Goal: Information Seeking & Learning: Compare options

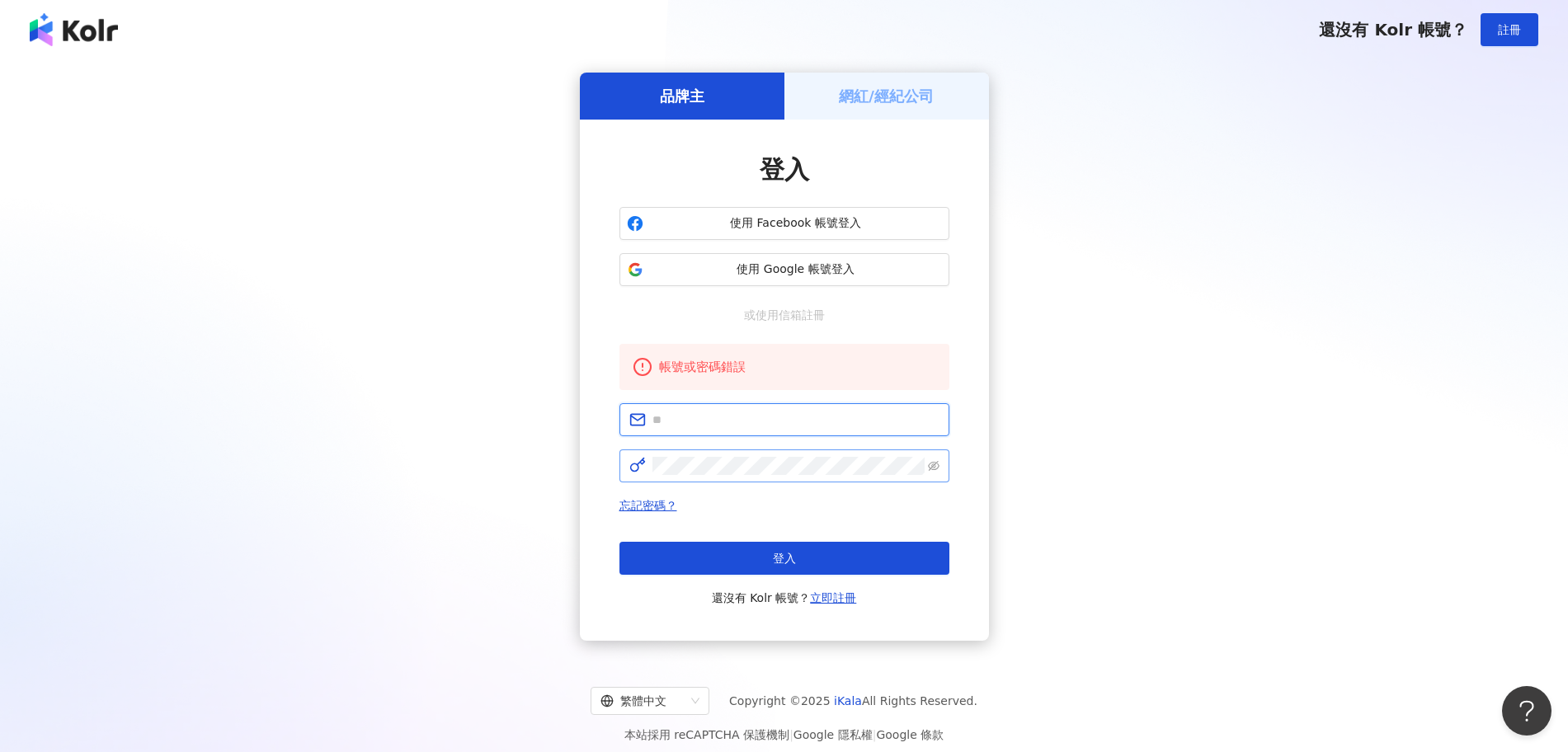
type input "**********"
click at [786, 264] on span "使用 Google 帳號登入" at bounding box center [796, 270] width 292 height 16
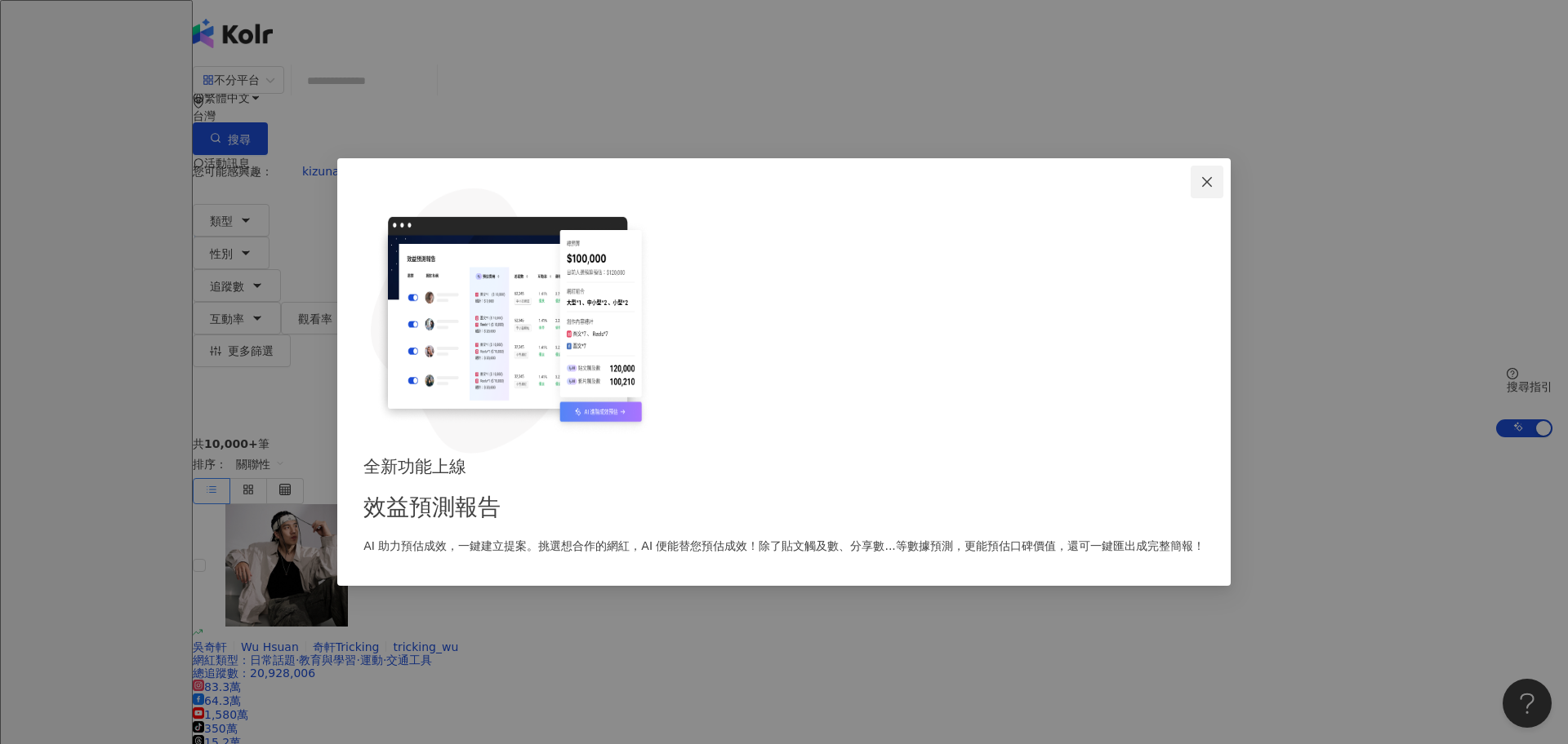
click at [1202, 187] on icon "close" at bounding box center [1206, 181] width 10 height 10
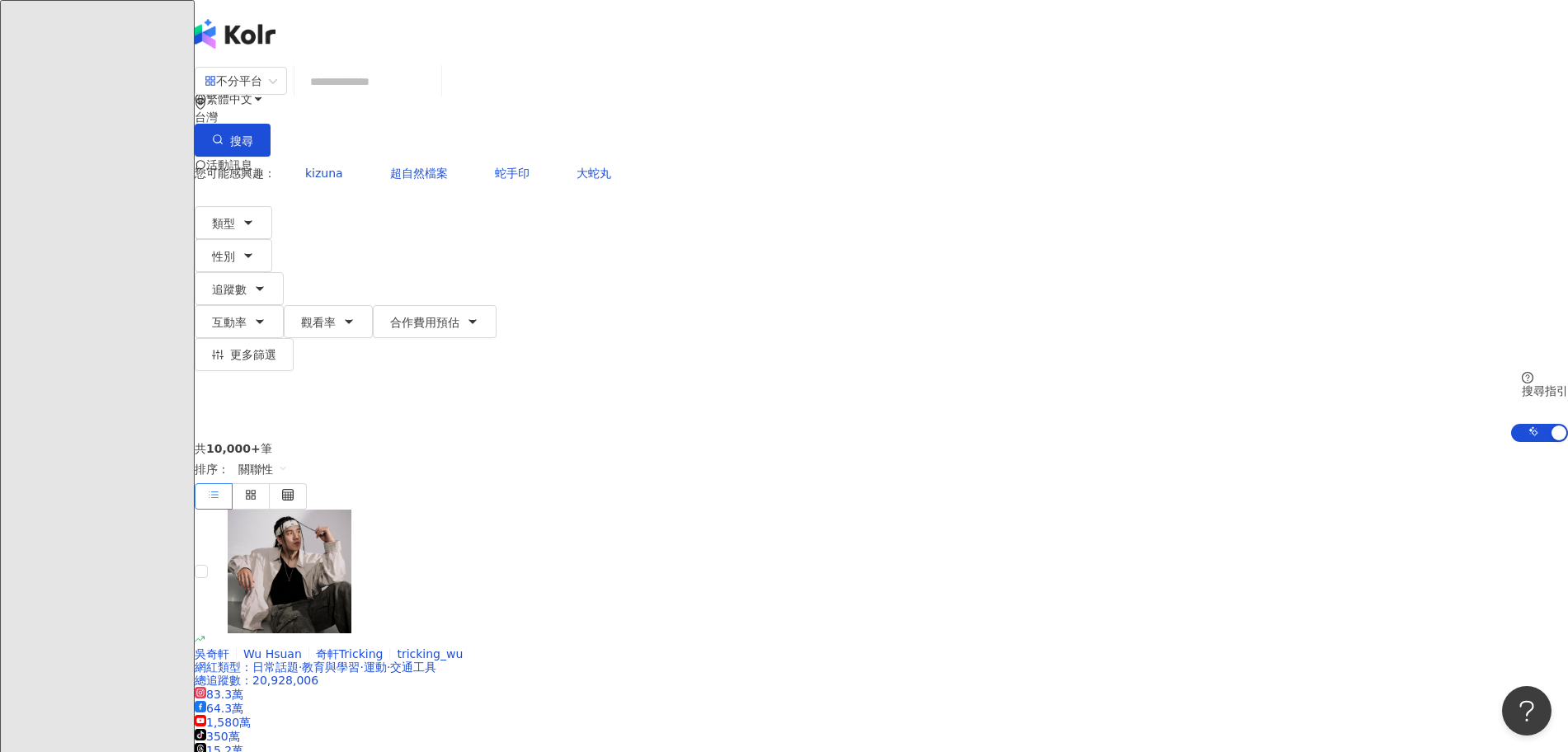
click at [435, 98] on input "search" at bounding box center [367, 81] width 134 height 31
type input "***"
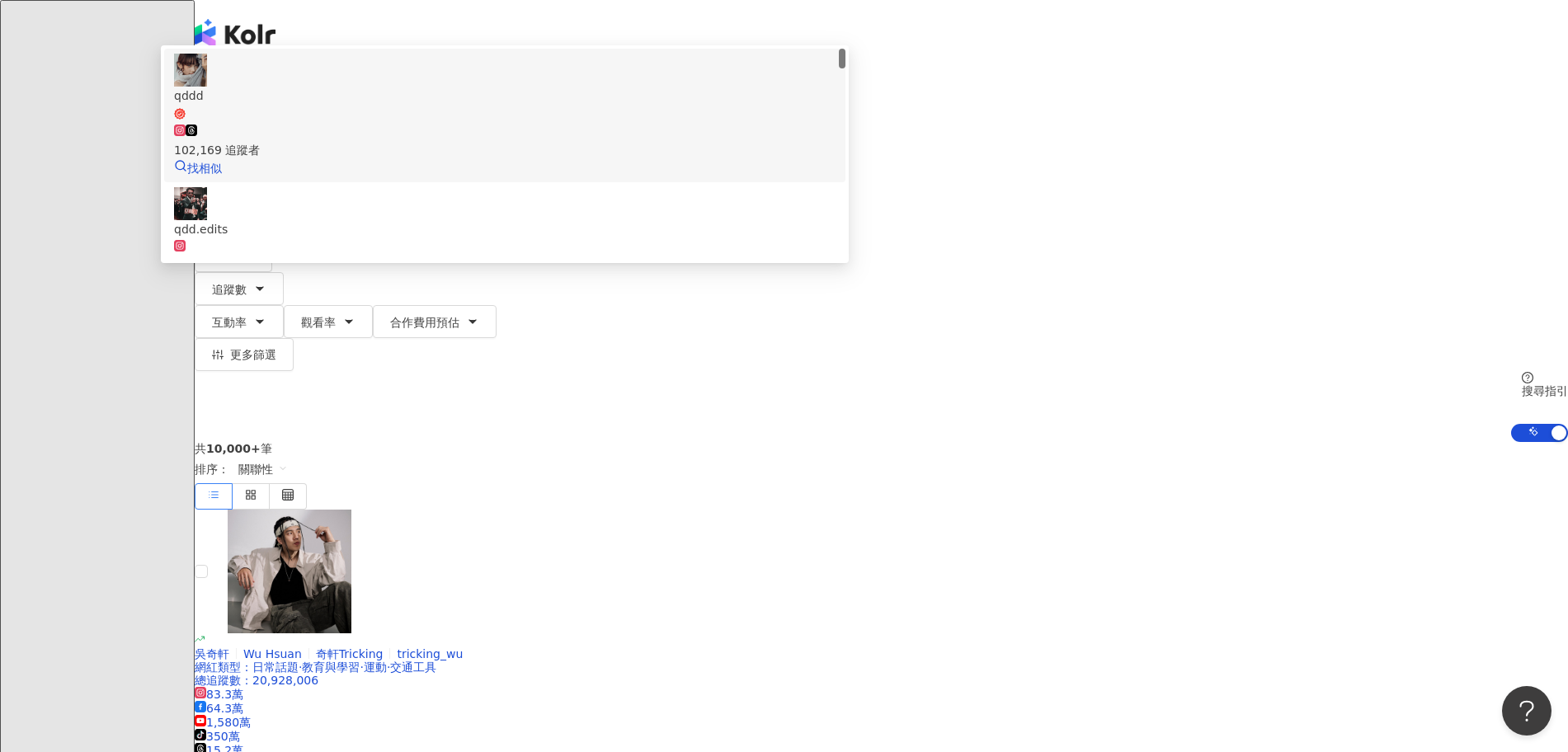
click at [746, 151] on div "102,169 追蹤者" at bounding box center [505, 141] width 662 height 36
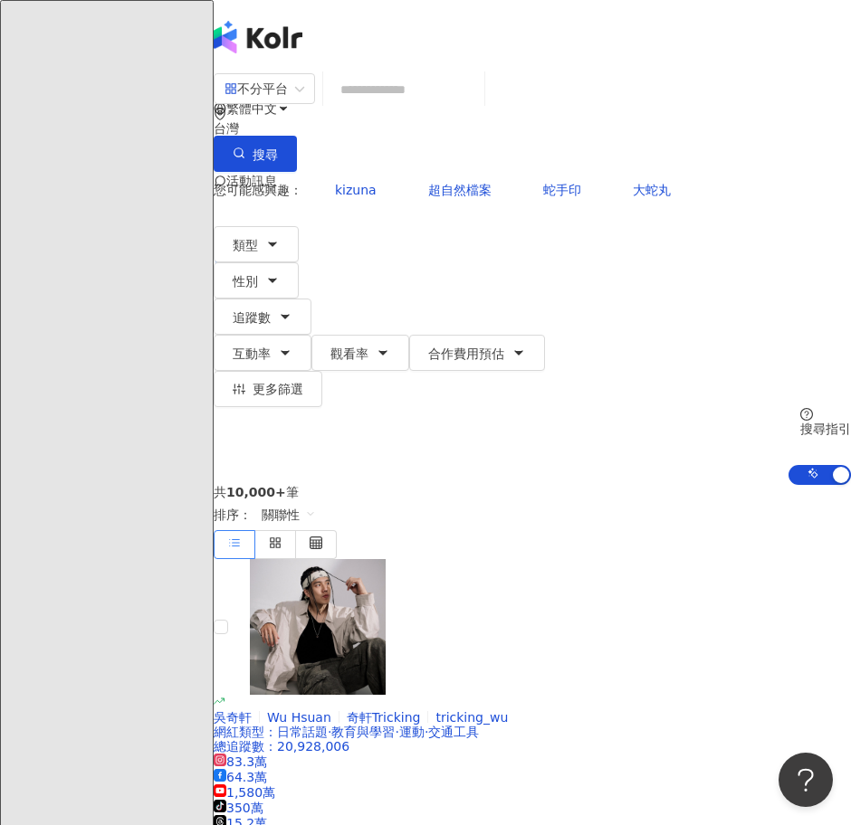
click at [439, 107] on input "search" at bounding box center [403, 89] width 147 height 34
paste input "**********"
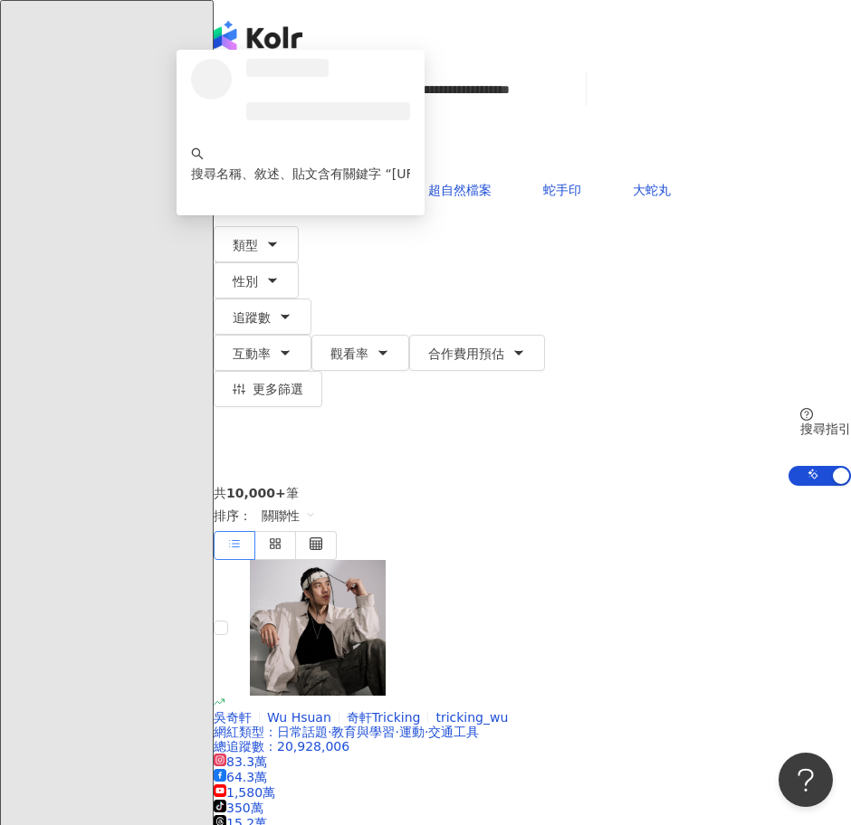
type input "**********"
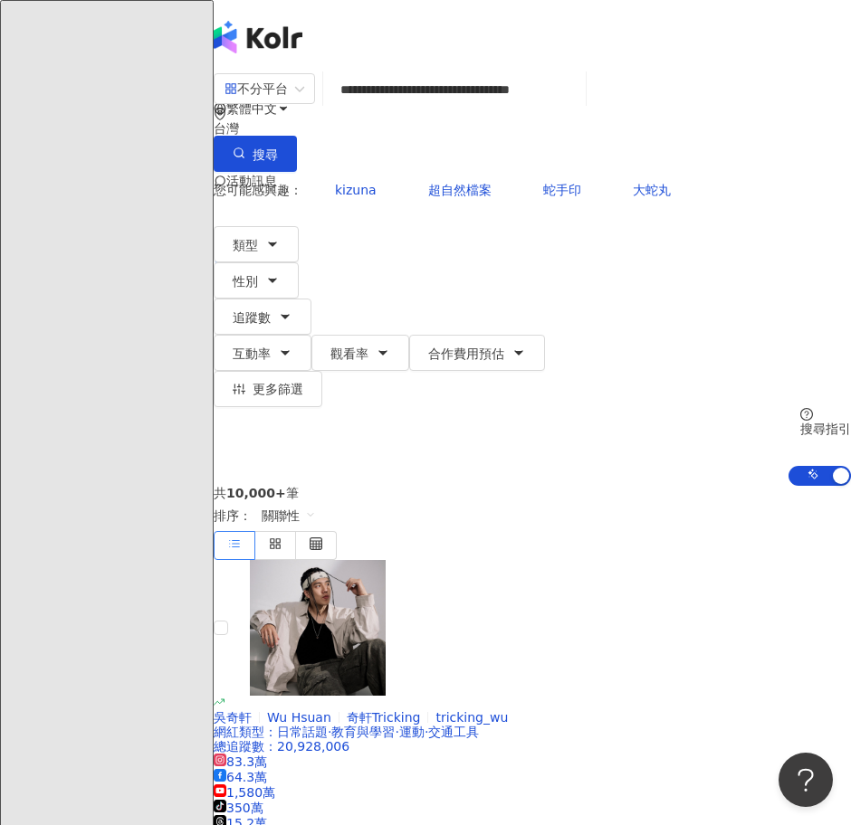
drag, startPoint x: 562, startPoint y: 102, endPoint x: 602, endPoint y: 108, distance: 40.2
click at [562, 102] on input "**********" at bounding box center [454, 89] width 248 height 34
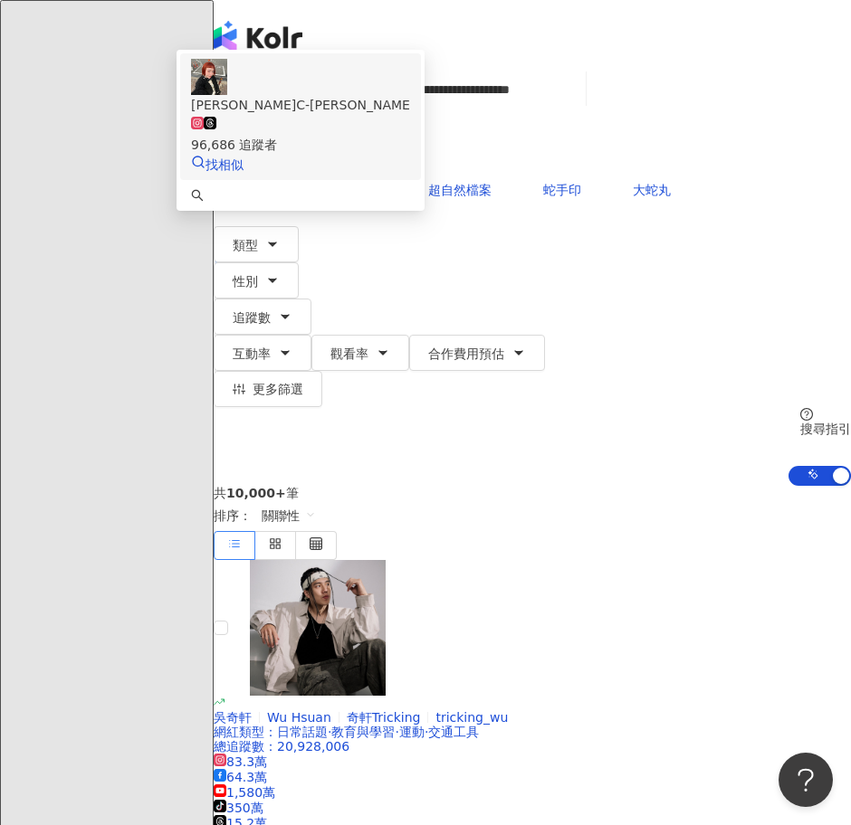
click at [410, 115] on span "廖心瑜C-YU" at bounding box center [300, 105] width 219 height 20
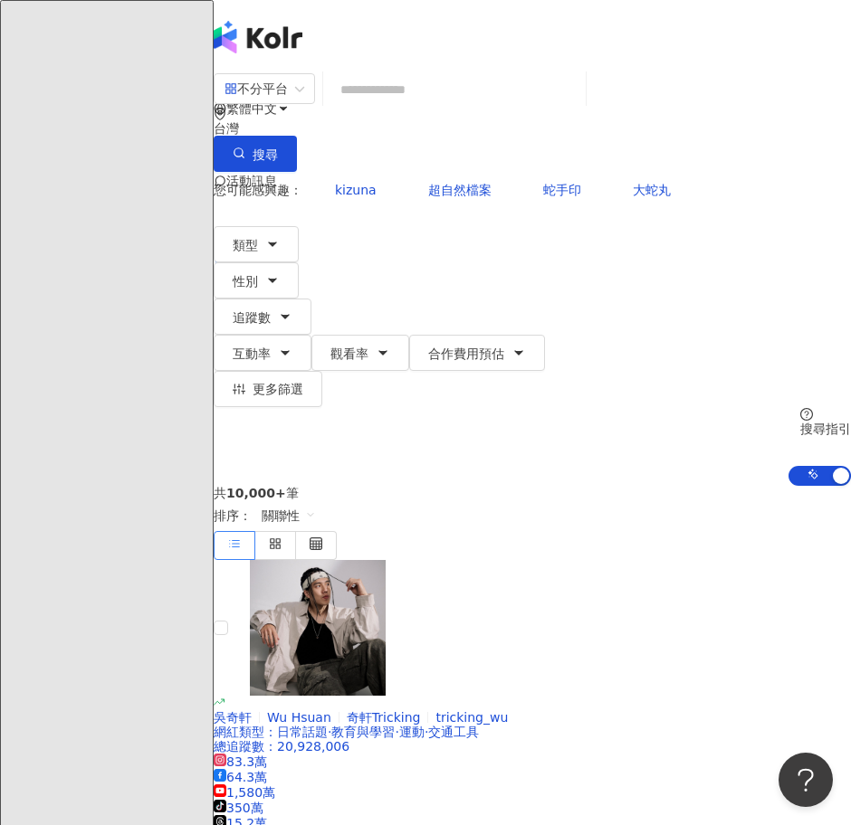
click at [502, 102] on input "search" at bounding box center [454, 89] width 248 height 34
paste input "**********"
type input "**********"
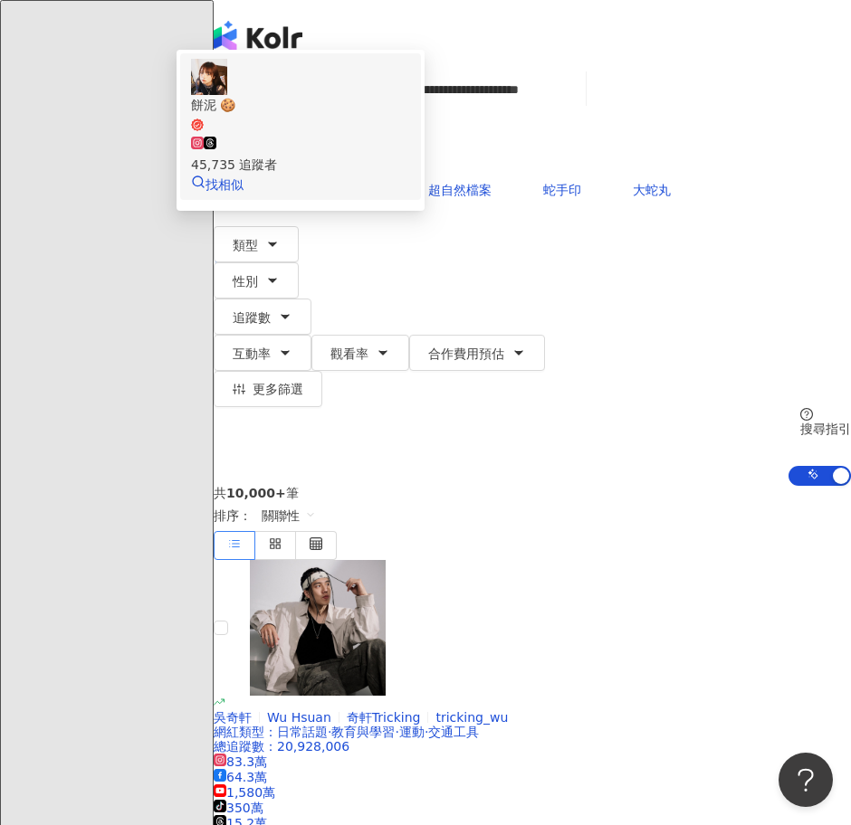
click at [410, 173] on div "45,735 追蹤者" at bounding box center [300, 165] width 219 height 20
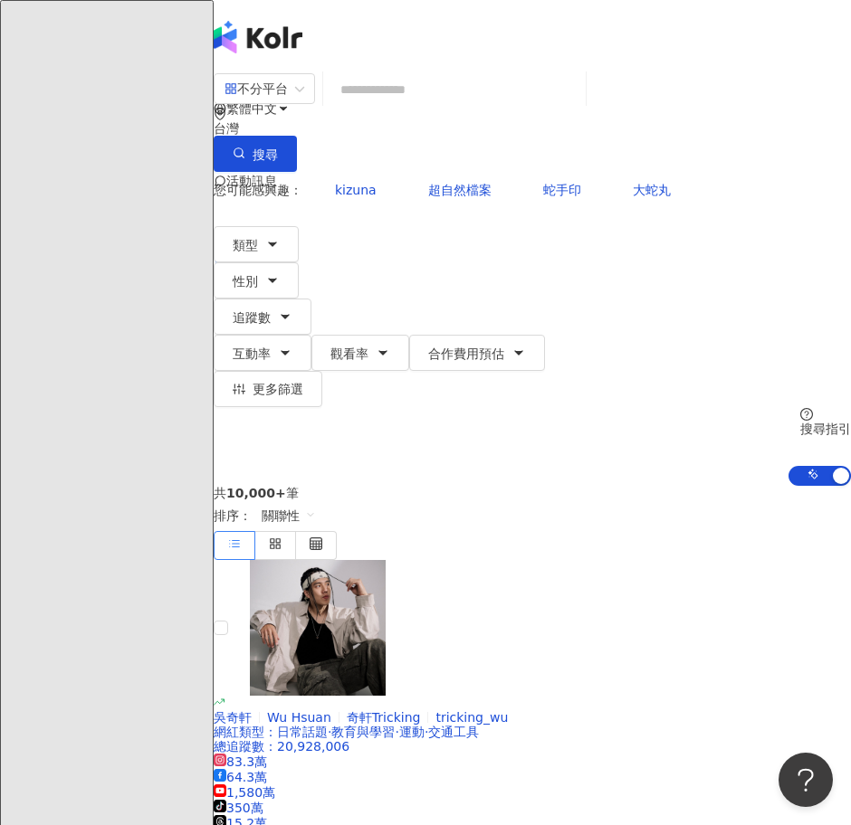
scroll to position [0, 0]
click at [531, 105] on input "search" at bounding box center [454, 89] width 248 height 34
paste input "**********"
type input "**********"
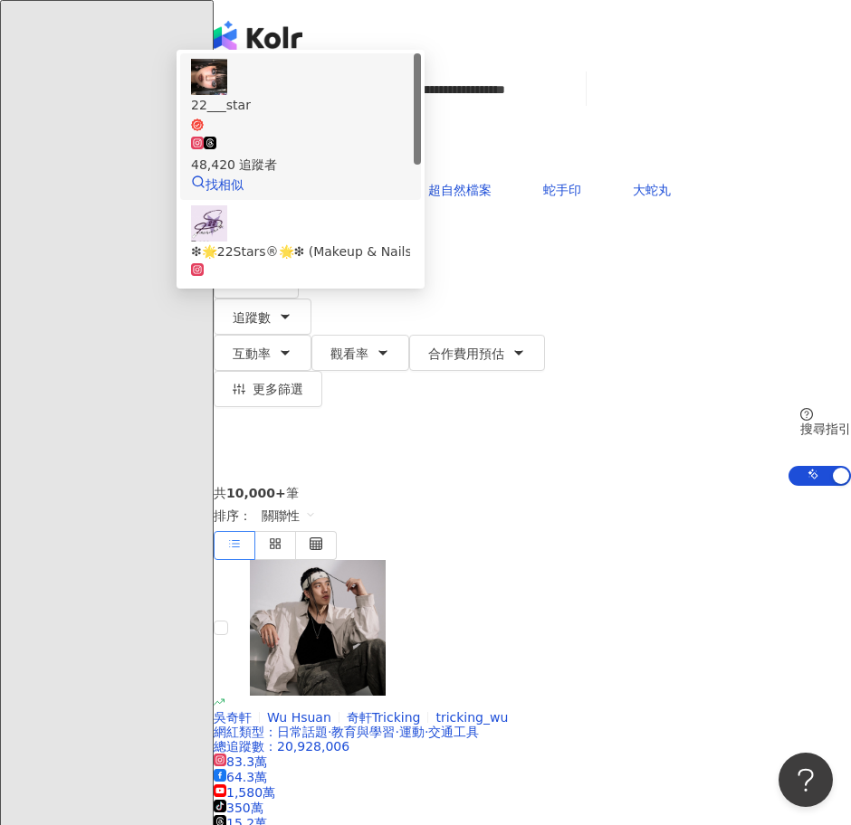
click at [410, 132] on span "22___star" at bounding box center [300, 113] width 219 height 37
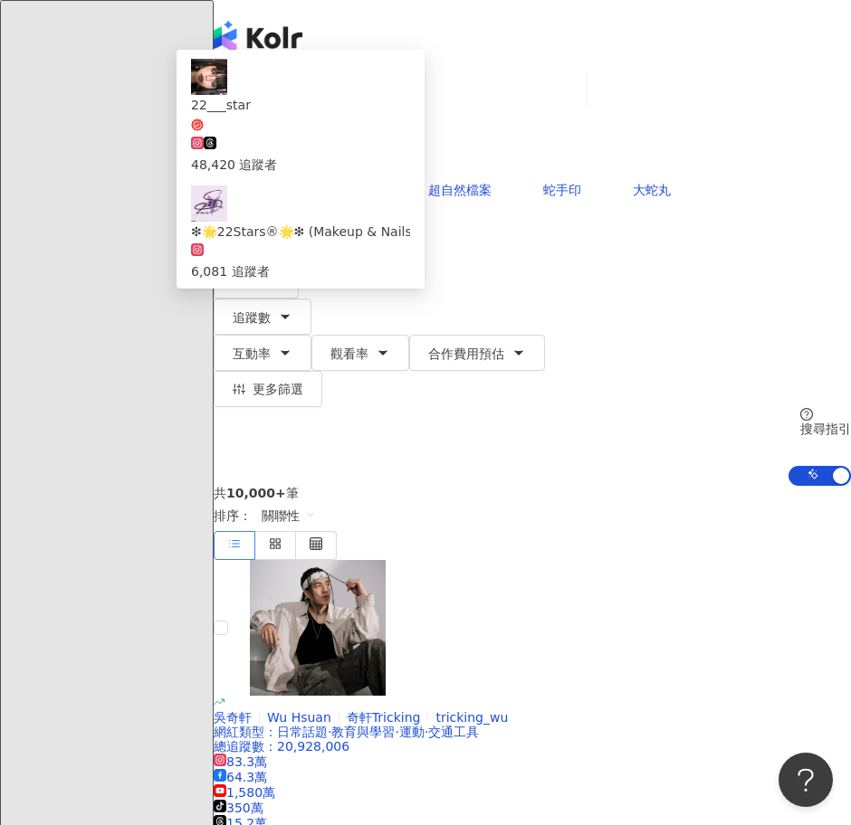
scroll to position [0, 0]
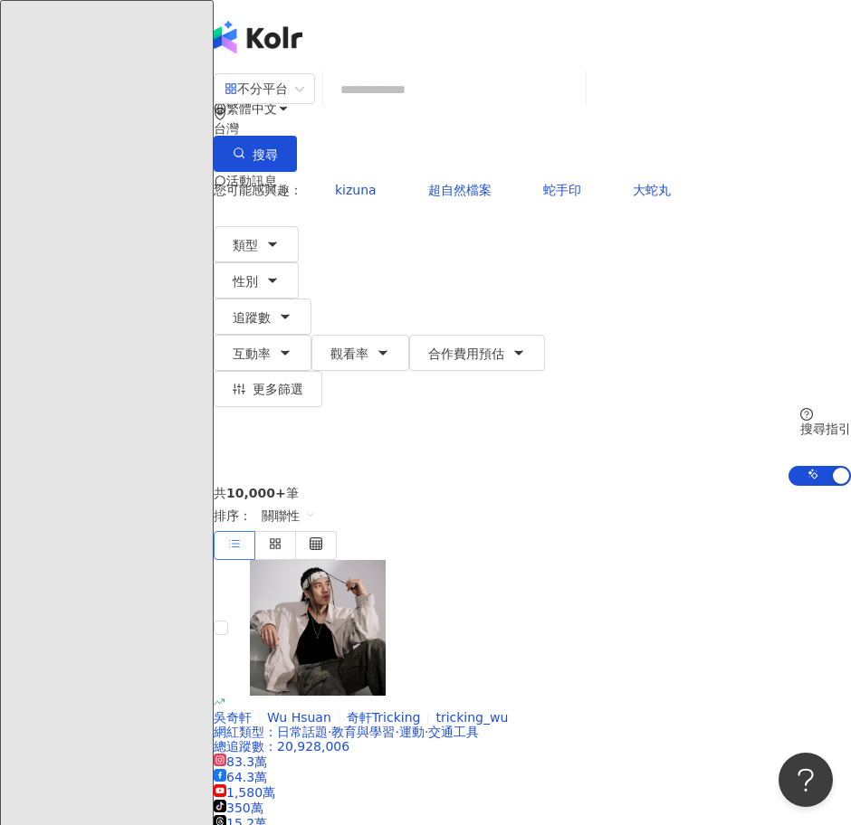
click at [508, 99] on input "search" at bounding box center [454, 89] width 248 height 34
paste input "**********"
type input "**********"
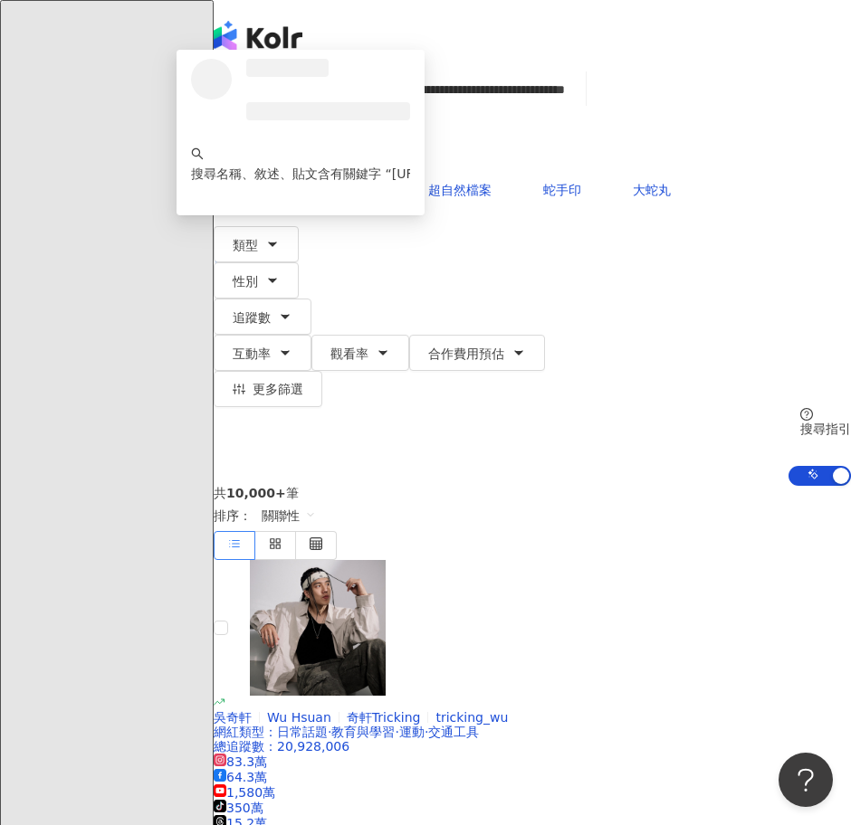
click at [410, 133] on div at bounding box center [328, 96] width 164 height 74
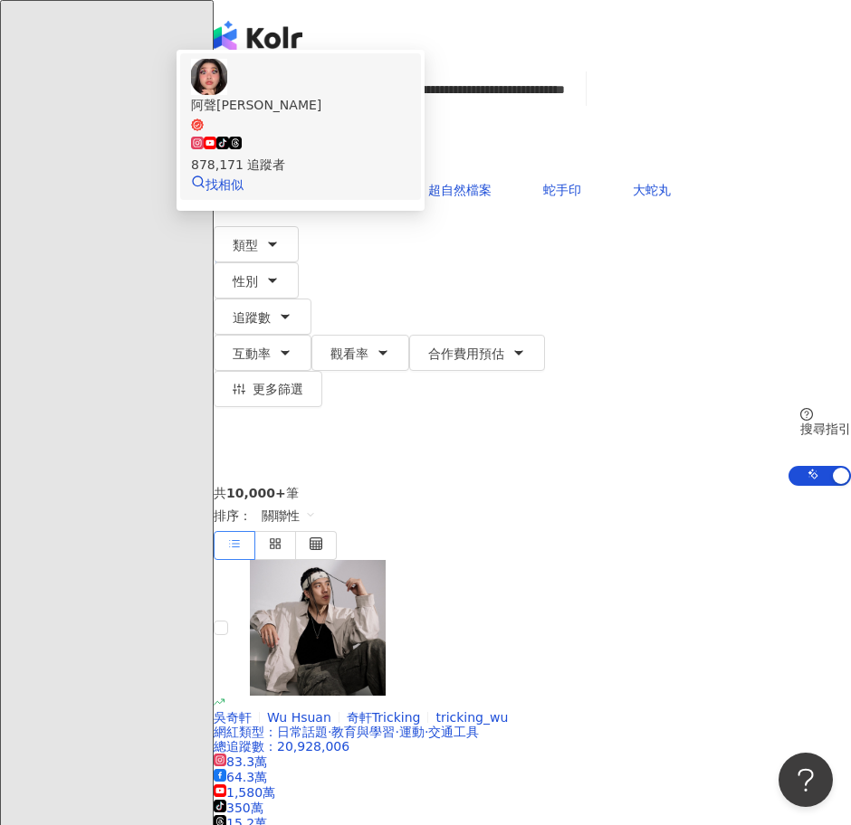
click at [410, 164] on div "878,171 追蹤者" at bounding box center [300, 165] width 219 height 20
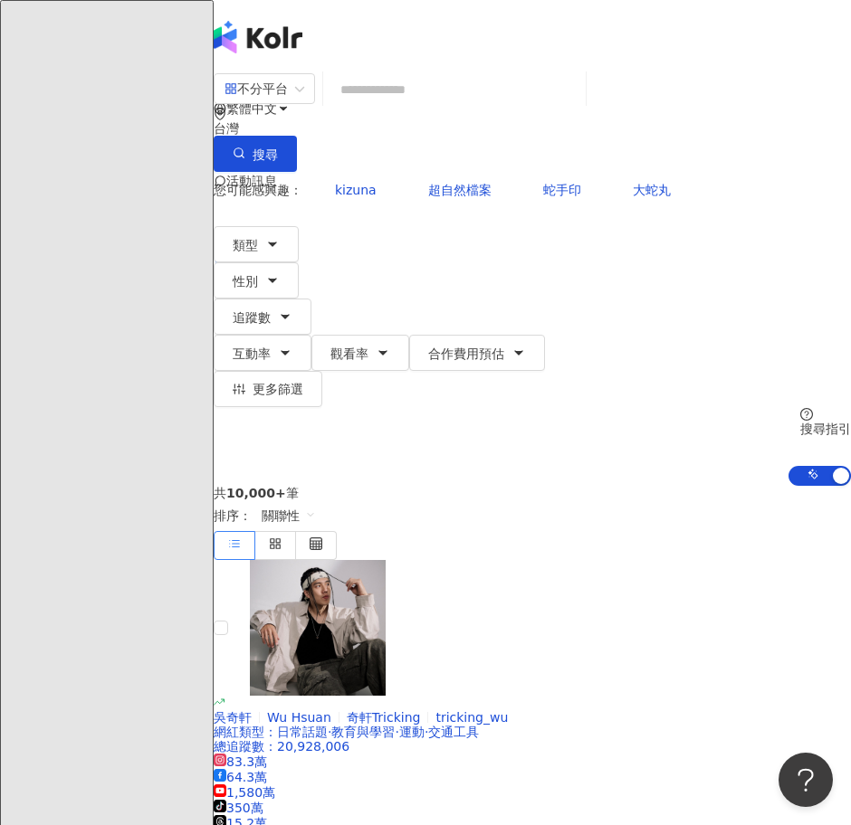
scroll to position [0, 0]
click at [510, 101] on input "search" at bounding box center [454, 89] width 248 height 34
paste input "**********"
type input "**********"
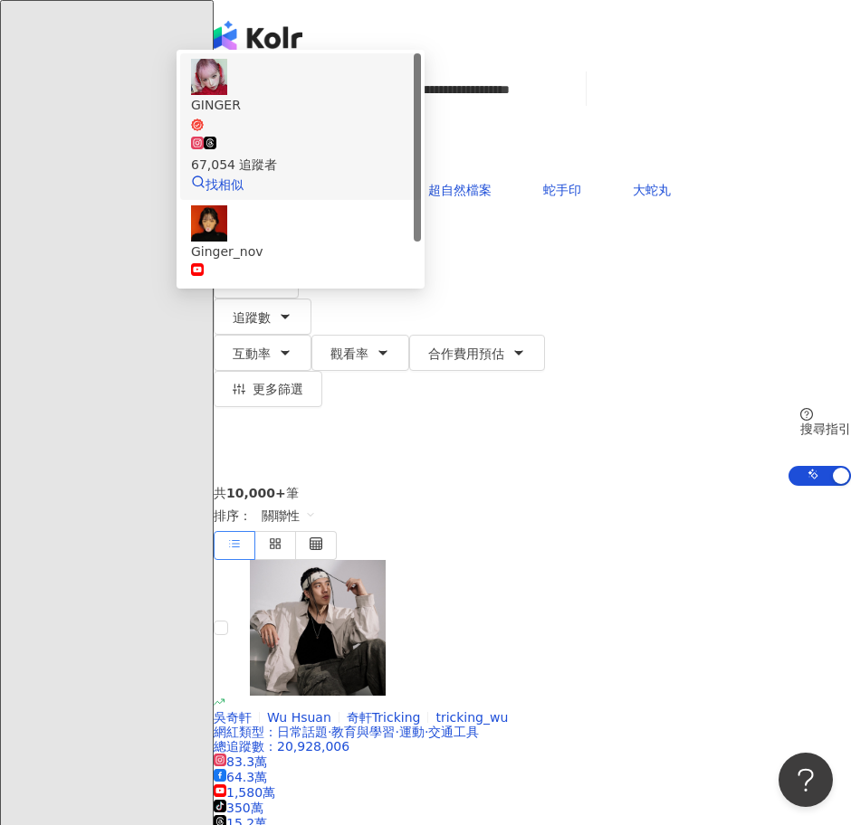
click at [410, 132] on span "GINGER" at bounding box center [300, 113] width 219 height 37
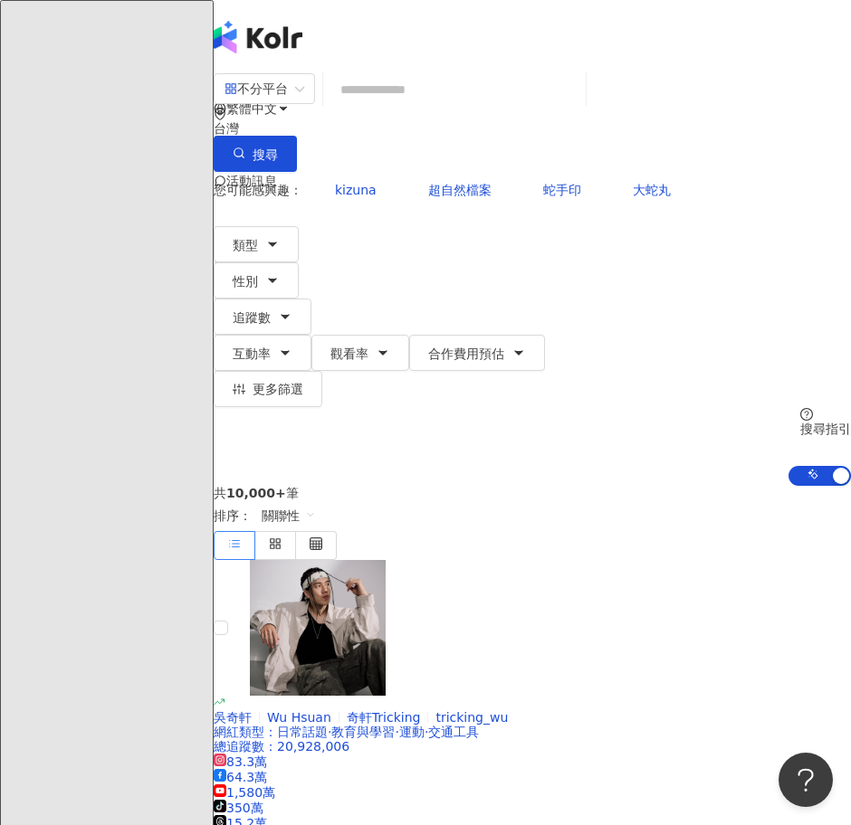
scroll to position [0, 0]
click at [556, 94] on input "search" at bounding box center [454, 89] width 248 height 34
paste input "**********"
type input "**********"
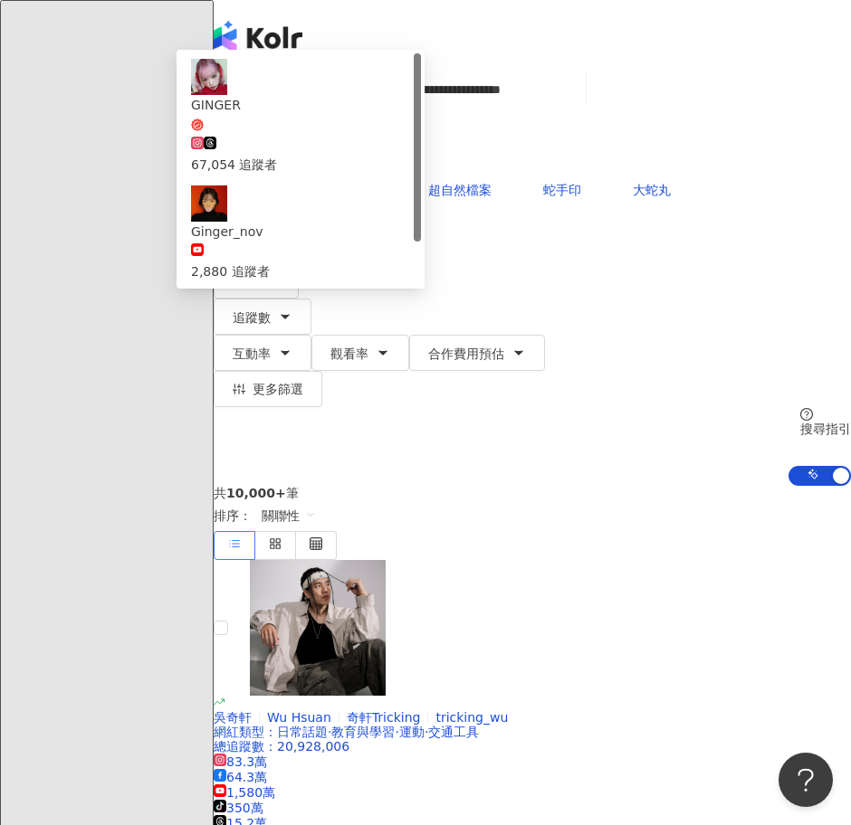
scroll to position [0, 43]
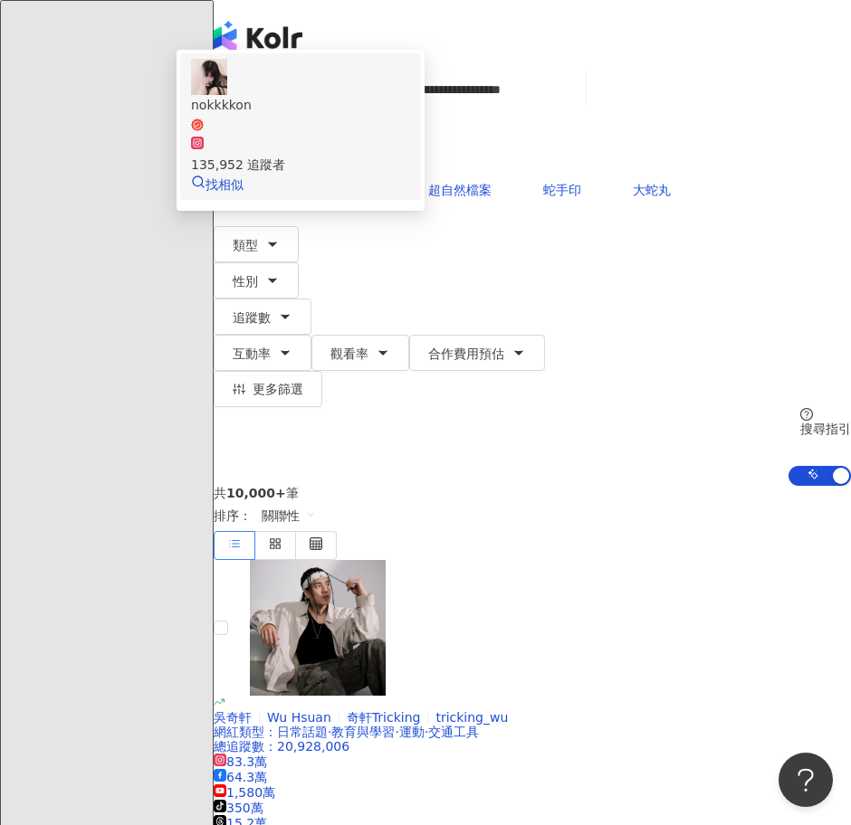
click at [410, 167] on div "135,952 追蹤者" at bounding box center [300, 155] width 219 height 40
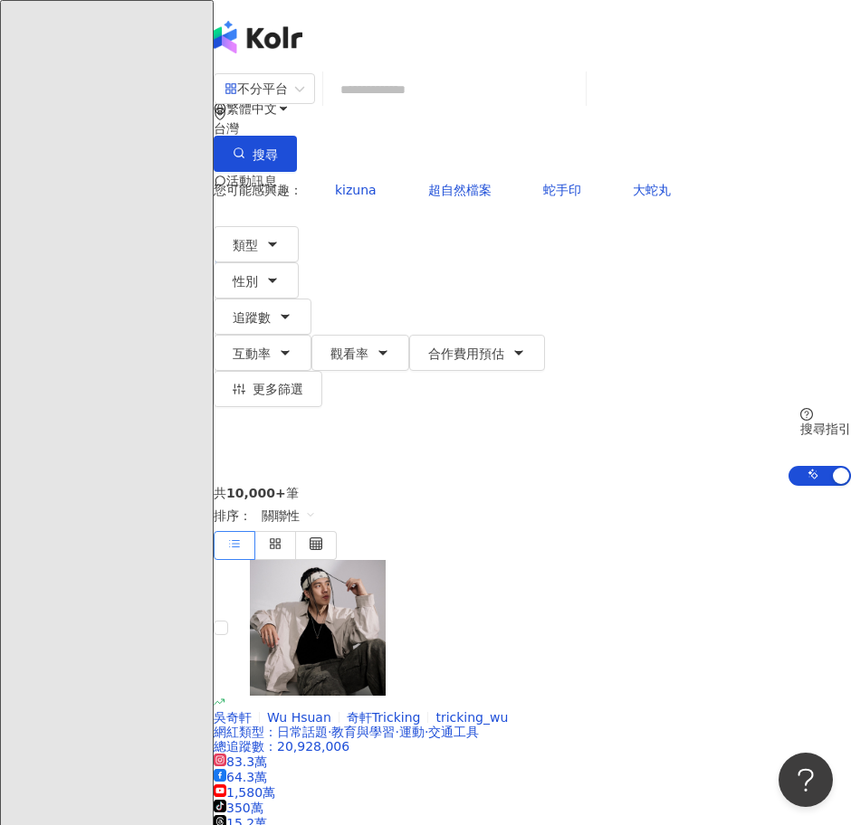
scroll to position [0, 0]
click at [514, 107] on input "search" at bounding box center [454, 89] width 248 height 34
paste input "**********"
type input "**********"
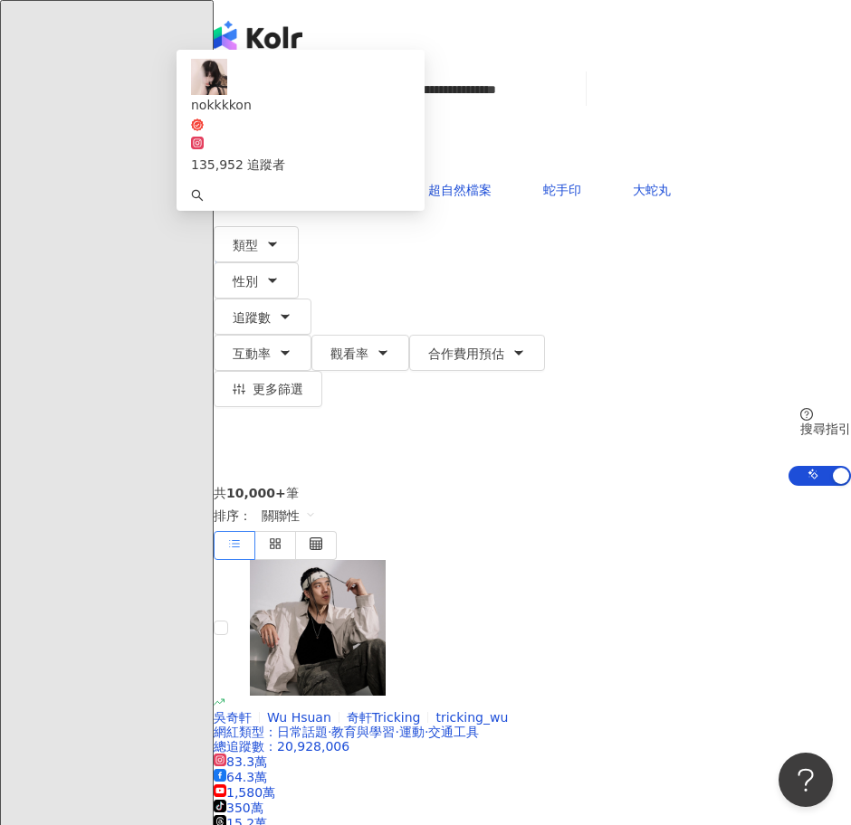
scroll to position [0, 26]
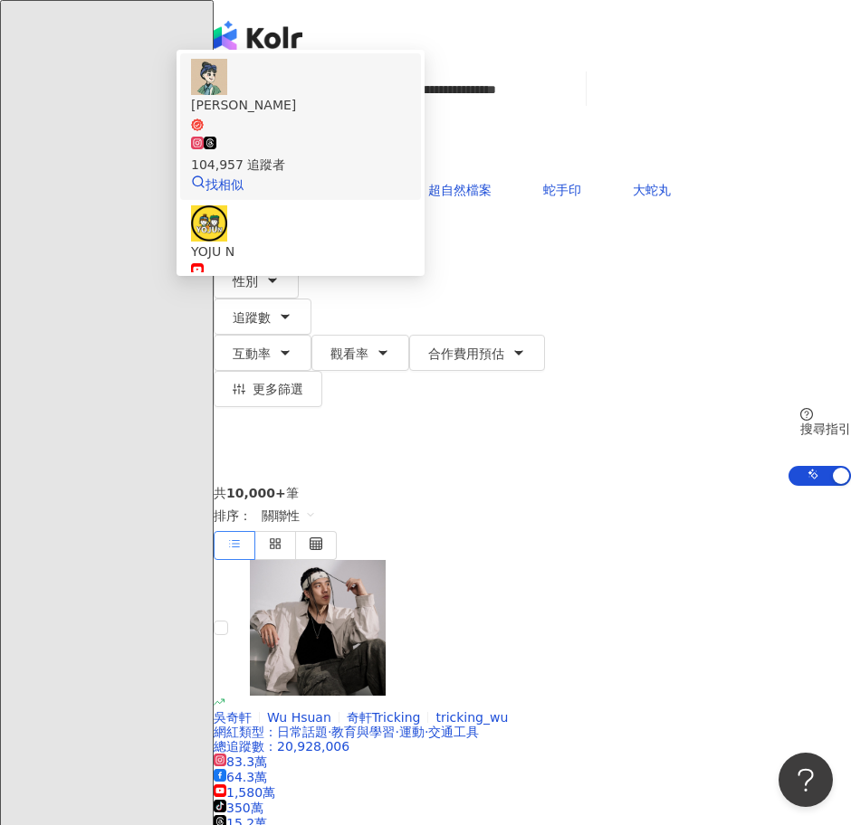
click at [410, 175] on div "104,957 追蹤者" at bounding box center [300, 165] width 219 height 20
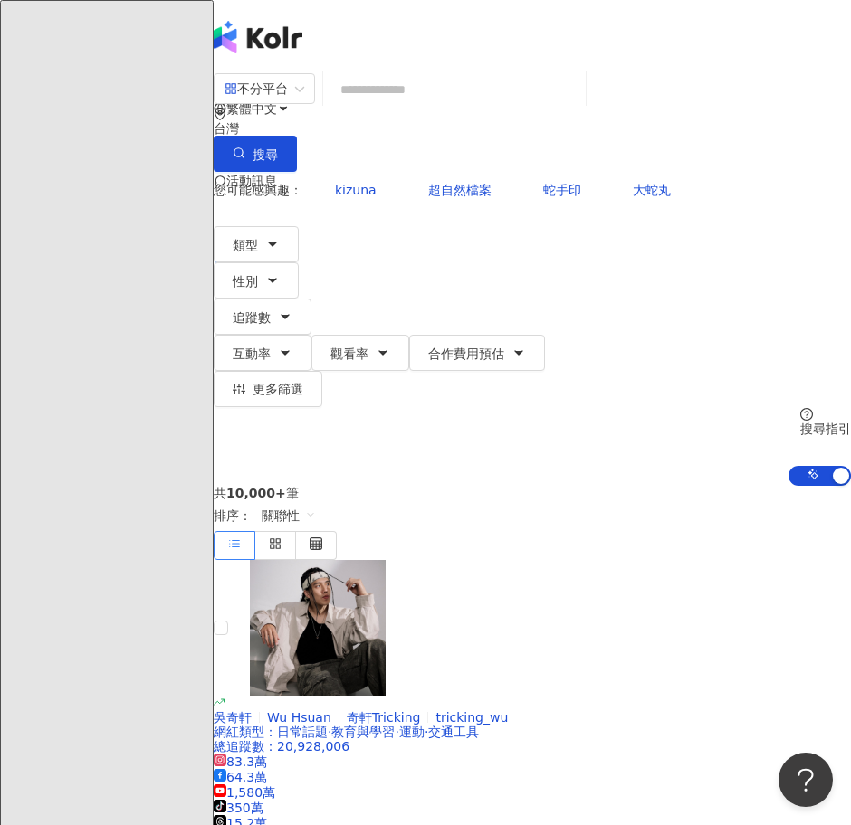
scroll to position [0, 0]
click at [515, 107] on input "search" at bounding box center [454, 89] width 248 height 34
paste input "**********"
type input "**********"
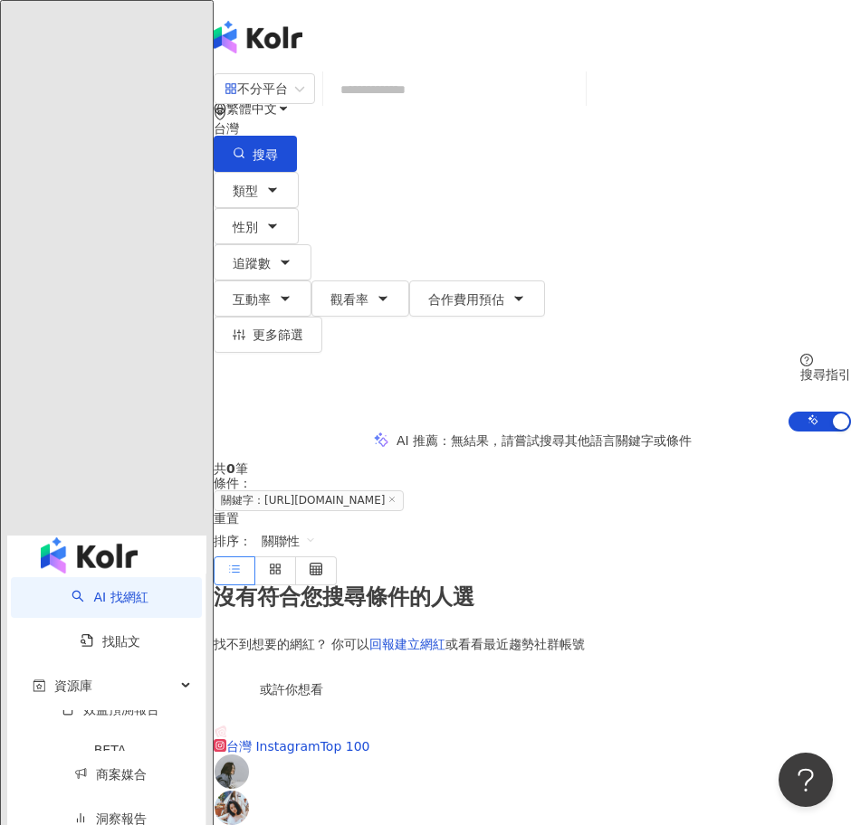
type input "**********"
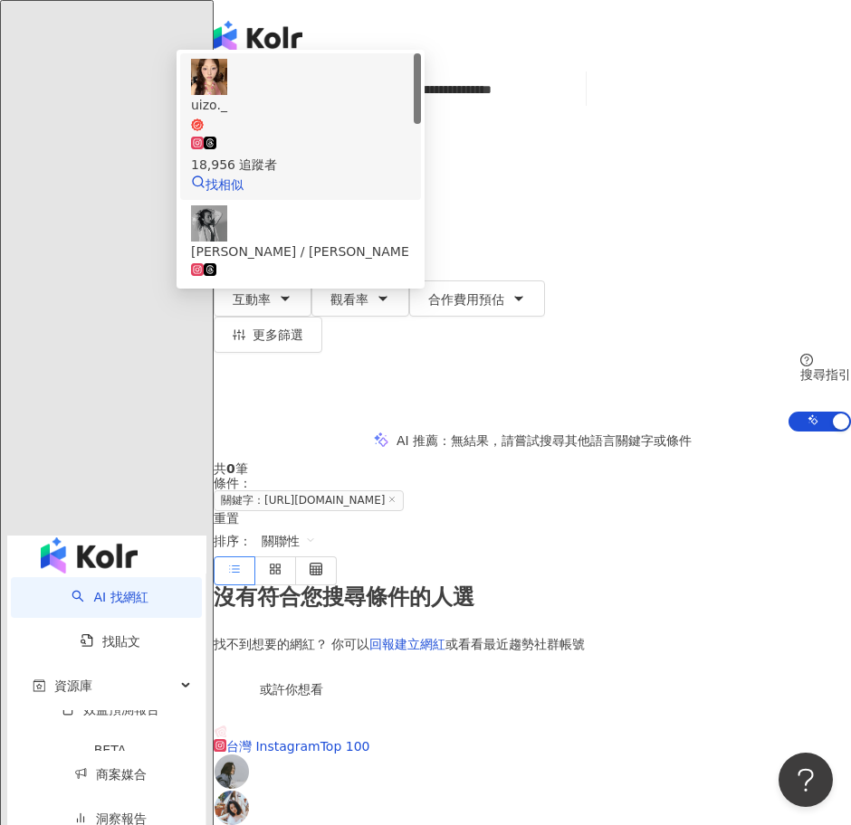
click at [410, 168] on div "18,956 追蹤者" at bounding box center [300, 165] width 219 height 20
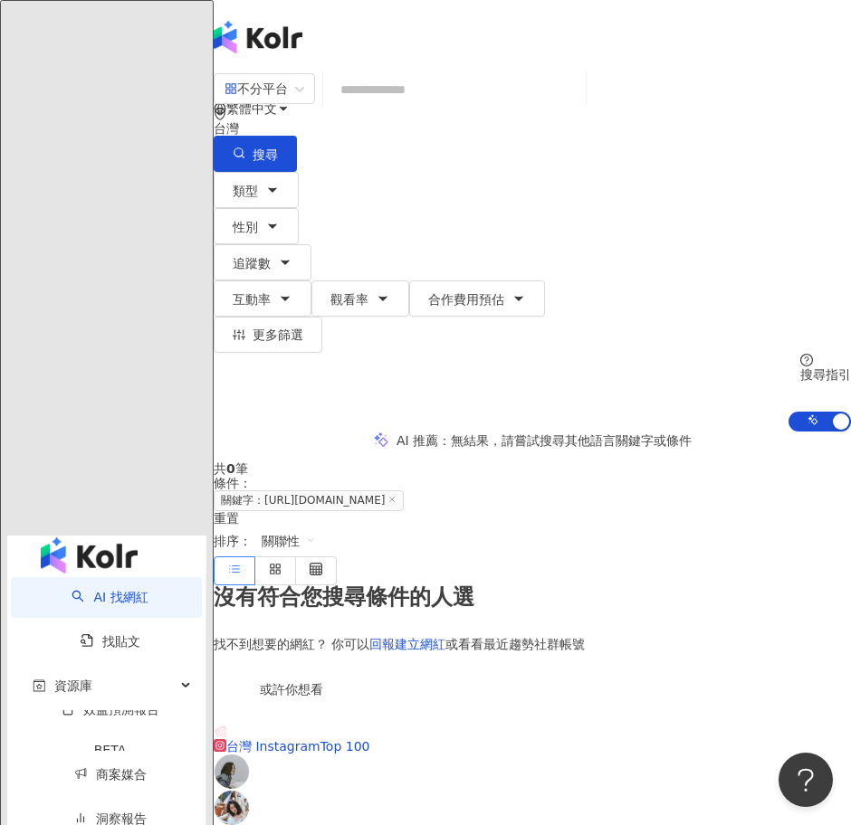
scroll to position [0, 0]
click at [486, 107] on input "search" at bounding box center [454, 89] width 248 height 34
paste input "**********"
type input "**********"
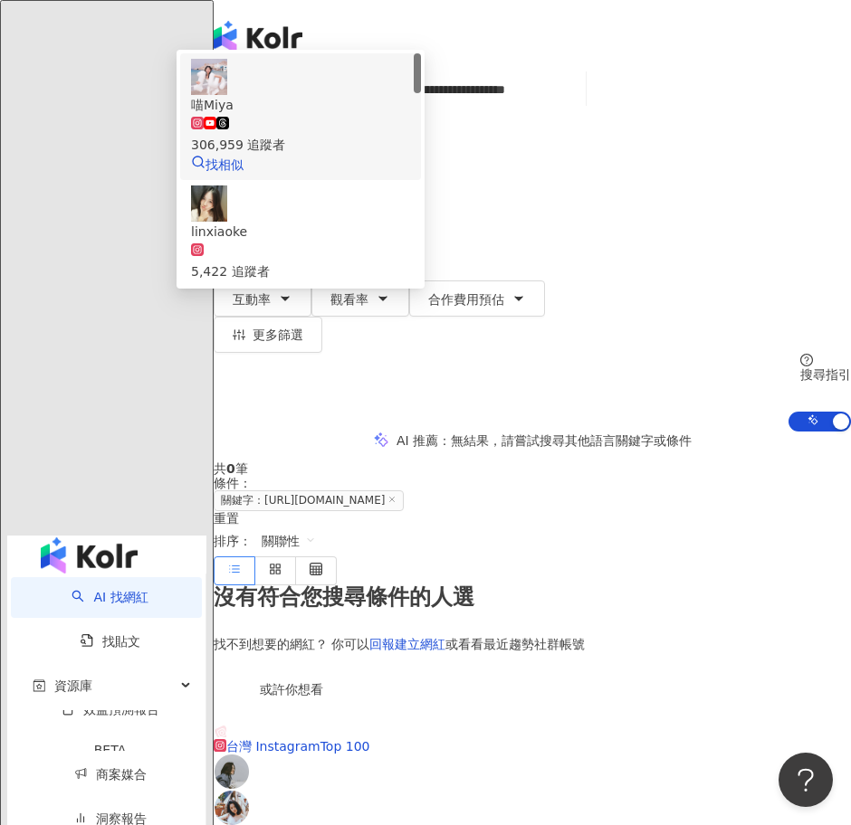
click at [410, 115] on span "喵Miya" at bounding box center [300, 105] width 219 height 20
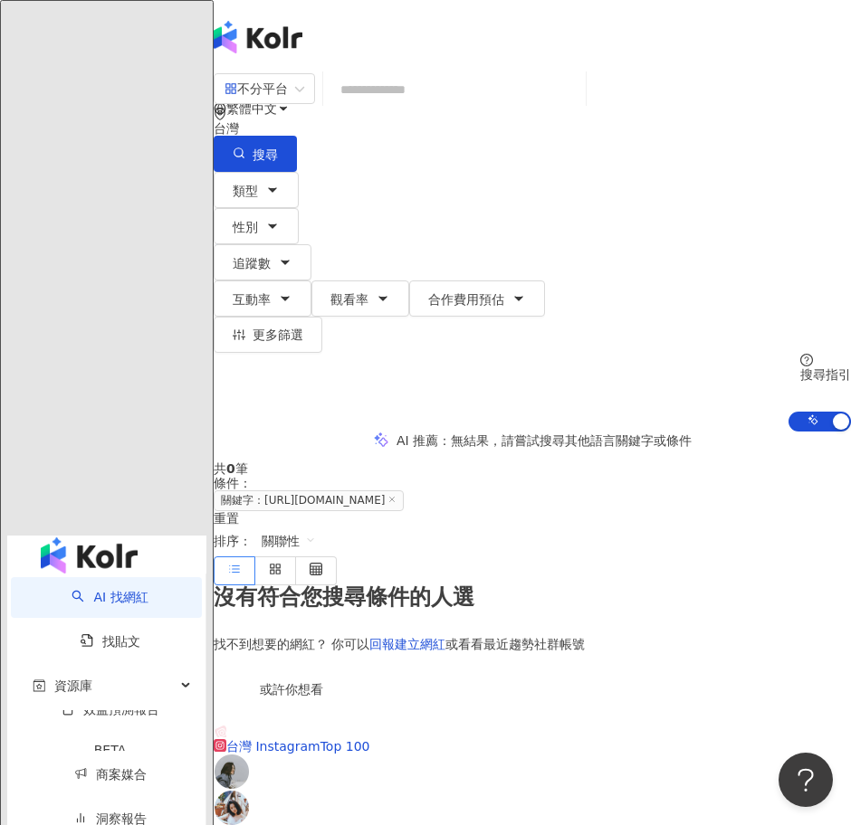
scroll to position [0, 0]
click at [578, 107] on input "search" at bounding box center [454, 89] width 248 height 34
paste input "**********"
type input "**********"
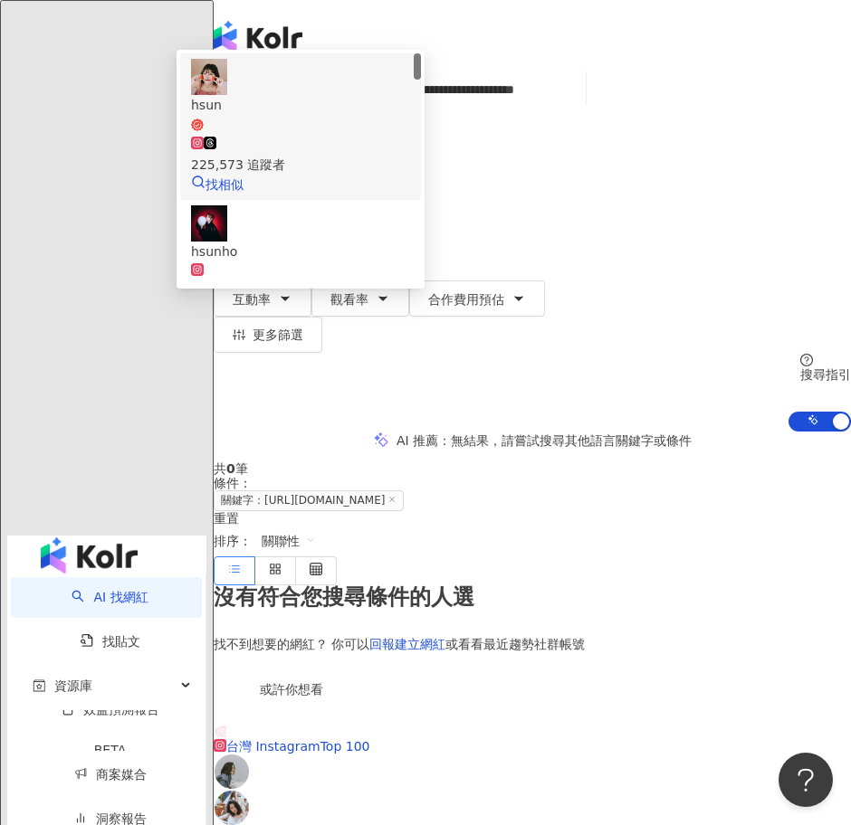
click at [410, 132] on span "hsun" at bounding box center [300, 113] width 219 height 37
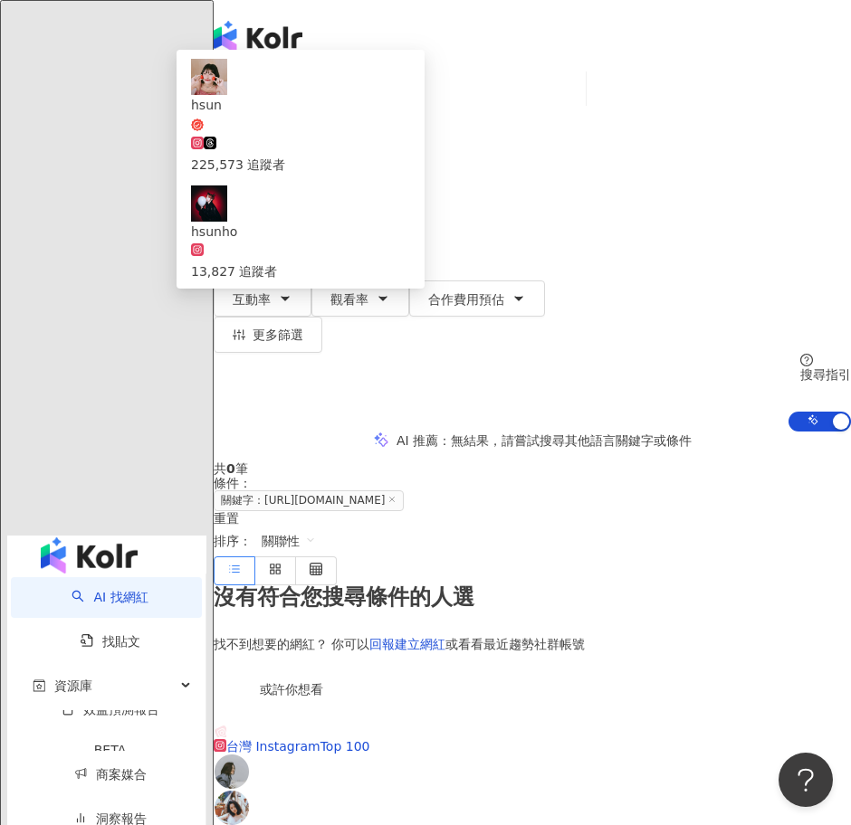
scroll to position [0, 0]
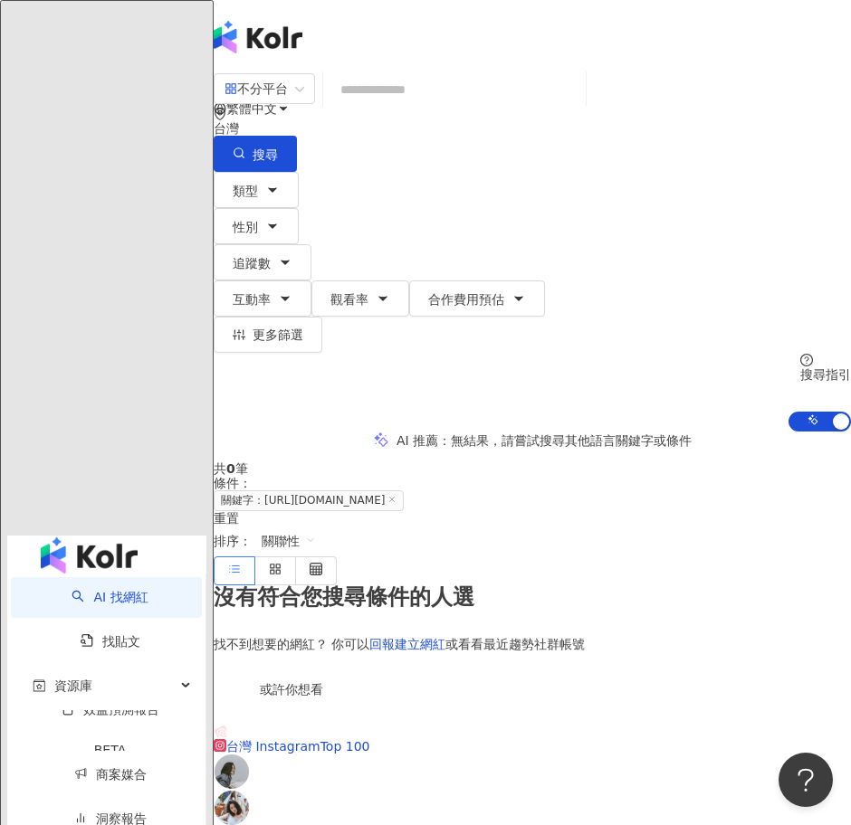
click at [487, 103] on input "search" at bounding box center [454, 89] width 248 height 34
paste input "**********"
type input "**********"
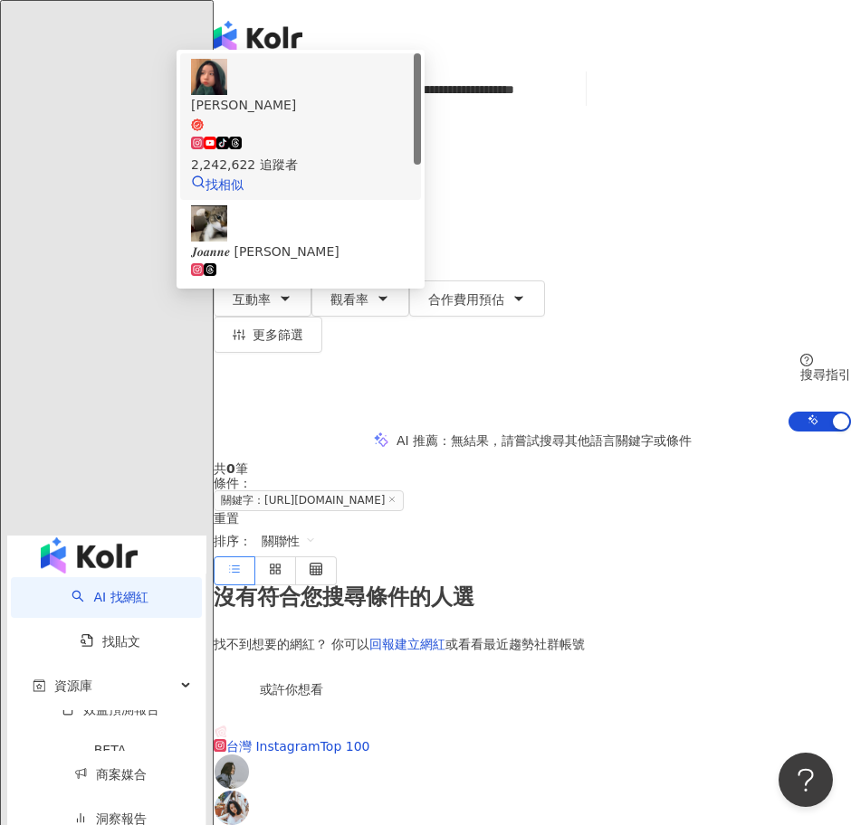
click at [410, 153] on div "Joanne Lin tiktok-icon 2,242,622 追蹤者 找相似" at bounding box center [300, 127] width 219 height 136
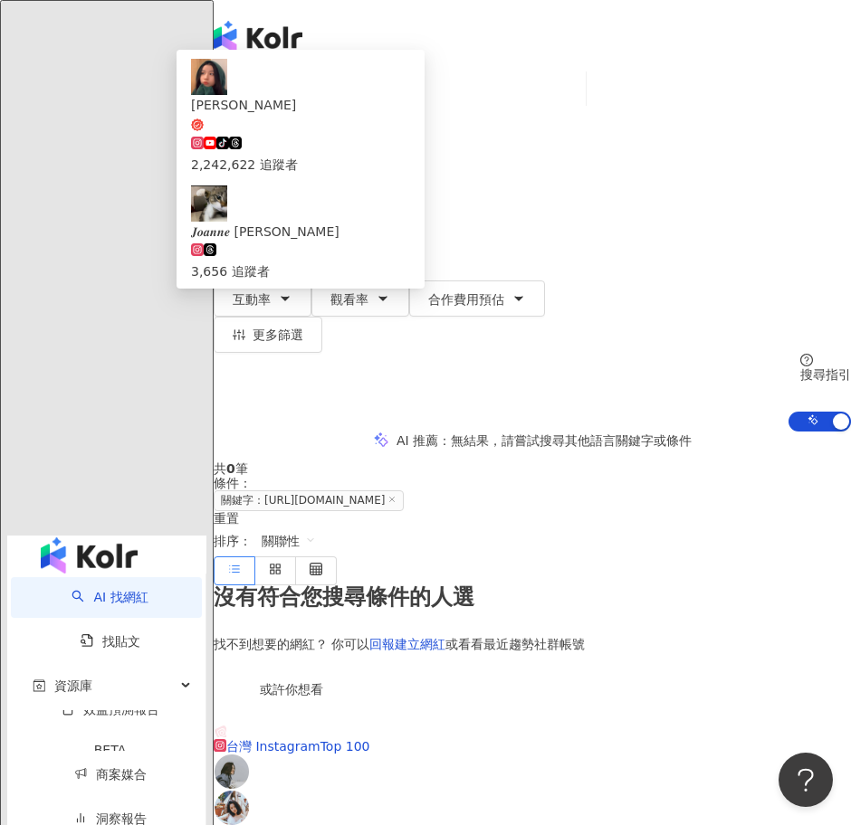
scroll to position [0, 0]
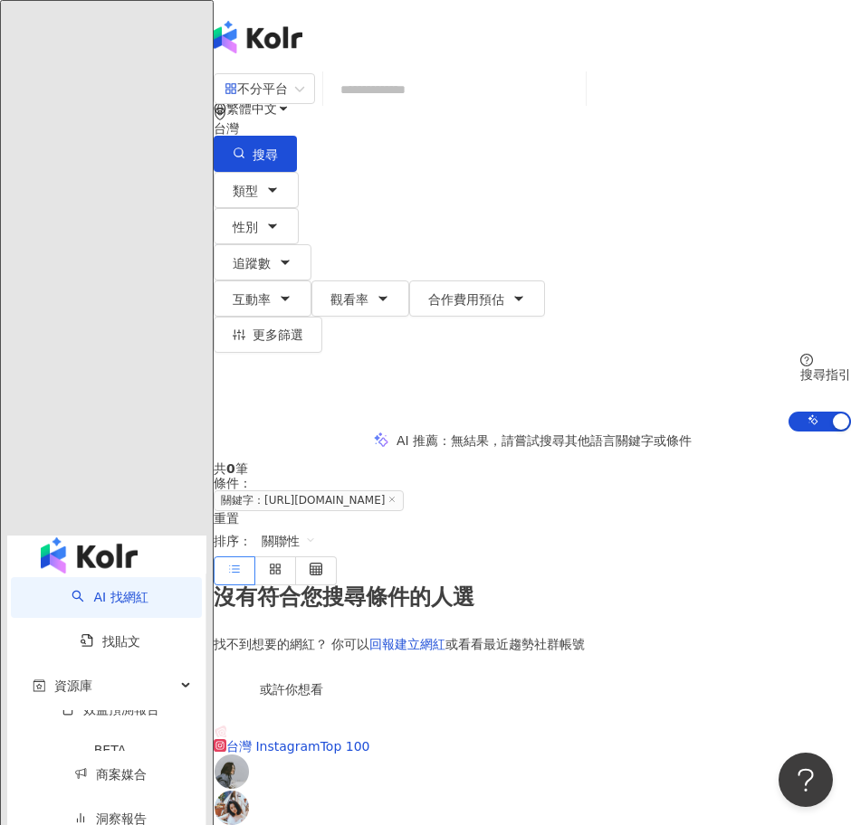
click at [521, 107] on input "search" at bounding box center [454, 89] width 248 height 34
click at [473, 105] on input "search" at bounding box center [454, 89] width 248 height 34
paste input "**********"
type input "**********"
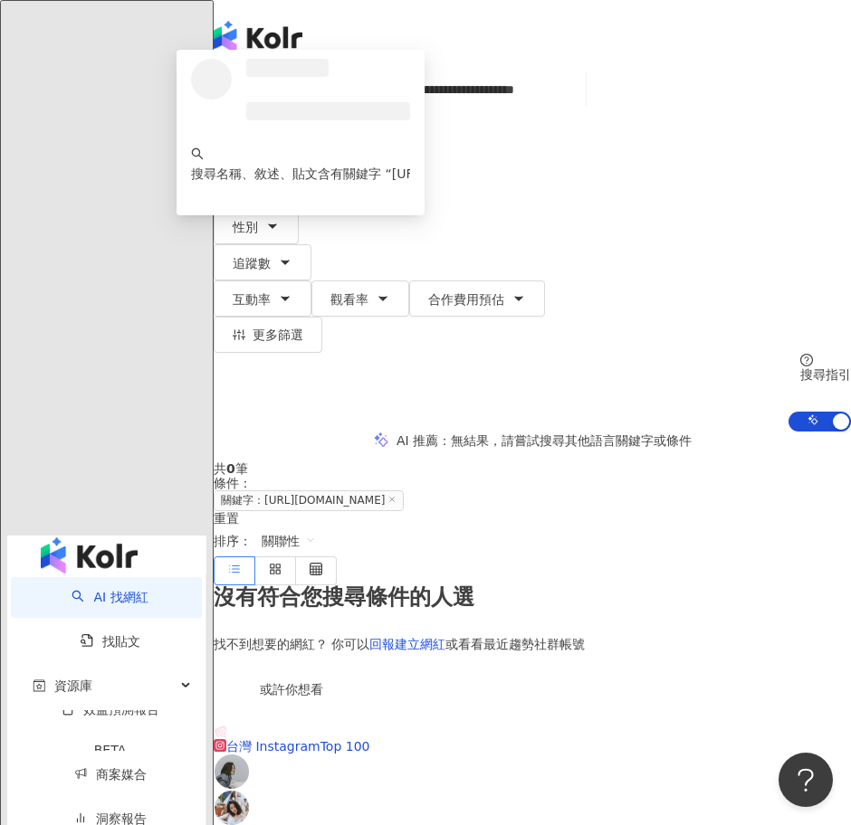
scroll to position [0, 57]
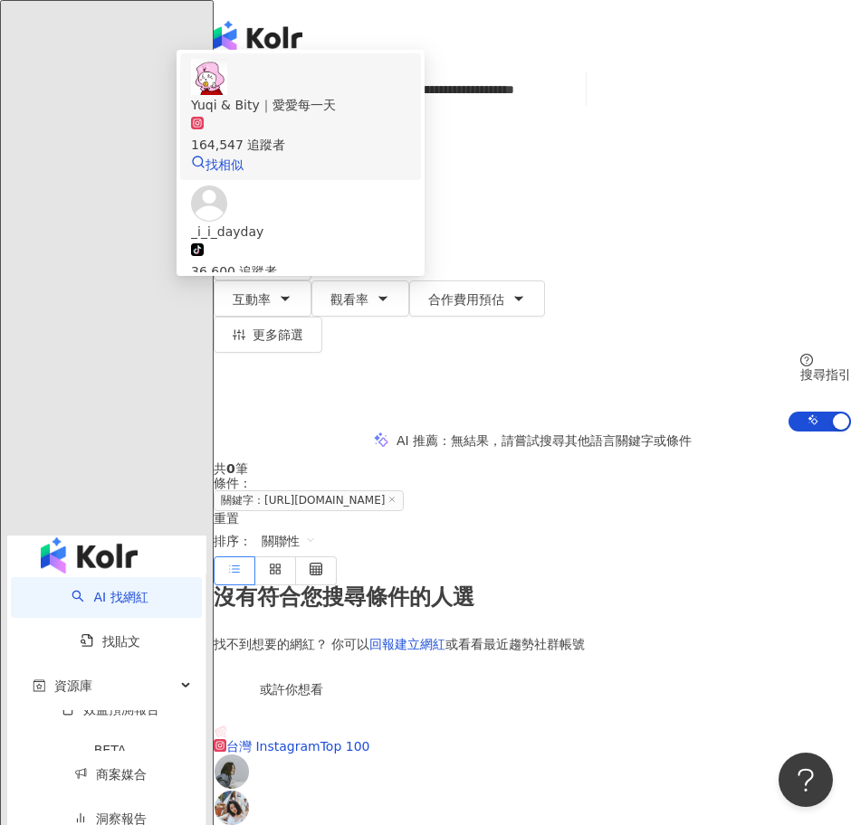
click at [410, 115] on div "Yuqi & Bity｜愛愛每一天" at bounding box center [300, 105] width 219 height 20
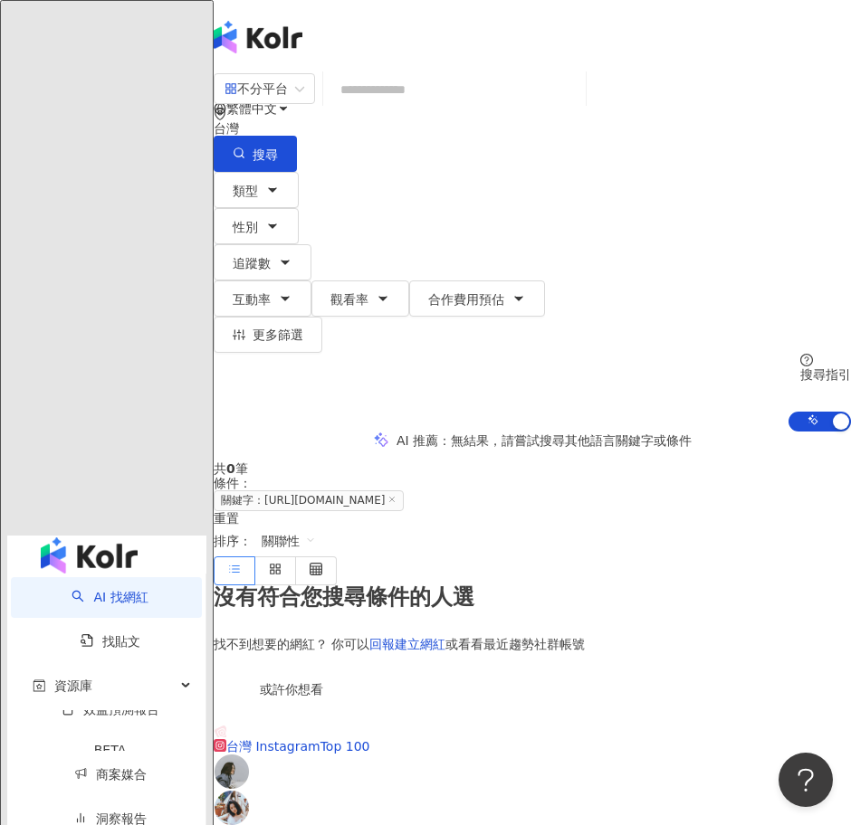
scroll to position [0, 0]
click at [503, 107] on input "search" at bounding box center [454, 89] width 248 height 34
paste input "**********"
type input "**********"
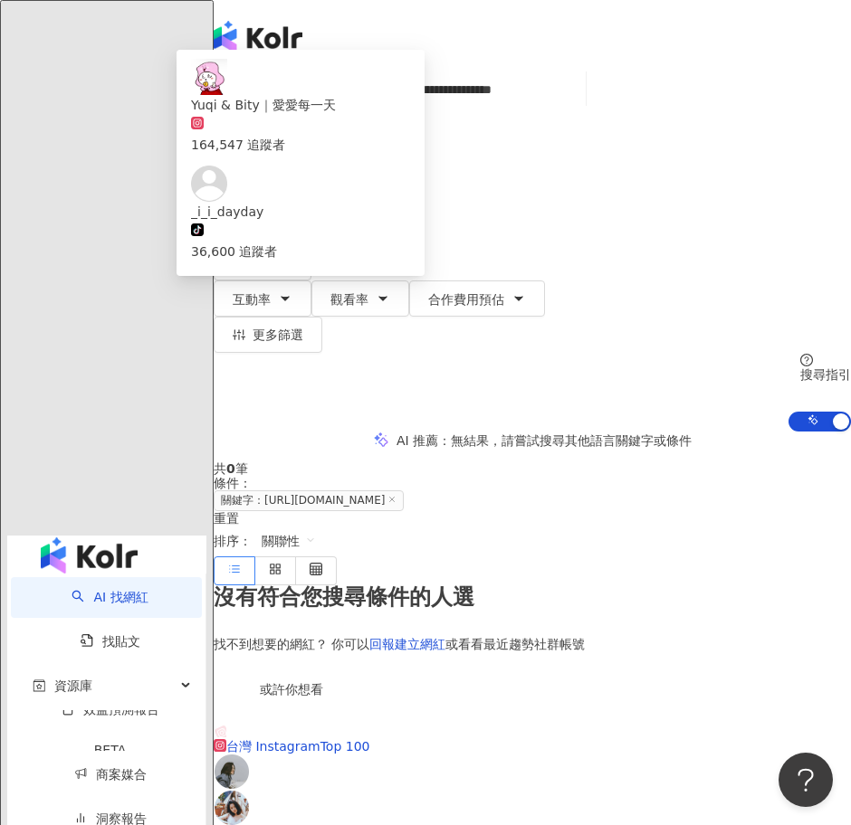
scroll to position [0, 15]
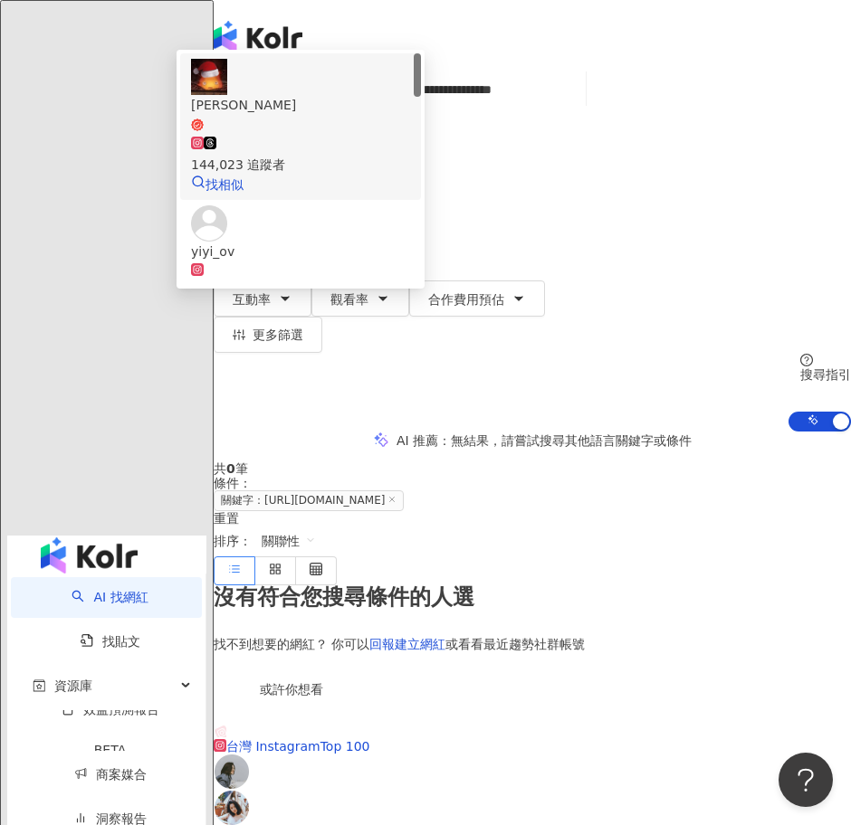
click at [410, 132] on span "賴依依" at bounding box center [300, 113] width 219 height 37
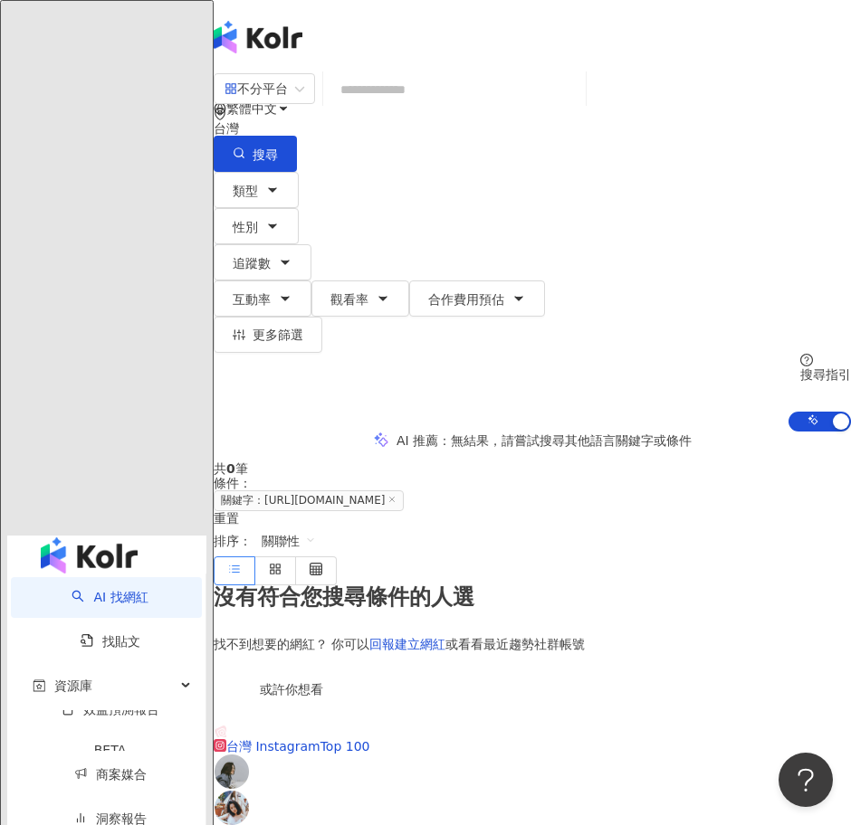
scroll to position [0, 0]
click at [487, 107] on input "search" at bounding box center [454, 89] width 248 height 34
paste input "**********"
type input "**********"
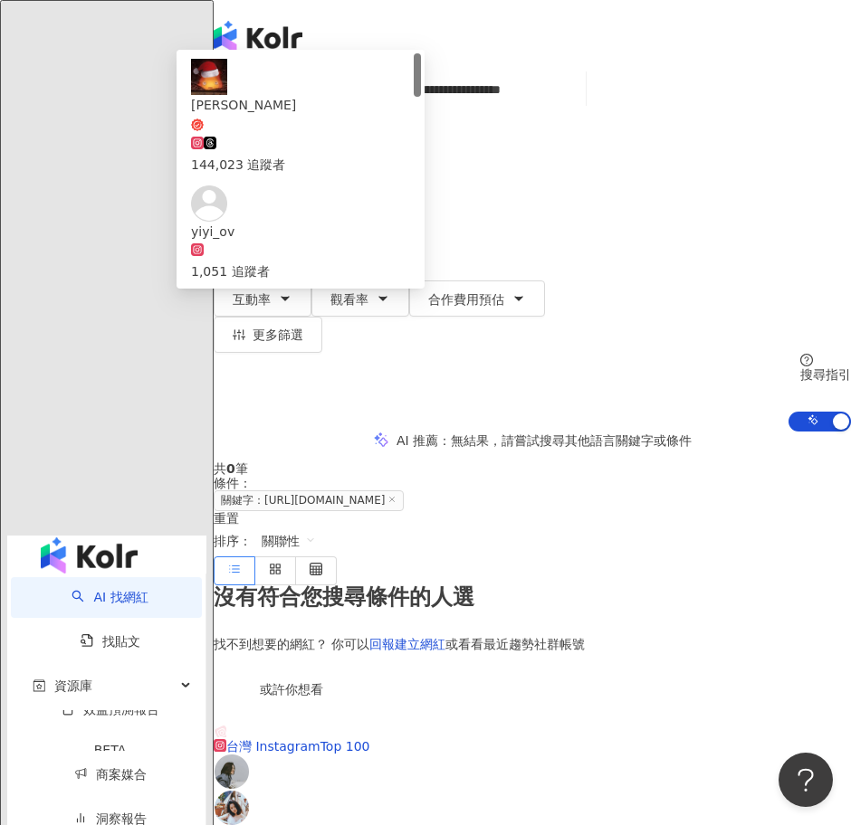
scroll to position [0, 38]
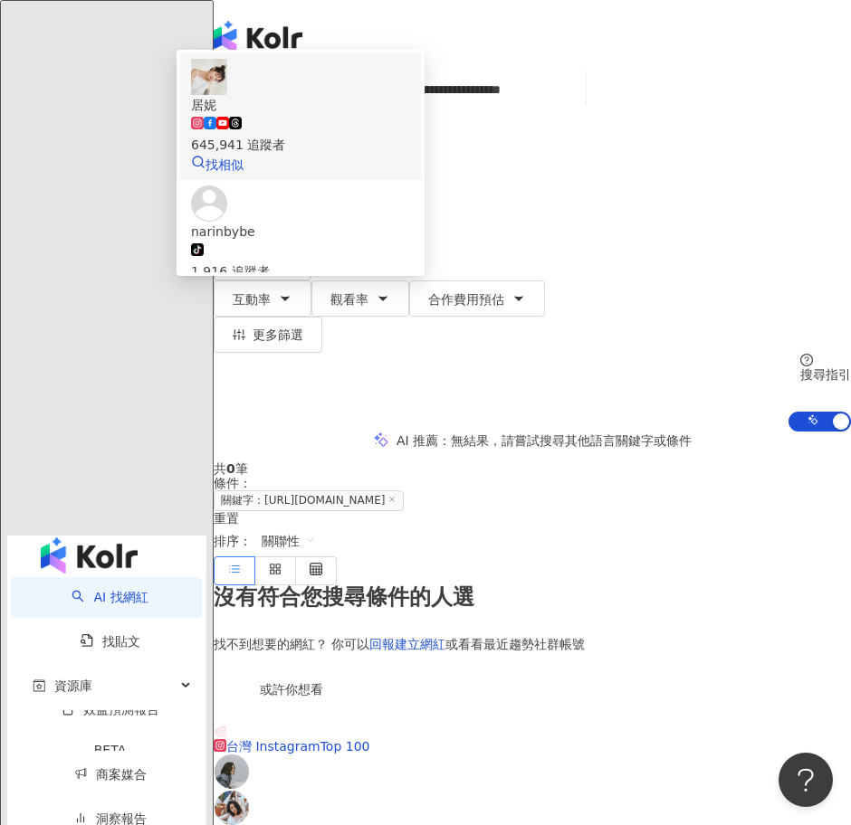
click at [410, 175] on div "居妮 645,941 追蹤者 找相似" at bounding box center [300, 117] width 219 height 116
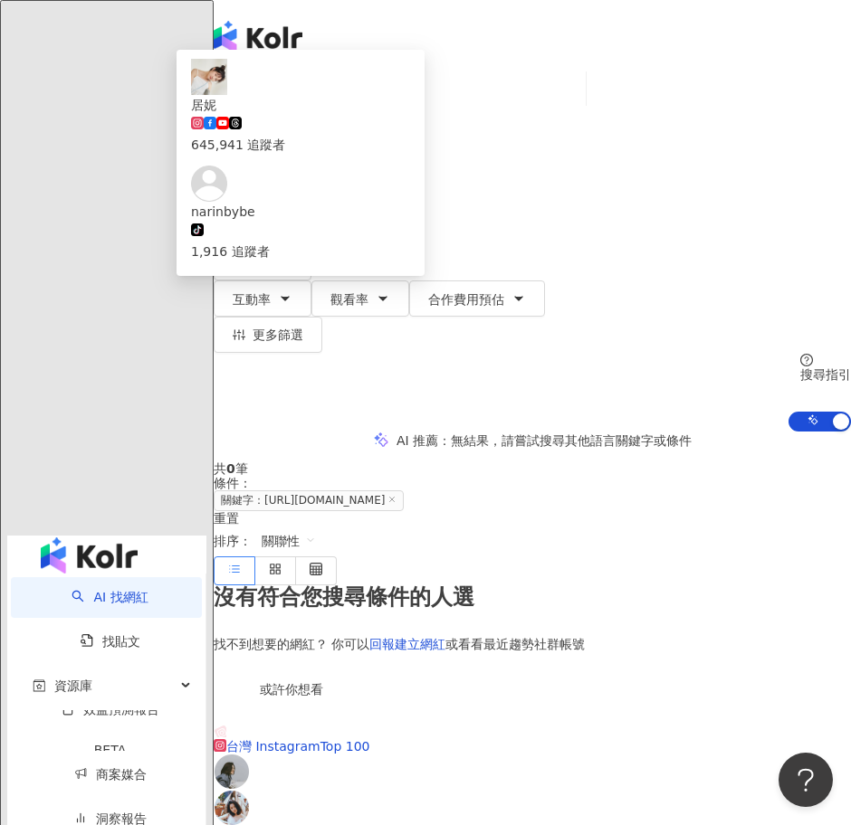
scroll to position [0, 0]
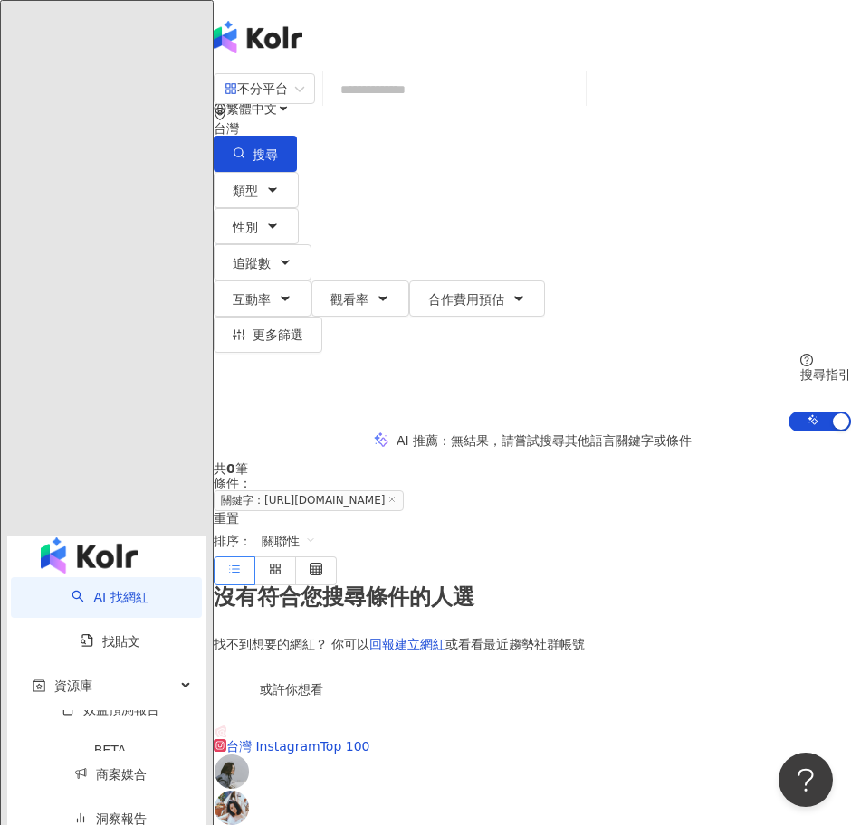
click at [497, 107] on input "search" at bounding box center [454, 89] width 248 height 34
paste input "**********"
type input "**********"
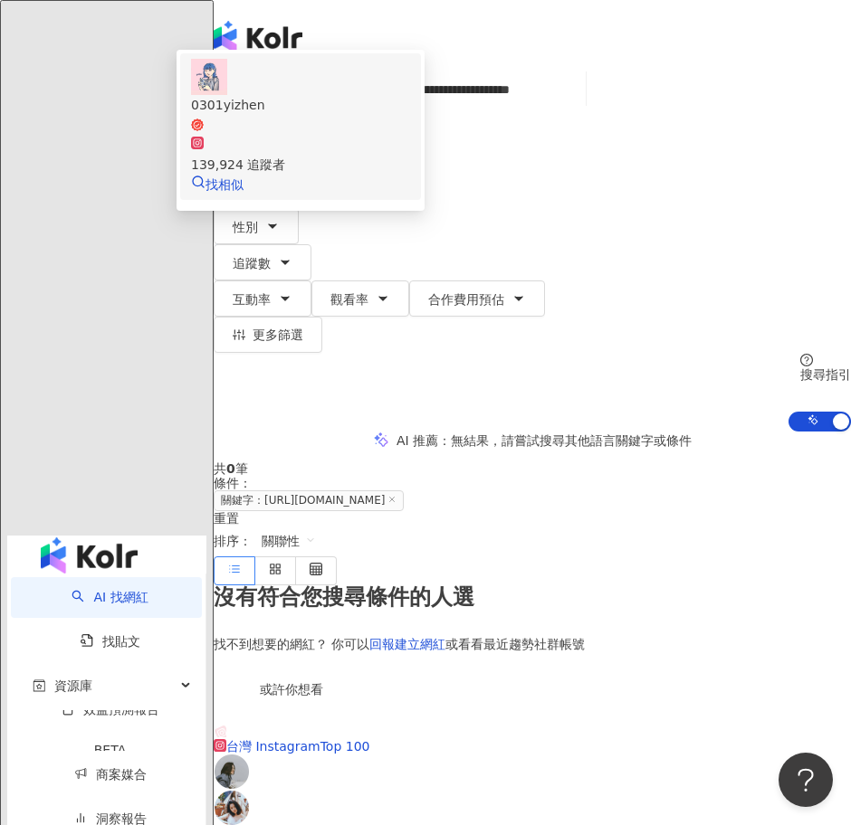
click at [410, 132] on span "0301yizhen" at bounding box center [300, 113] width 219 height 37
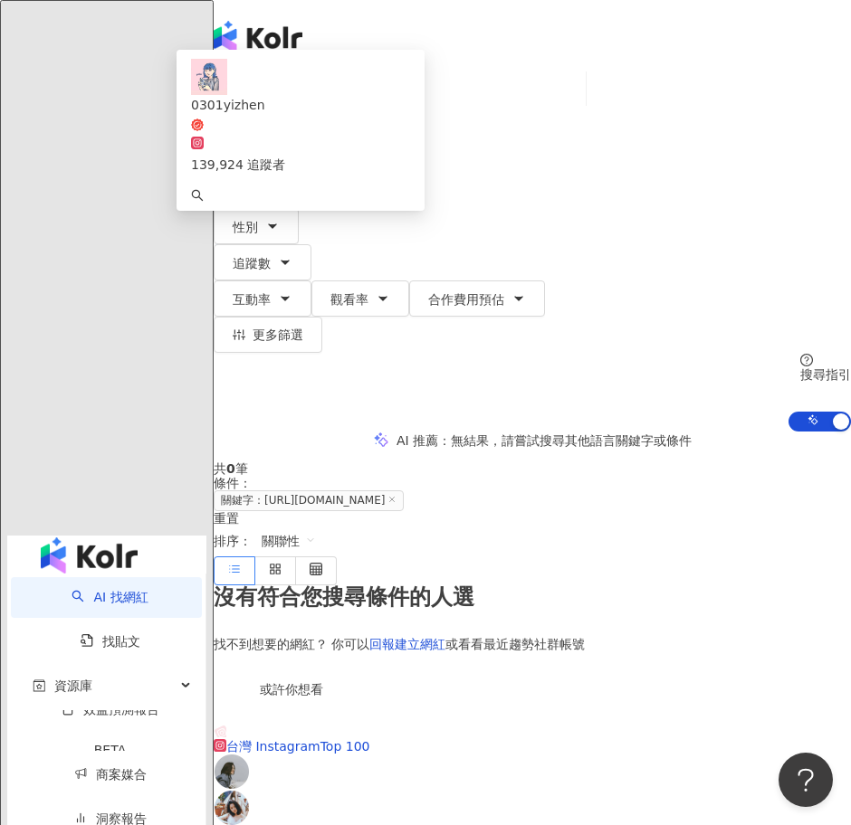
scroll to position [0, 0]
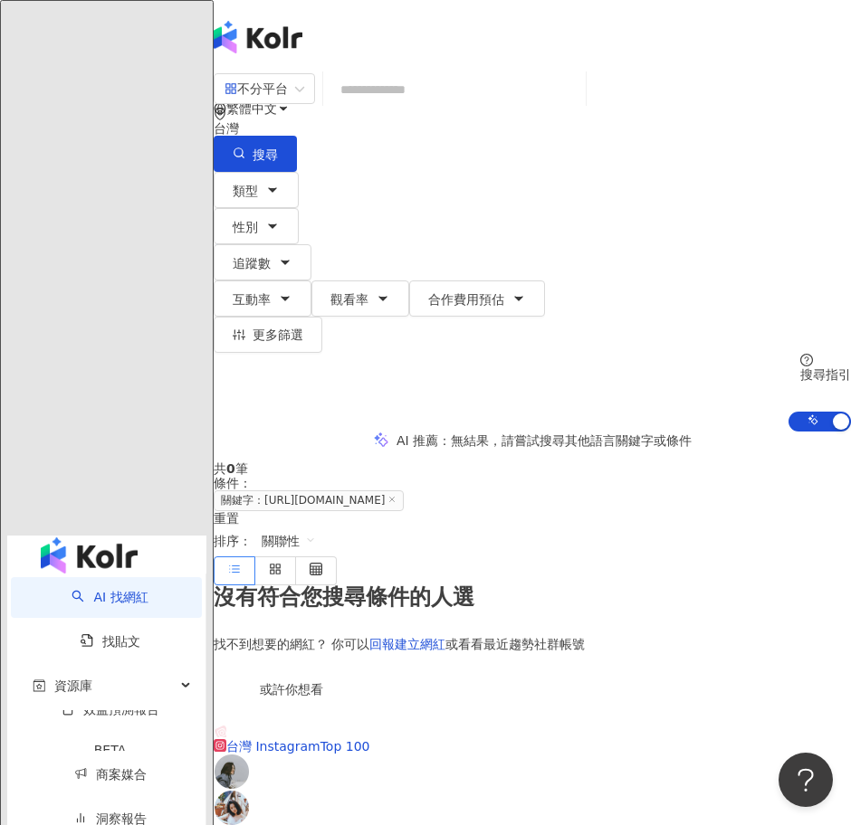
click at [578, 107] on input "search" at bounding box center [454, 89] width 248 height 34
paste input "**********"
type input "**********"
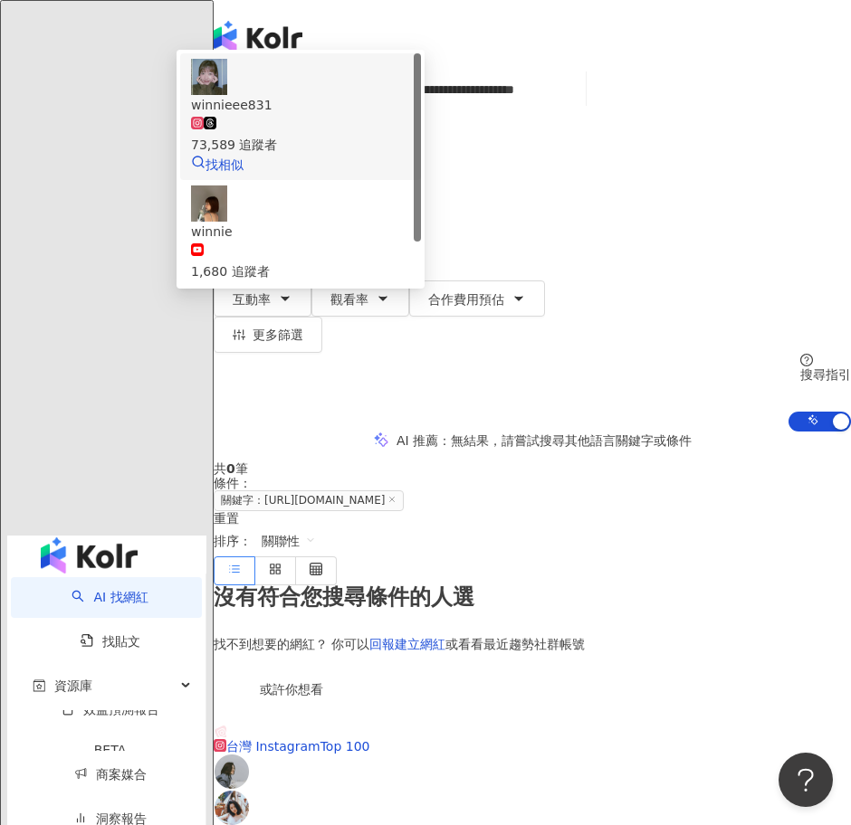
click at [410, 115] on div "winnieee831" at bounding box center [300, 105] width 219 height 20
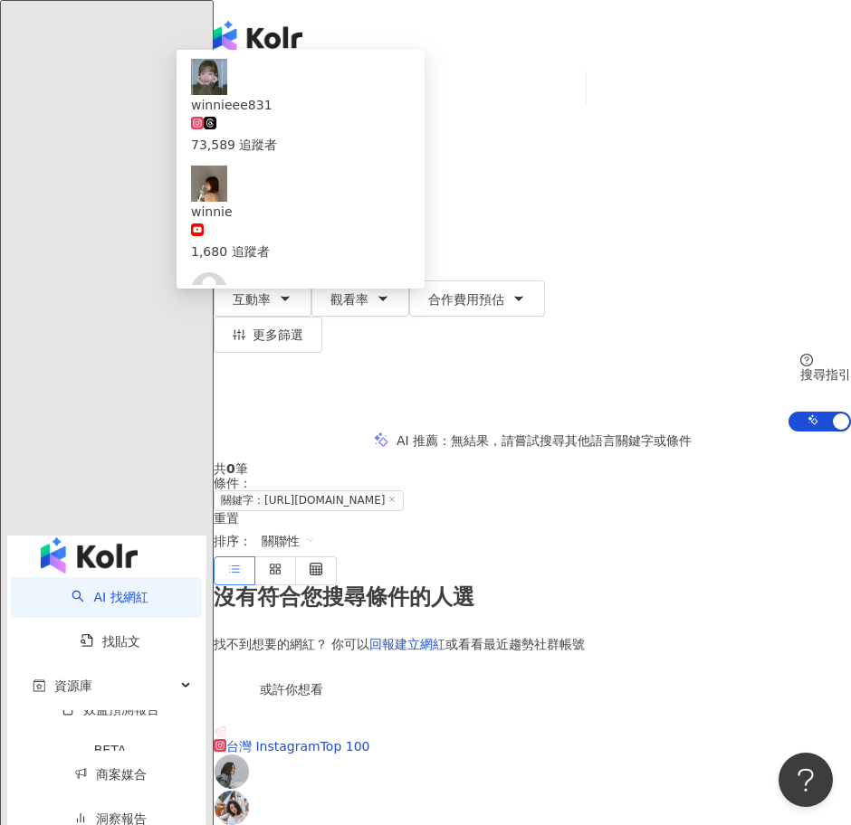
scroll to position [0, 0]
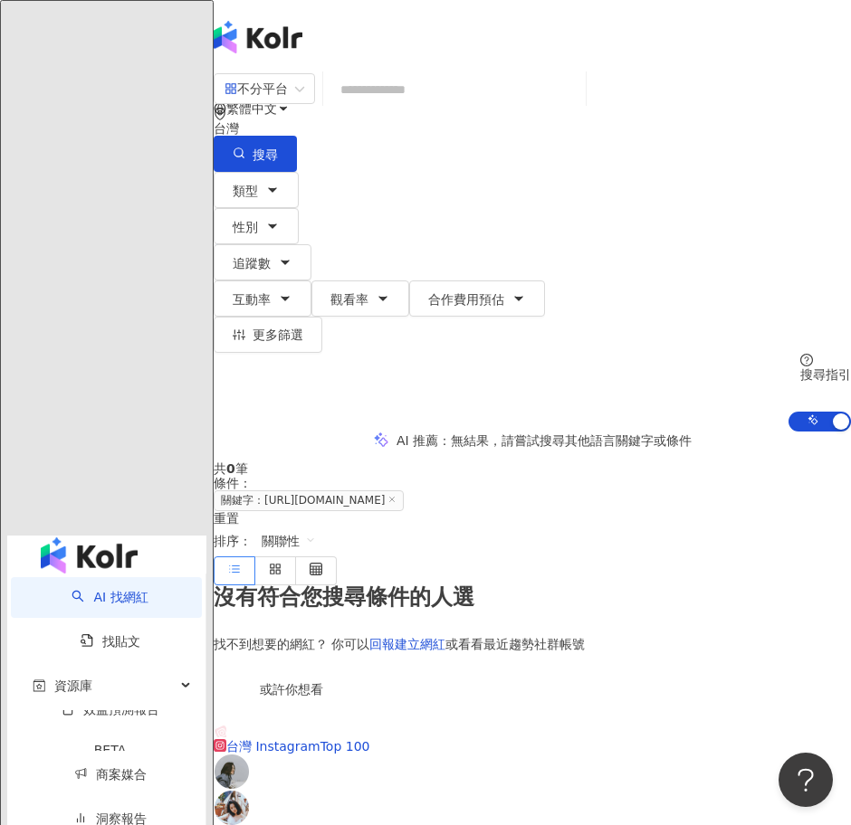
click at [547, 107] on input "search" at bounding box center [454, 89] width 248 height 34
paste input "**********"
type input "**********"
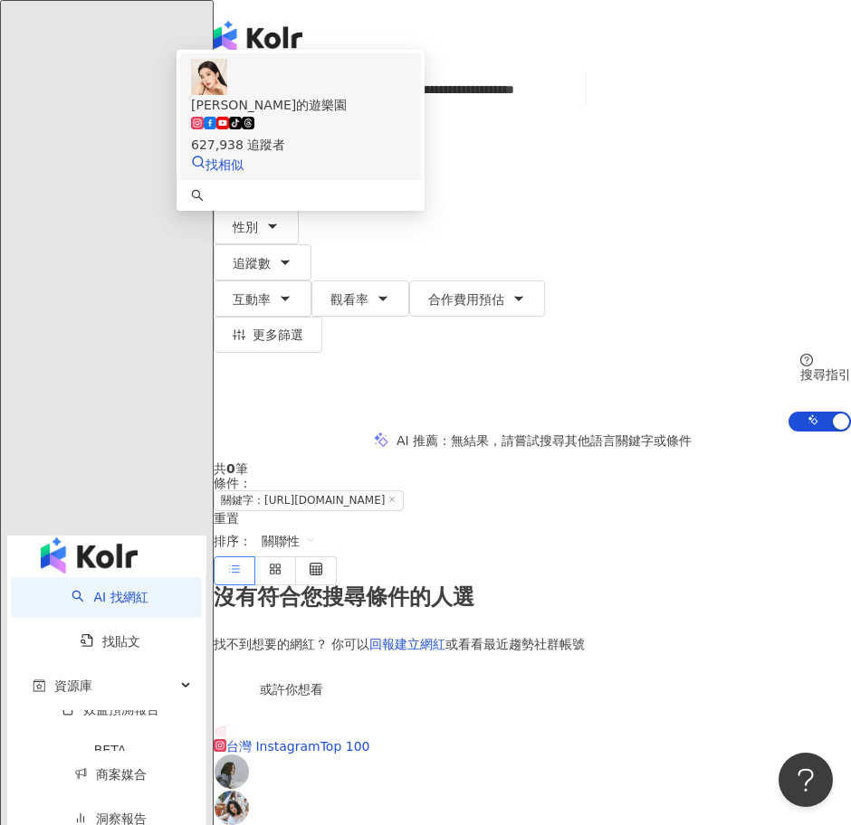
click at [410, 155] on div "tiktok-icon 627,938 追蹤者" at bounding box center [300, 135] width 219 height 40
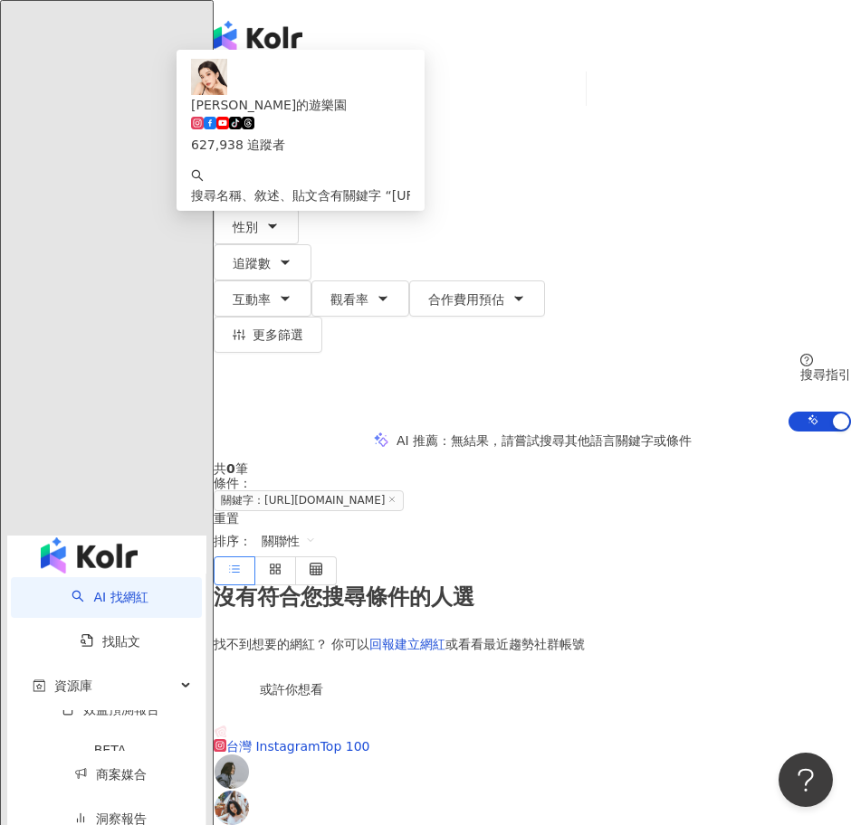
scroll to position [0, 0]
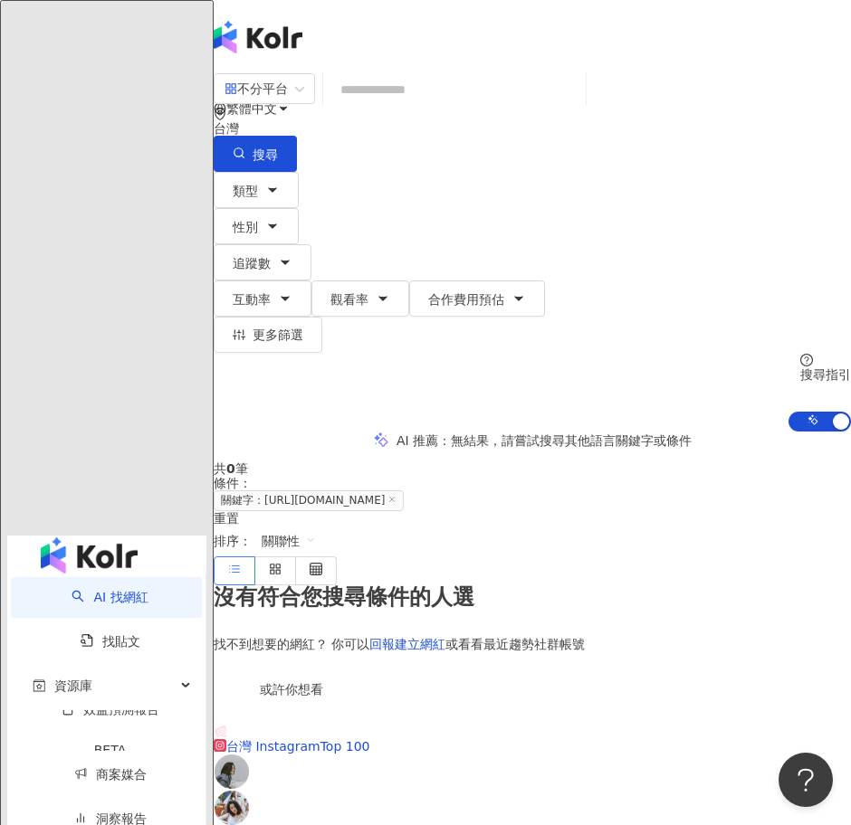
click at [523, 107] on input "search" at bounding box center [454, 89] width 248 height 34
paste input "**********"
type input "**********"
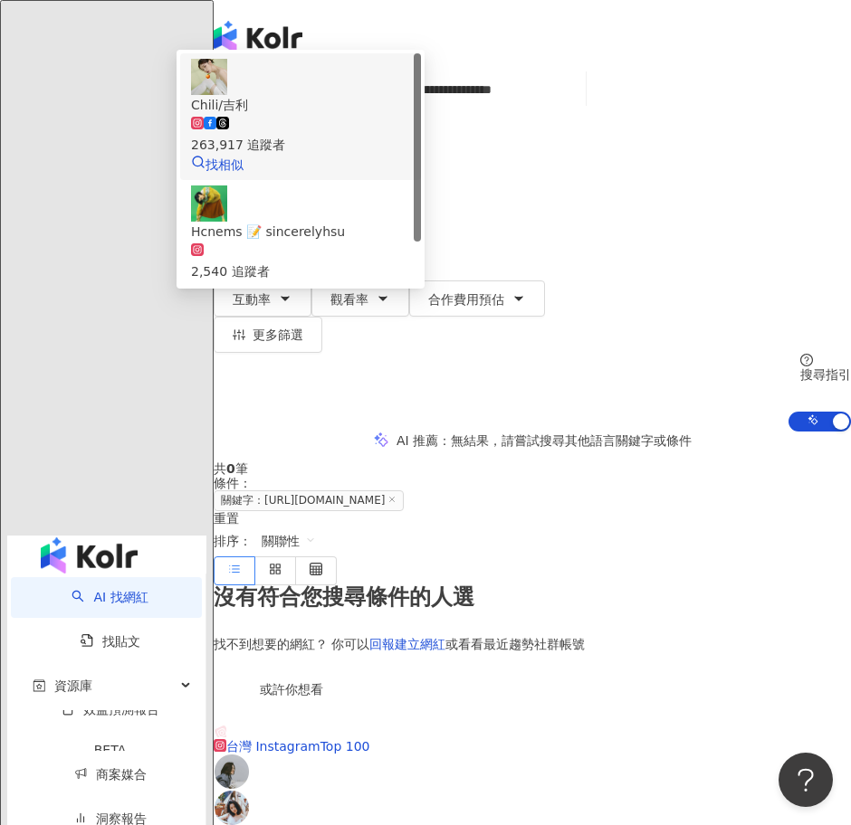
click at [410, 155] on div "263,917 追蹤者" at bounding box center [300, 145] width 219 height 20
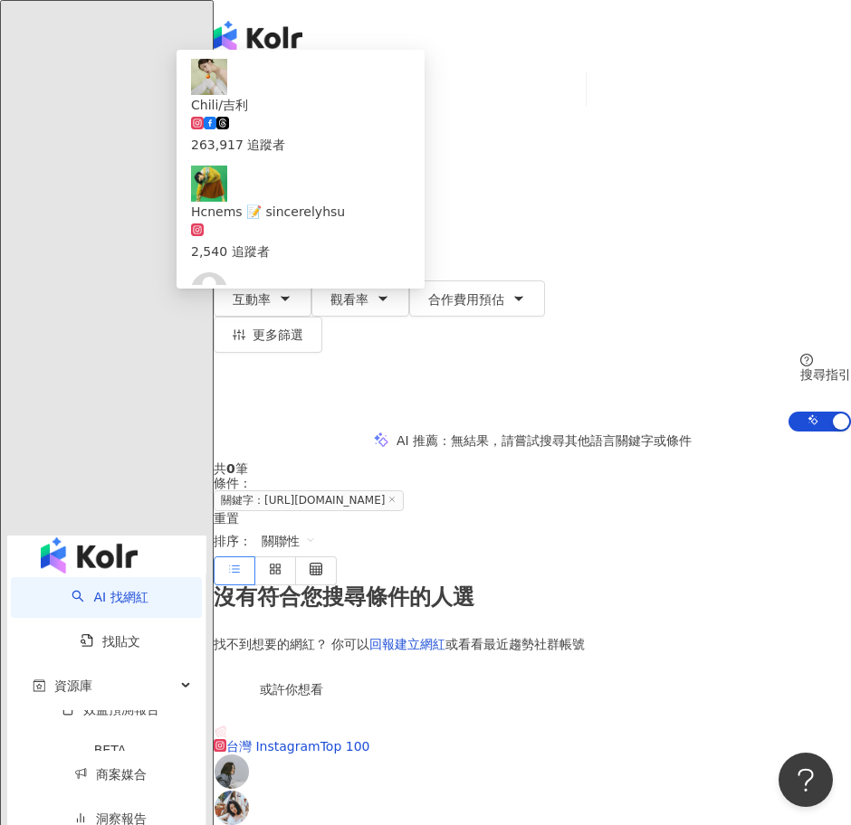
scroll to position [0, 0]
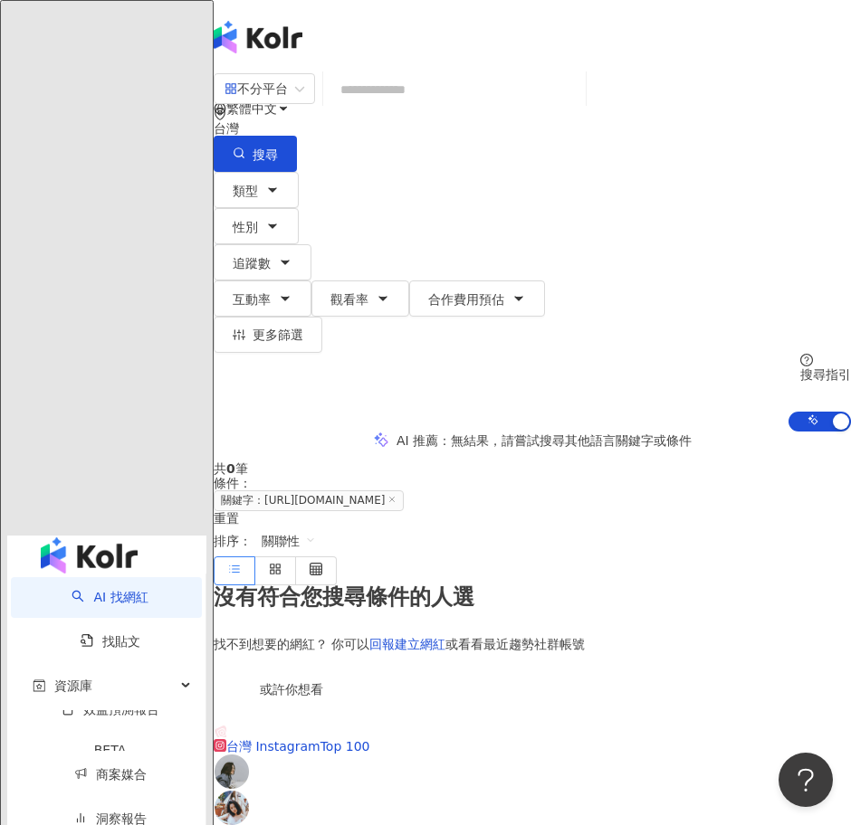
click at [522, 100] on input "search" at bounding box center [454, 89] width 248 height 34
paste input "**********"
type input "**********"
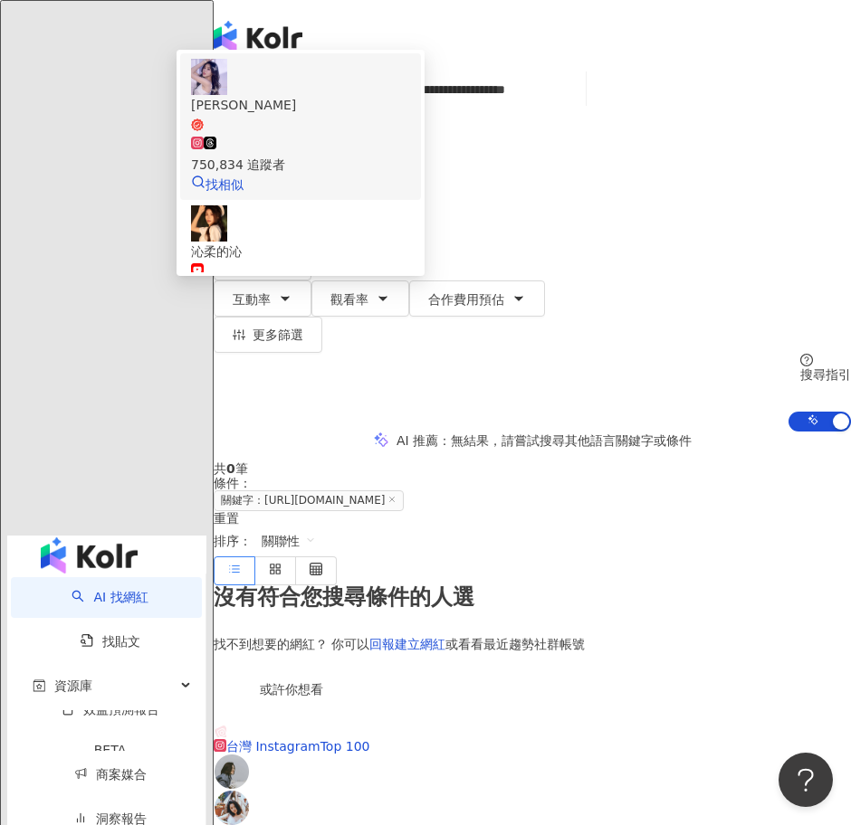
click at [410, 174] on div "750,834 追蹤者" at bounding box center [300, 155] width 219 height 40
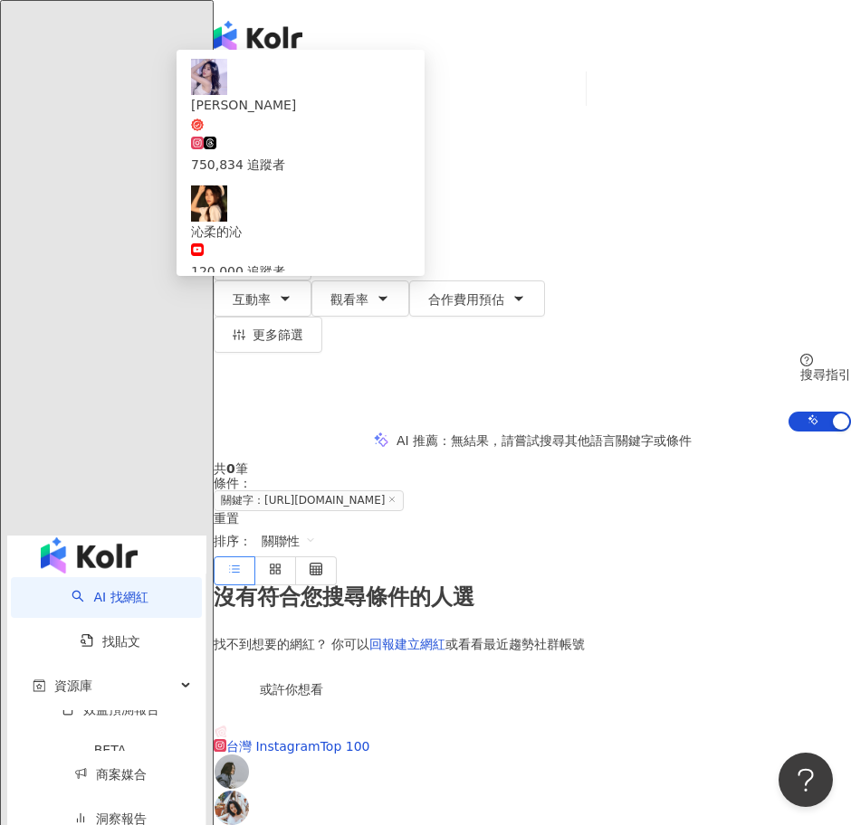
scroll to position [0, 0]
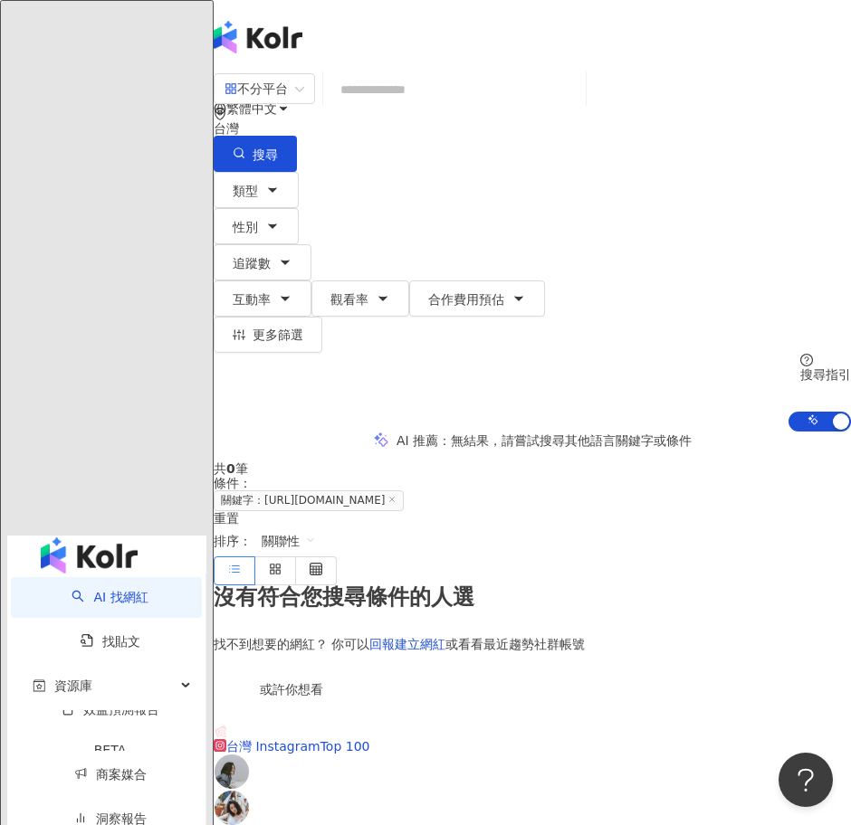
click at [517, 101] on input "search" at bounding box center [454, 89] width 248 height 34
paste input "**********"
type input "**********"
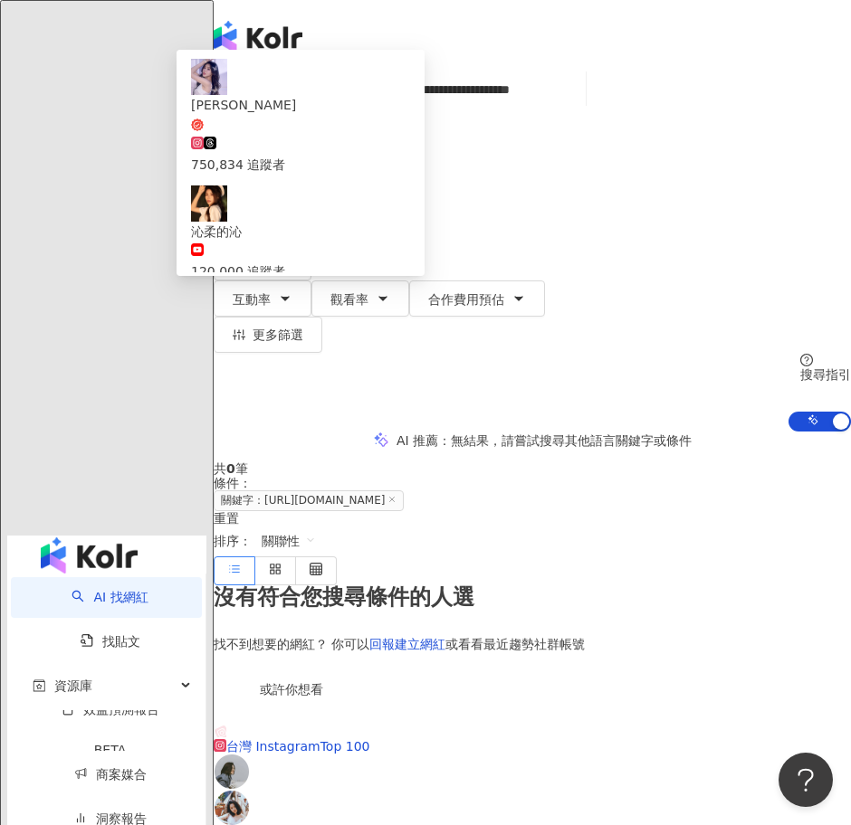
scroll to position [0, 52]
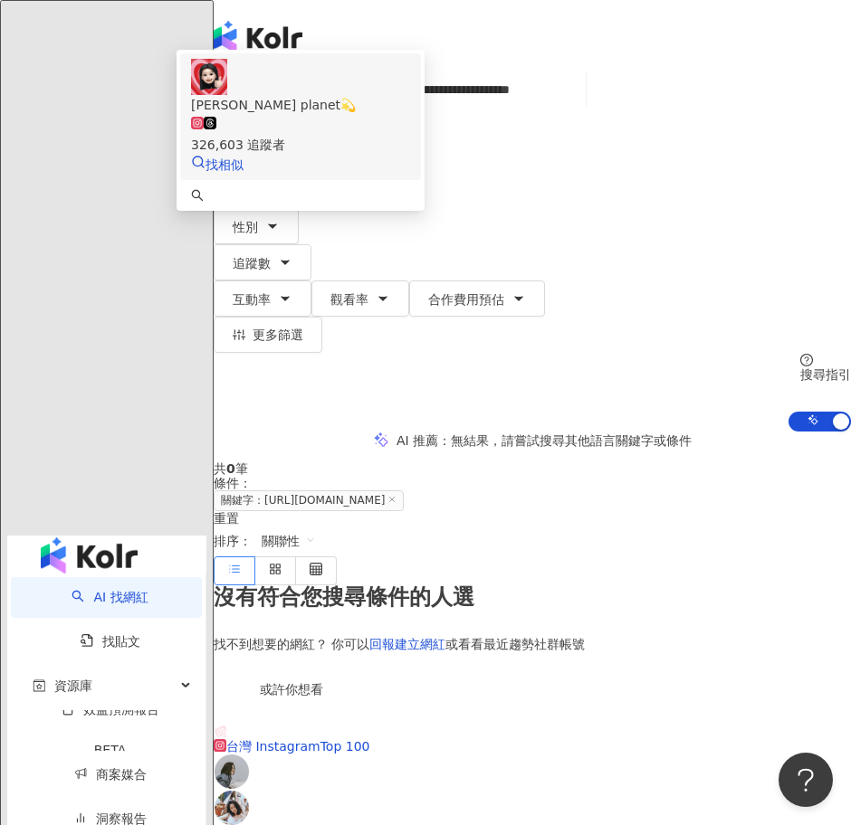
click at [410, 175] on div "李欣Lee’s planet💫 326,603 追蹤者 找相似" at bounding box center [300, 117] width 219 height 116
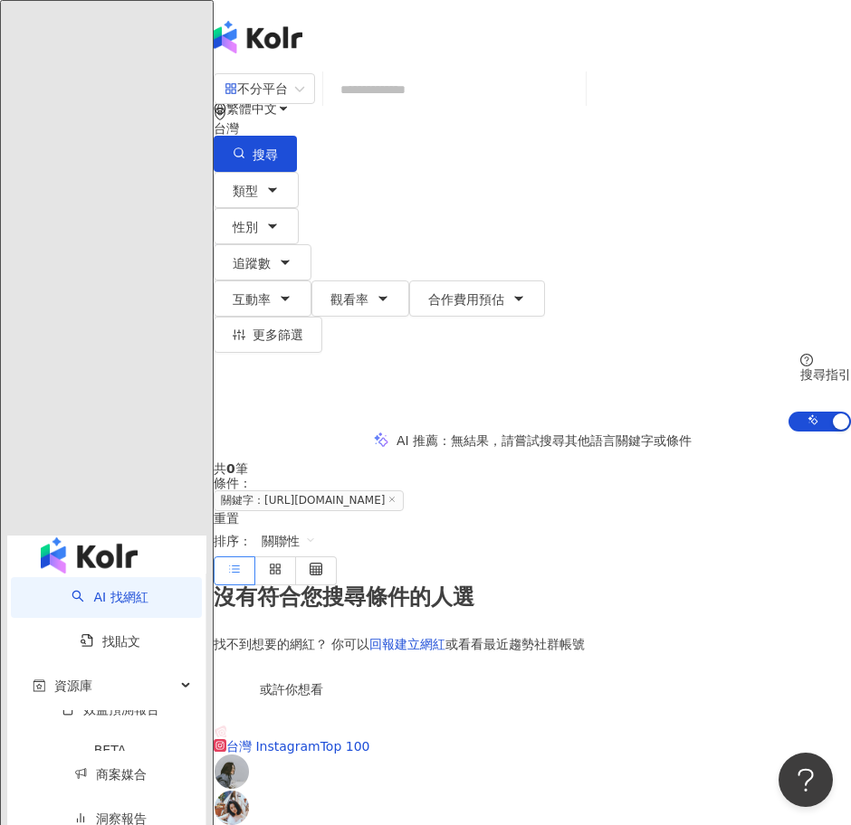
scroll to position [0, 0]
click at [505, 107] on input "search" at bounding box center [454, 89] width 248 height 34
paste input "**********"
type input "**********"
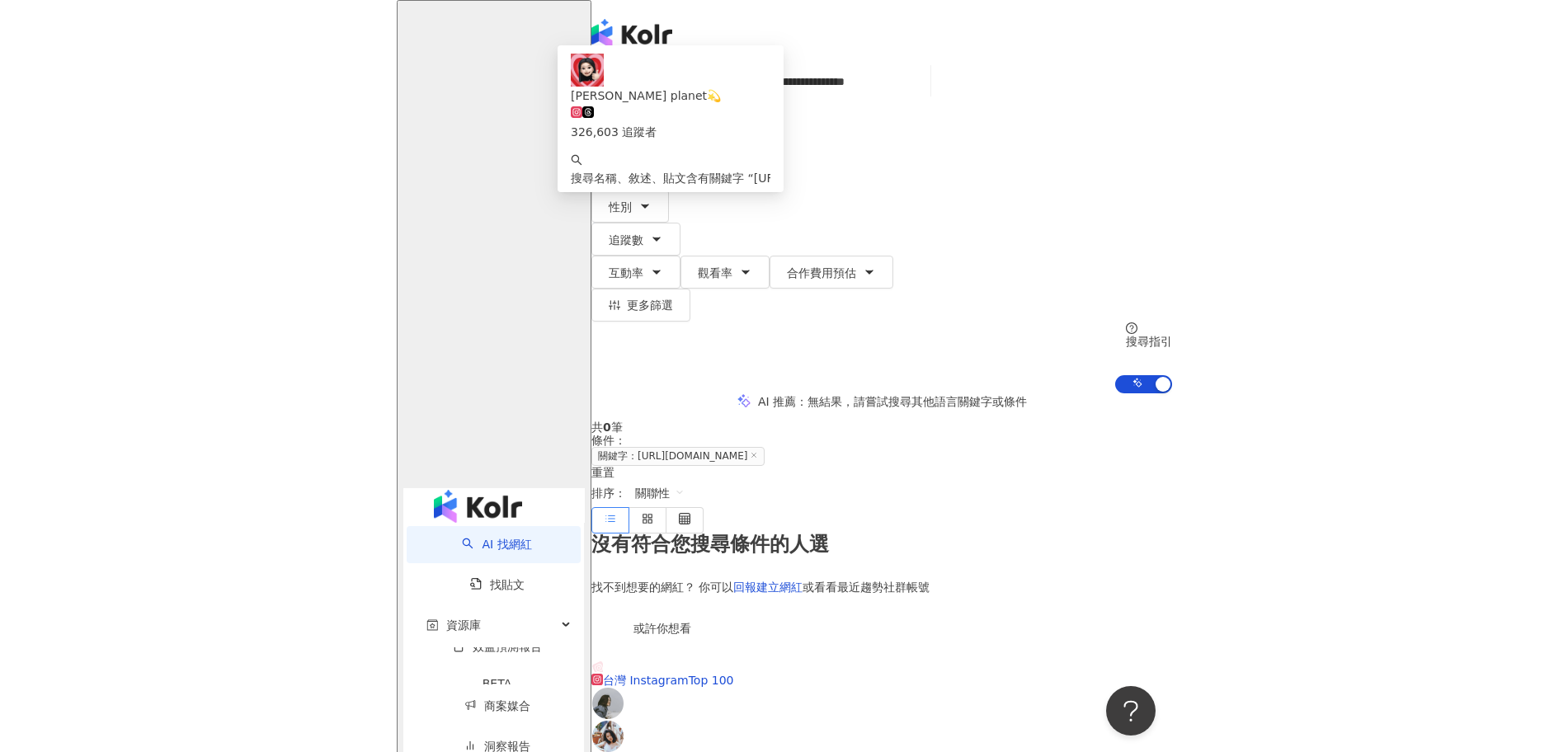
scroll to position [0, 16]
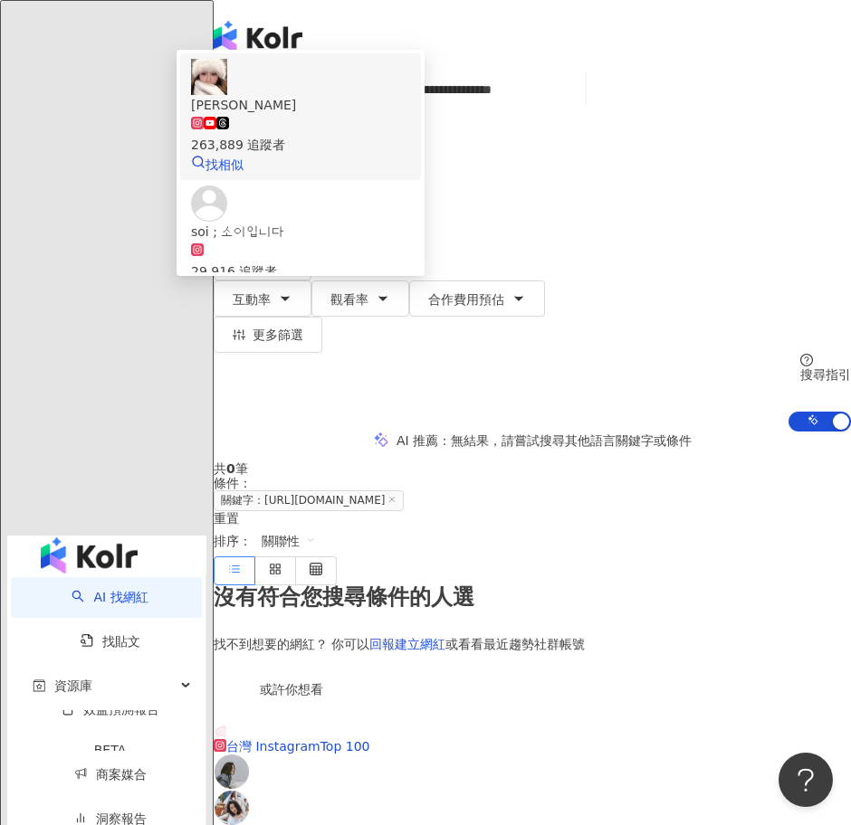
click at [410, 155] on div "263,889 追蹤者" at bounding box center [300, 145] width 219 height 20
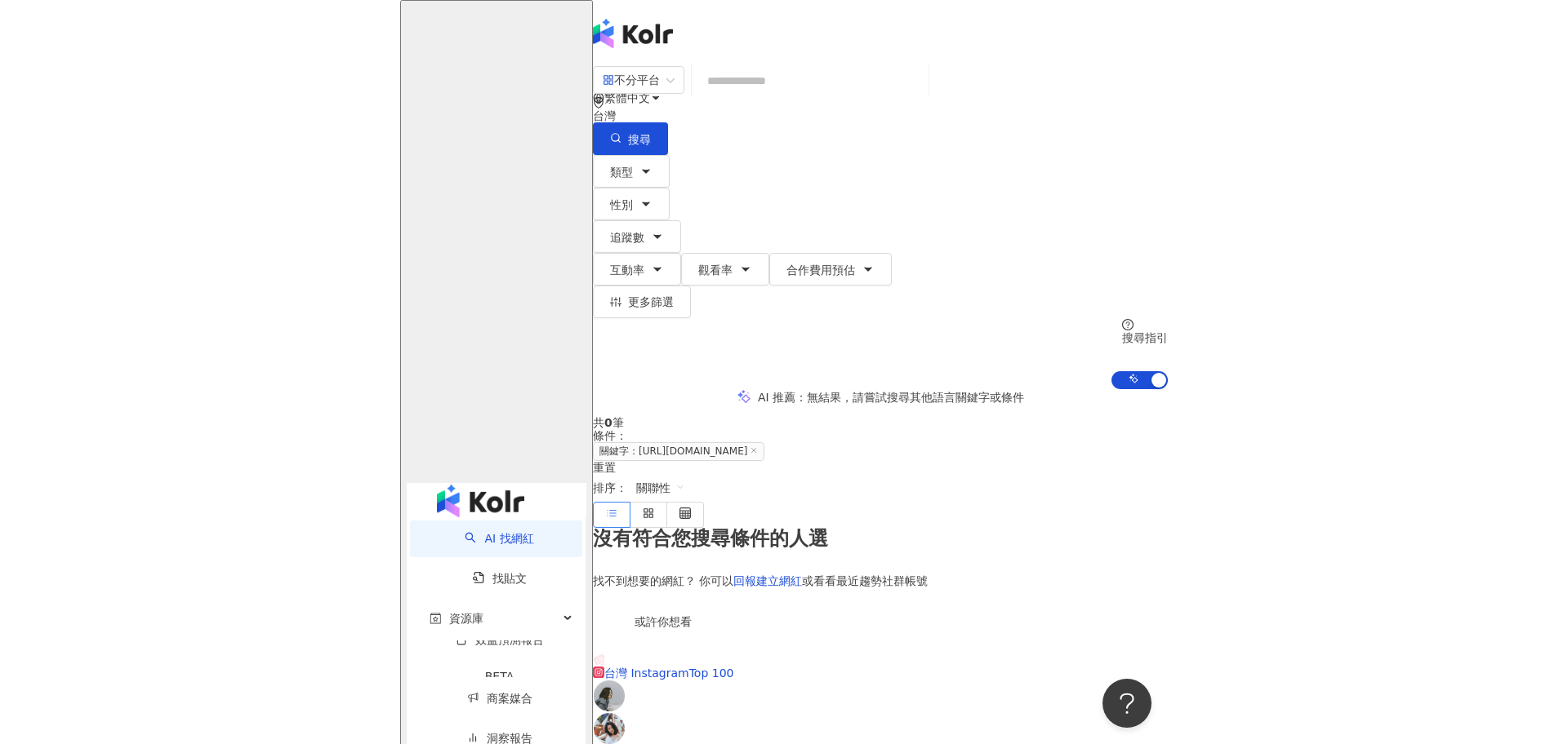
scroll to position [0, 0]
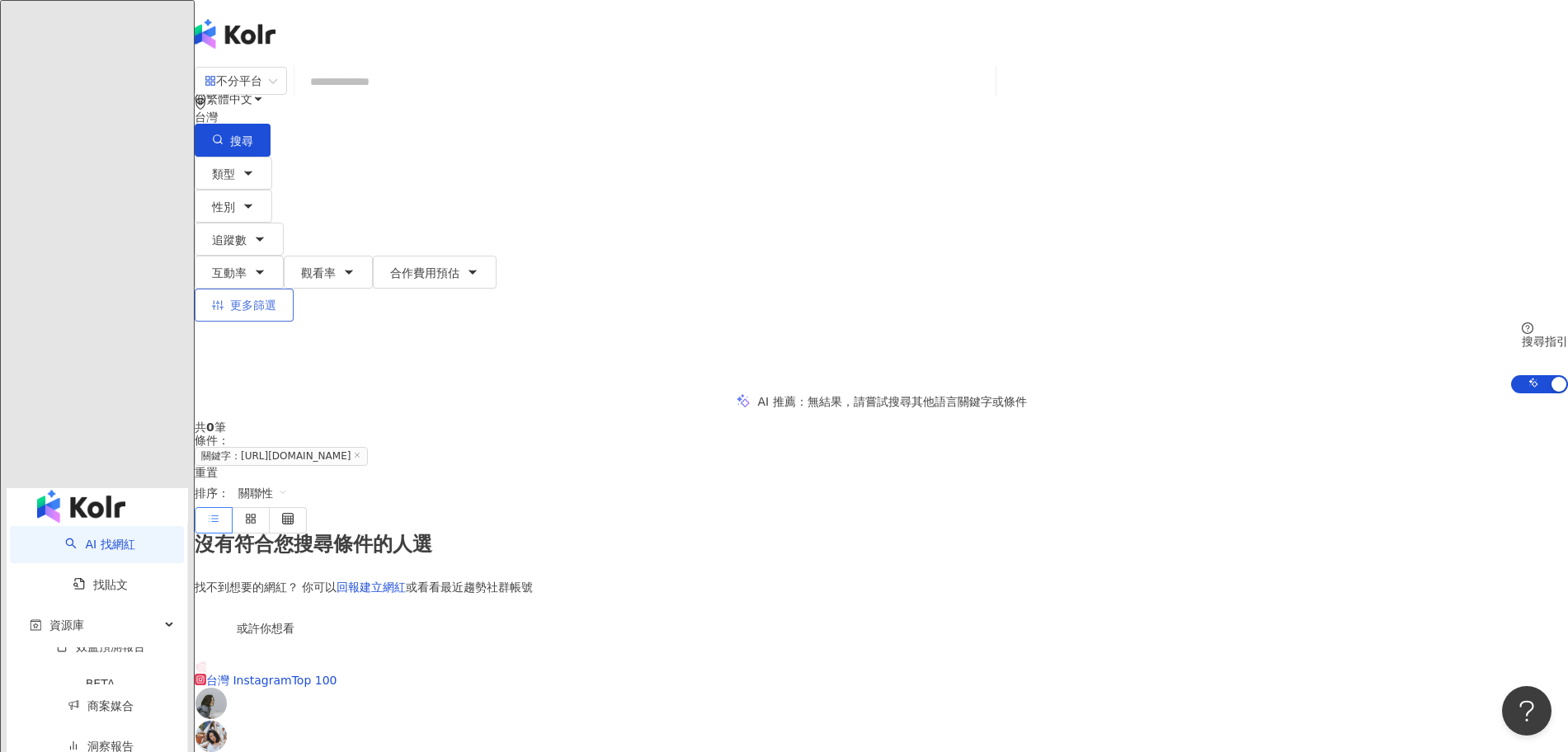
click at [276, 299] on span "更多篩選" at bounding box center [253, 305] width 46 height 13
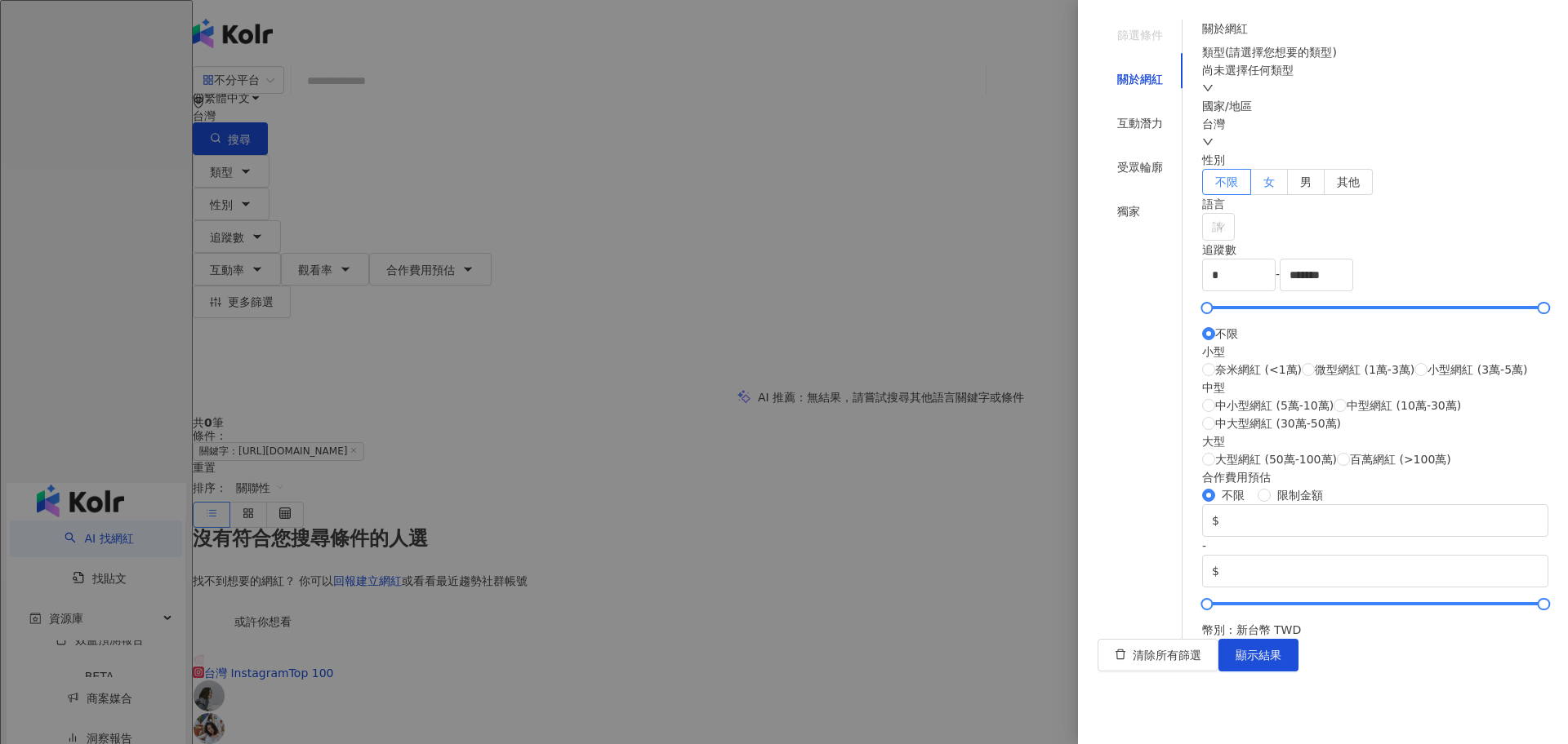
click at [1287, 195] on label "女" at bounding box center [1268, 181] width 37 height 26
click at [1156, 112] on div "互動潛力" at bounding box center [1139, 123] width 85 height 31
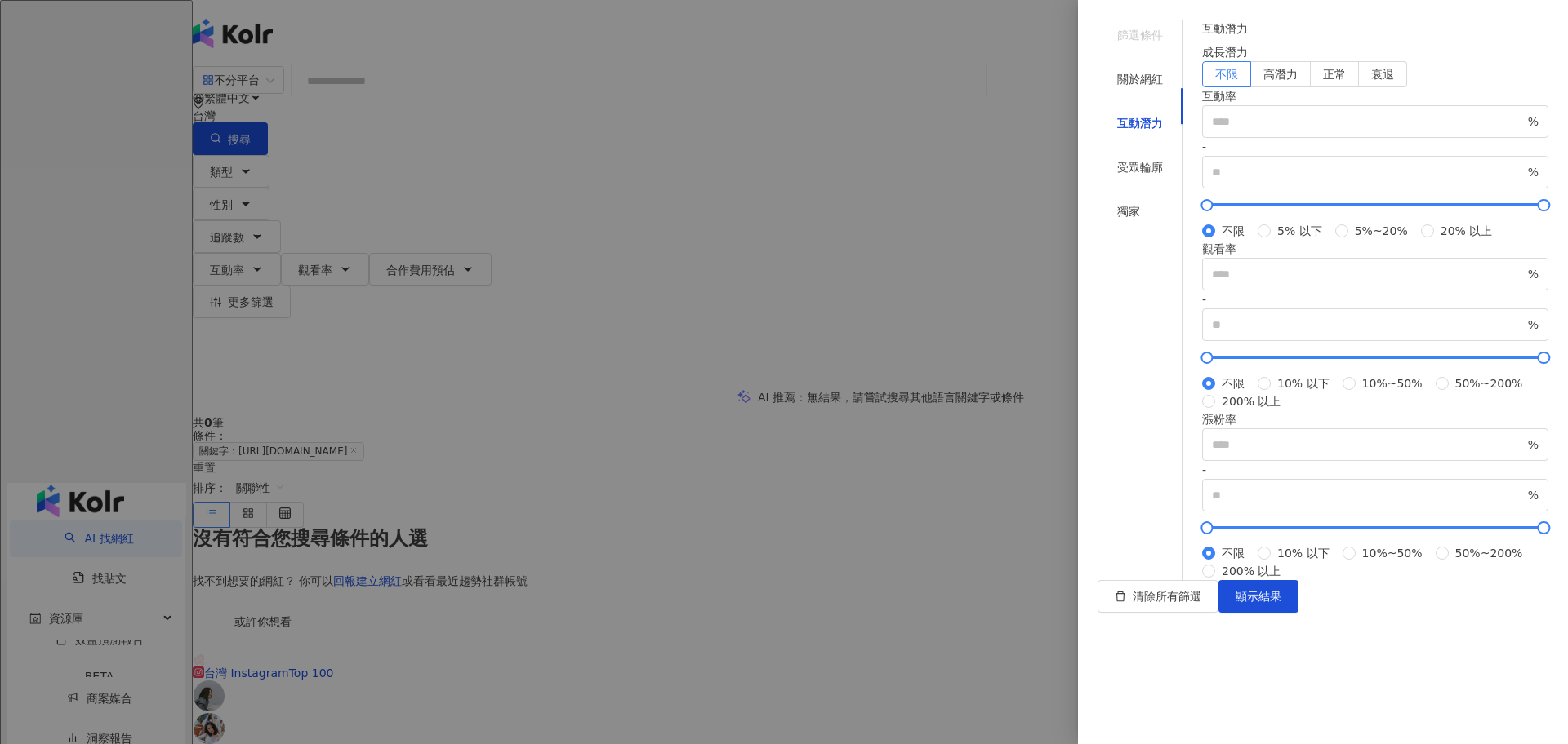
scroll to position [350, 0]
click at [1117, 159] on div "受眾輪廓" at bounding box center [1139, 168] width 46 height 18
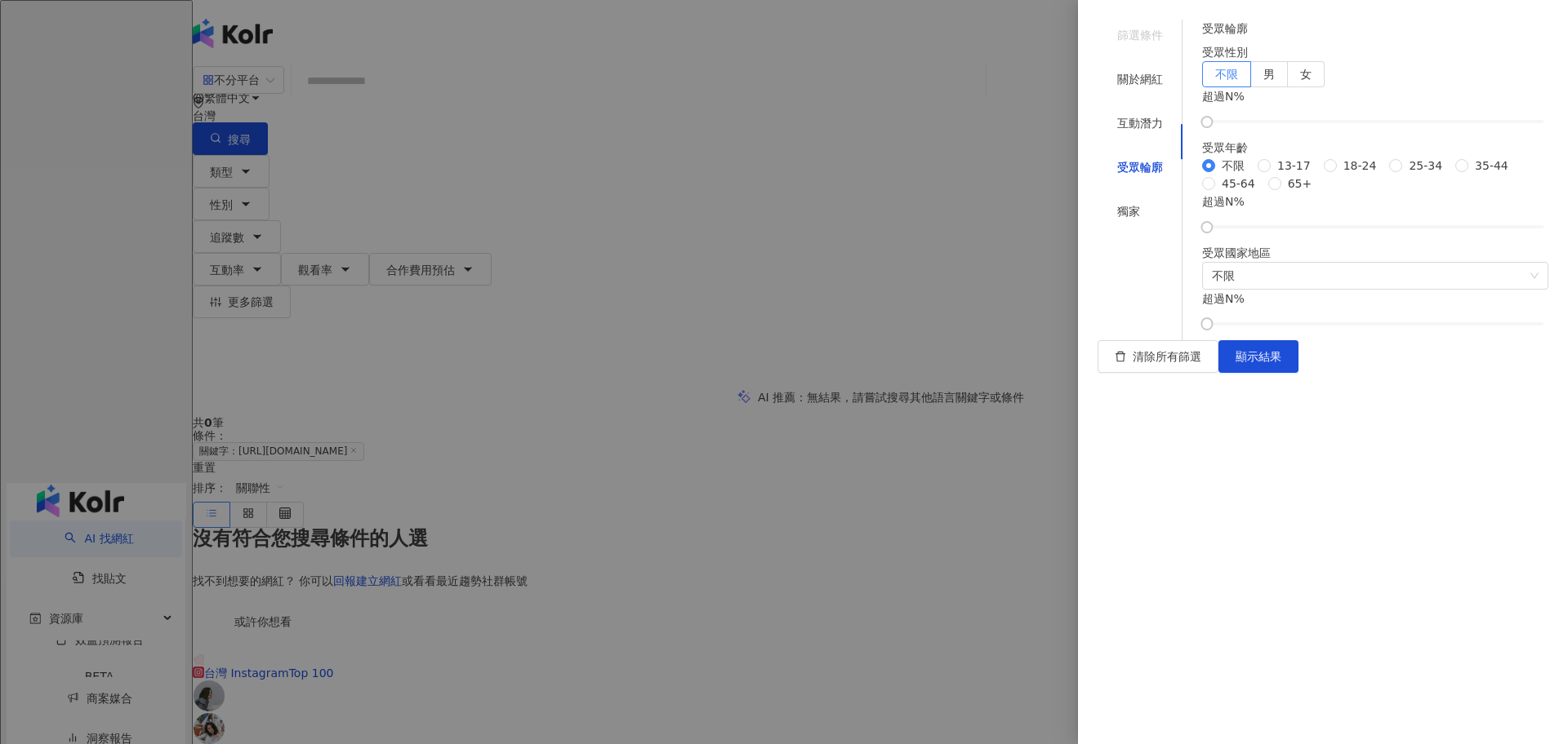
scroll to position [48, 0]
drag, startPoint x: 1233, startPoint y: 487, endPoint x: 1379, endPoint y: 490, distance: 146.0
click at [1379, 232] on div at bounding box center [1375, 227] width 9 height 9
drag, startPoint x: 1374, startPoint y: 491, endPoint x: 1359, endPoint y: 490, distance: 15.0
click at [1359, 232] on div at bounding box center [1358, 227] width 9 height 9
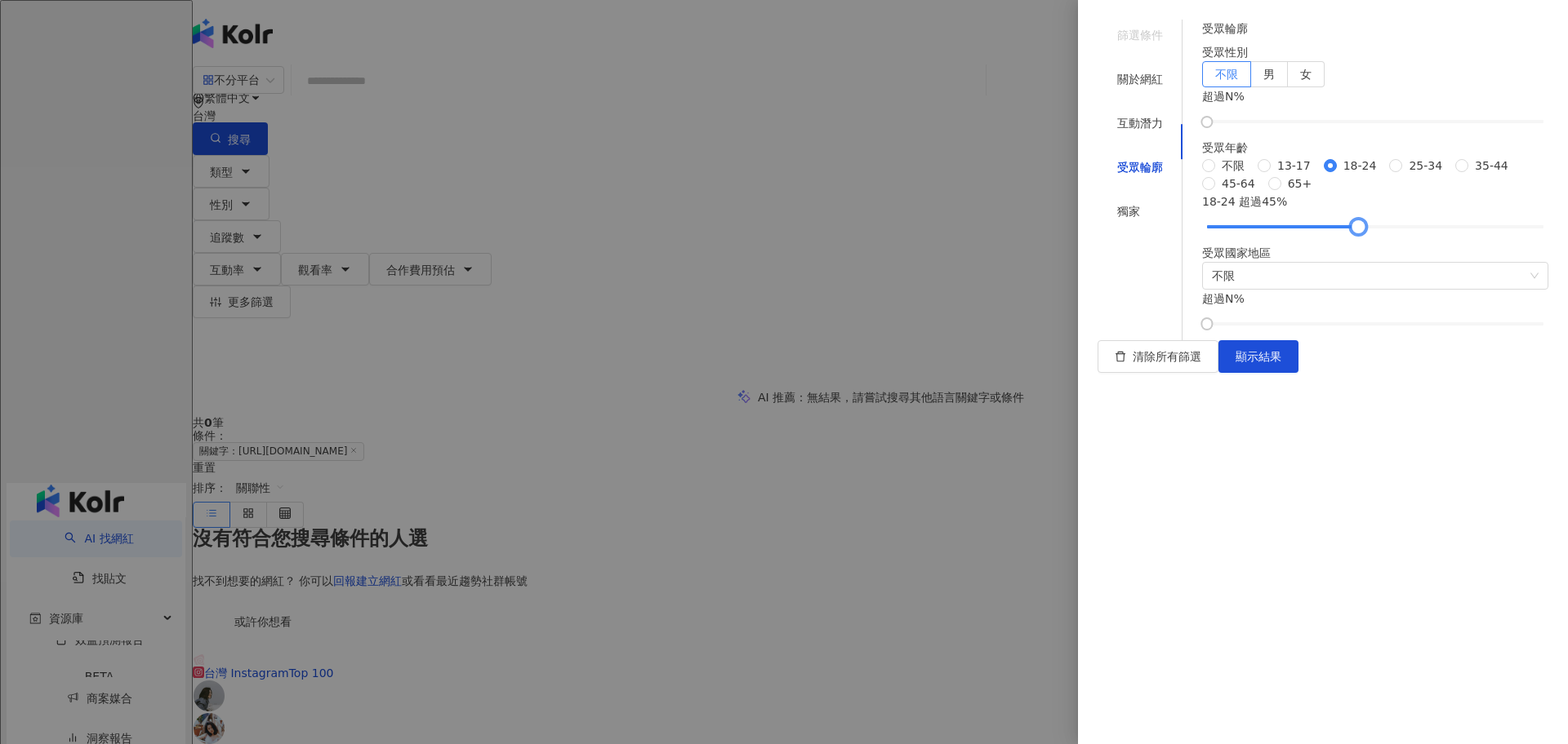
scroll to position [0, 0]
click at [1324, 87] on label "女" at bounding box center [1305, 74] width 37 height 26
drag, startPoint x: 1234, startPoint y: 186, endPoint x: 1380, endPoint y: 182, distance: 146.1
click at [1379, 126] on div at bounding box center [1375, 122] width 9 height 9
drag, startPoint x: 1363, startPoint y: 532, endPoint x: 1223, endPoint y: 533, distance: 140.0
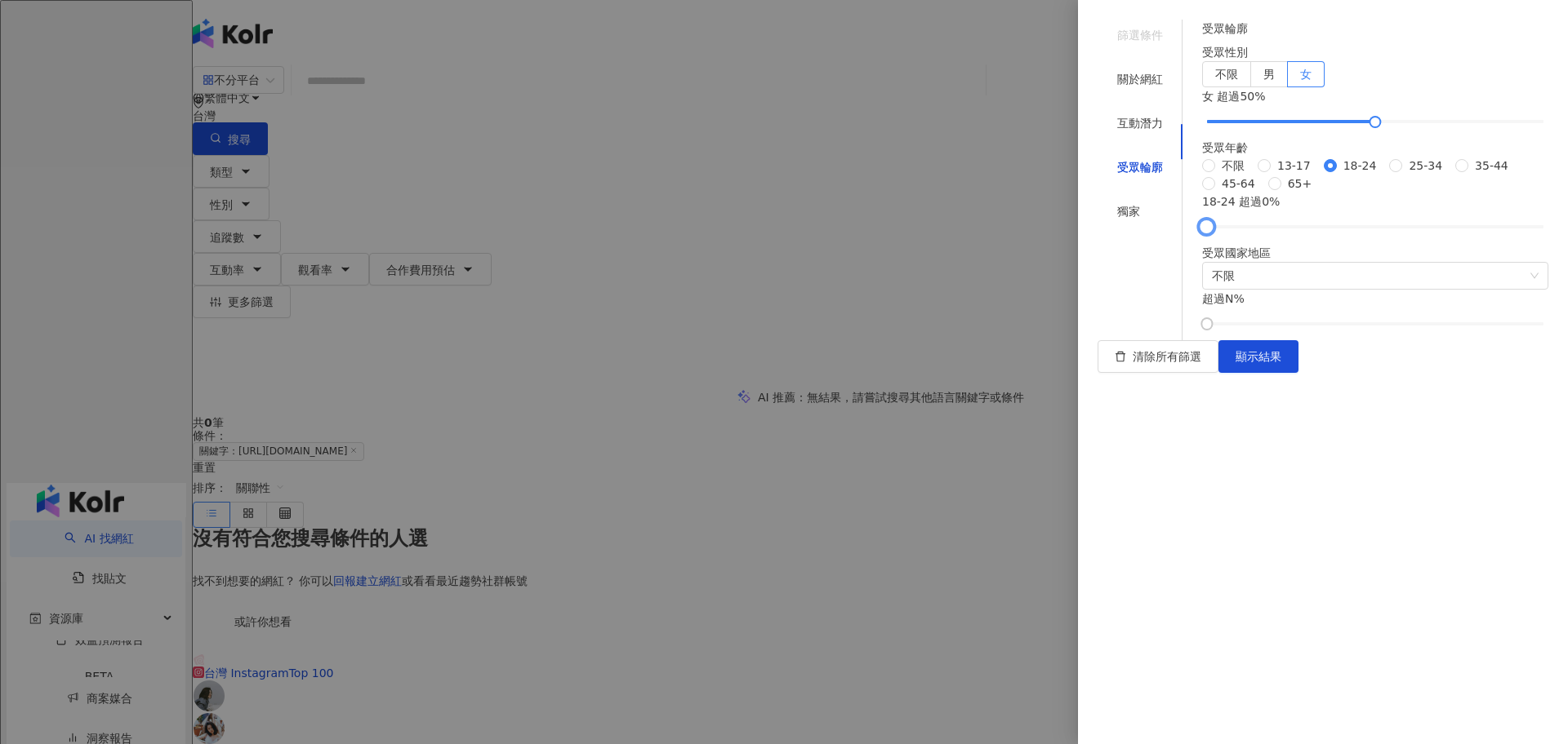
click at [1223, 329] on div "受眾輪廓 受眾性別 不限 男 女 女 超過 50 % 受眾年齡 不限 13-17 18-24 25-34 35-44 45-64 65+ 18-24 超過 0…" at bounding box center [1375, 174] width 346 height 309
drag, startPoint x: 1231, startPoint y: 83, endPoint x: 1281, endPoint y: 83, distance: 50.0
click at [1281, 61] on div "受眾性別" at bounding box center [1375, 52] width 346 height 18
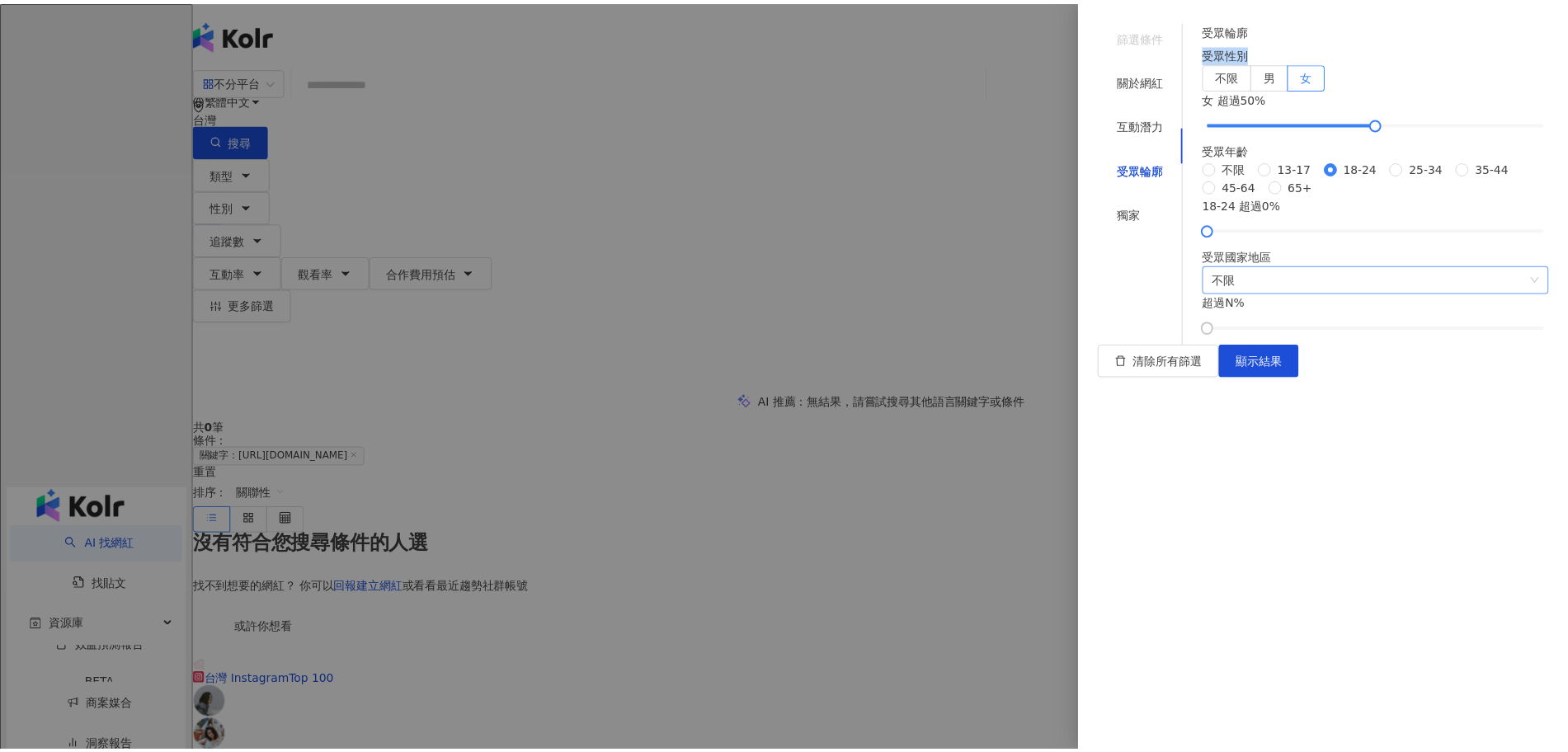
scroll to position [48, 0]
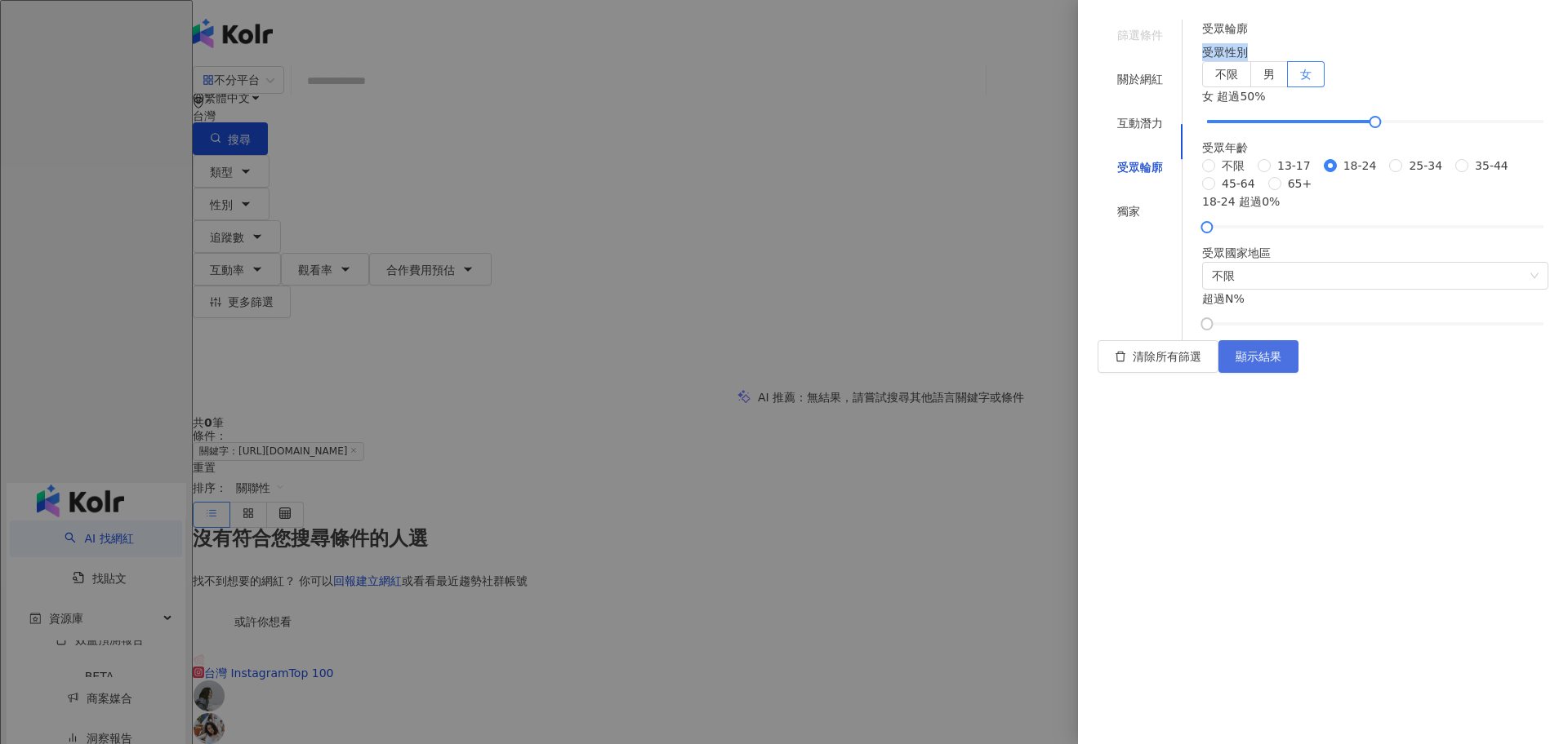
click at [1298, 373] on button "顯示結果" at bounding box center [1258, 356] width 80 height 32
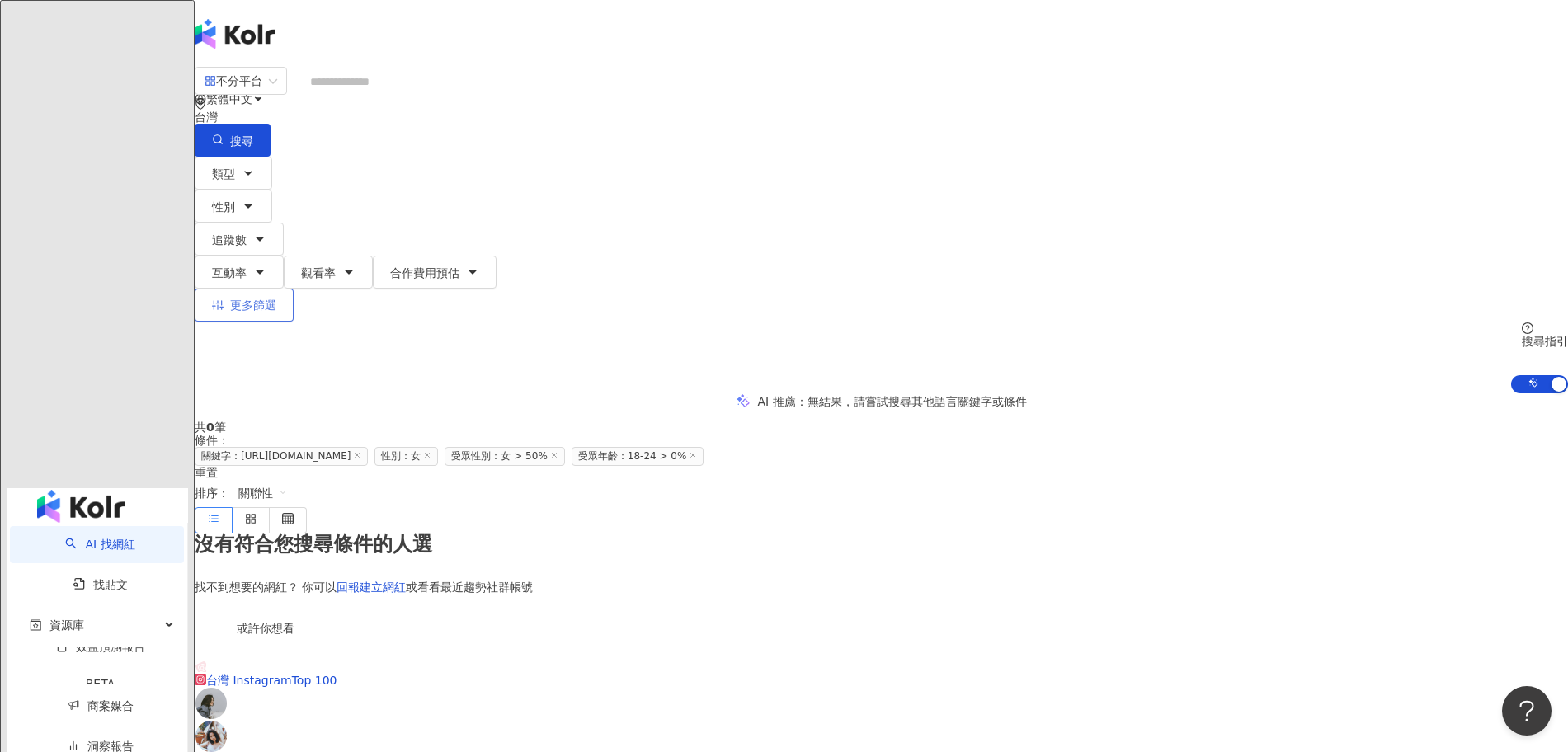
click at [294, 289] on button "更多篩選" at bounding box center [244, 305] width 99 height 33
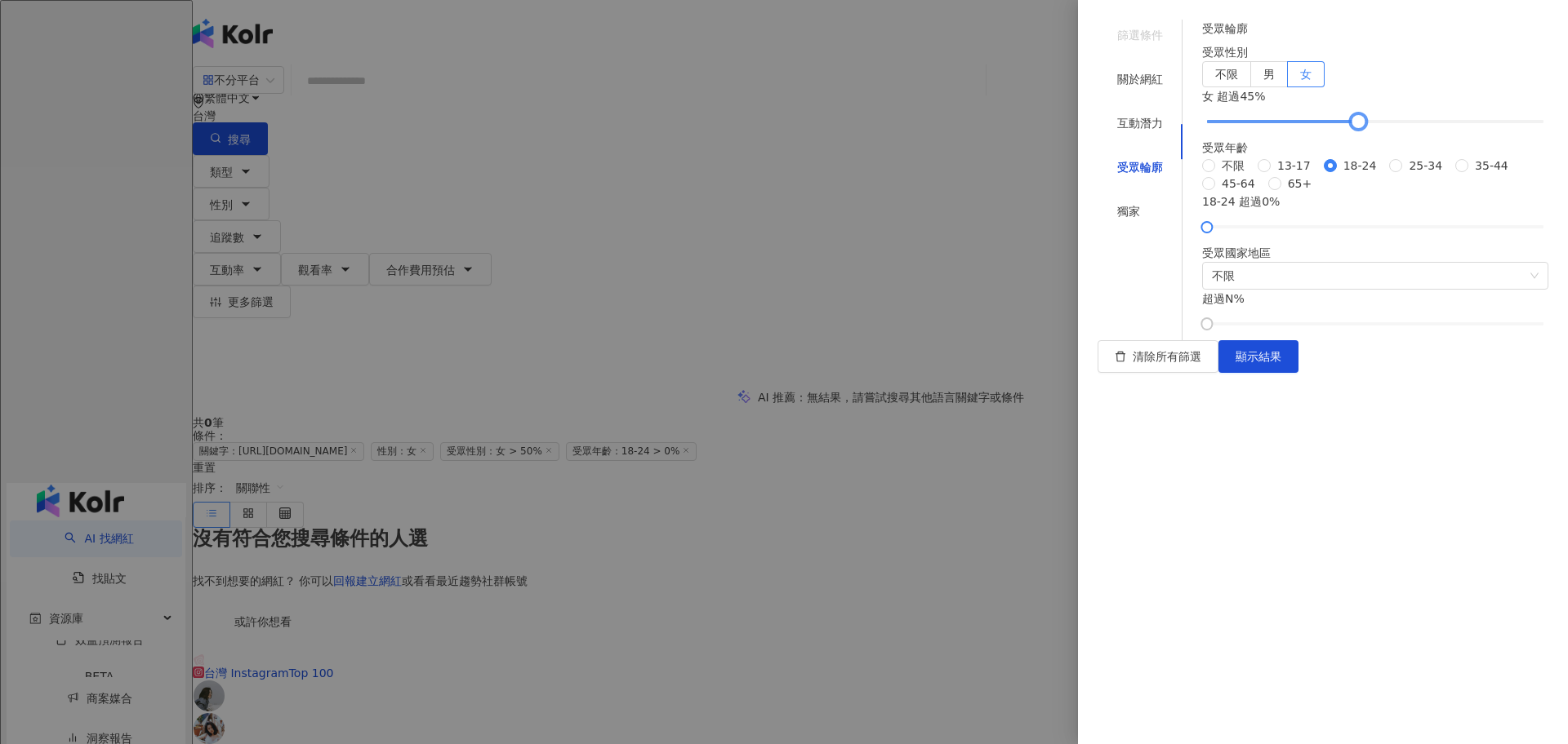
drag, startPoint x: 1379, startPoint y: 142, endPoint x: 1364, endPoint y: 142, distance: 15.0
click at [1362, 126] on div at bounding box center [1358, 122] width 9 height 9
click at [1281, 363] on span "顯示結果" at bounding box center [1258, 356] width 46 height 13
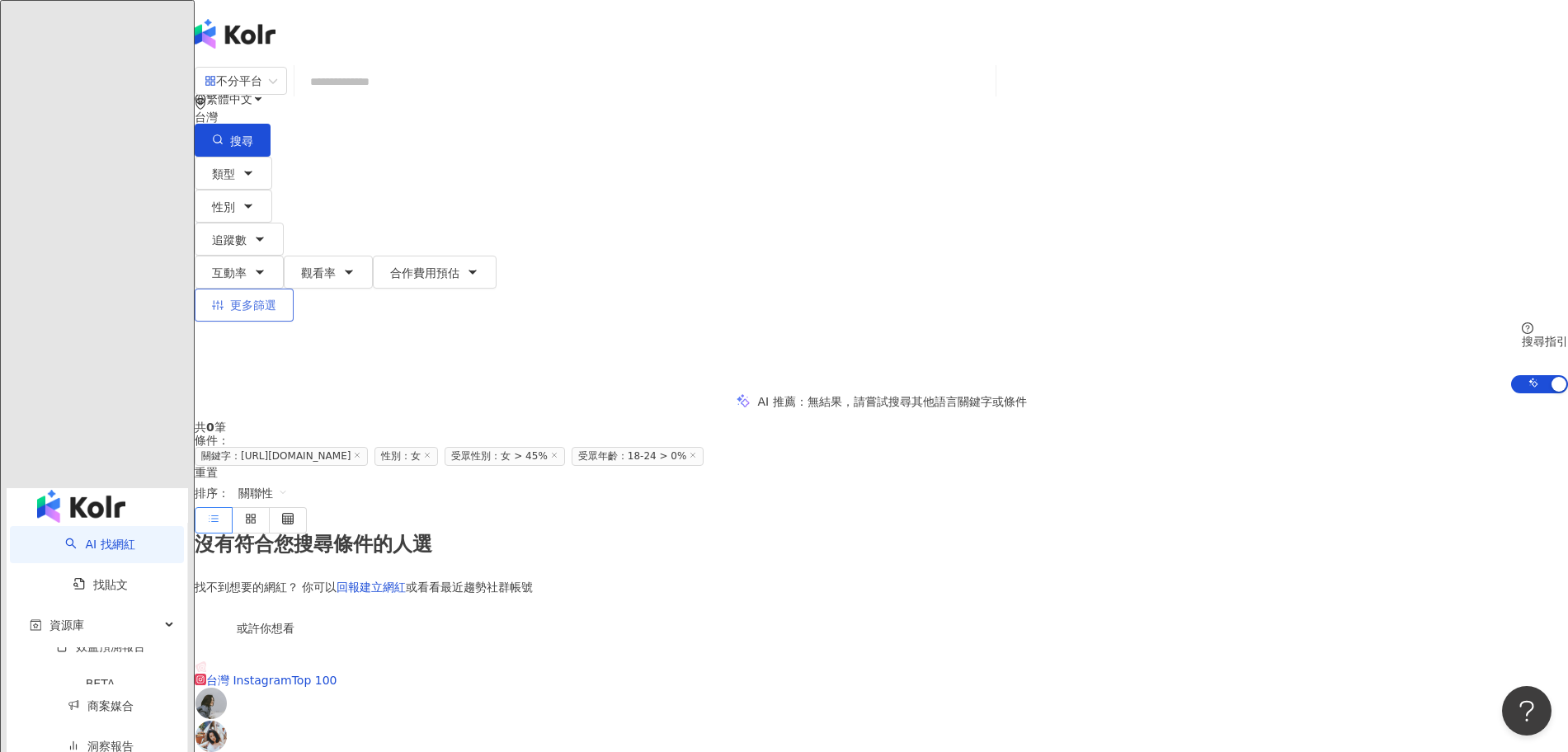
click at [276, 299] on span "更多篩選" at bounding box center [253, 305] width 46 height 13
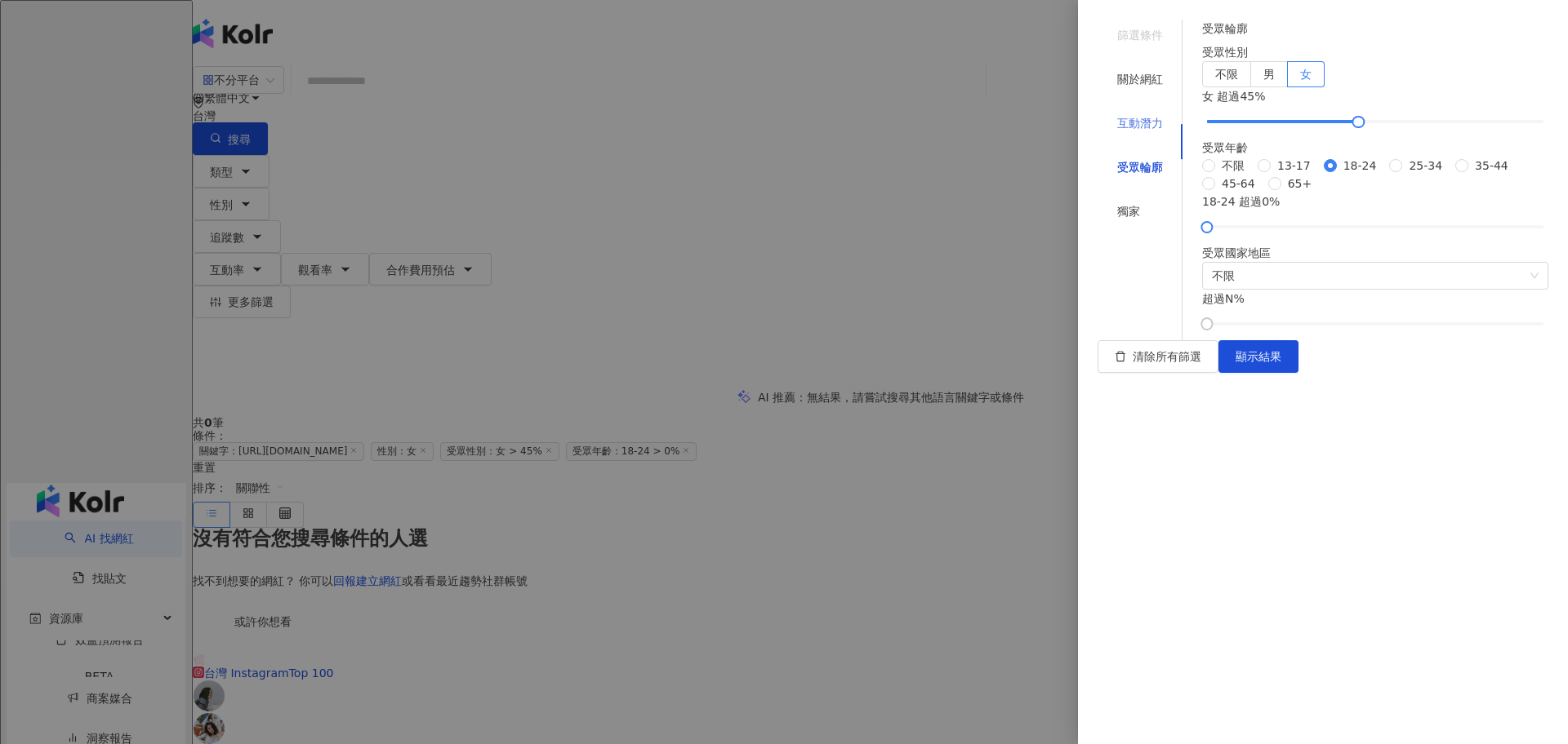
click at [1163, 111] on div "互動潛力" at bounding box center [1139, 123] width 85 height 31
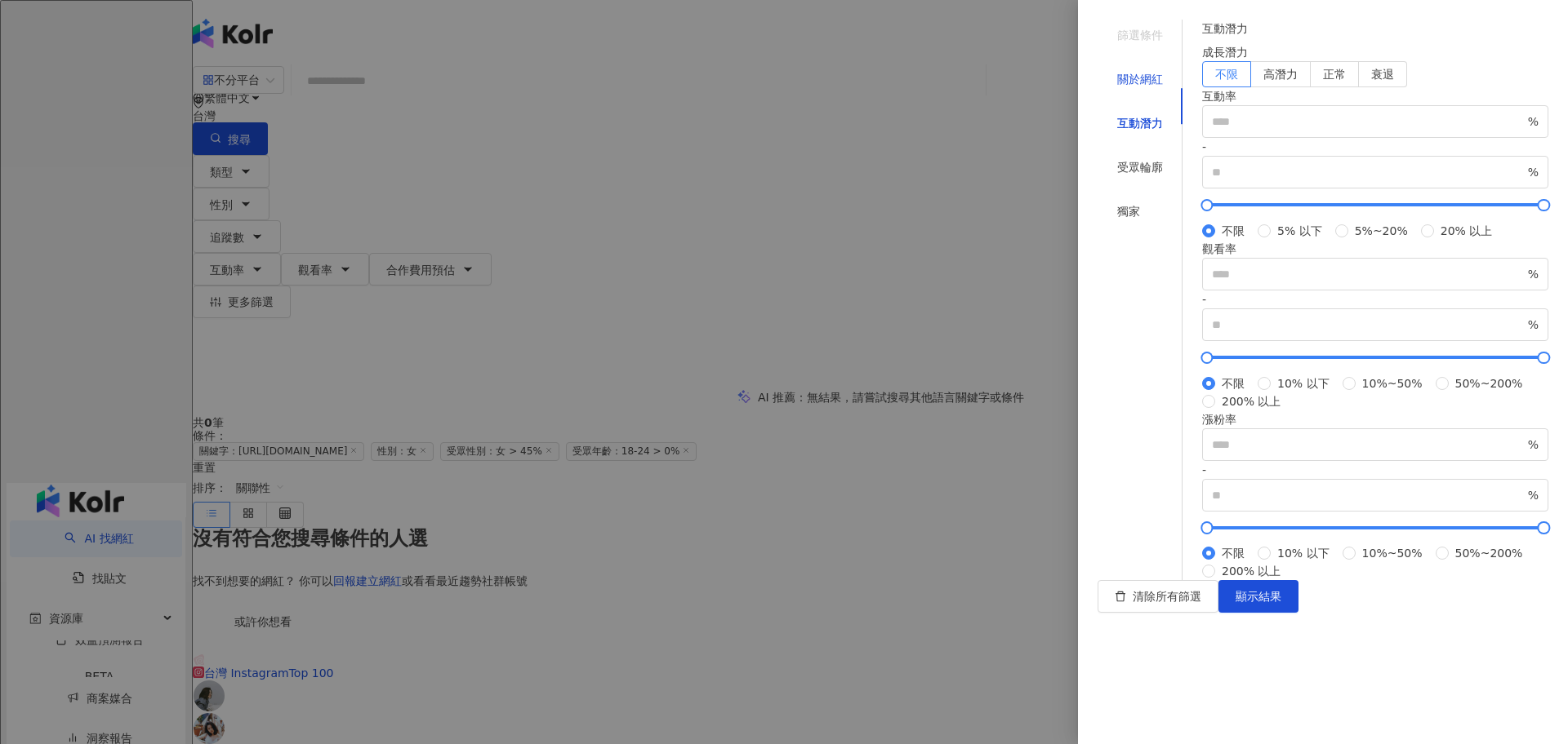
click at [1133, 70] on div "關於網紅" at bounding box center [1139, 79] width 46 height 18
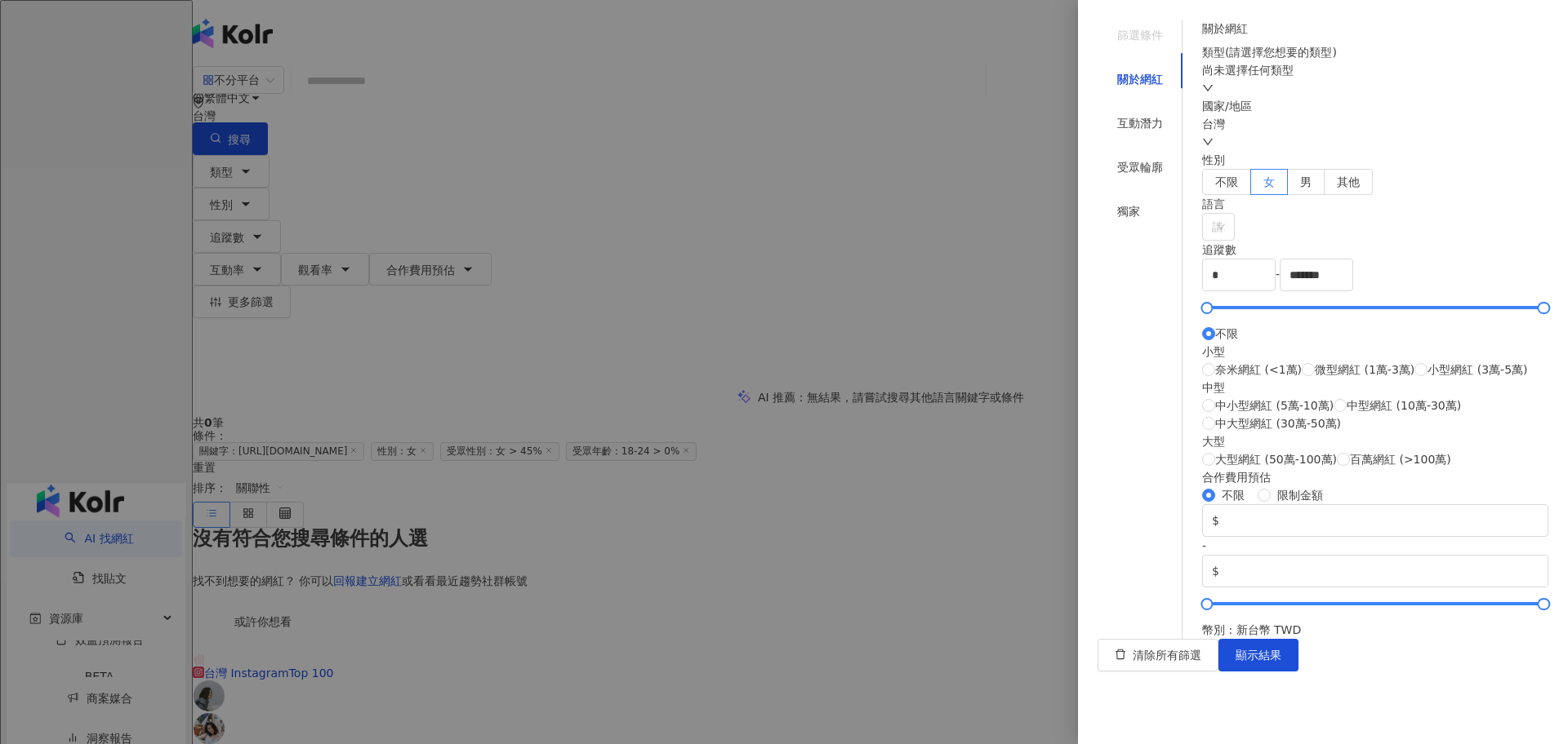
click at [1147, 40] on div "篩選條件" at bounding box center [1139, 35] width 85 height 31
click at [1147, 152] on div "受眾輪廓" at bounding box center [1139, 167] width 85 height 31
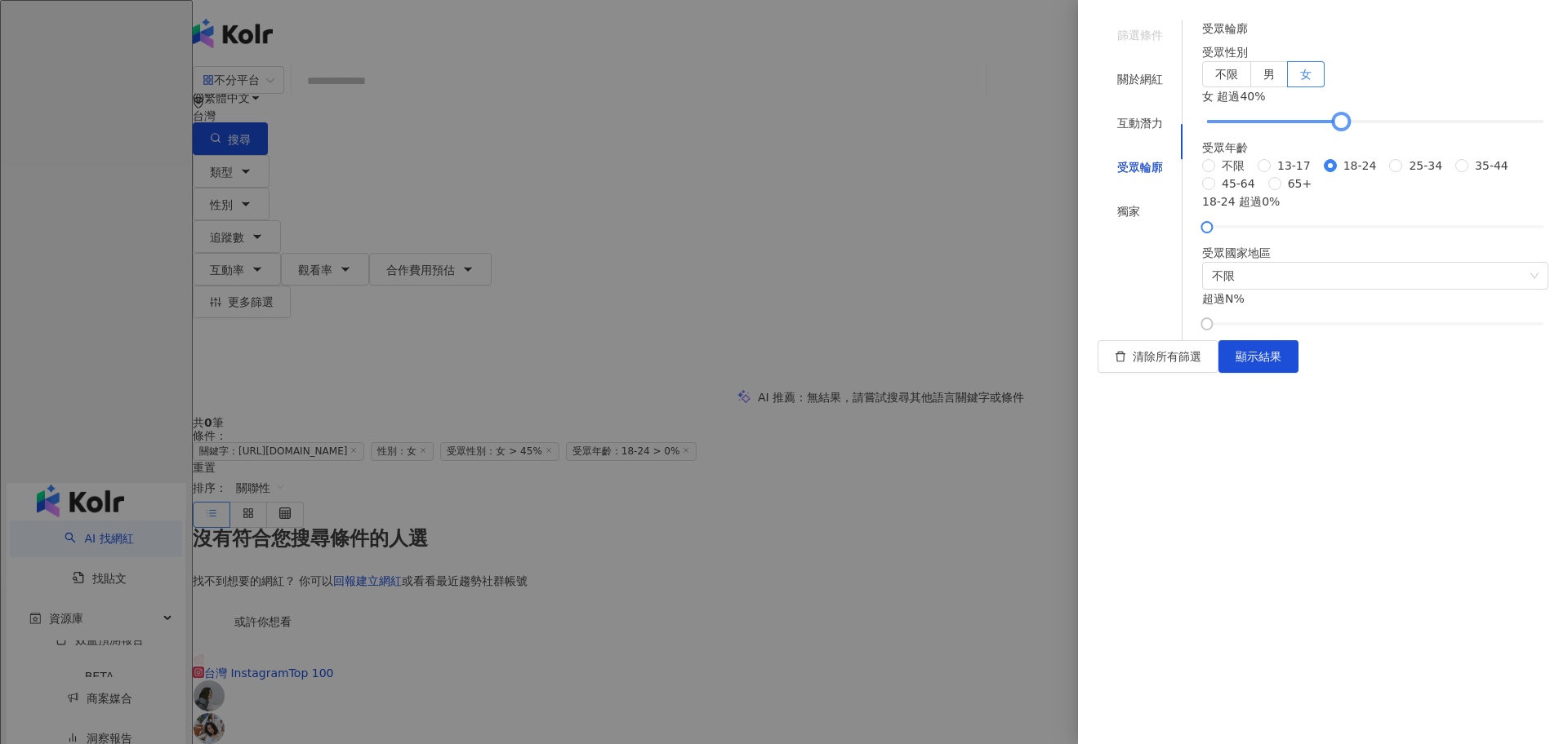
drag, startPoint x: 1364, startPoint y: 193, endPoint x: 1353, endPoint y: 194, distance: 11.0
click at [1345, 126] on div at bounding box center [1341, 122] width 9 height 9
click at [1281, 363] on span "顯示結果" at bounding box center [1258, 356] width 46 height 13
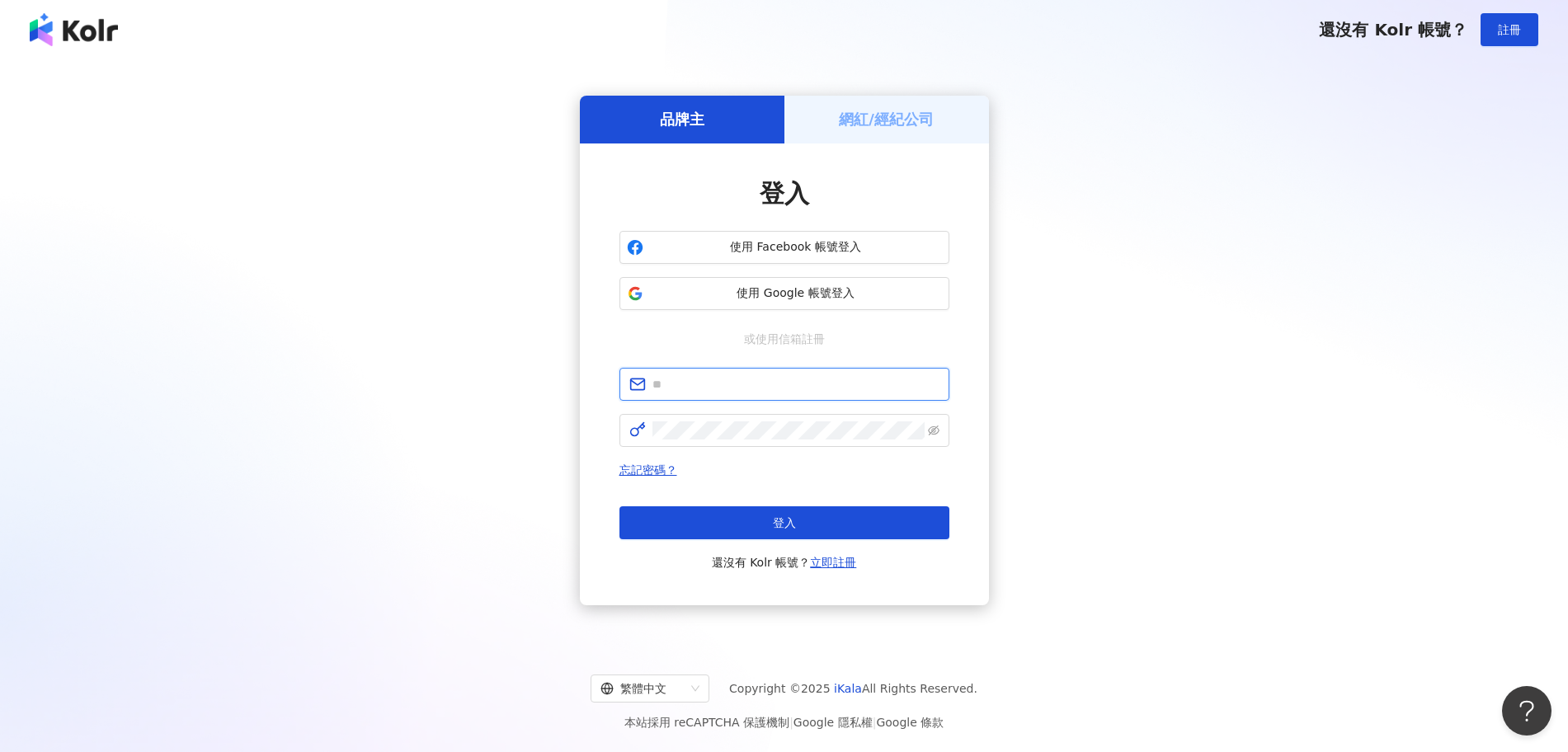
type input "**********"
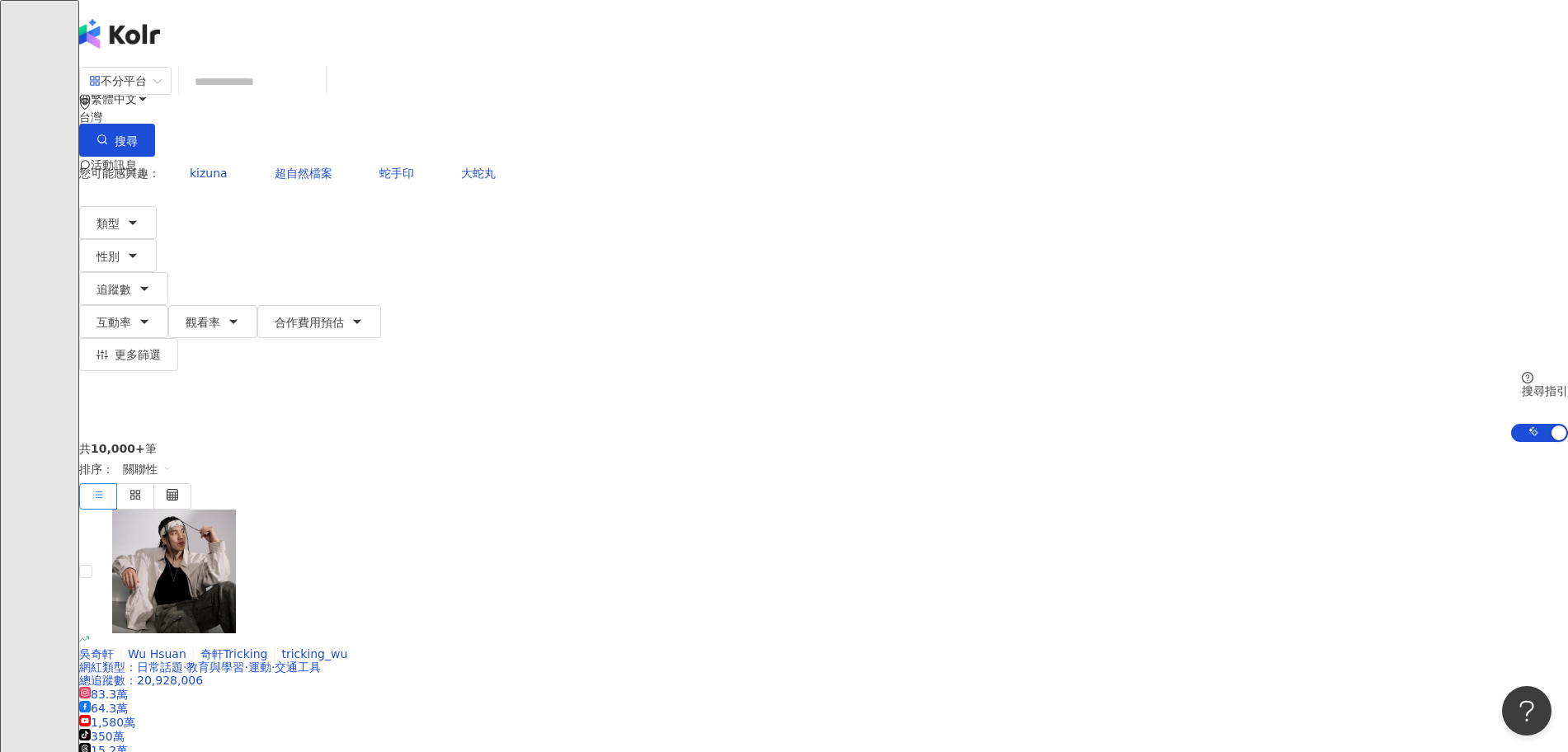
click at [319, 90] on input "search" at bounding box center [253, 81] width 134 height 31
paste input "**********"
type input "**********"
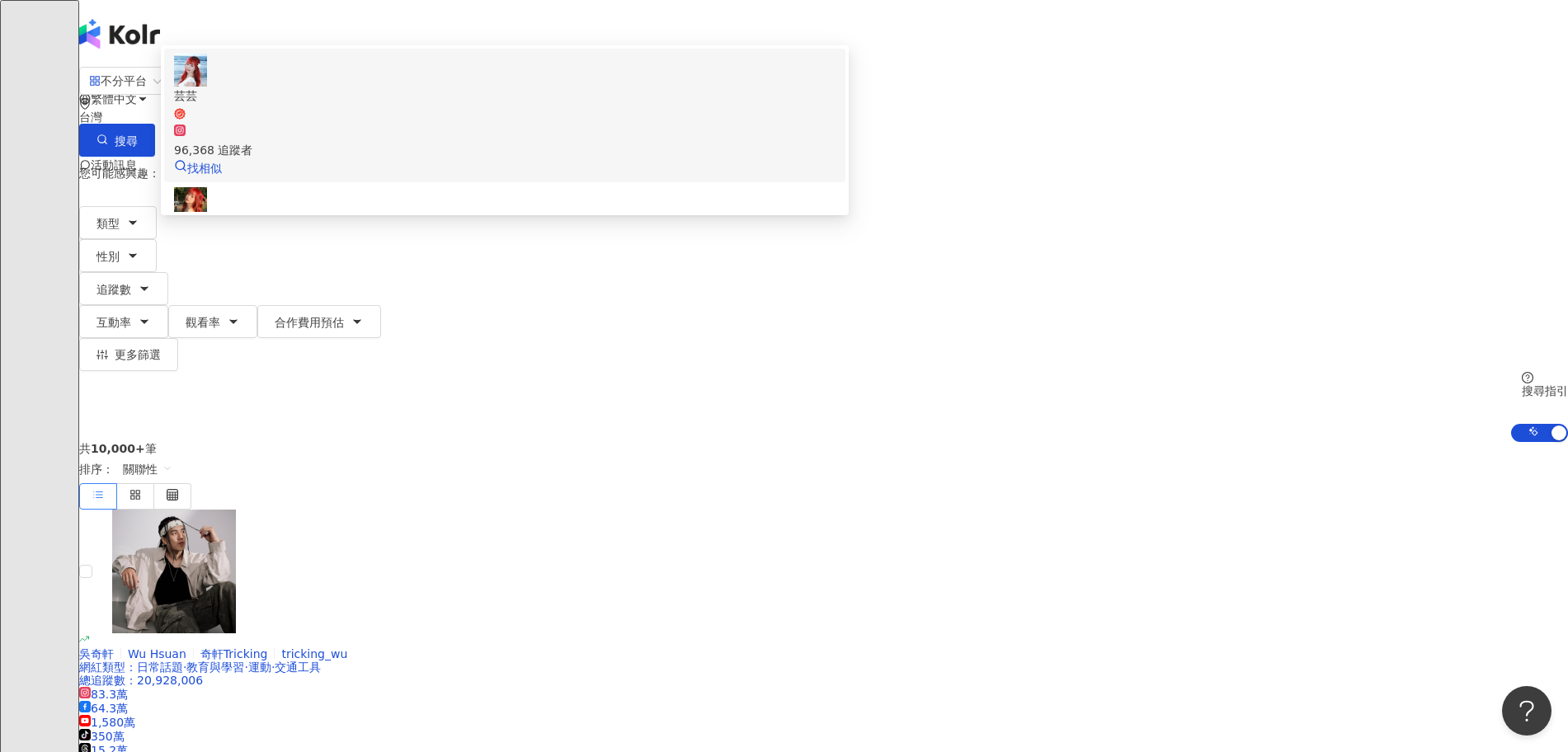
click at [836, 149] on div "96,368 追蹤者" at bounding box center [505, 141] width 662 height 36
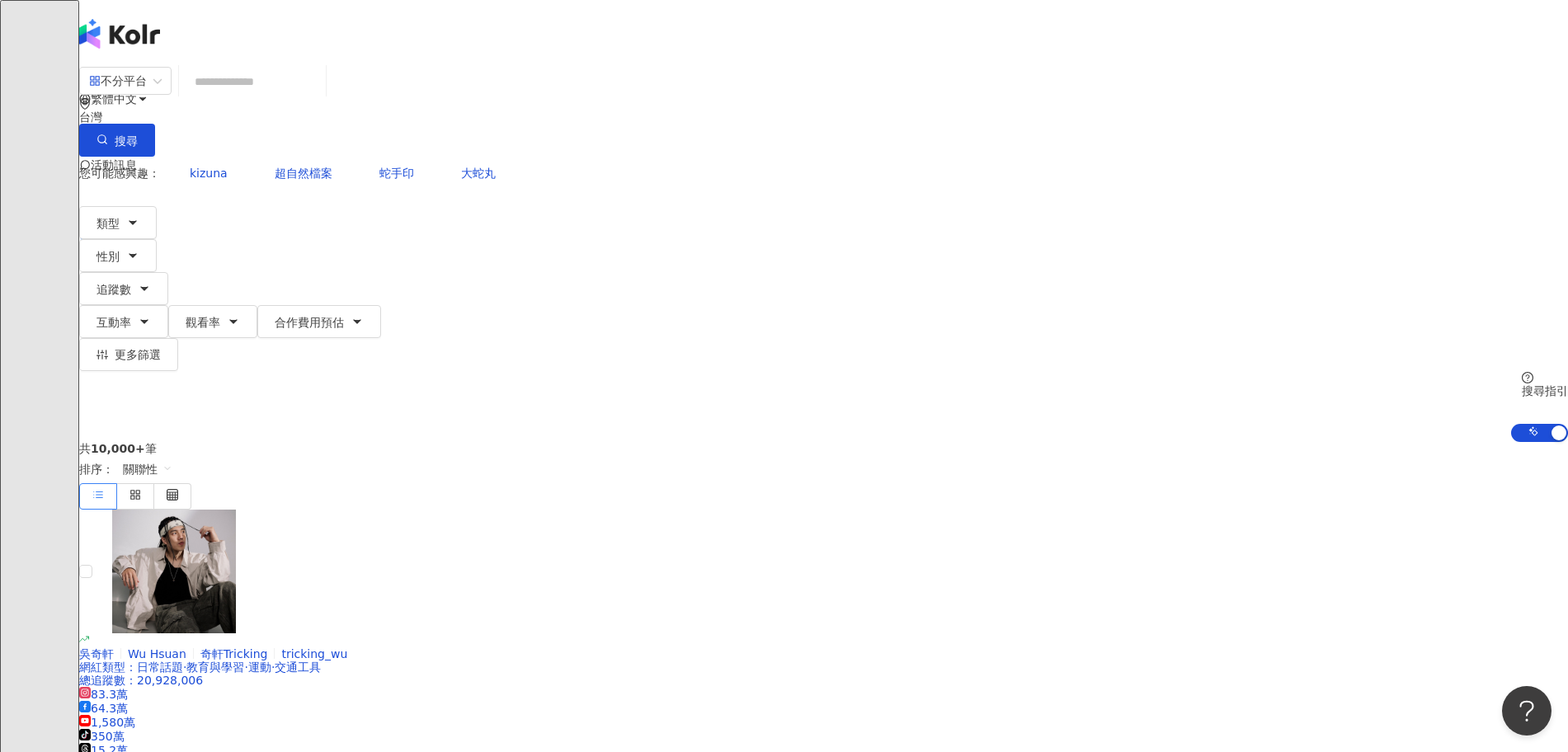
click at [319, 98] on input "search" at bounding box center [253, 81] width 134 height 31
paste input "**********"
type input "**********"
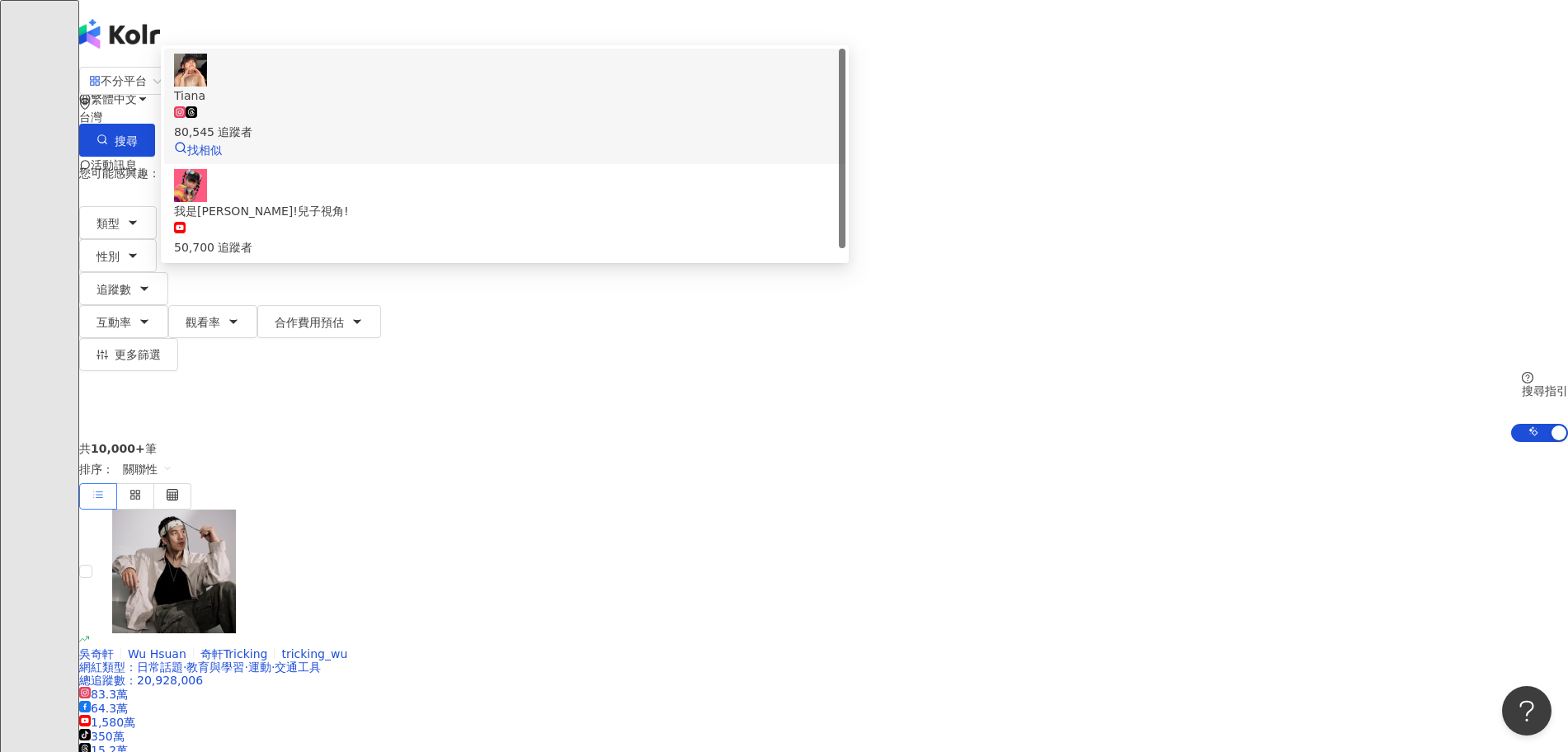
click at [652, 141] on div "80,545 追蹤者" at bounding box center [505, 123] width 662 height 36
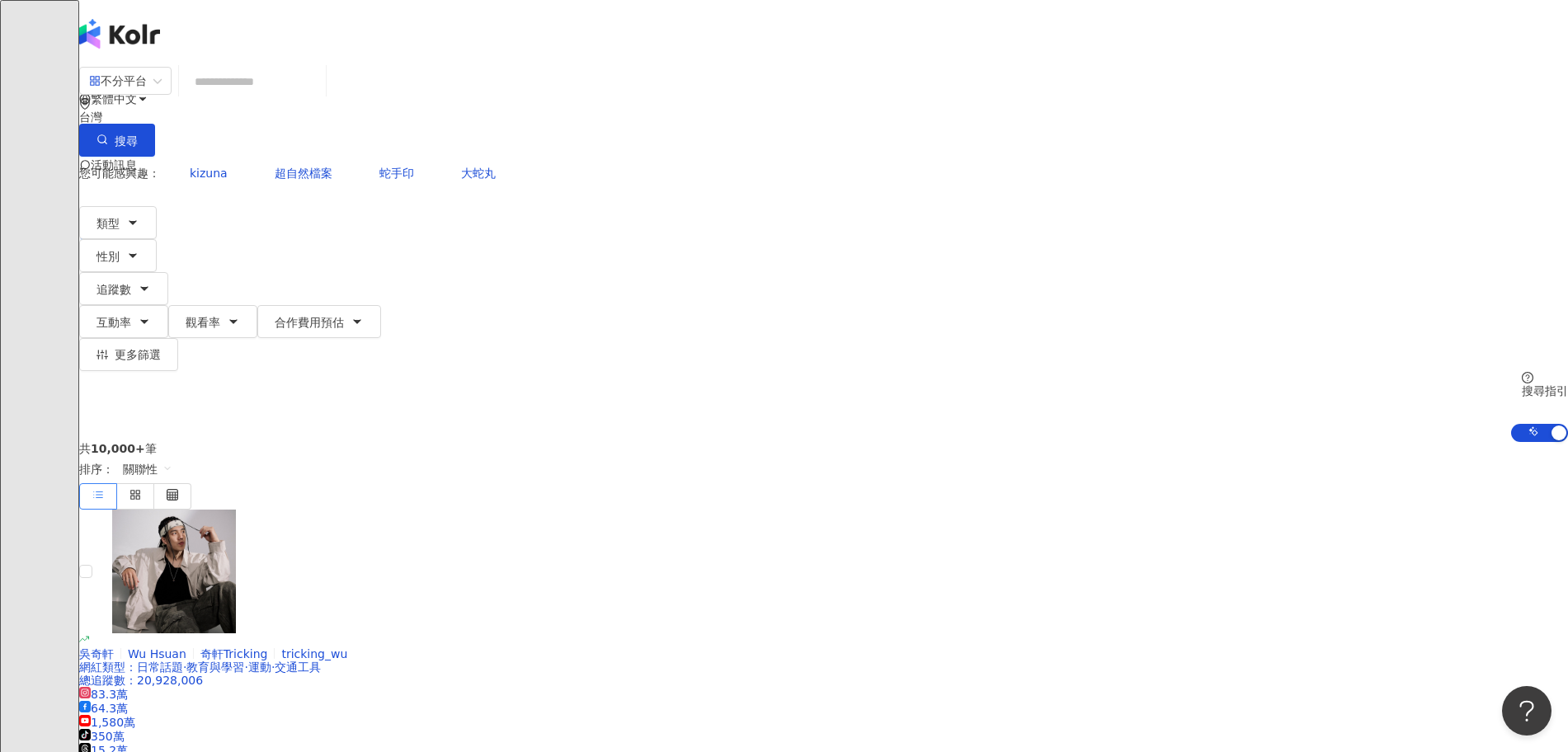
click at [319, 97] on input "search" at bounding box center [253, 81] width 134 height 31
paste input "**********"
type input "**********"
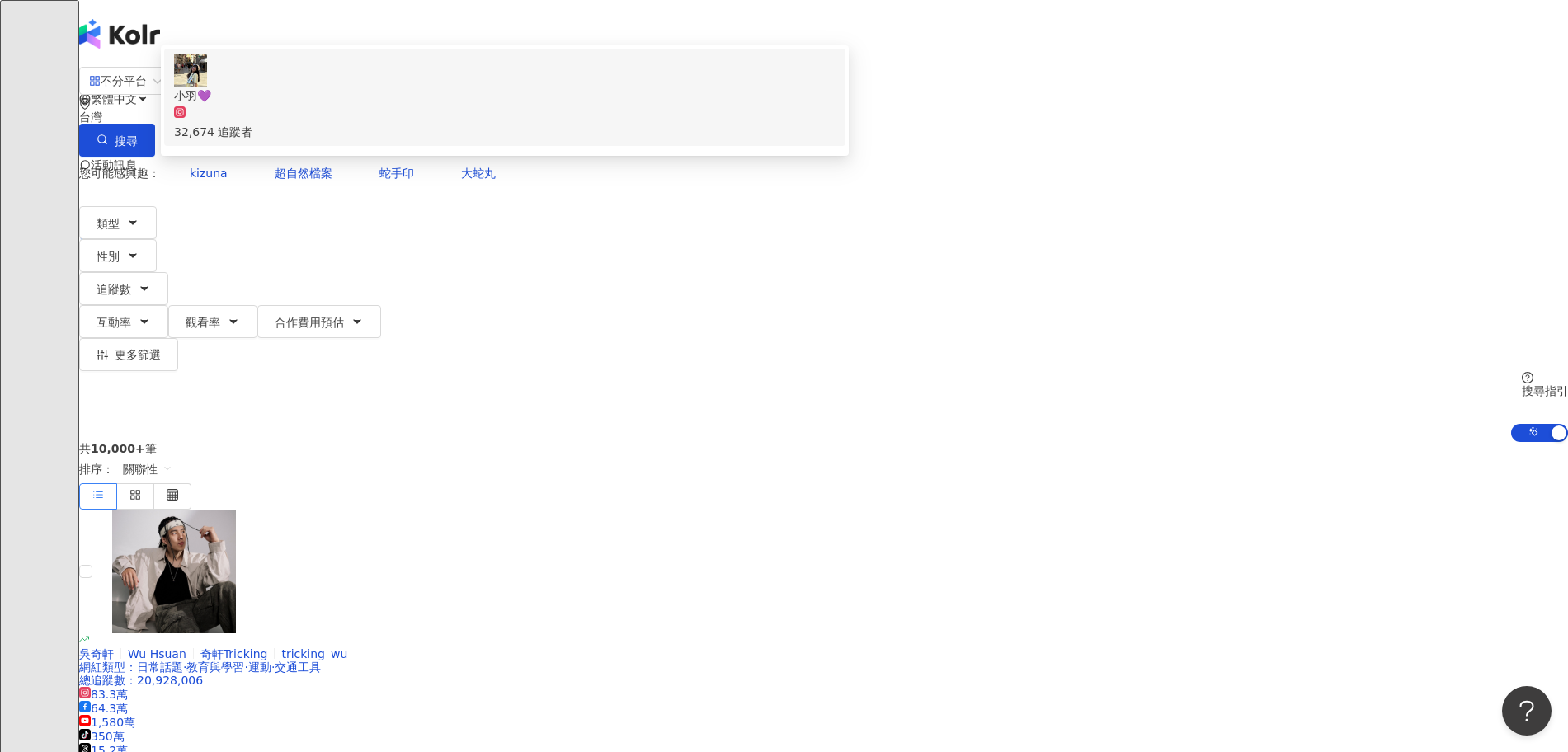
click at [731, 141] on div "32,674 追蹤者" at bounding box center [505, 123] width 662 height 36
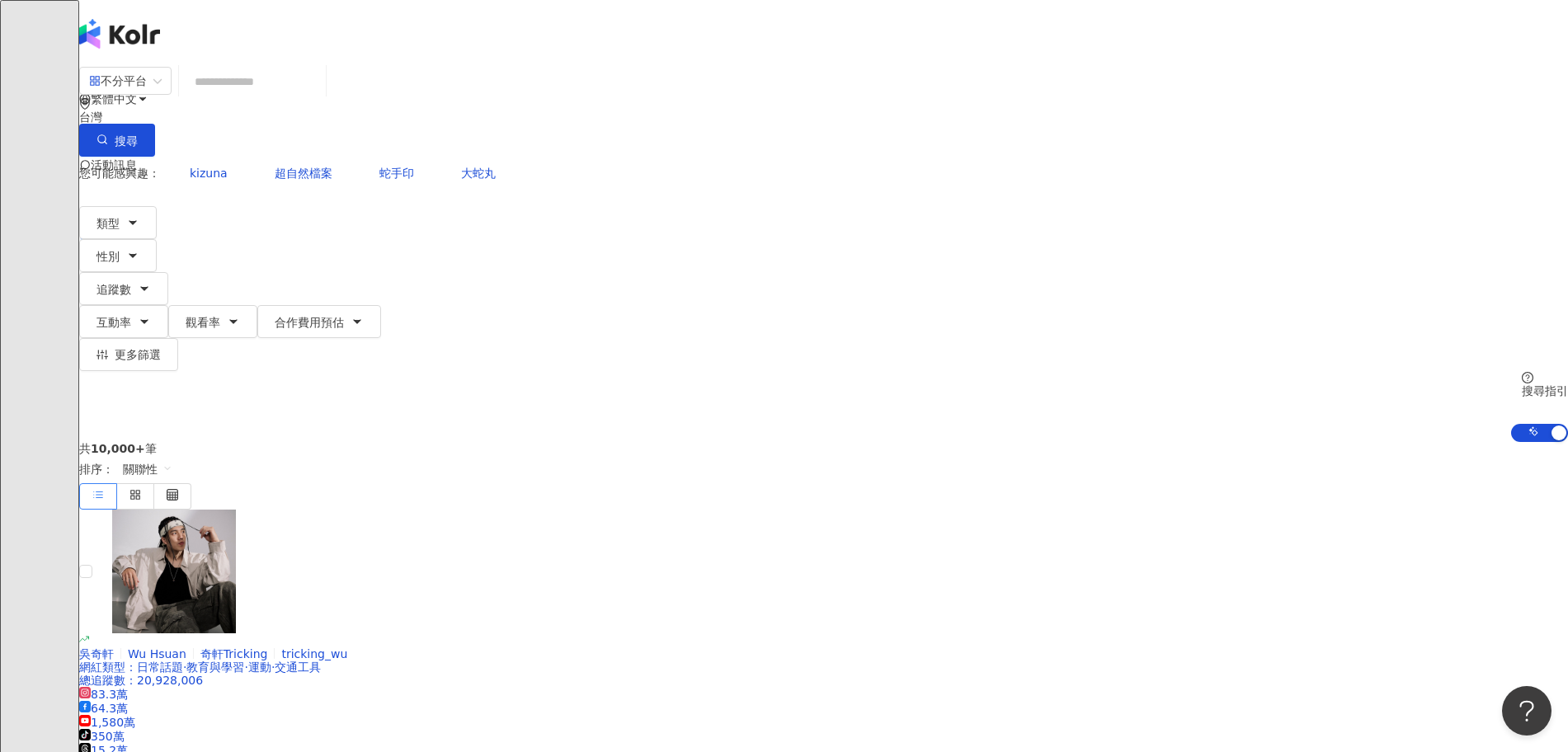
click at [319, 89] on input "search" at bounding box center [253, 81] width 134 height 31
paste input "**********"
type input "**********"
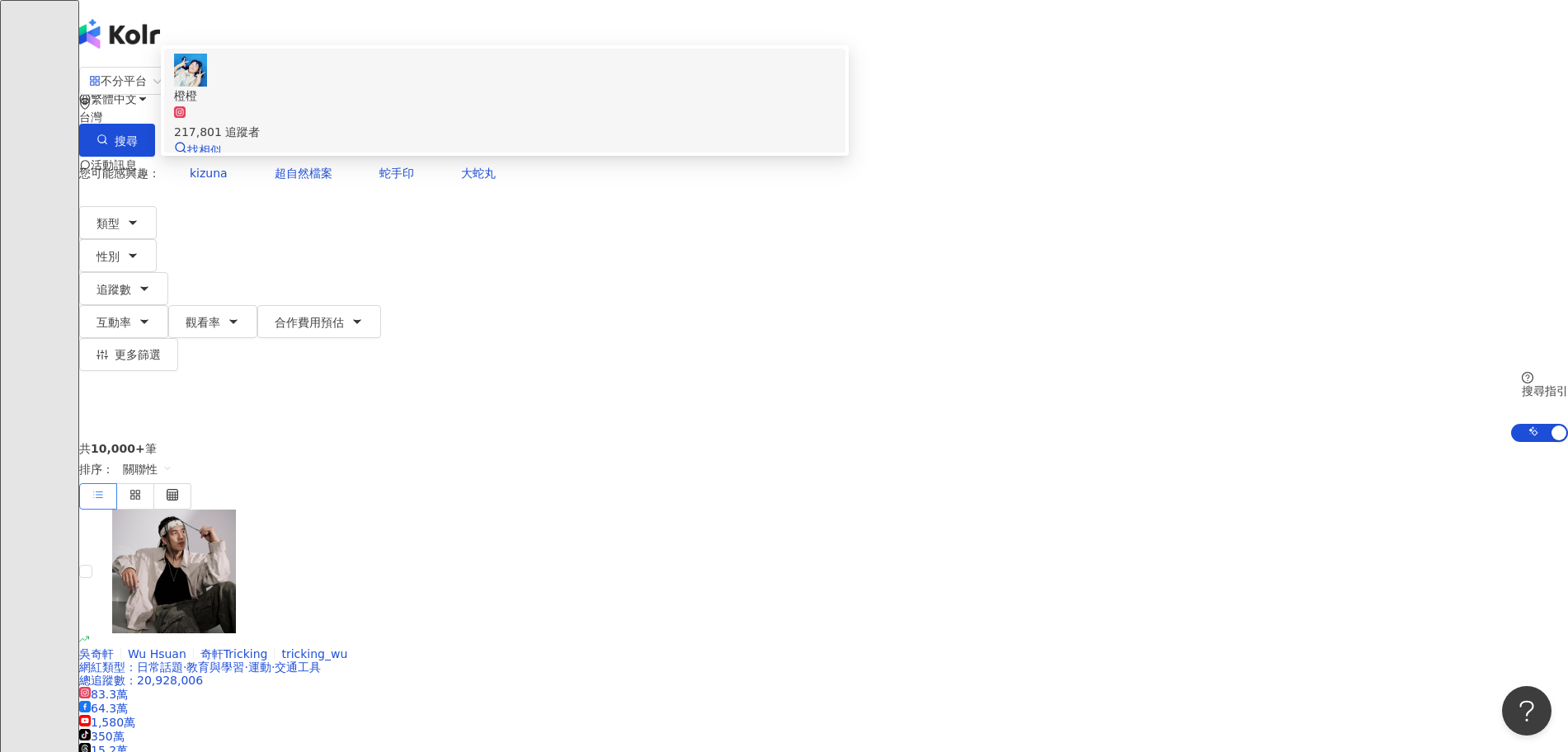
click at [600, 105] on span "橙橙" at bounding box center [505, 96] width 662 height 18
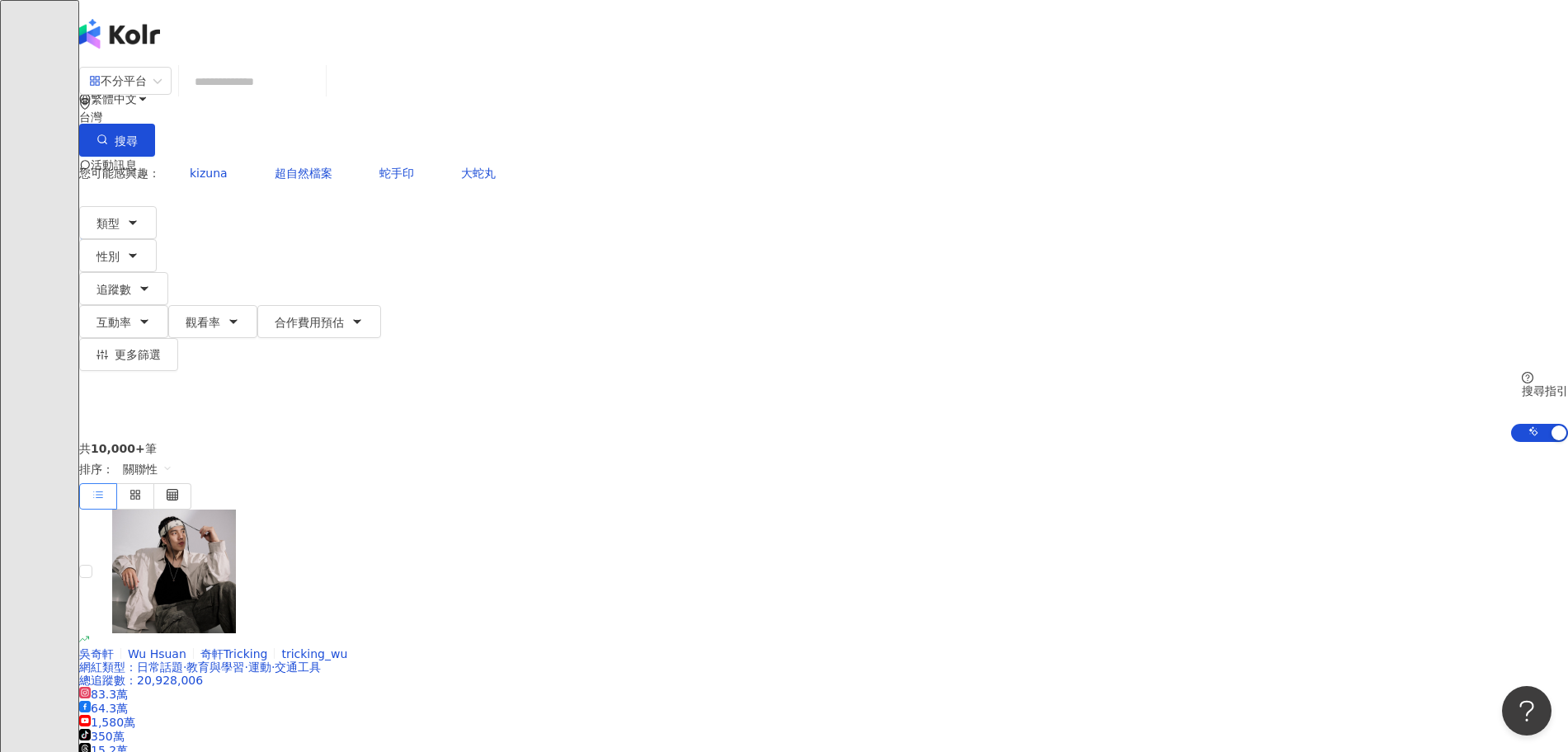
click at [273, 135] on div "不分平台 台灣 搜尋 0979cc11-57f1-440a-a8b3-e7211aa19156 橙橙 217,801 追蹤者 搜尋名稱、敘述、貼文含有關鍵字 …" at bounding box center [823, 253] width 1489 height 376
click at [319, 91] on input "search" at bounding box center [253, 81] width 134 height 31
paste input "**********"
type input "**********"
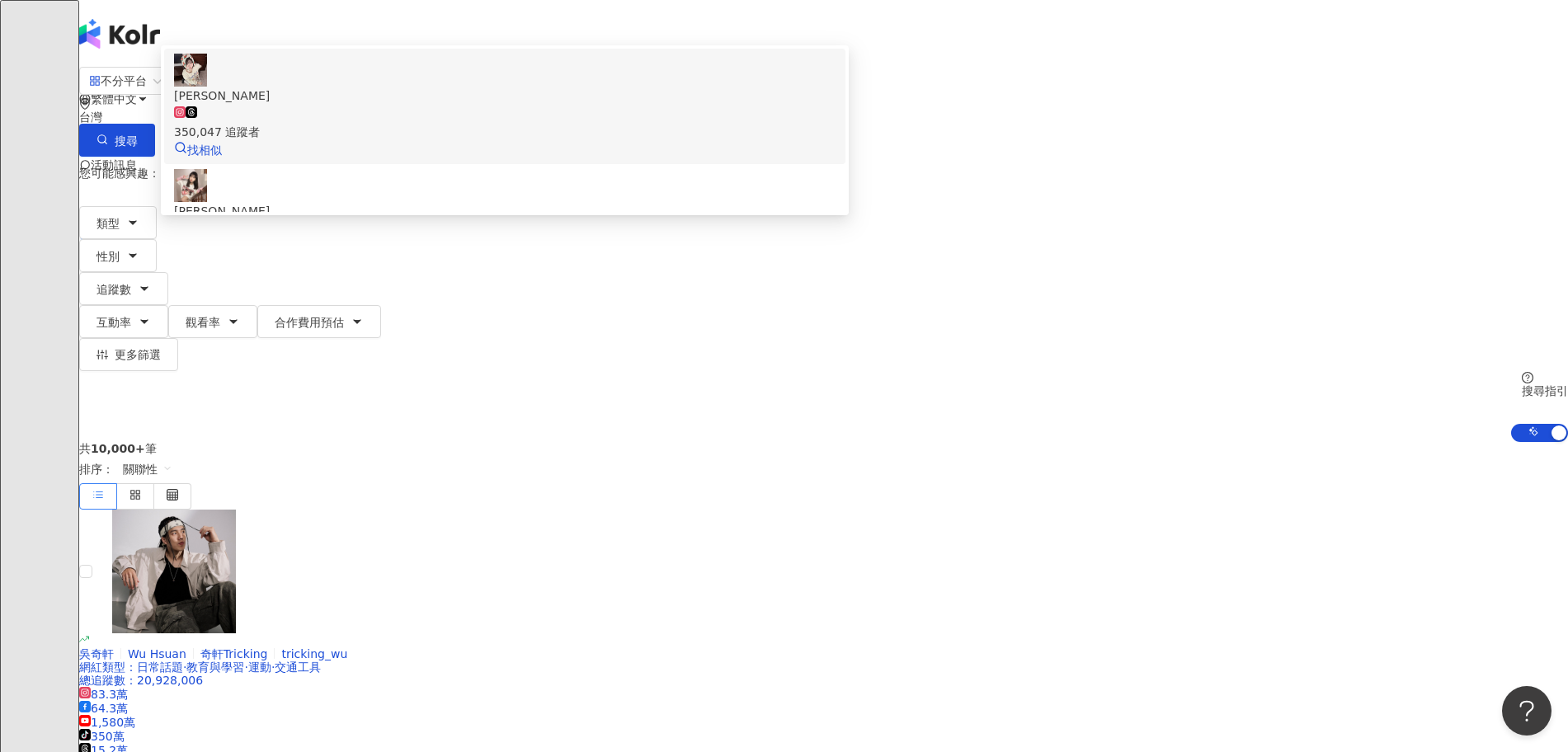
click at [691, 141] on div "350,047 追蹤者" at bounding box center [505, 123] width 662 height 36
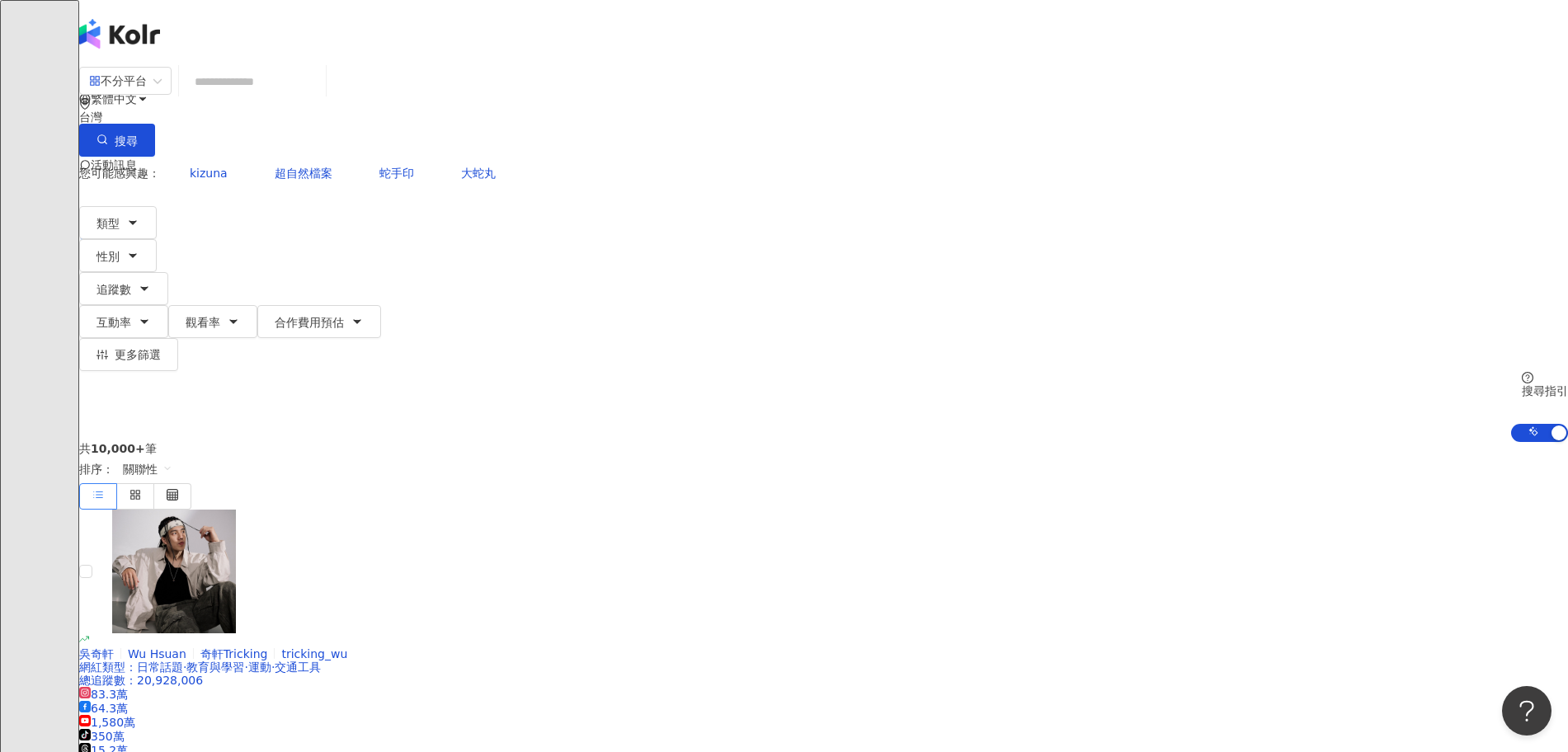
click at [319, 98] on input "search" at bounding box center [253, 81] width 134 height 31
paste input "**********"
type input "**********"
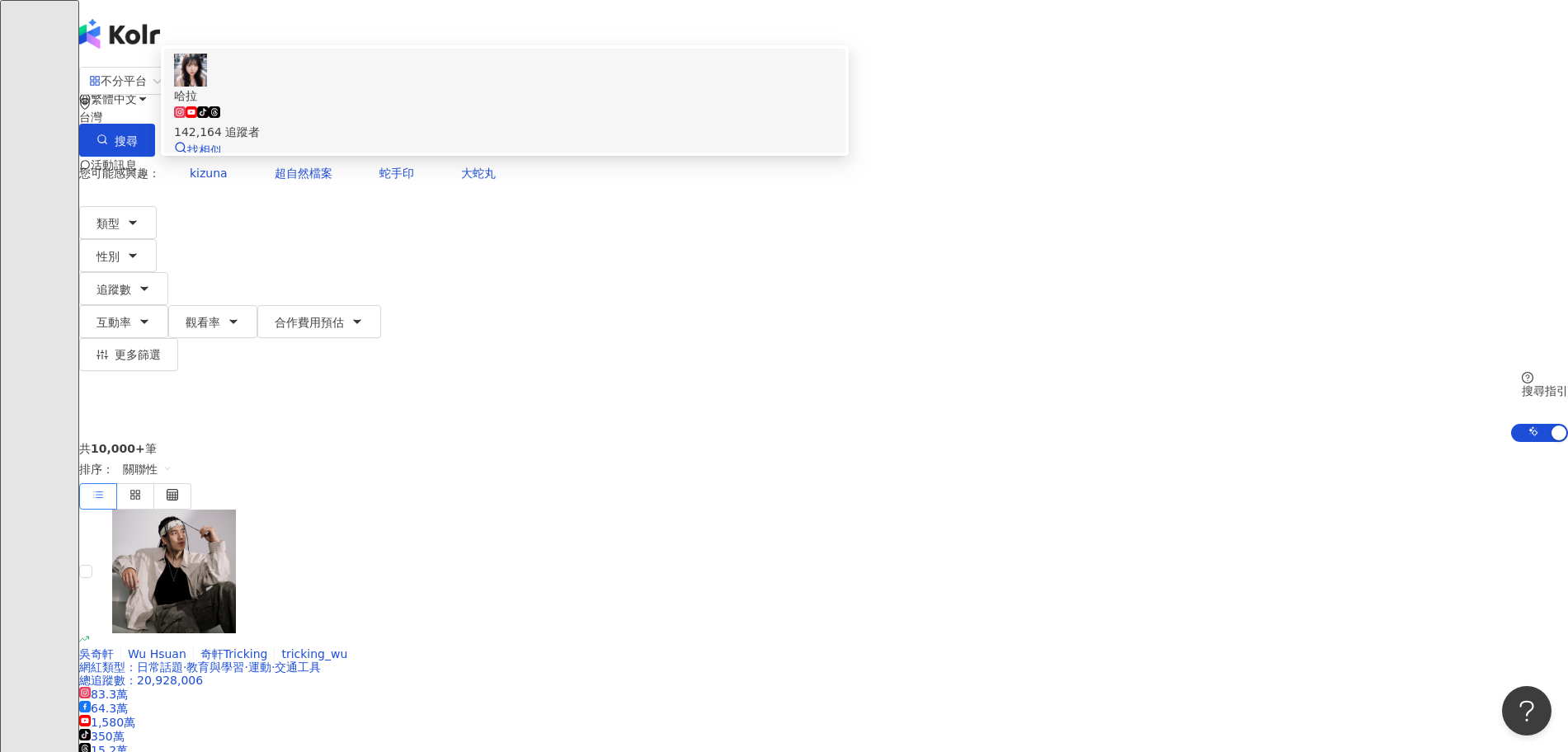
click at [690, 141] on div "tiktok-icon 142,164 追蹤者" at bounding box center [505, 123] width 662 height 36
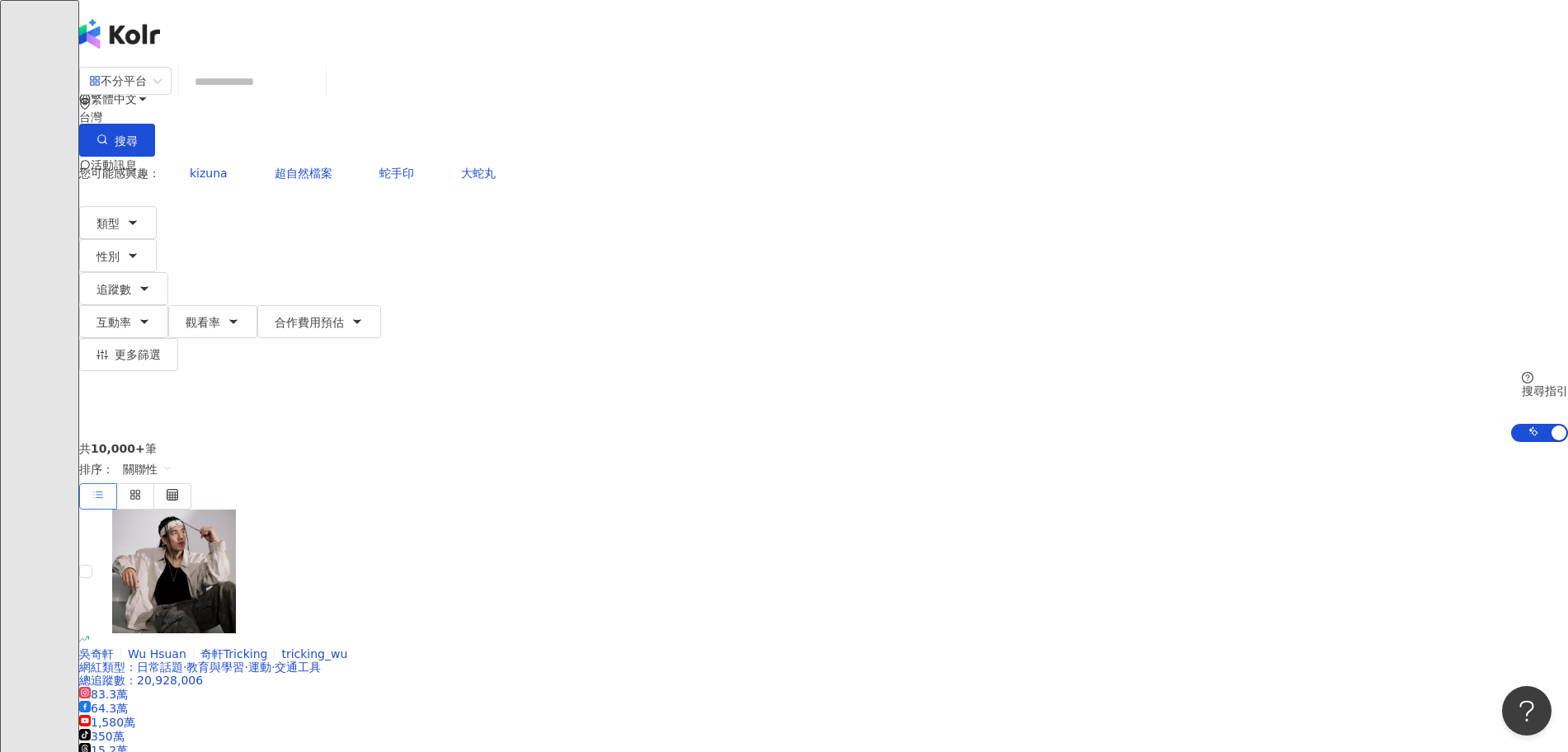
click at [319, 89] on input "search" at bounding box center [253, 81] width 134 height 31
paste input "**********"
type input "**********"
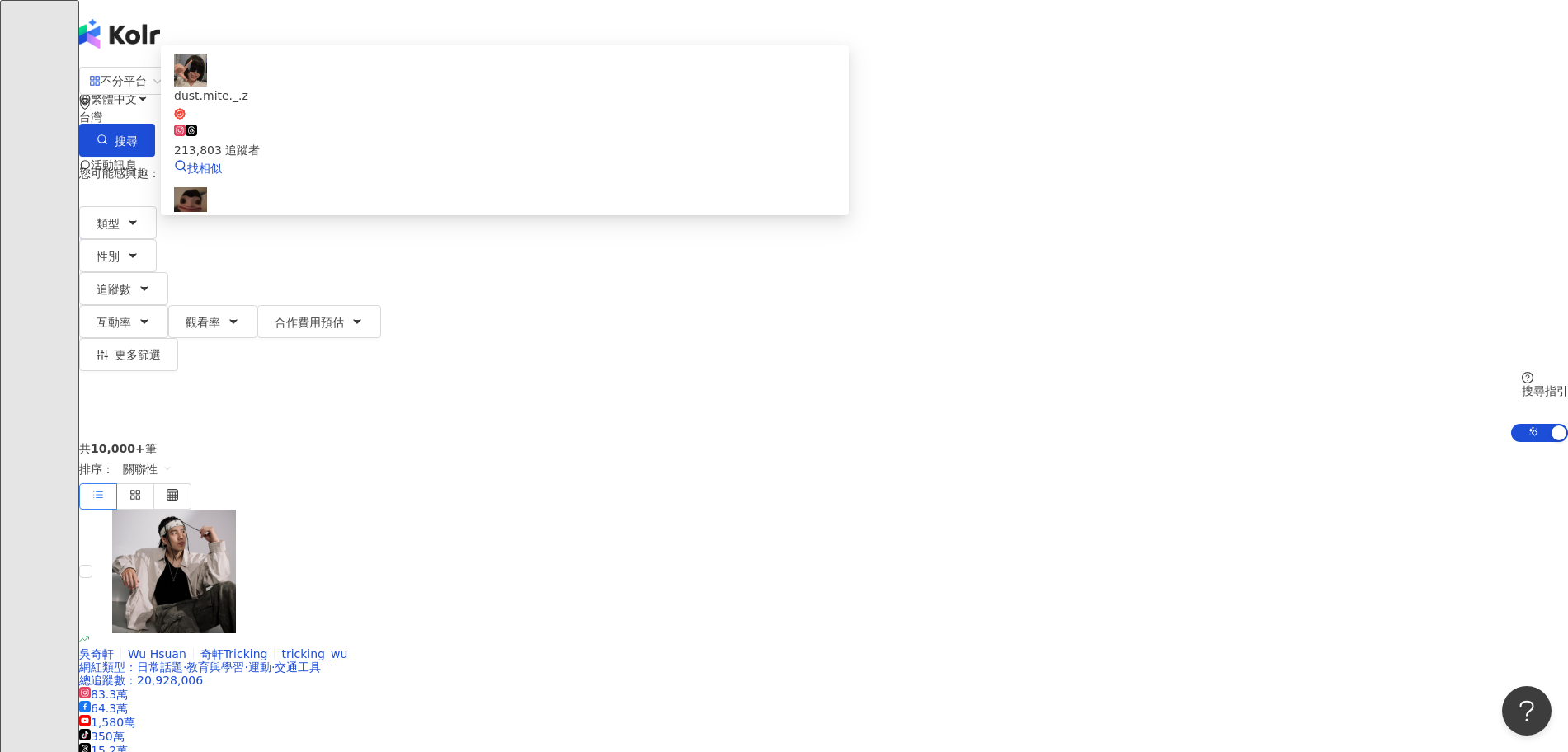
click at [707, 149] on div "213,803 追蹤者" at bounding box center [505, 141] width 662 height 36
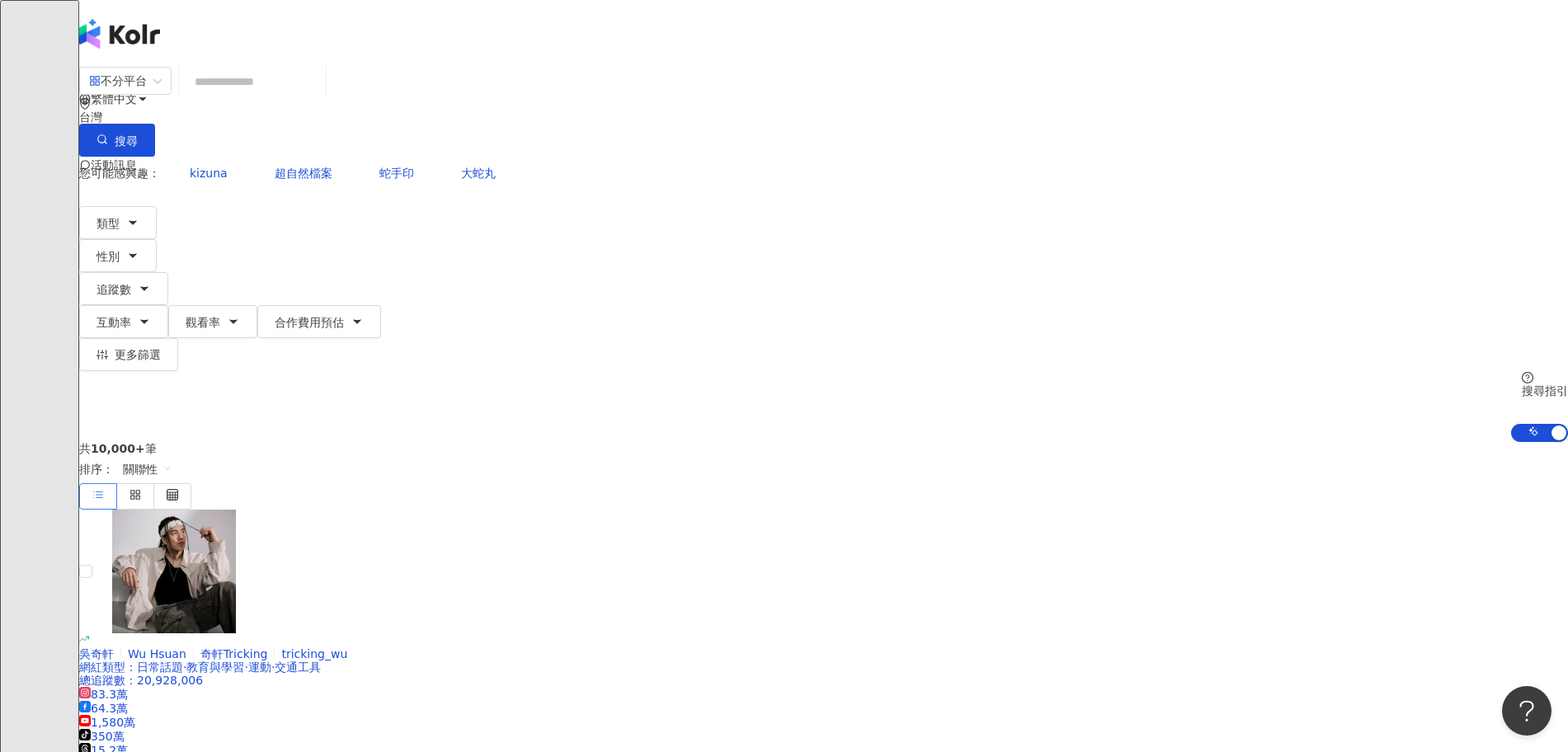
click at [319, 98] on input "search" at bounding box center [253, 81] width 134 height 31
paste input "**********"
type input "**********"
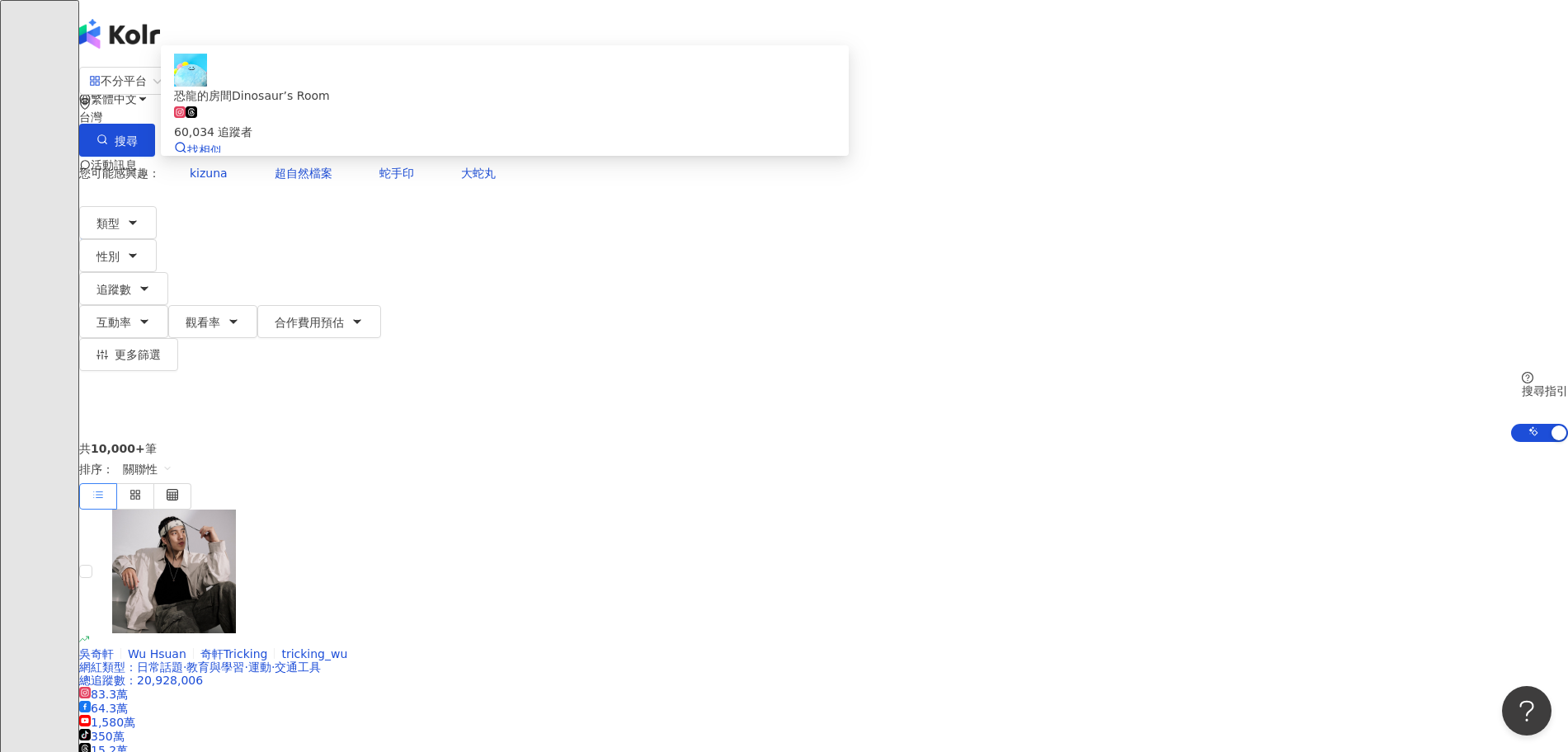
drag, startPoint x: 698, startPoint y: 155, endPoint x: 691, endPoint y: 139, distance: 17.5
click at [691, 139] on div "恐龍的房間Dinosaur’s Room 60,034 追蹤者" at bounding box center [505, 114] width 662 height 55
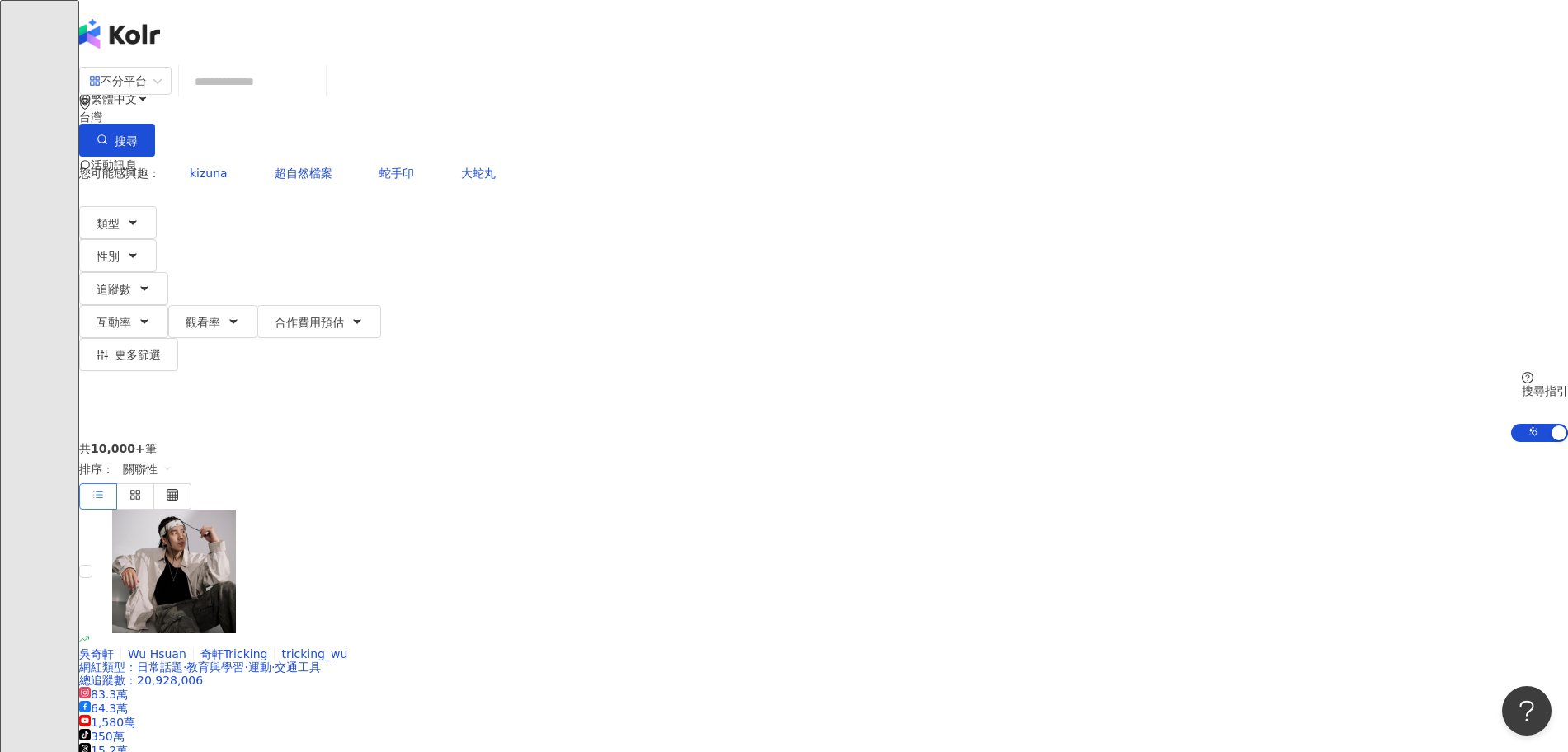
click at [319, 97] on input "search" at bounding box center [253, 81] width 134 height 31
paste input "**********"
type input "**********"
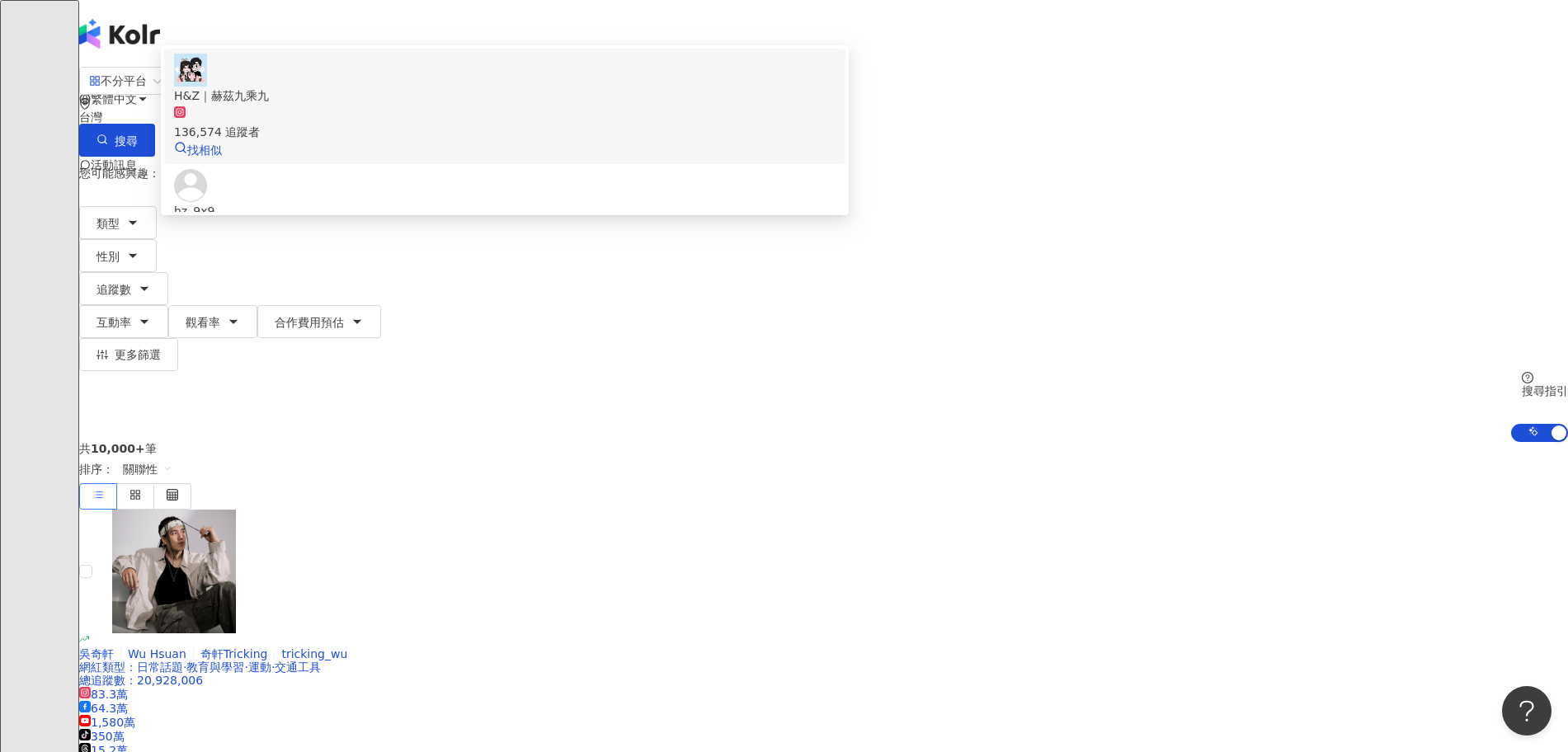
click at [773, 141] on div "136,574 追蹤者" at bounding box center [505, 123] width 662 height 36
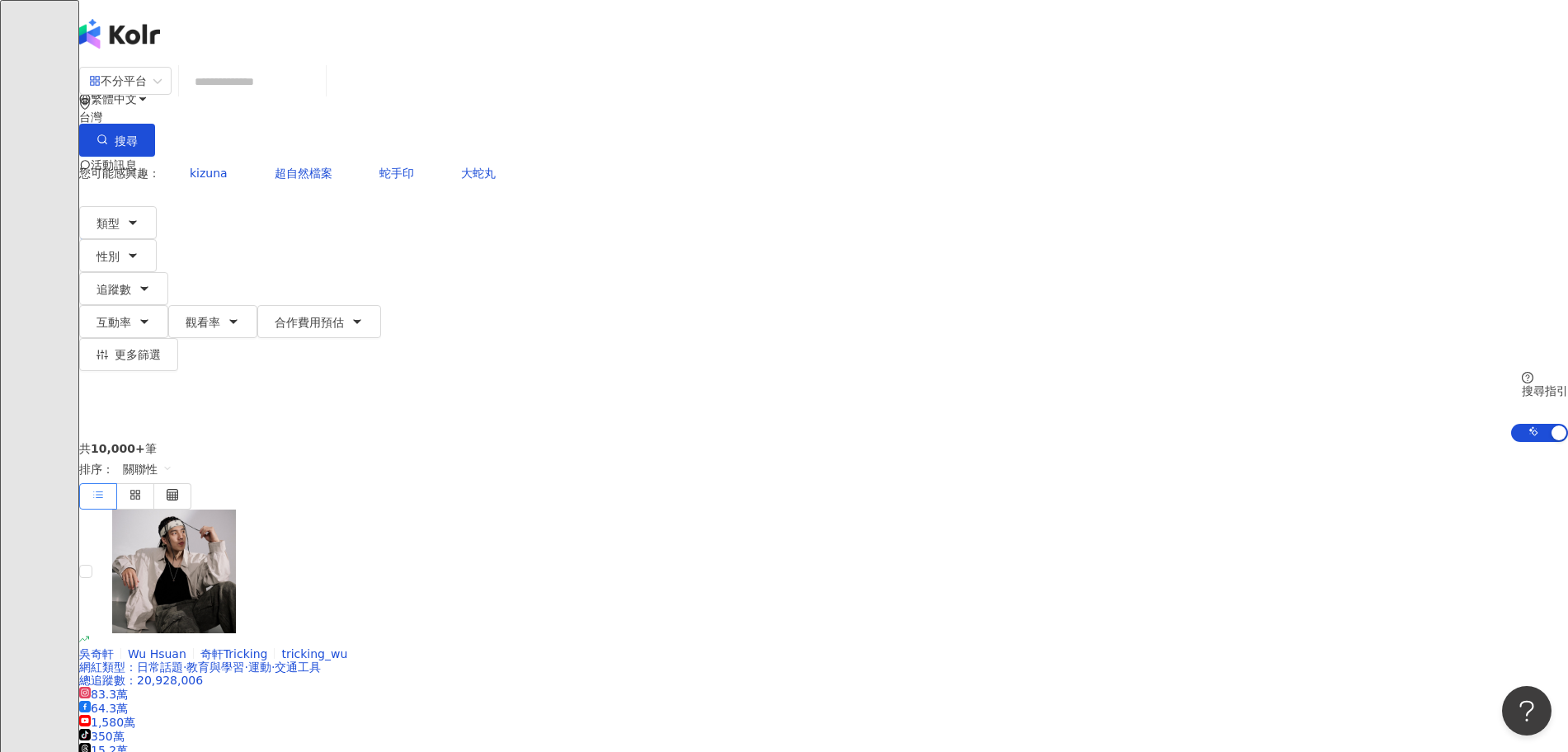
click at [319, 96] on input "search" at bounding box center [253, 81] width 134 height 31
paste input "**********"
type input "**********"
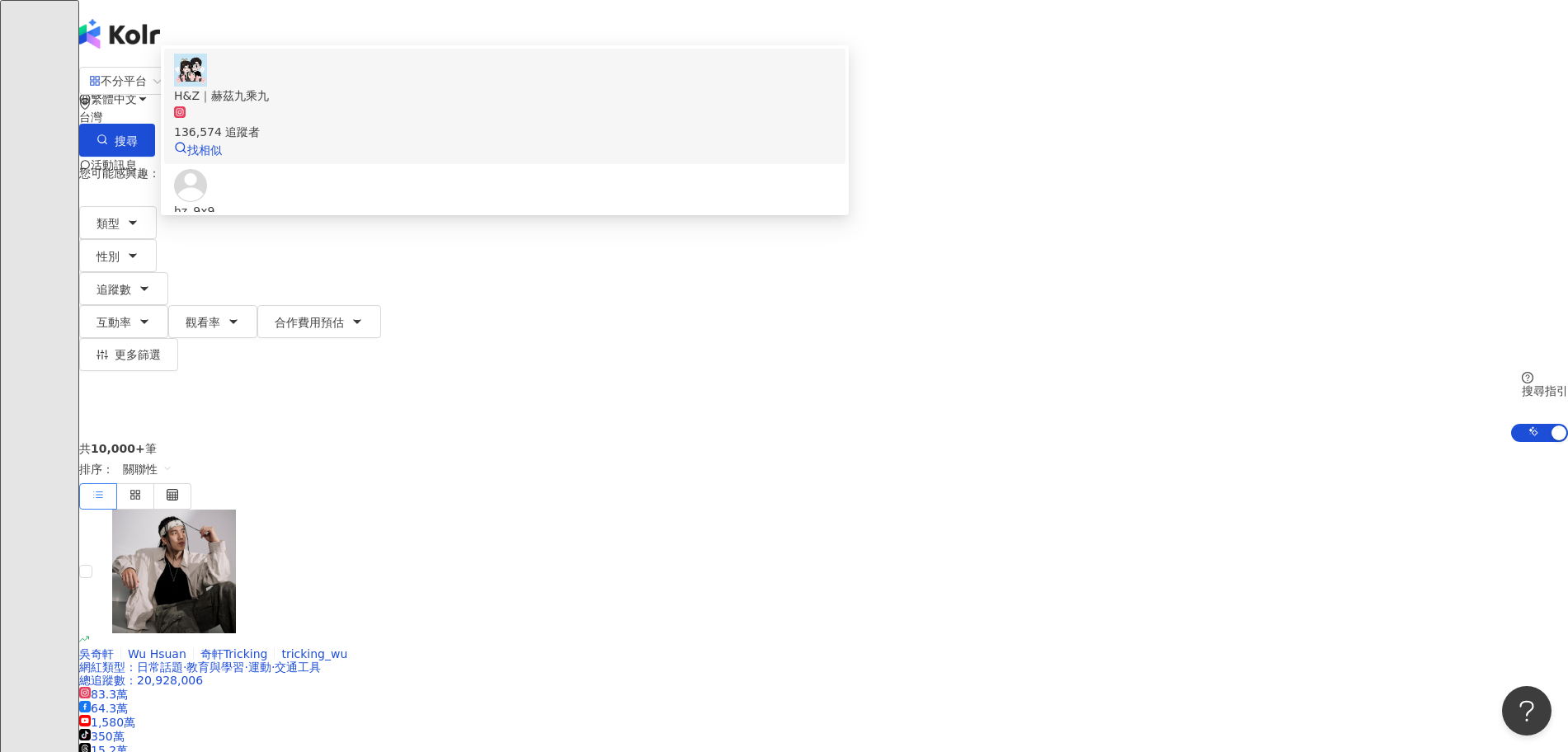
click at [655, 141] on div "136,574 追蹤者" at bounding box center [505, 123] width 662 height 36
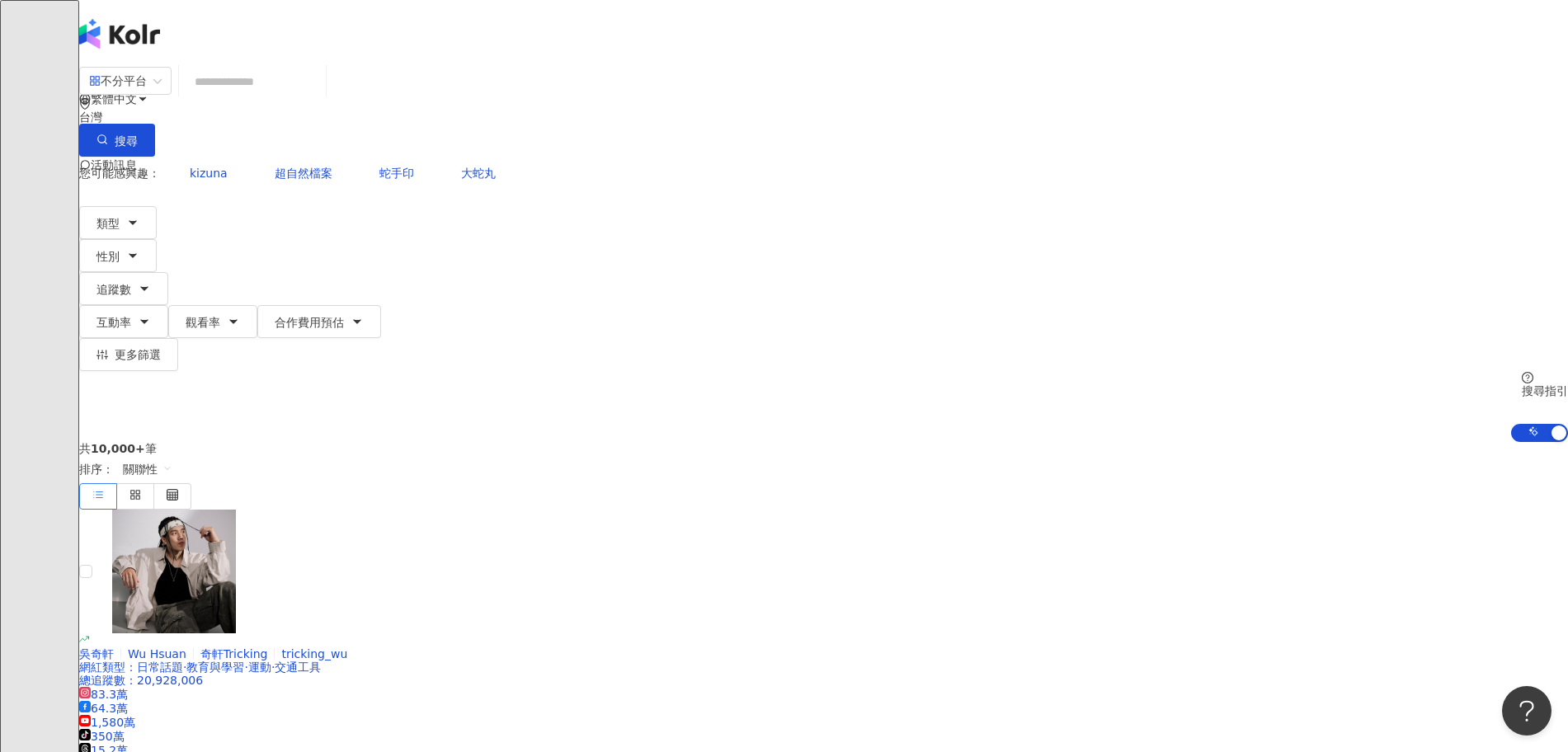
click at [319, 98] on input "search" at bounding box center [253, 81] width 134 height 31
paste input "**********"
type input "**********"
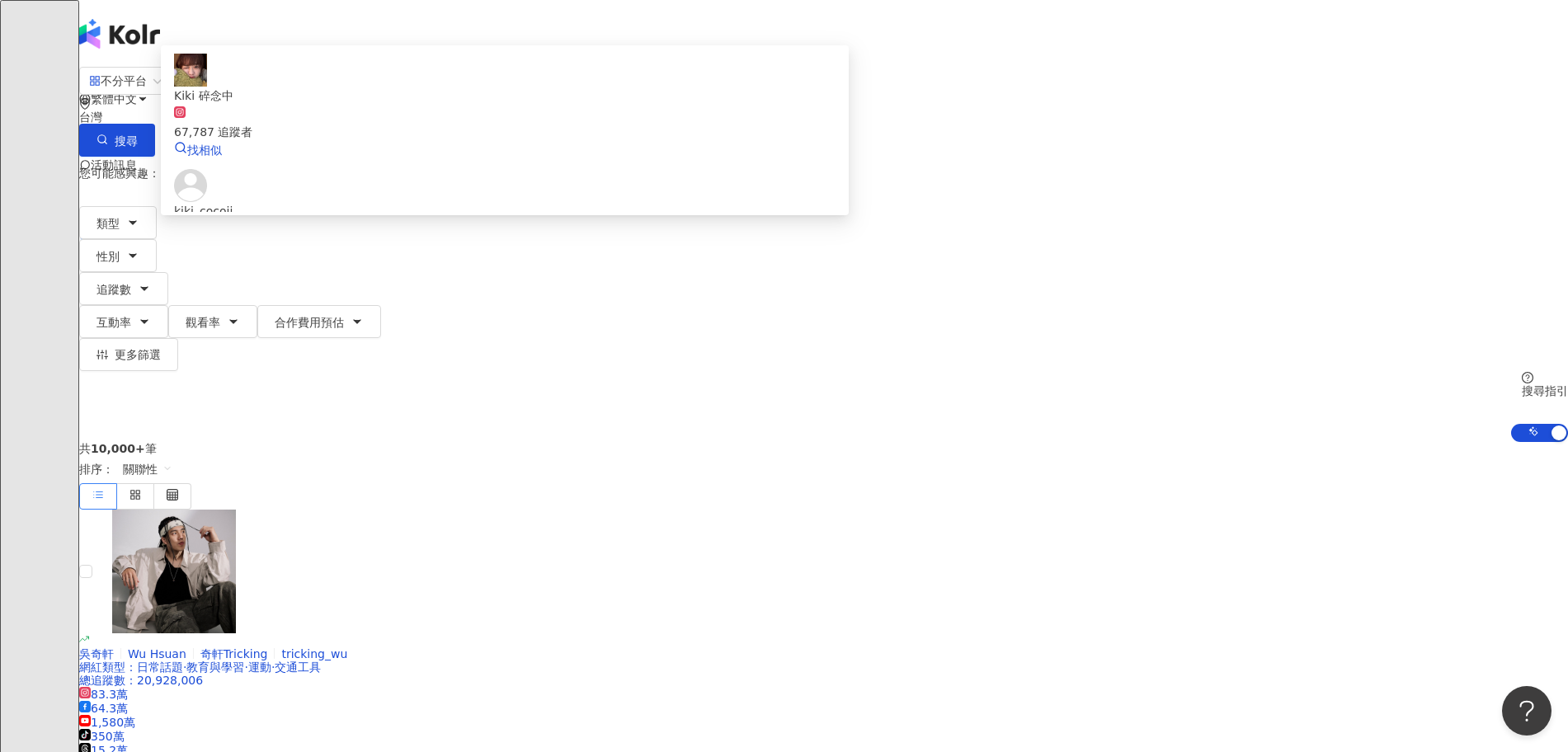
click at [751, 141] on div "67,787 追蹤者" at bounding box center [505, 123] width 662 height 36
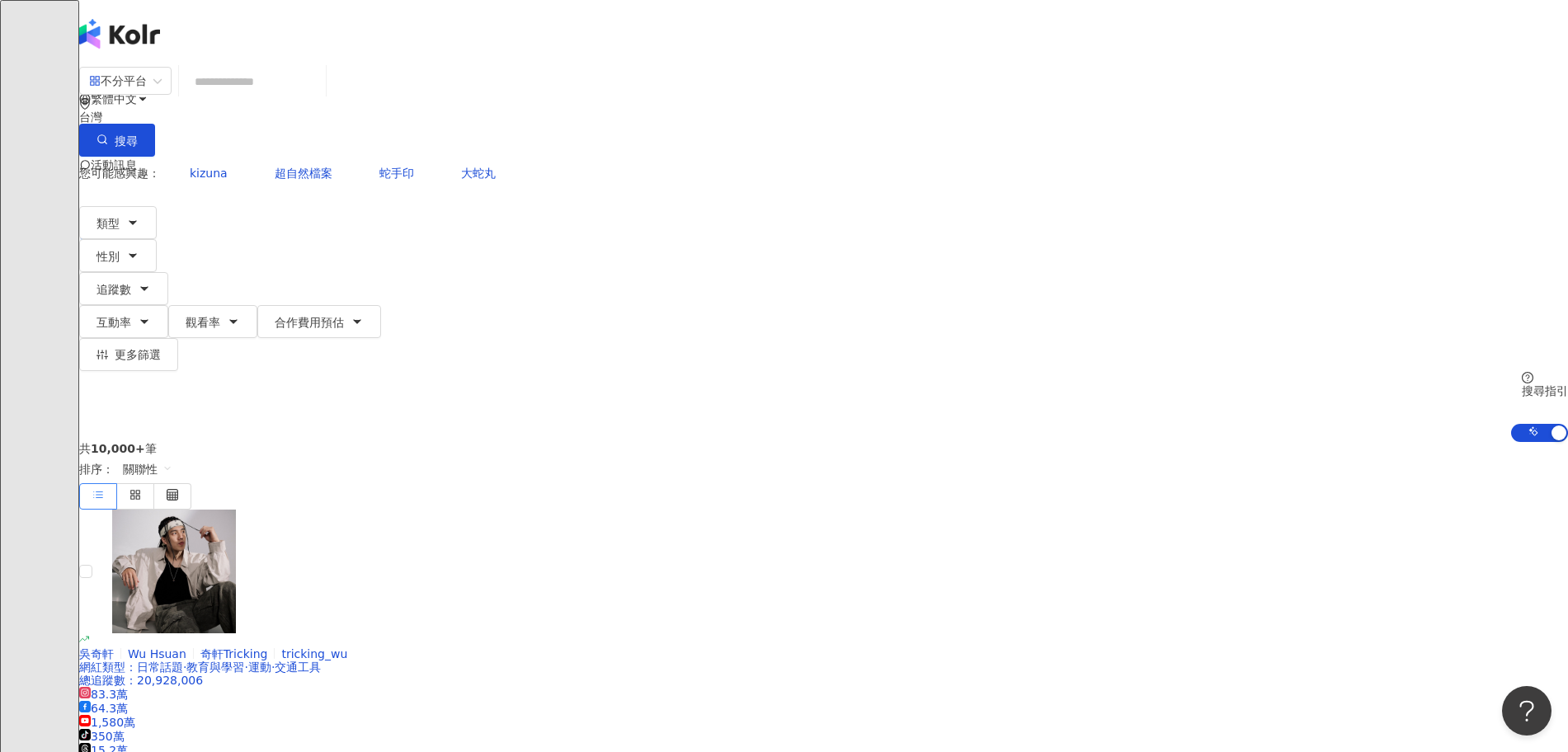
click at [319, 98] on input "search" at bounding box center [253, 81] width 134 height 31
paste input "**********"
type input "**********"
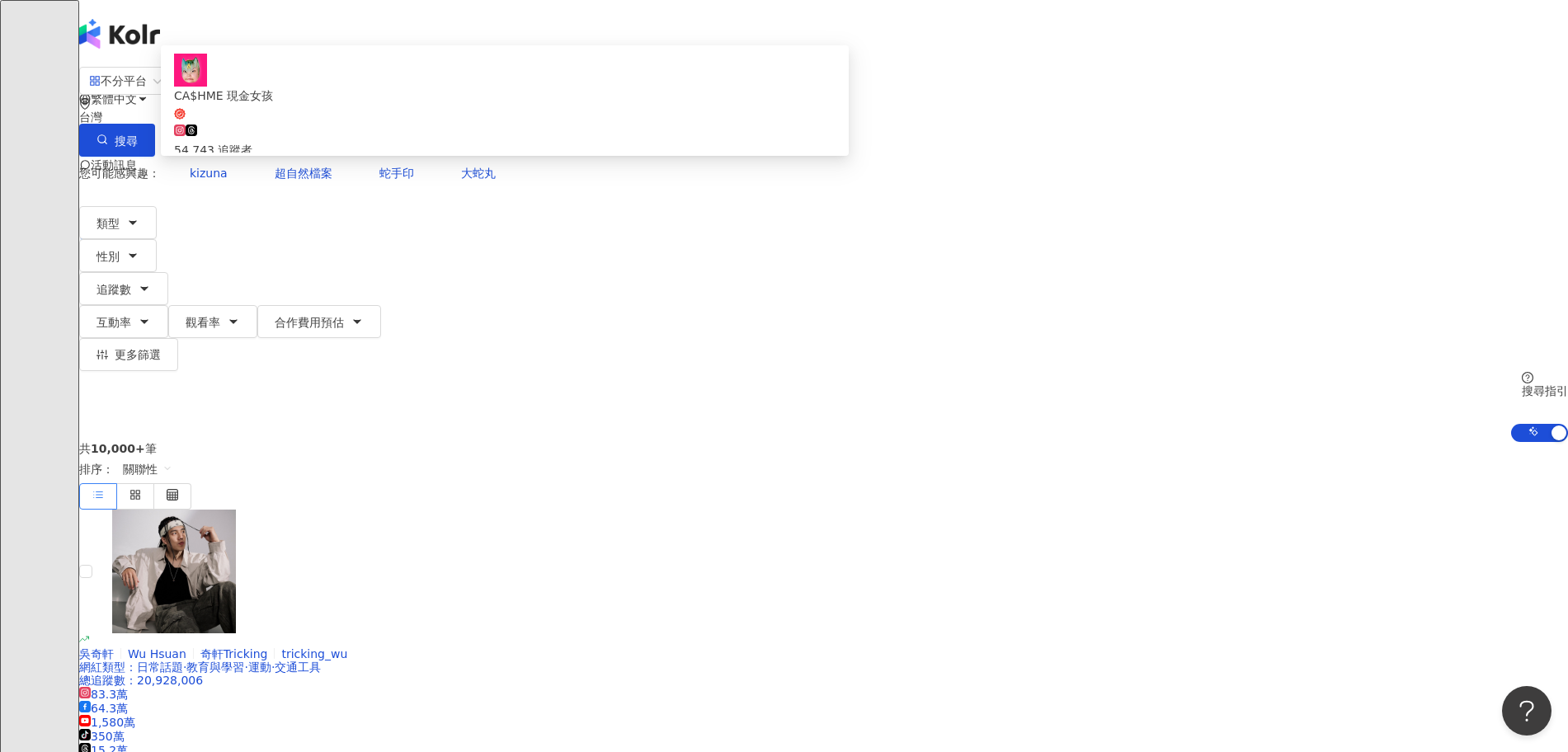
click at [814, 149] on div "54,743 追蹤者" at bounding box center [505, 141] width 662 height 36
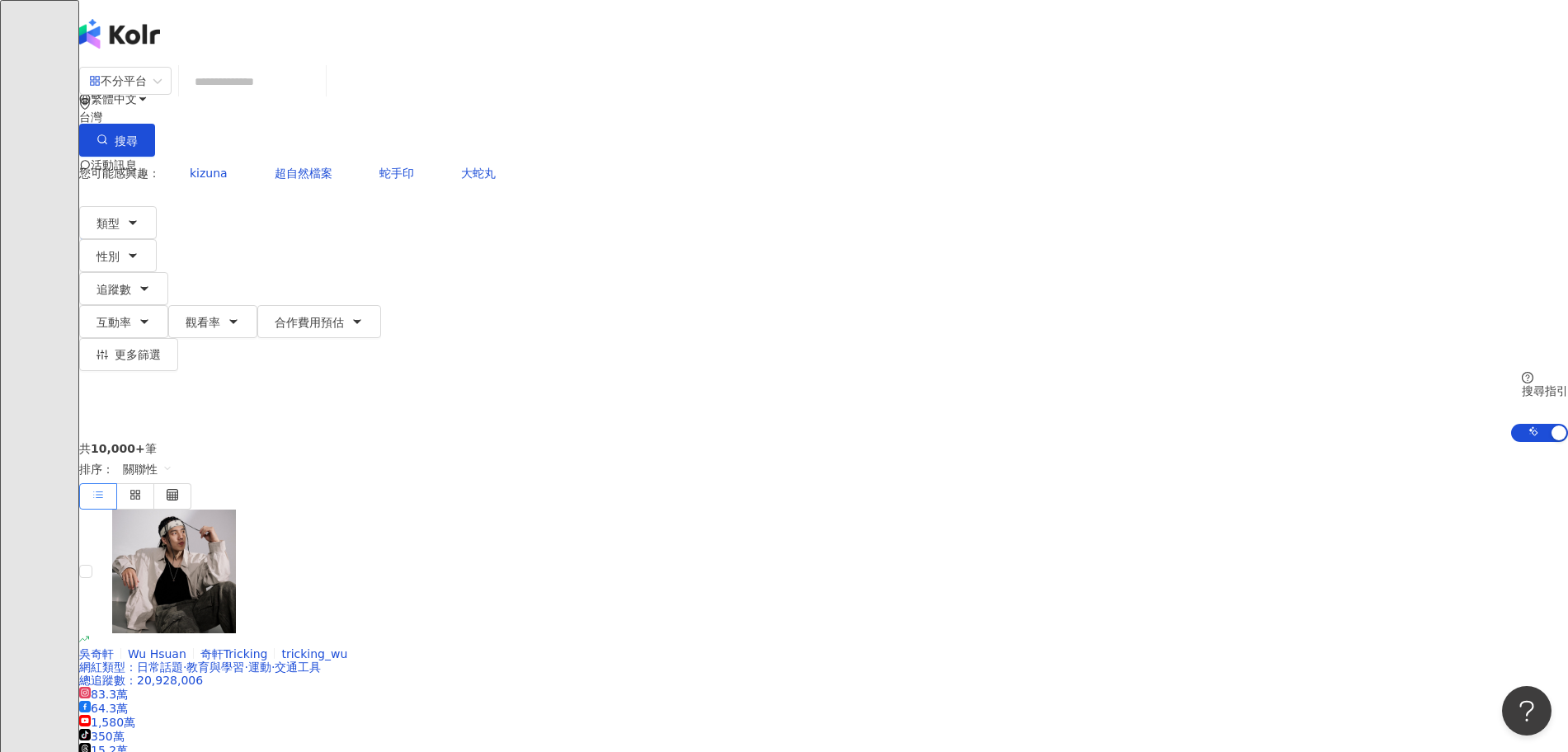
click at [319, 88] on input "search" at bounding box center [253, 81] width 134 height 31
paste input "**********"
type input "**********"
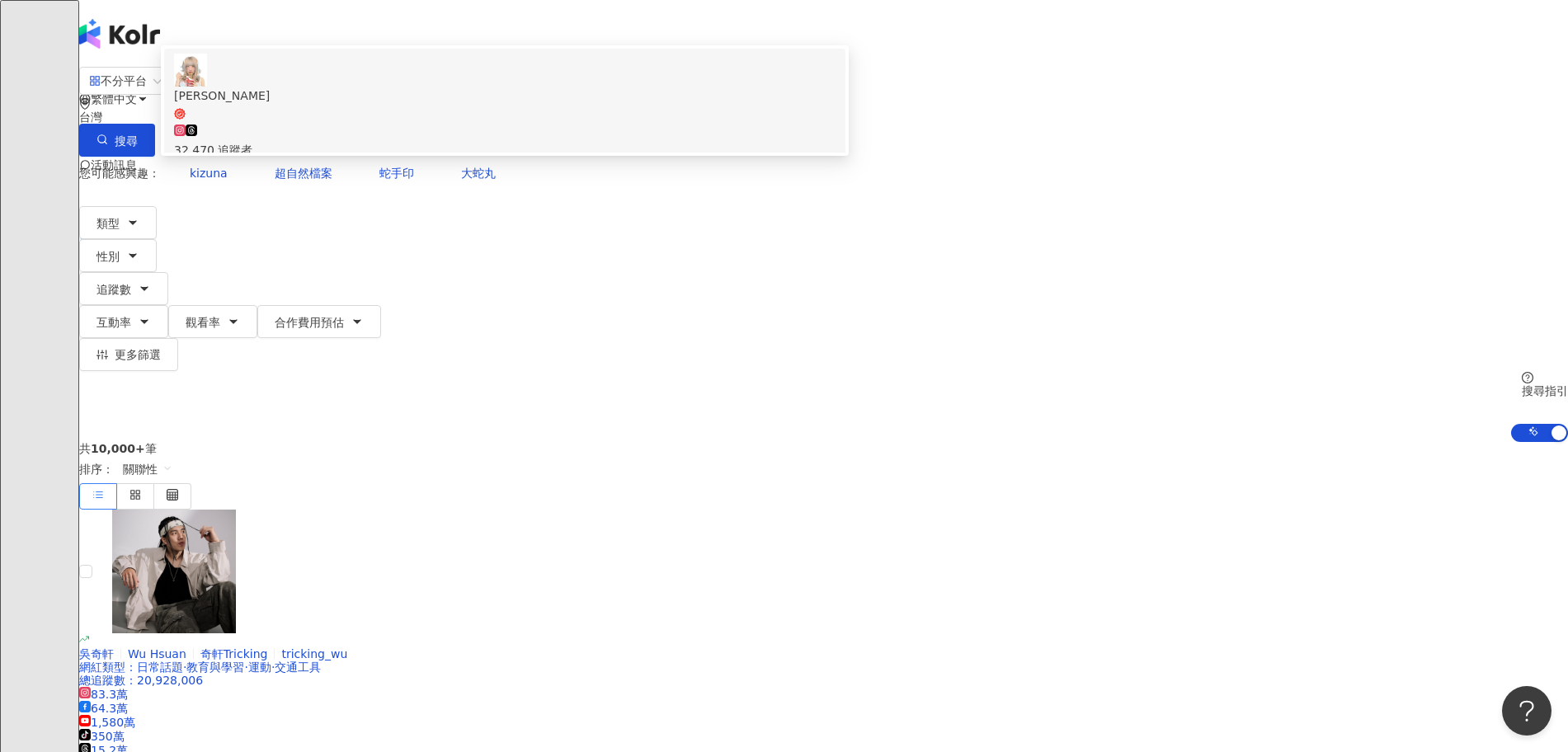
click at [727, 157] on div "32,470 追蹤者" at bounding box center [505, 141] width 662 height 36
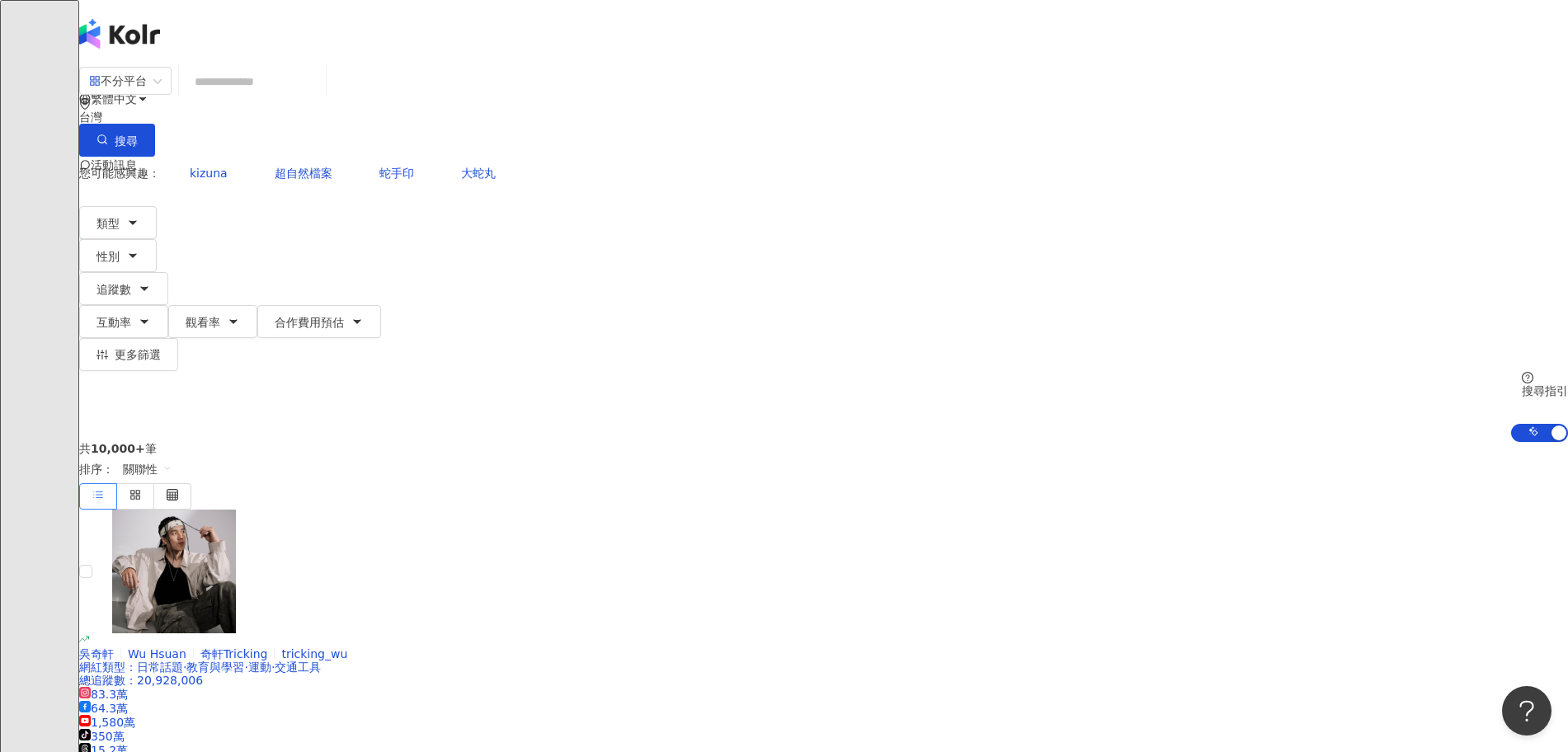
click at [319, 90] on input "search" at bounding box center [253, 81] width 134 height 31
paste input "**********"
type input "**********"
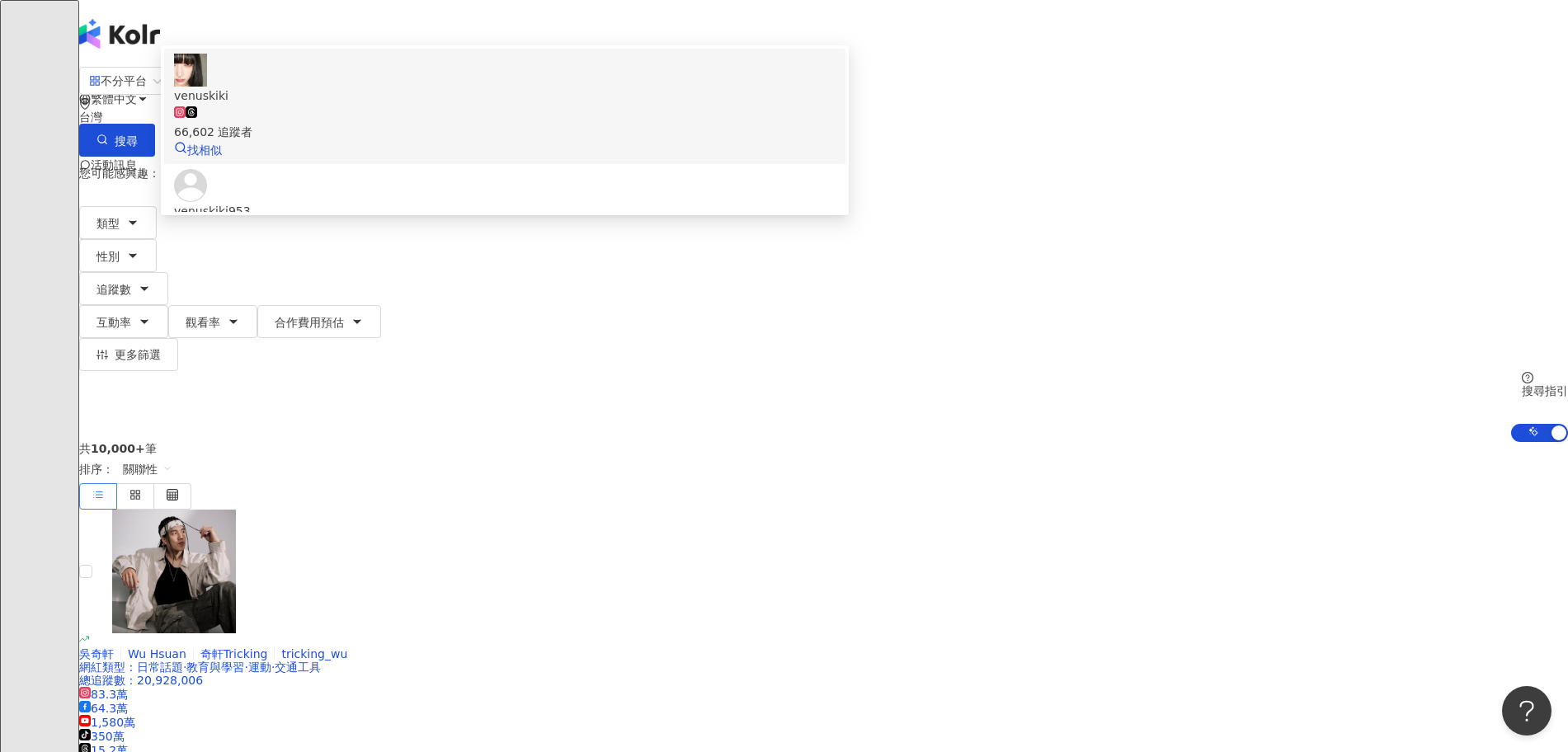
click at [681, 105] on span "venuskiki" at bounding box center [505, 96] width 662 height 18
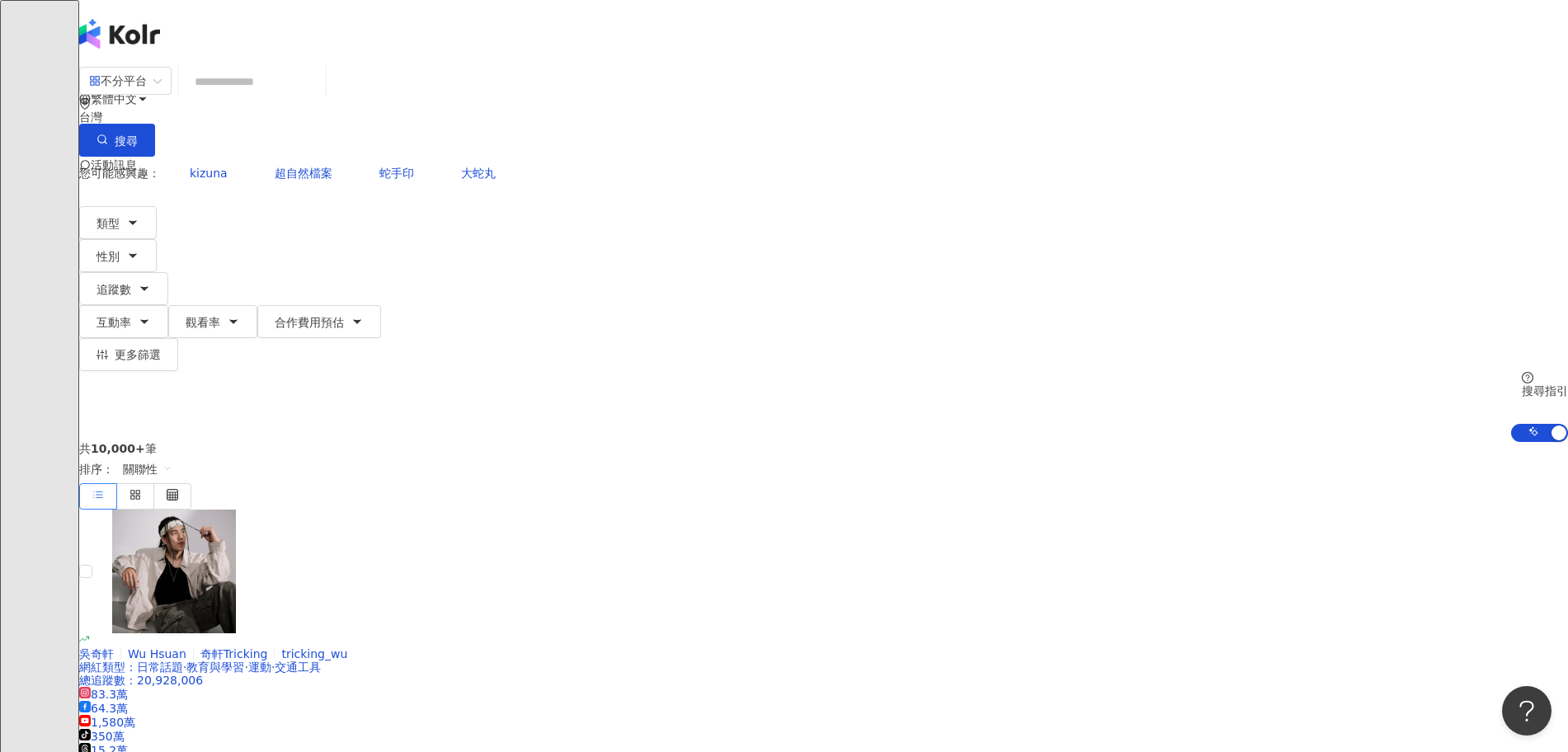
click at [319, 92] on input "search" at bounding box center [253, 81] width 134 height 31
paste input "**********"
type input "**********"
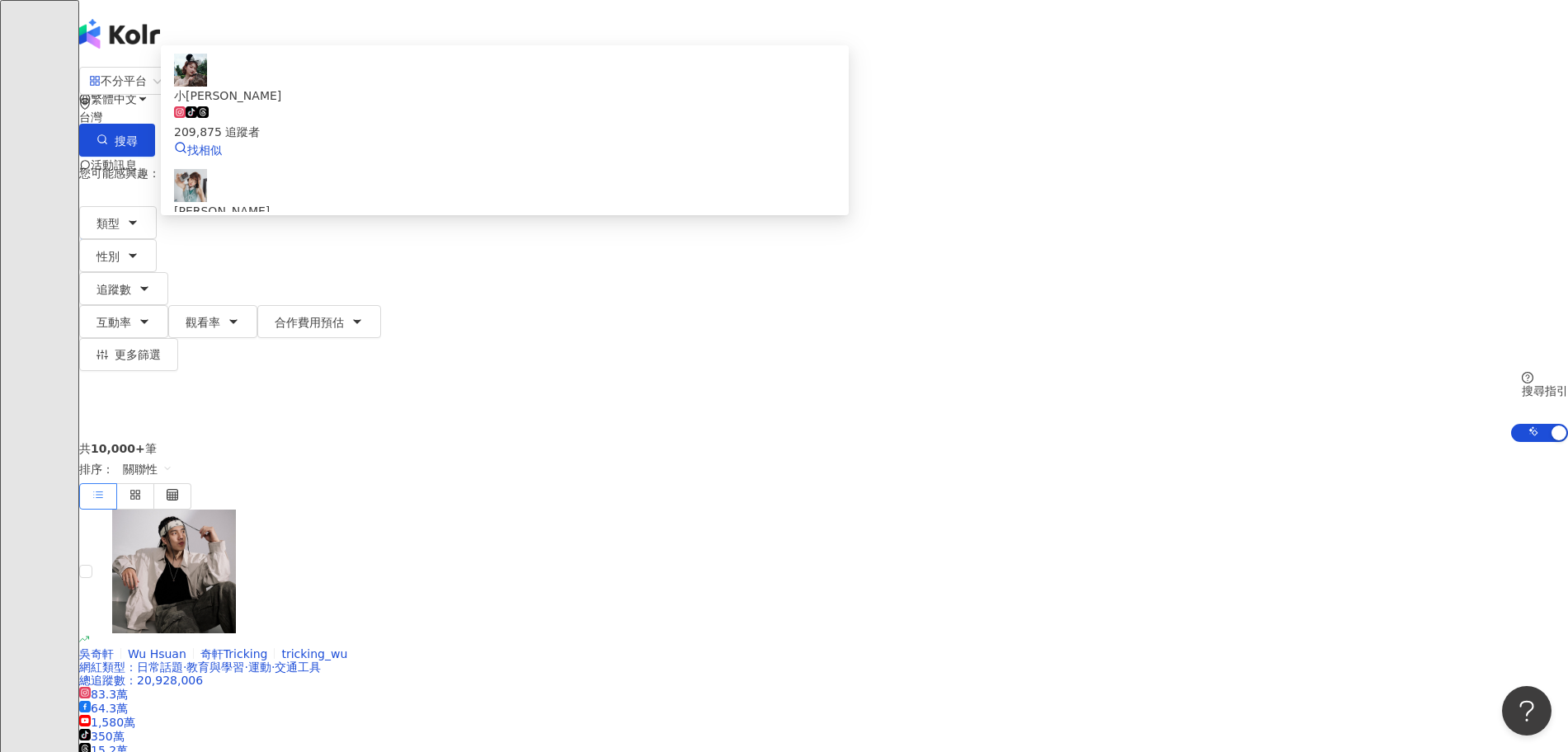
click at [687, 141] on div "tiktok-icon 209,875 追蹤者" at bounding box center [505, 123] width 662 height 36
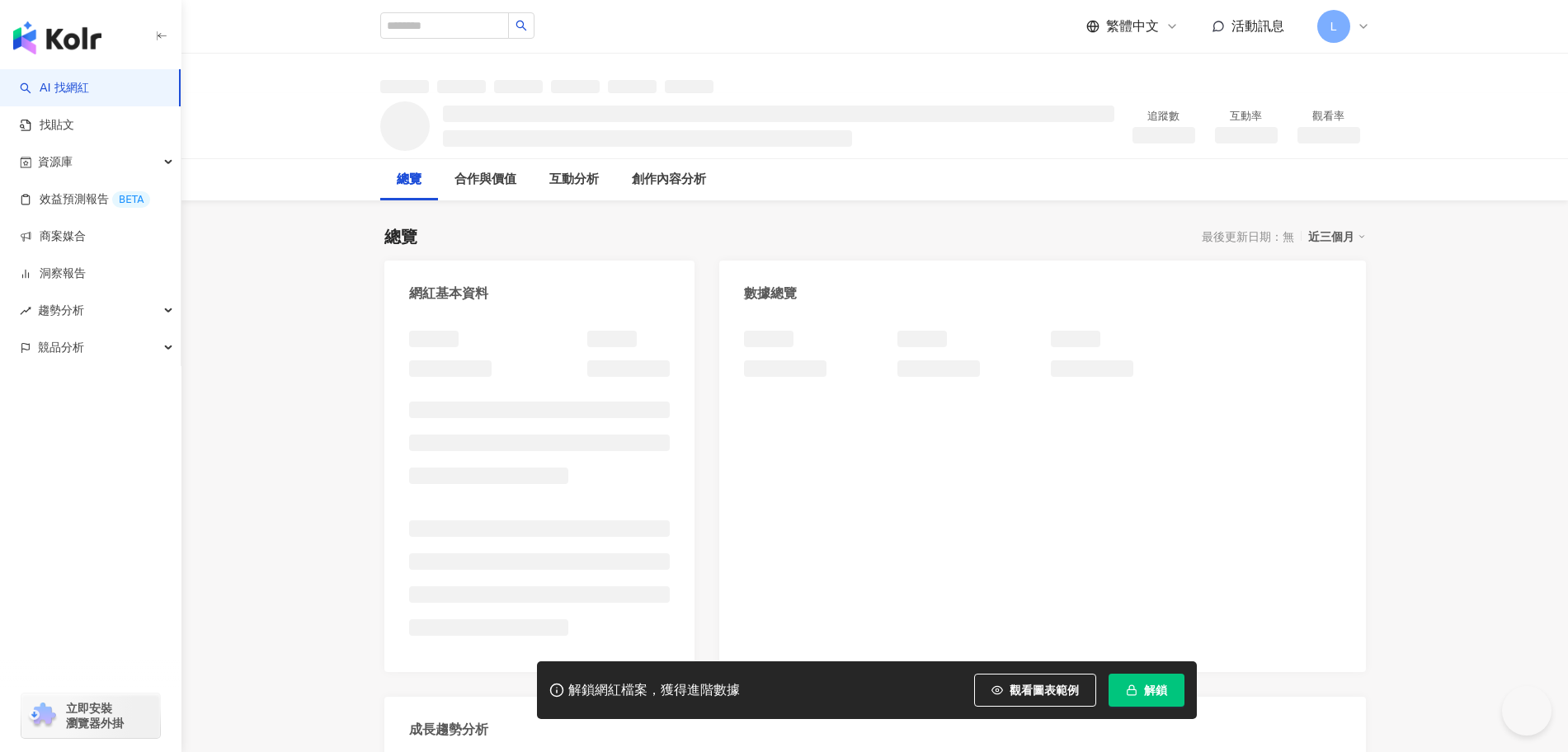
click at [1150, 695] on span "解鎖" at bounding box center [1155, 690] width 23 height 13
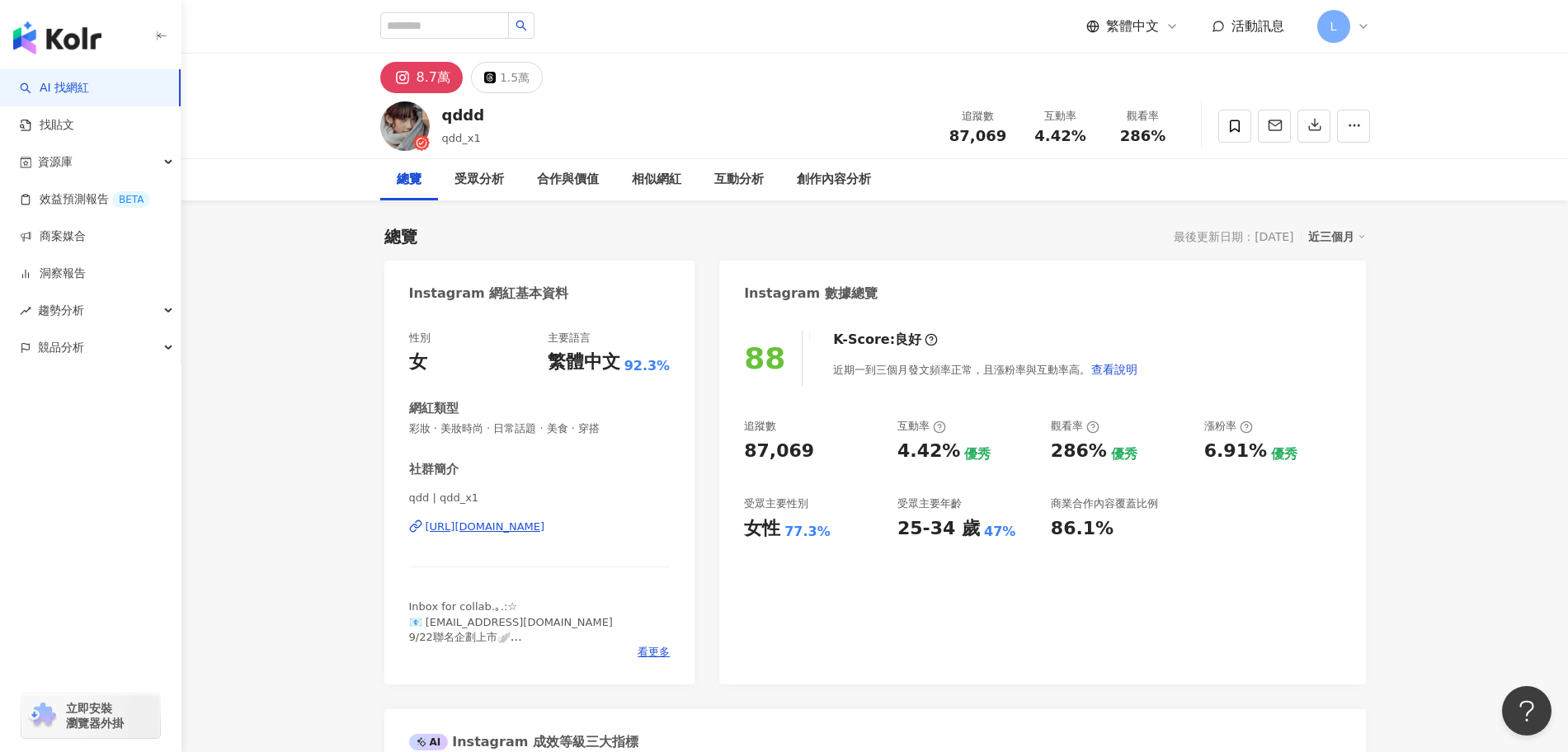
drag, startPoint x: 896, startPoint y: 453, endPoint x: 946, endPoint y: 460, distance: 50.5
click at [946, 460] on div "追蹤數 87,069 互動率 4.42% 優秀 觀看率 286% 優秀 漲粉率 6.91% 優秀 受眾主要性別 女性 77.3% 受眾主要年齡 25-34 歲…" at bounding box center [1042, 480] width 596 height 122
copy div "4.42%"
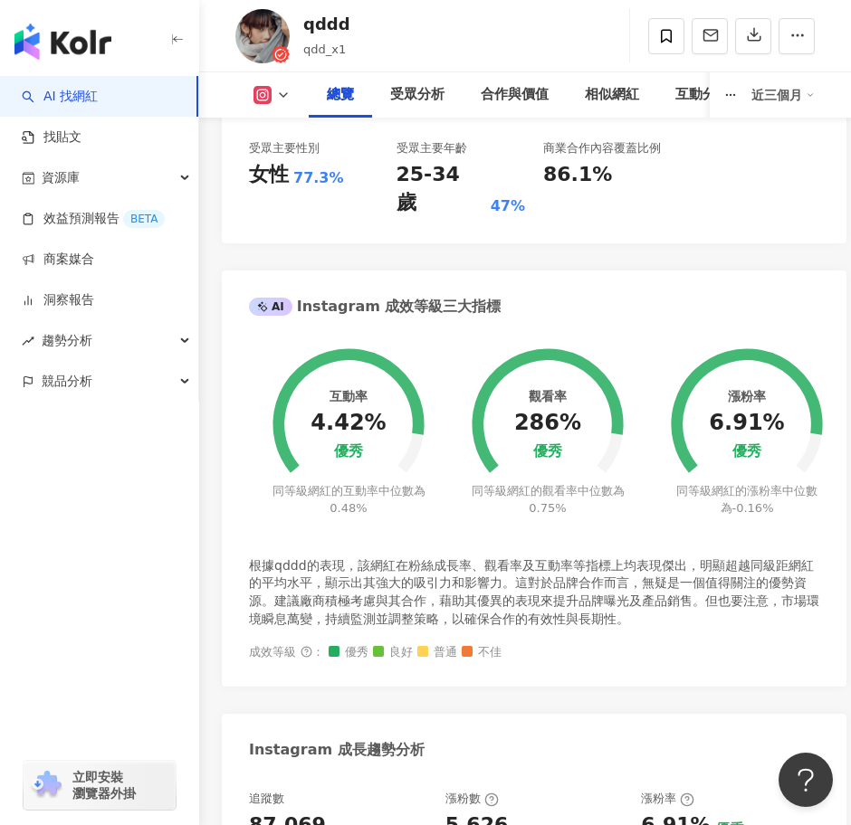
scroll to position [905, 0]
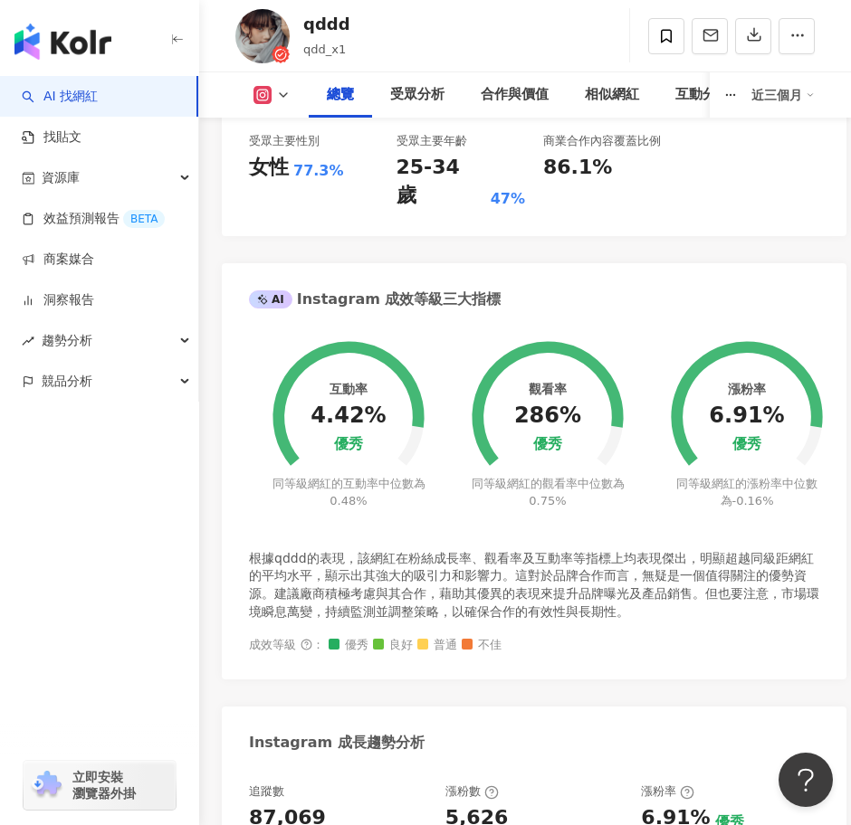
click at [175, 34] on icon "button" at bounding box center [177, 40] width 14 height 14
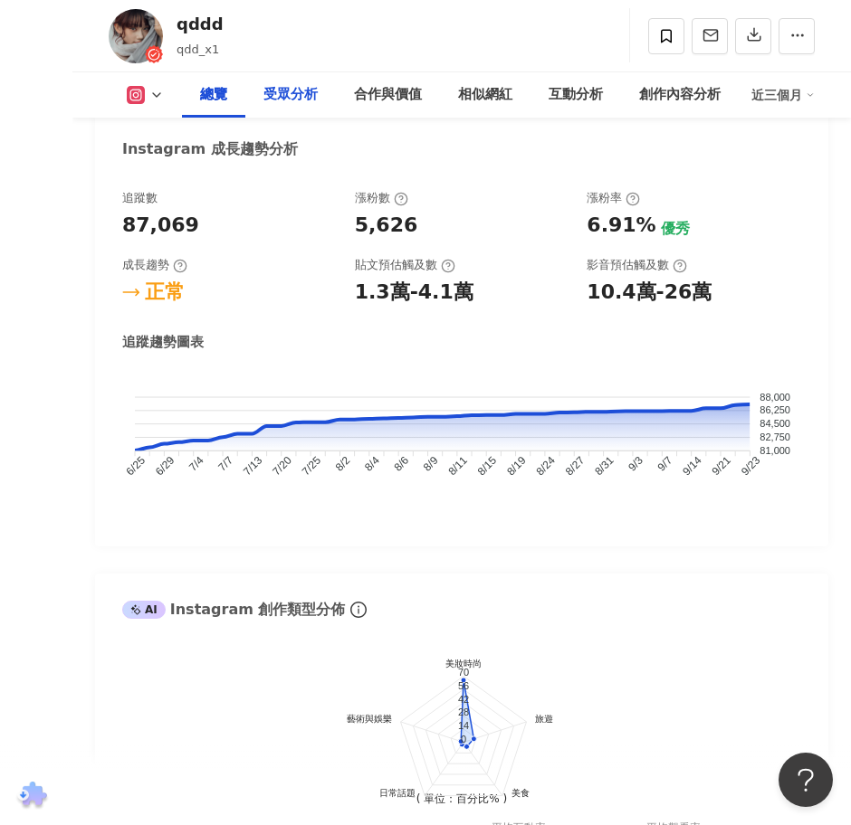
click at [308, 89] on div "受眾分析" at bounding box center [290, 95] width 54 height 22
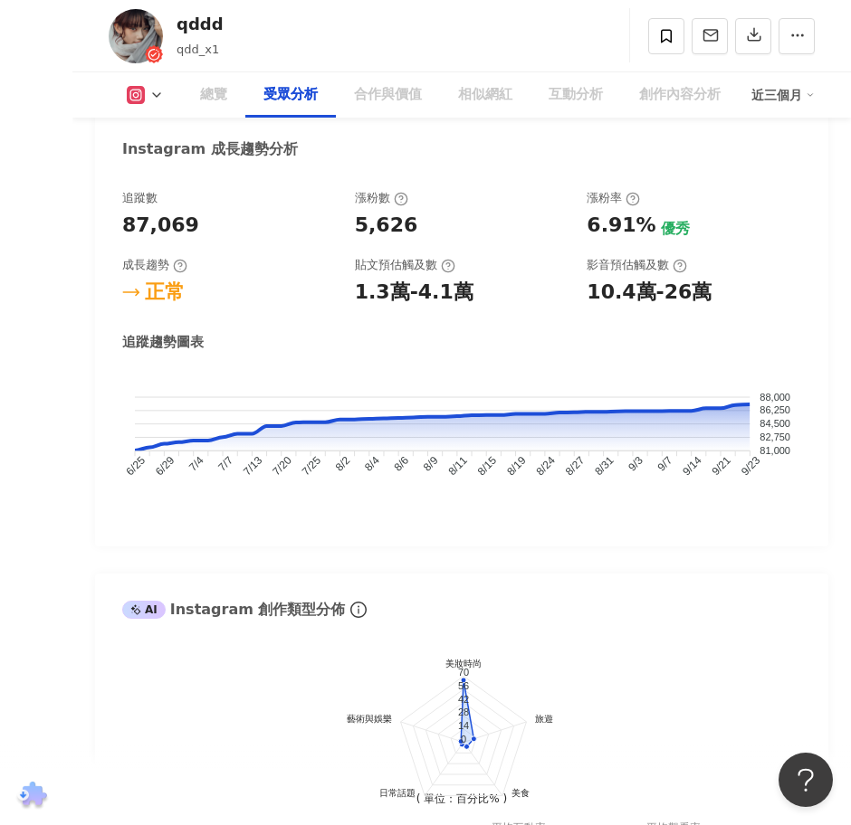
scroll to position [2457, 0]
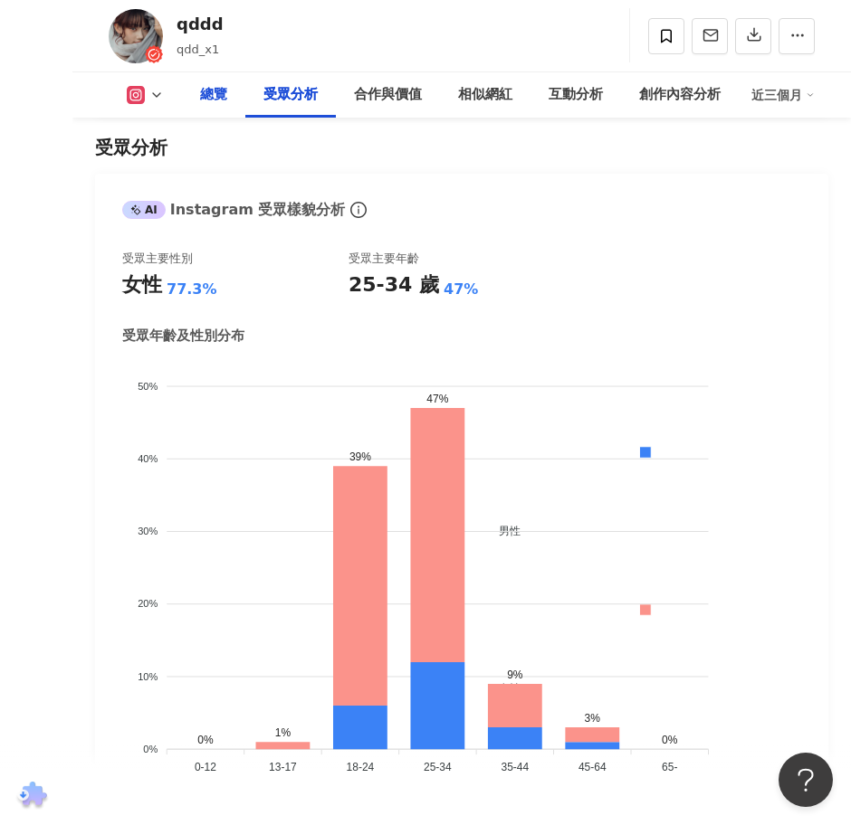
click at [222, 90] on div "總覽" at bounding box center [213, 95] width 27 height 22
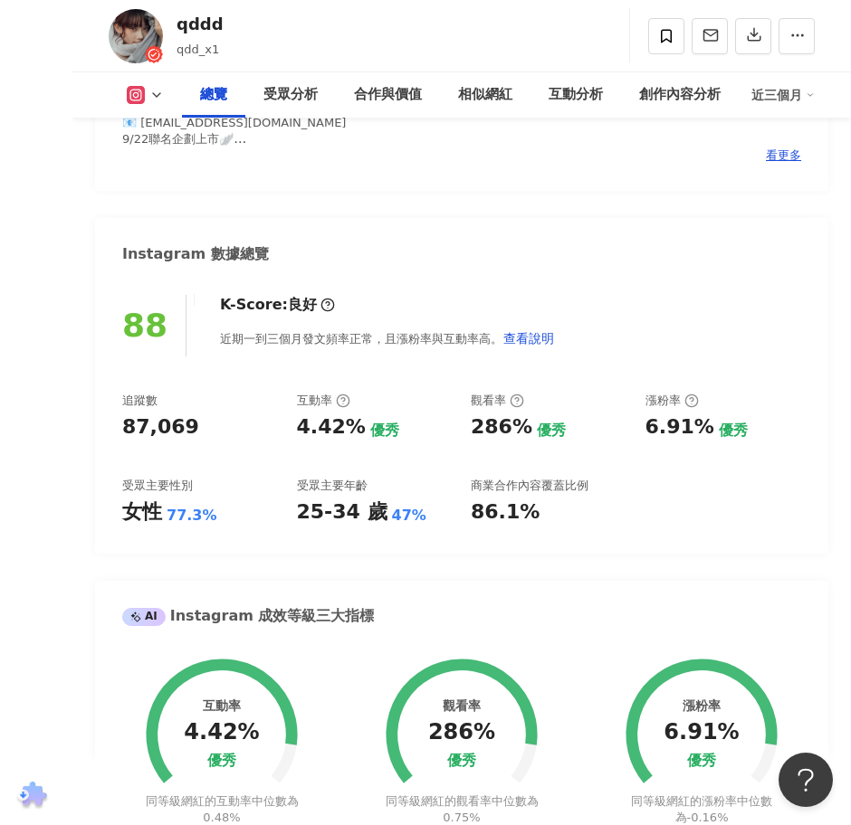
scroll to position [679, 0]
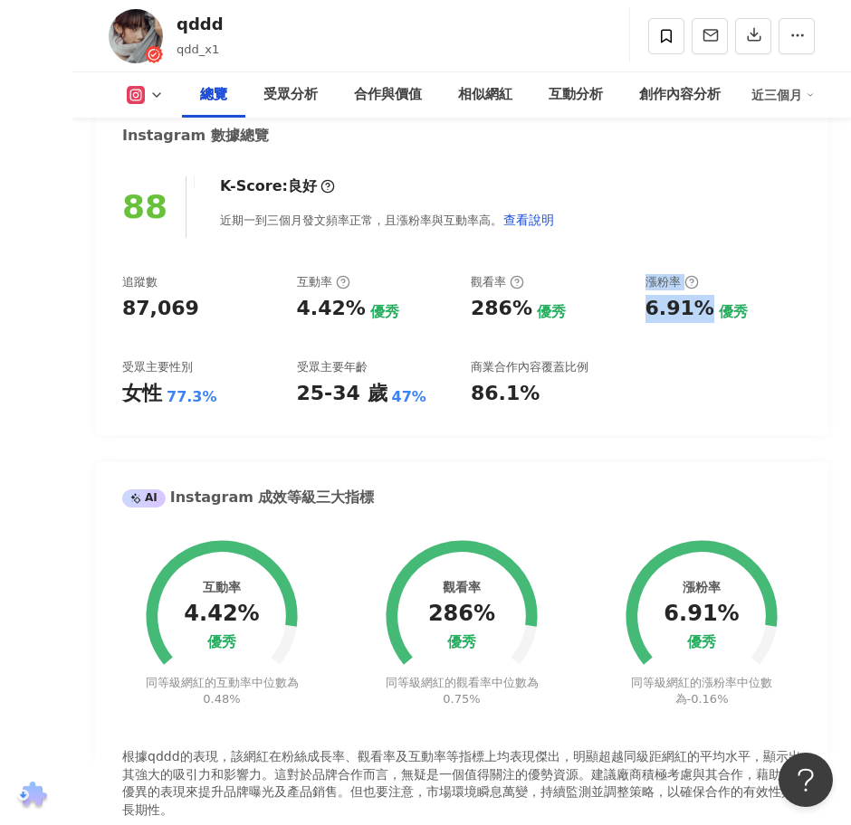
drag, startPoint x: 629, startPoint y: 317, endPoint x: 701, endPoint y: 316, distance: 72.4
click at [701, 316] on div "追蹤數 87,069 互動率 4.42% 優秀 觀看率 286% 優秀 漲粉率 6.91% 優秀 受眾主要性別 女性 77.3% 受眾主要年齡 25-34 歲…" at bounding box center [461, 341] width 679 height 134
click at [660, 319] on div "6.91%" at bounding box center [679, 309] width 69 height 28
drag, startPoint x: 700, startPoint y: 310, endPoint x: 644, endPoint y: 305, distance: 56.4
click at [645, 305] on div "6.91%" at bounding box center [679, 309] width 69 height 28
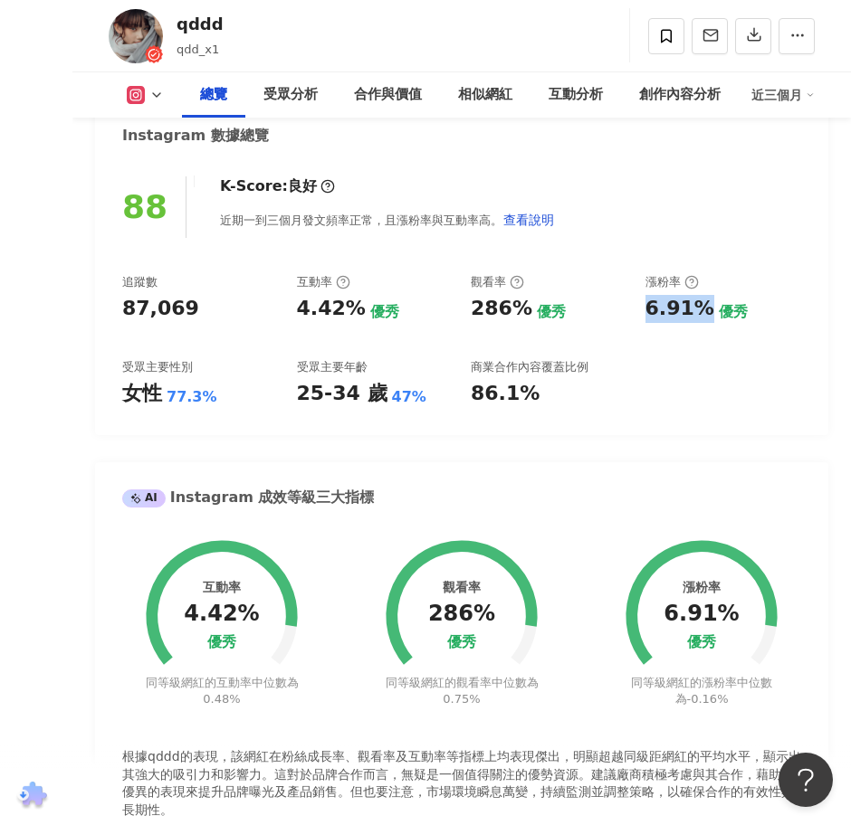
copy div "6.91%"
drag, startPoint x: 289, startPoint y: 307, endPoint x: 355, endPoint y: 312, distance: 66.3
click at [355, 312] on div "追蹤數 87,069 互動率 4.42% 優秀 觀看率 286% 優秀 漲粉率 6.91% 優秀 受眾主要性別 女性 77.3% 受眾主要年齡 25-34 歲…" at bounding box center [461, 341] width 679 height 134
copy div "4.42%"
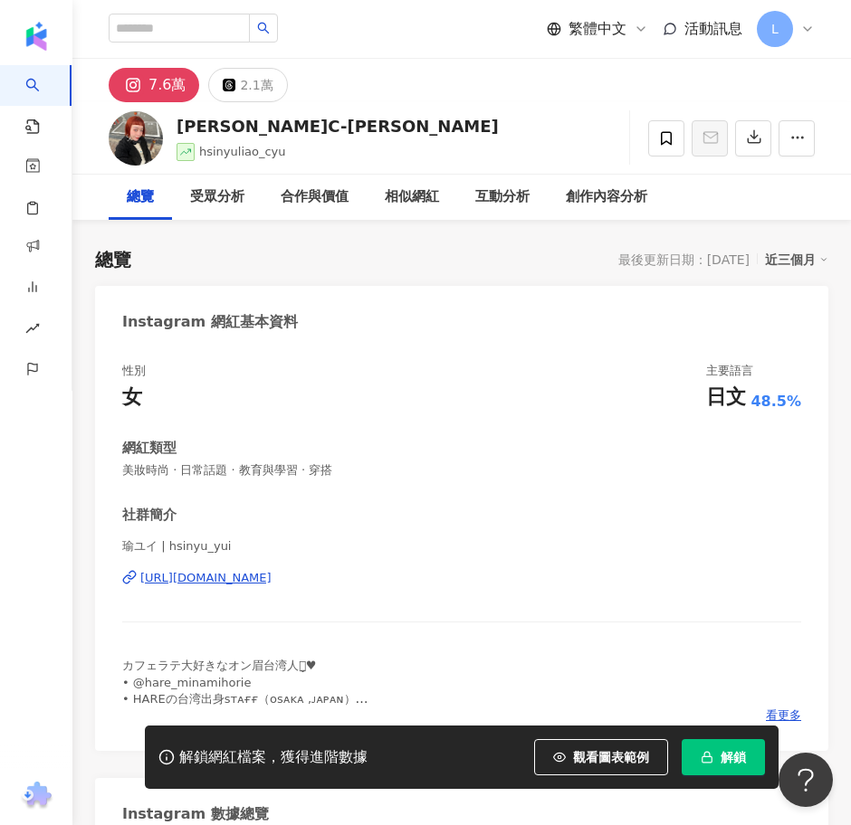
scroll to position [679, 0]
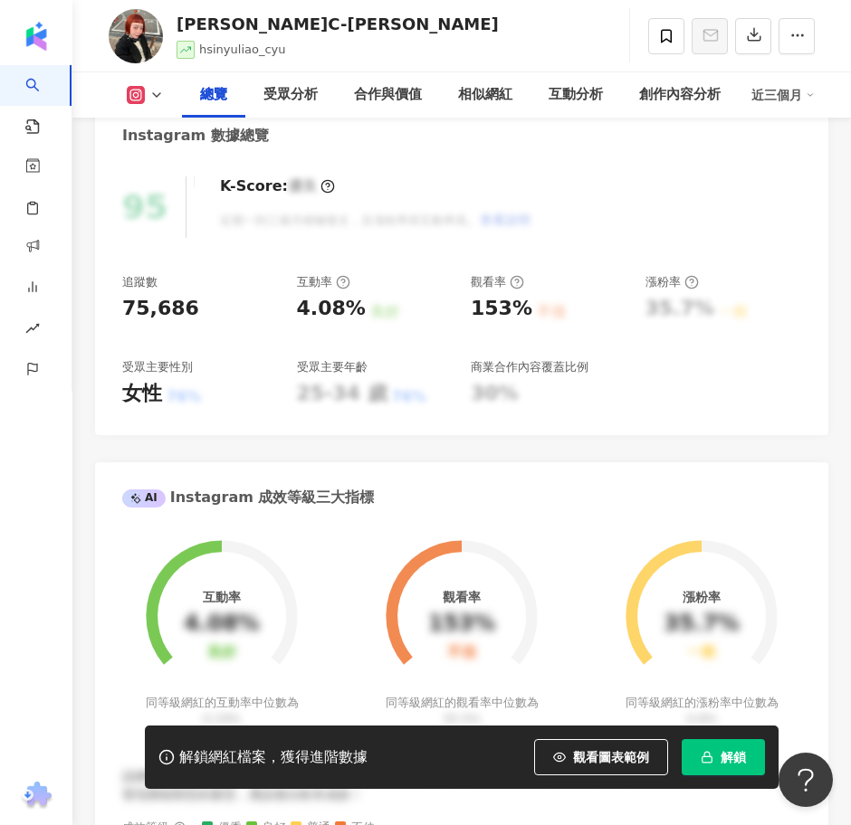
drag, startPoint x: 718, startPoint y: 757, endPoint x: 741, endPoint y: 649, distance: 110.2
click at [718, 757] on button "解鎖" at bounding box center [722, 757] width 83 height 36
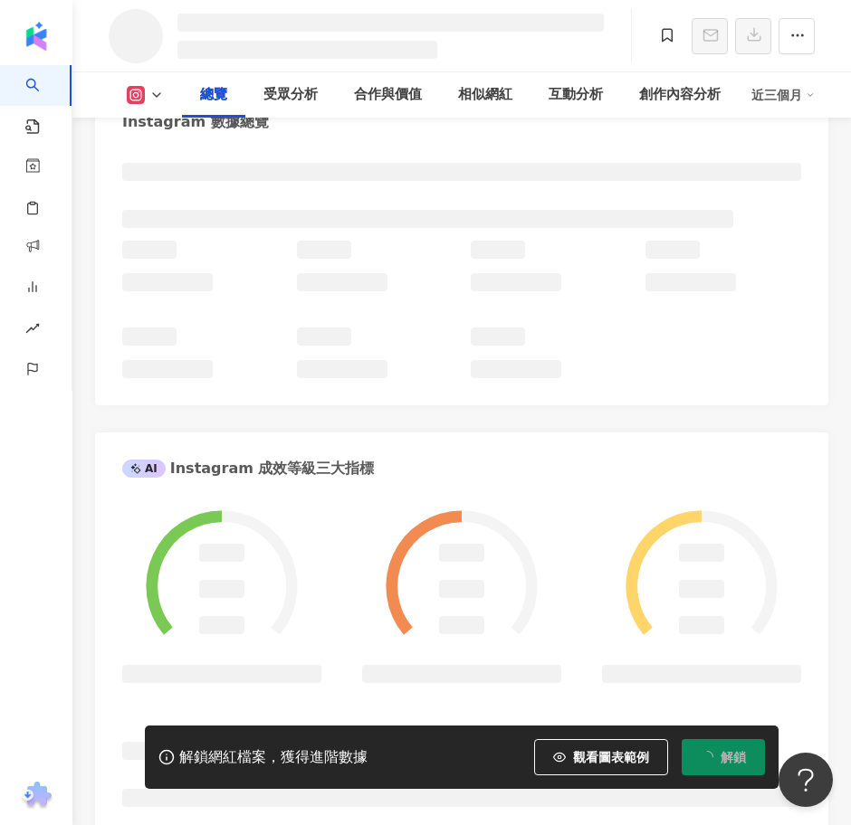
scroll to position [744, 0]
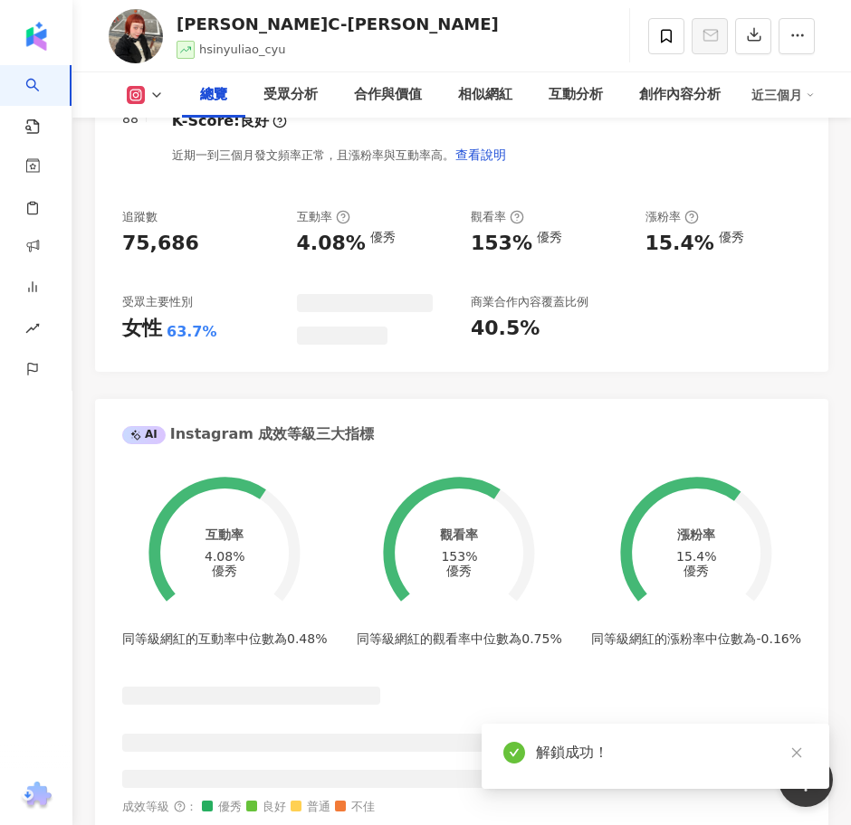
click at [689, 227] on div "追蹤數 75,686 互動率 4.08% 優秀 觀看率 153% 優秀 漲粉率 15.4% 優秀 受眾主要性別 女性 63.7% 商業合作內容覆蓋比例 40.…" at bounding box center [461, 277] width 679 height 136
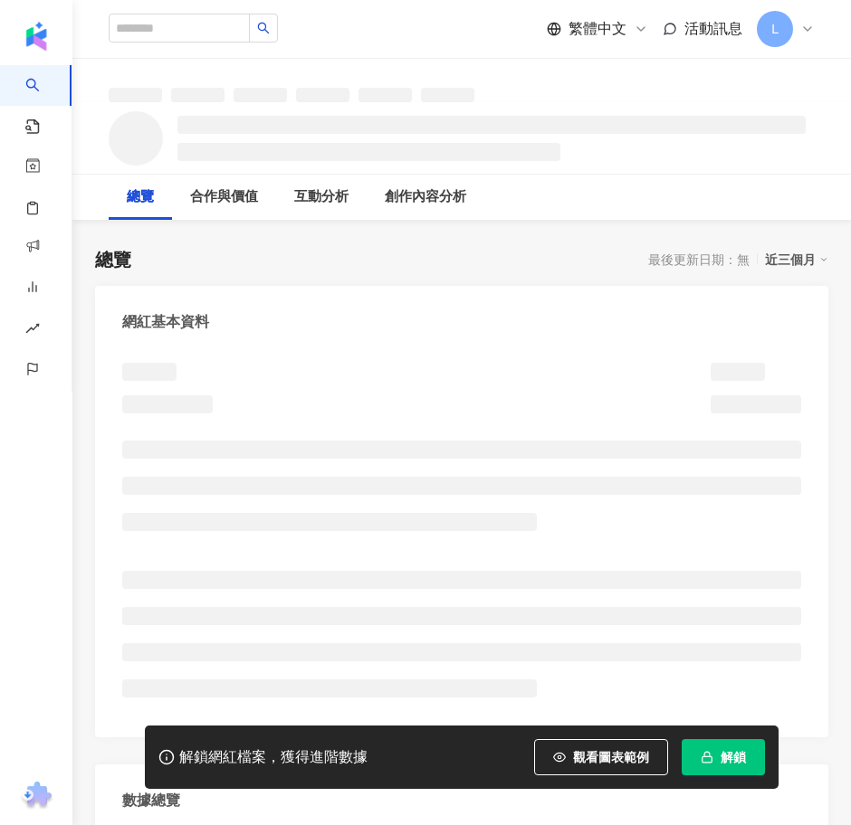
drag, startPoint x: 0, startPoint y: 0, endPoint x: 743, endPoint y: 656, distance: 991.2
click at [718, 758] on button "解鎖" at bounding box center [722, 757] width 83 height 36
click at [701, 759] on icon "button" at bounding box center [706, 757] width 13 height 13
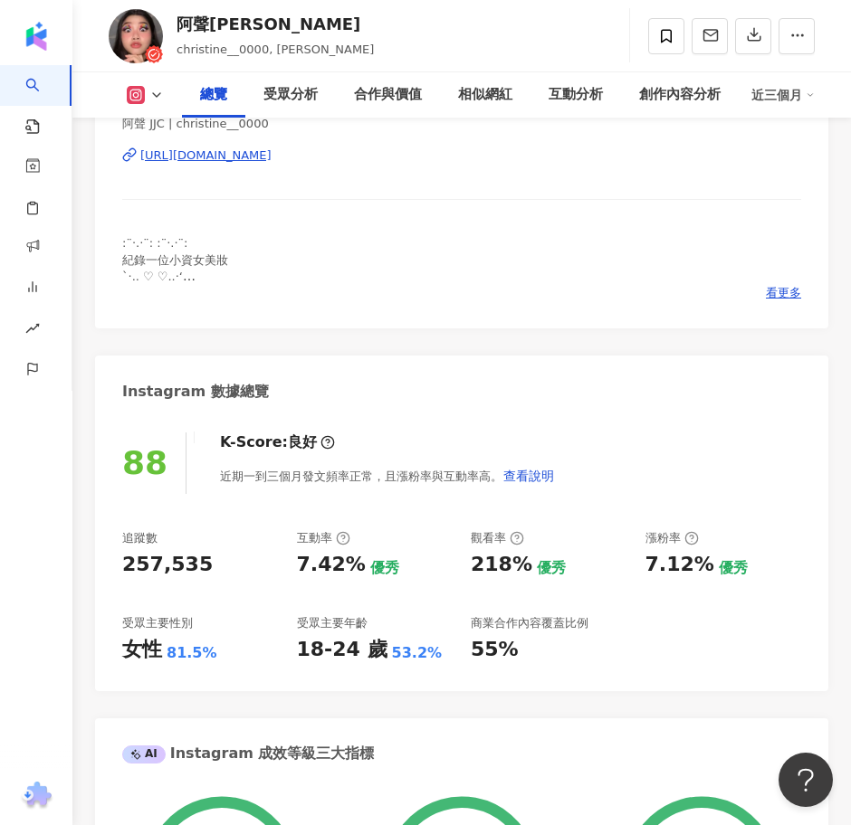
scroll to position [479, 0]
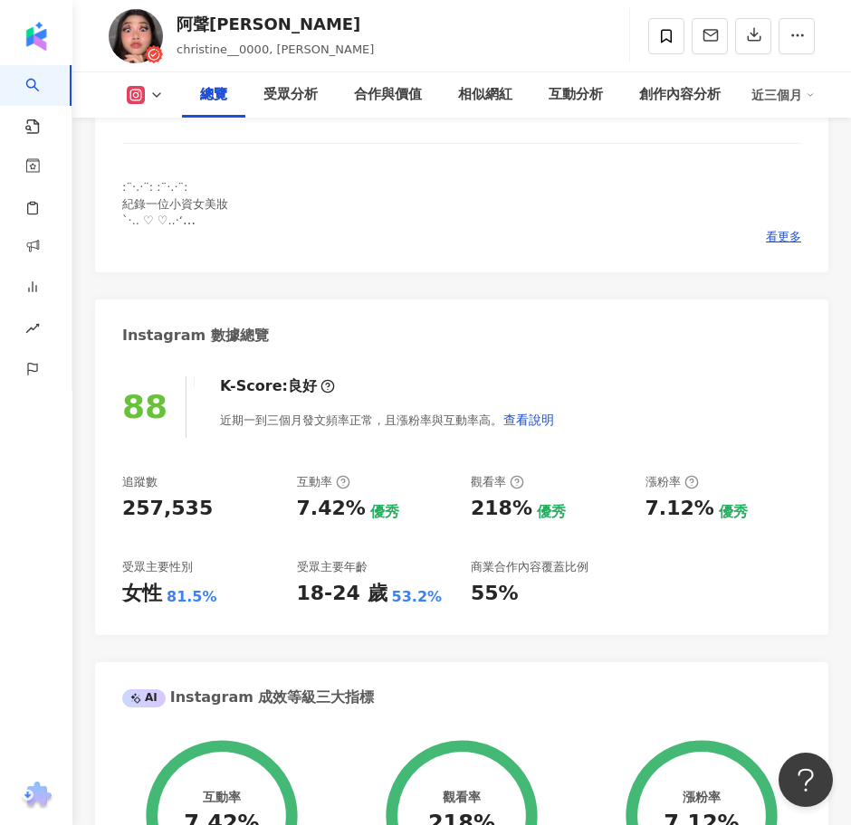
click at [697, 358] on div "88 K-Score : 良好 近期一到三個月發文頻率正常，且漲粉率與互動率高。 查看說明 追蹤數 257,535 互動率 7.42% 優秀 觀看率 218%…" at bounding box center [461, 496] width 733 height 276
drag, startPoint x: 706, startPoint y: 310, endPoint x: 658, endPoint y: 309, distance: 48.0
click at [659, 495] on div "7.12% 優秀" at bounding box center [723, 509] width 157 height 28
click at [707, 495] on div "7.12% 優秀" at bounding box center [723, 509] width 157 height 28
click at [699, 495] on div "7.12%" at bounding box center [679, 509] width 69 height 28
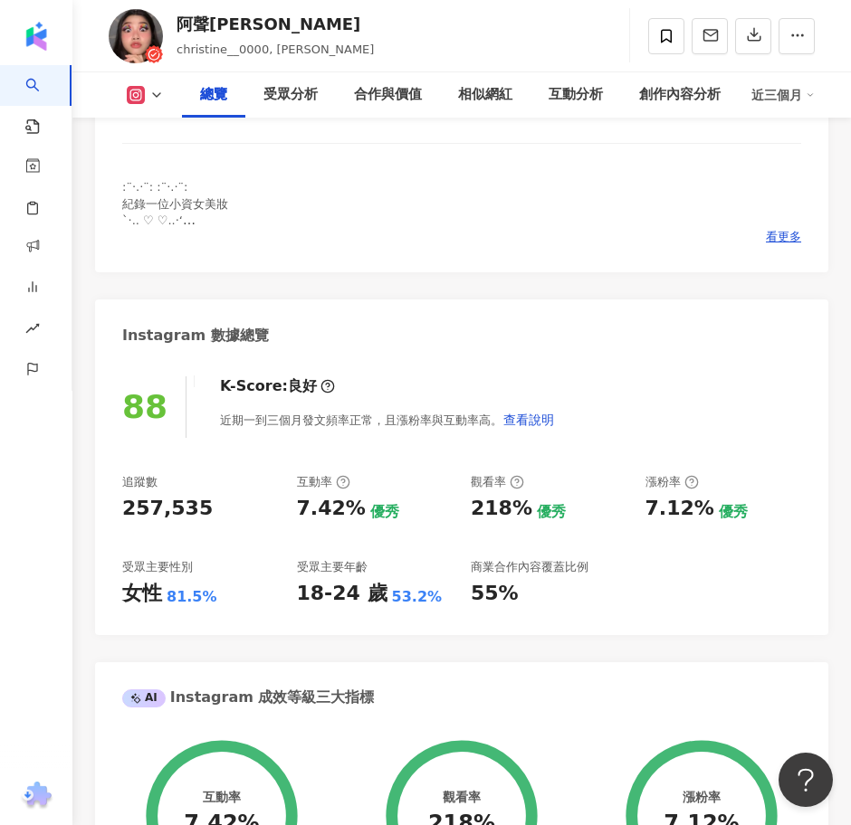
scroll to position [679, 0]
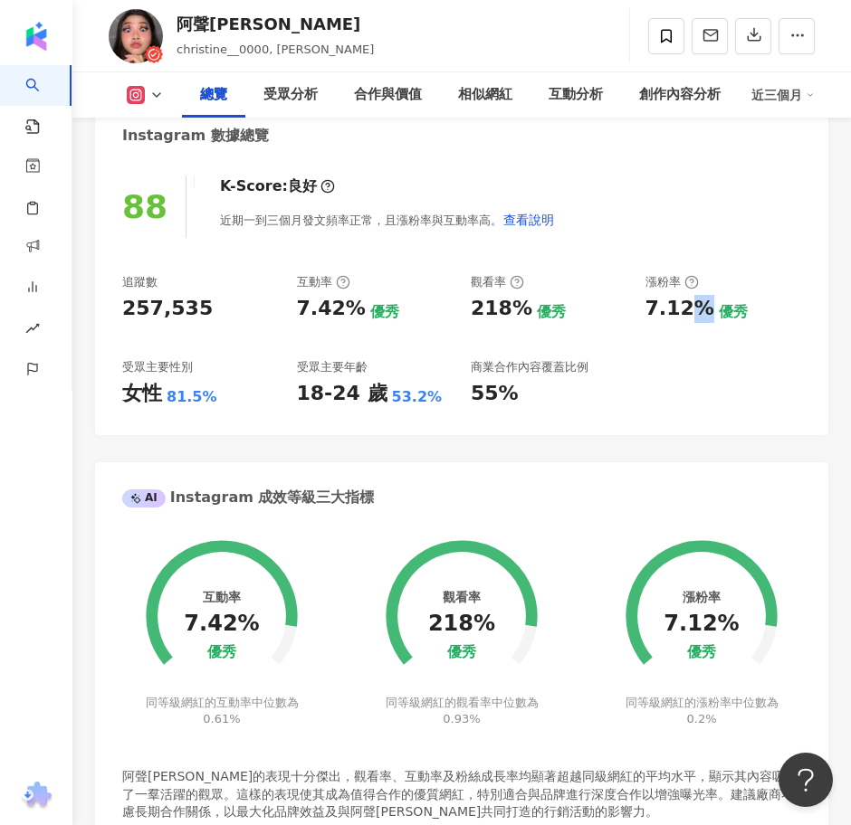
drag, startPoint x: 695, startPoint y: 305, endPoint x: 641, endPoint y: 307, distance: 54.3
click at [641, 307] on div "追蹤數 257,535 互動率 7.42% 優秀 觀看率 218% 優秀 漲粉率 7.12% 優秀 受眾主要性別 女性 81.5% 受眾主要年齡 18-24 …" at bounding box center [461, 341] width 679 height 134
copy div "7.12%"
drag, startPoint x: 368, startPoint y: 385, endPoint x: 398, endPoint y: 333, distance: 59.6
click at [368, 385] on div "18-24 歲" at bounding box center [342, 394] width 90 height 28
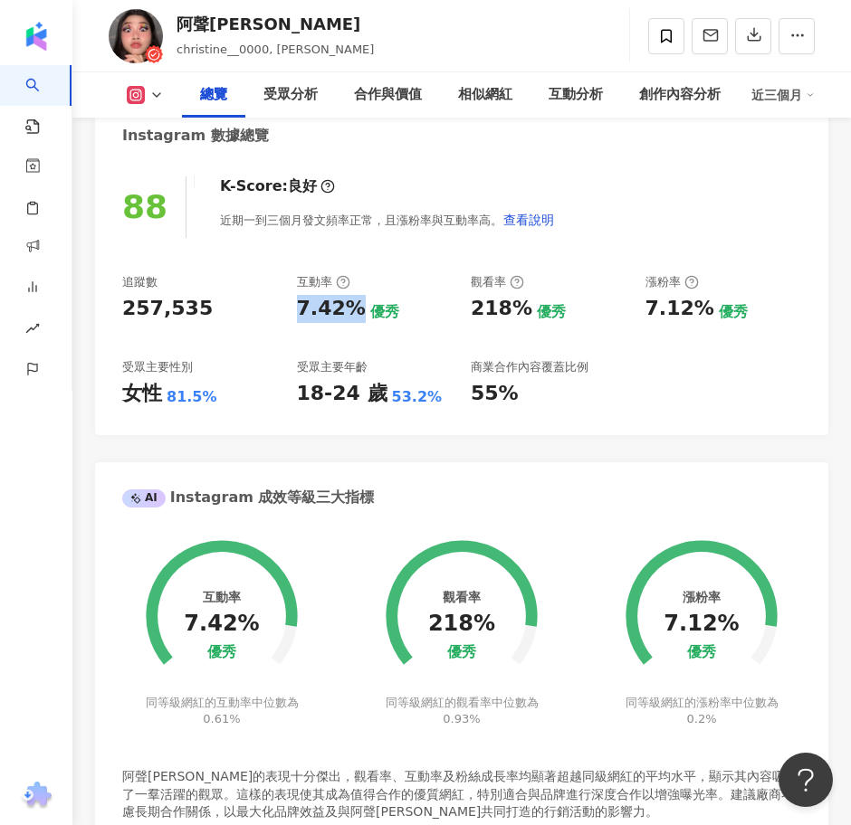
drag, startPoint x: 356, startPoint y: 312, endPoint x: 300, endPoint y: 312, distance: 55.2
click at [300, 312] on div "7.42%" at bounding box center [331, 309] width 69 height 28
copy div "7.42%"
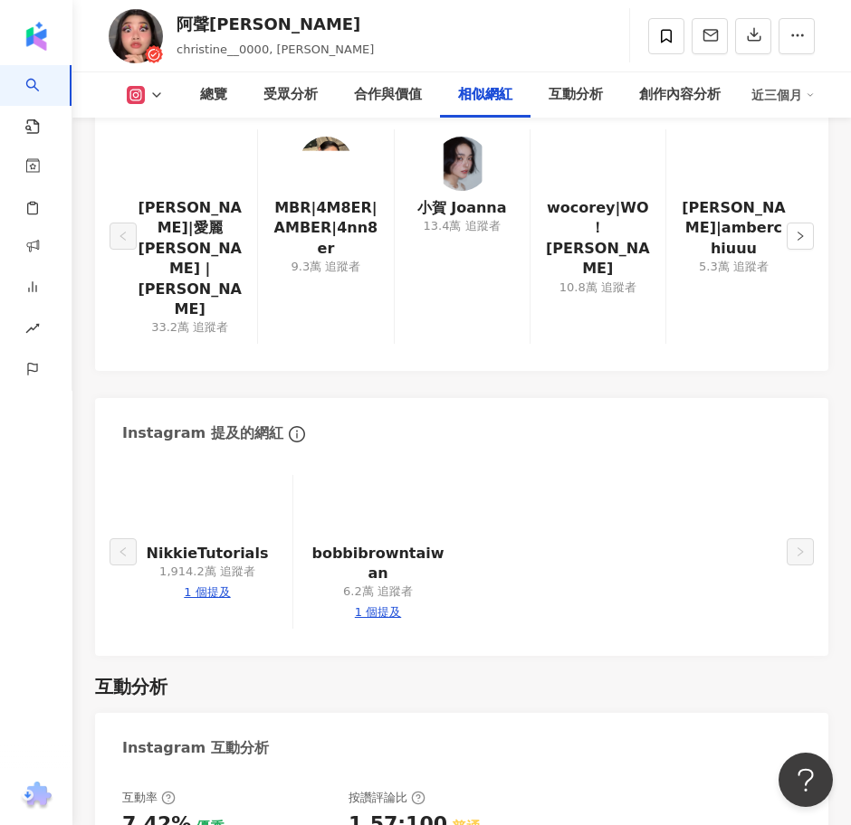
scroll to position [5203, 0]
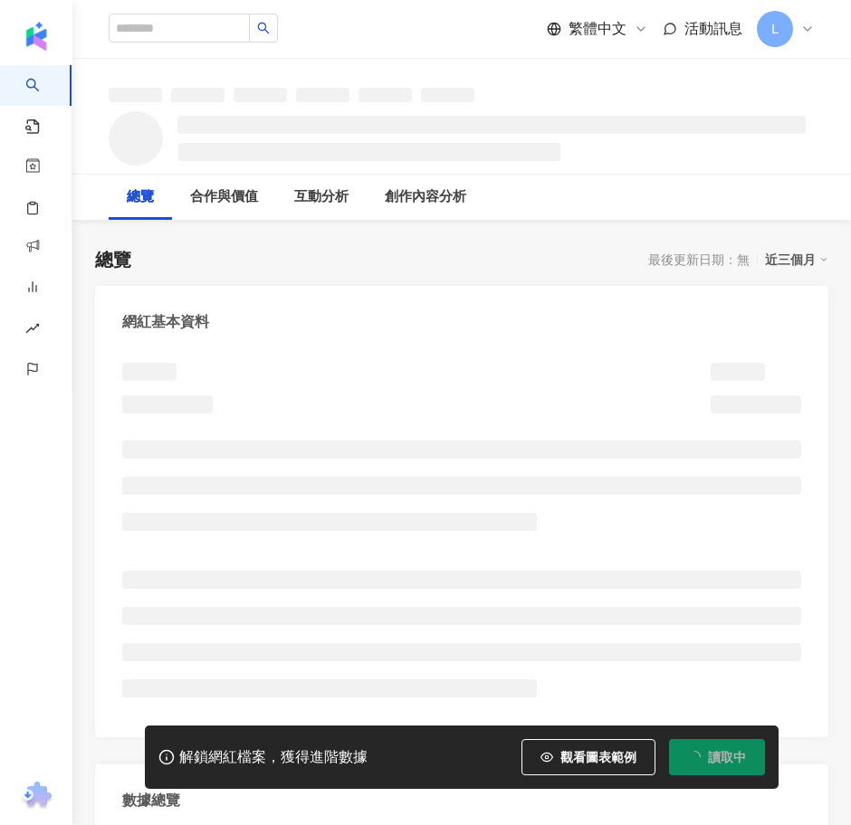
click at [730, 760] on span "讀取中" at bounding box center [727, 757] width 38 height 14
click at [730, 760] on span "解鎖" at bounding box center [732, 757] width 25 height 14
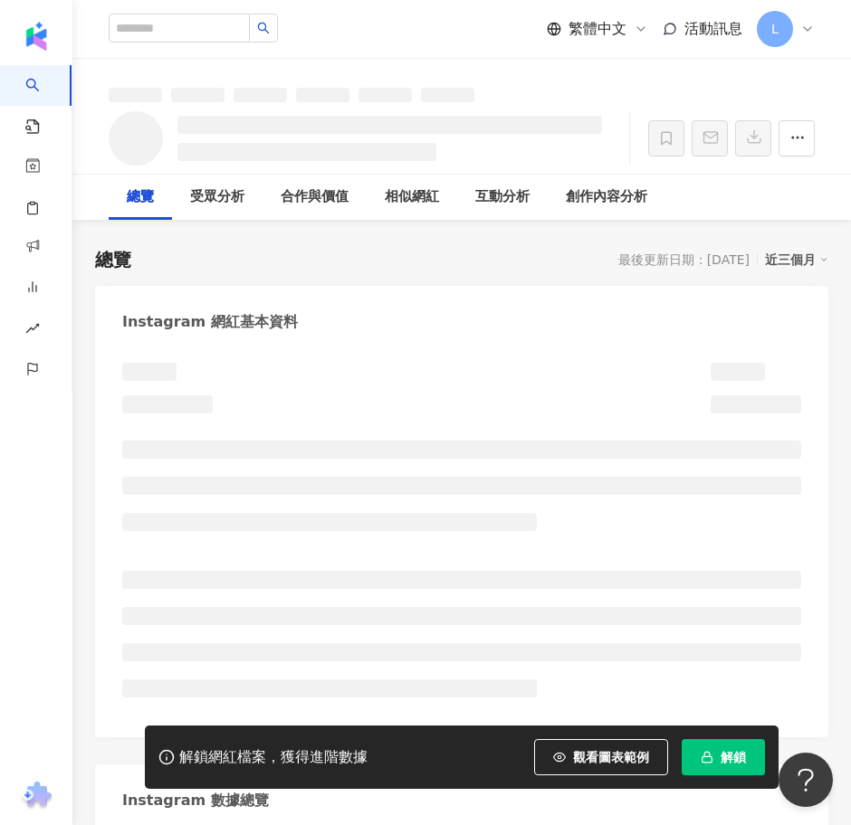
scroll to position [218, 0]
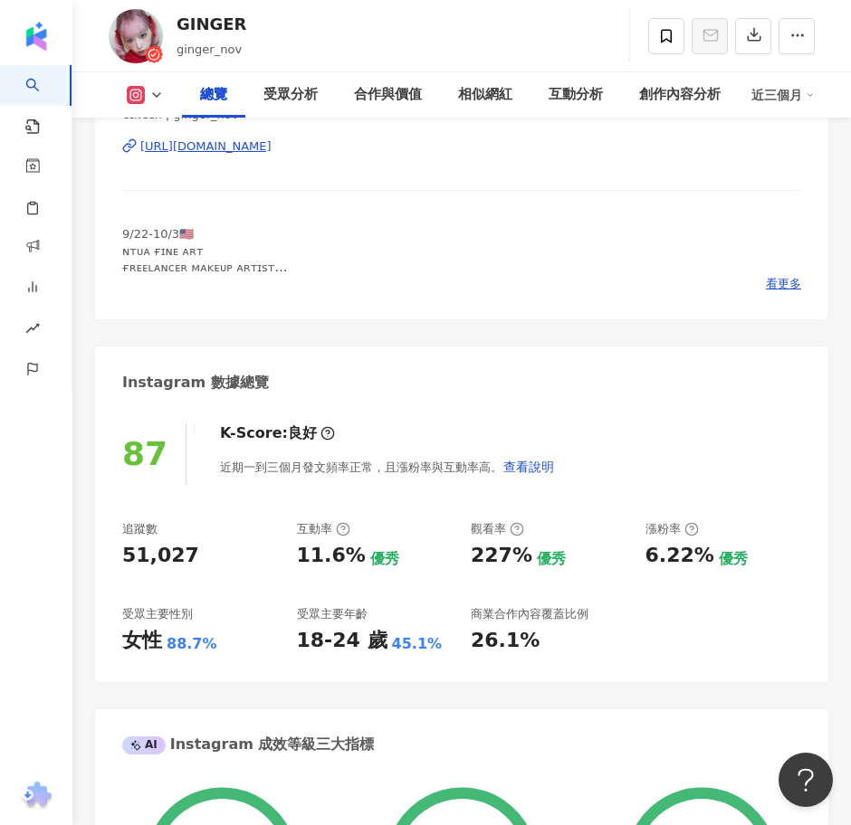
scroll to position [452, 0]
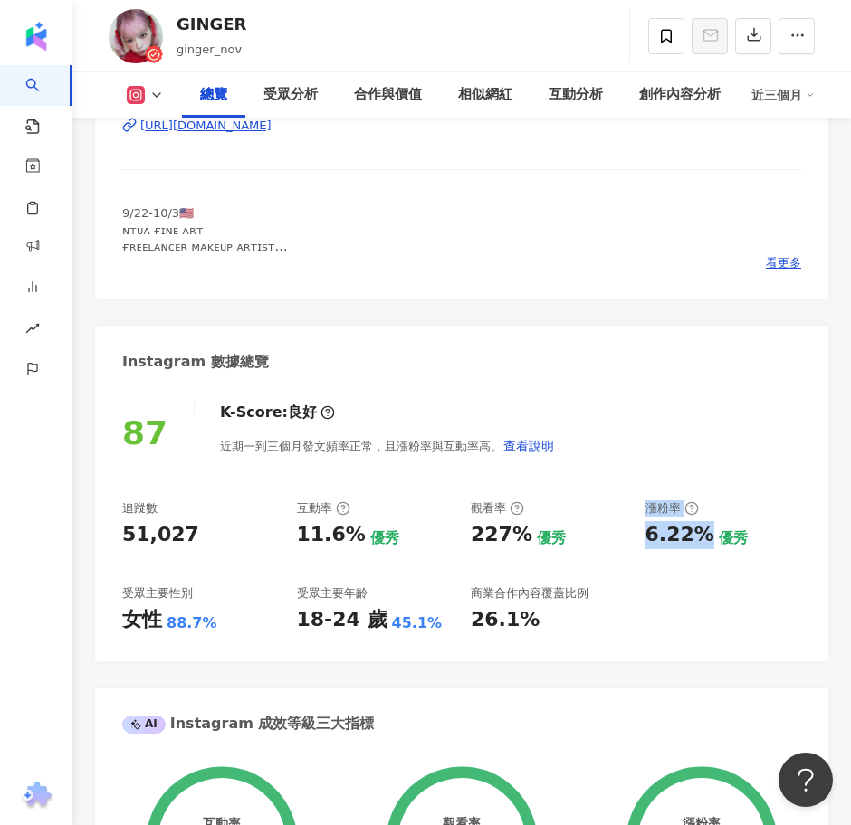
drag, startPoint x: 633, startPoint y: 545, endPoint x: 677, endPoint y: 529, distance: 46.9
click at [631, 545] on div "追蹤數 51,027 互動率 11.6% 優秀 觀看率 227% 優秀 漲粉率 6.22% 優秀 受眾主要性別 女性 88.7% 受眾主要年齡 18-24 歲…" at bounding box center [461, 567] width 679 height 134
click at [695, 529] on div "6.22%" at bounding box center [679, 535] width 69 height 28
drag, startPoint x: 704, startPoint y: 530, endPoint x: 639, endPoint y: 536, distance: 65.4
click at [639, 536] on div "追蹤數 51,027 互動率 11.6% 優秀 觀看率 227% 優秀 漲粉率 6.22% 優秀 受眾主要性別 女性 88.7% 受眾主要年齡 18-24 歲…" at bounding box center [461, 567] width 679 height 134
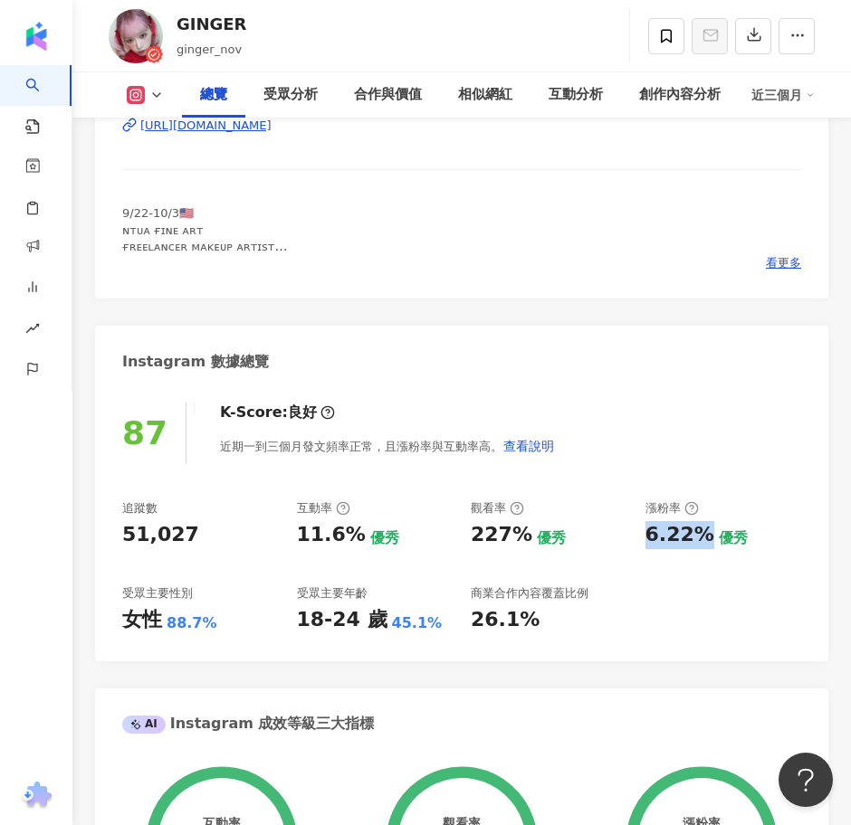
copy div "6.22%"
drag, startPoint x: 349, startPoint y: 538, endPoint x: 288, endPoint y: 540, distance: 61.6
click at [288, 540] on div "追蹤數 51,027 互動率 11.6% 優秀 觀看率 227% 優秀 漲粉率 6.22% 優秀 受眾主要性別 女性 88.7% 受眾主要年齡 18-24 歲…" at bounding box center [461, 567] width 679 height 134
copy div "11.6%"
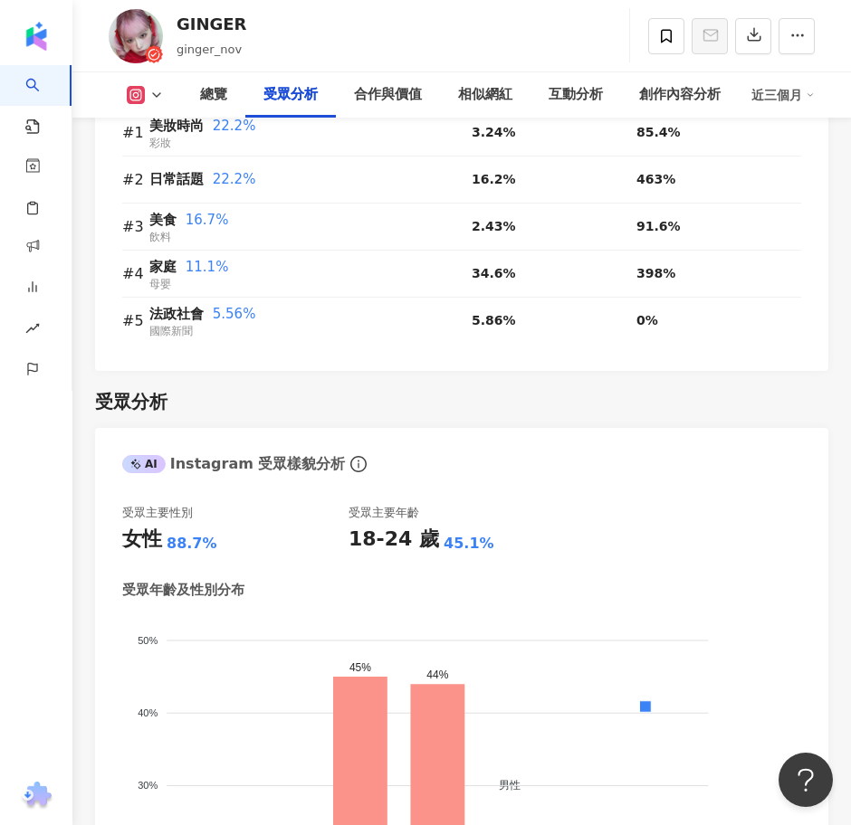
scroll to position [2489, 0]
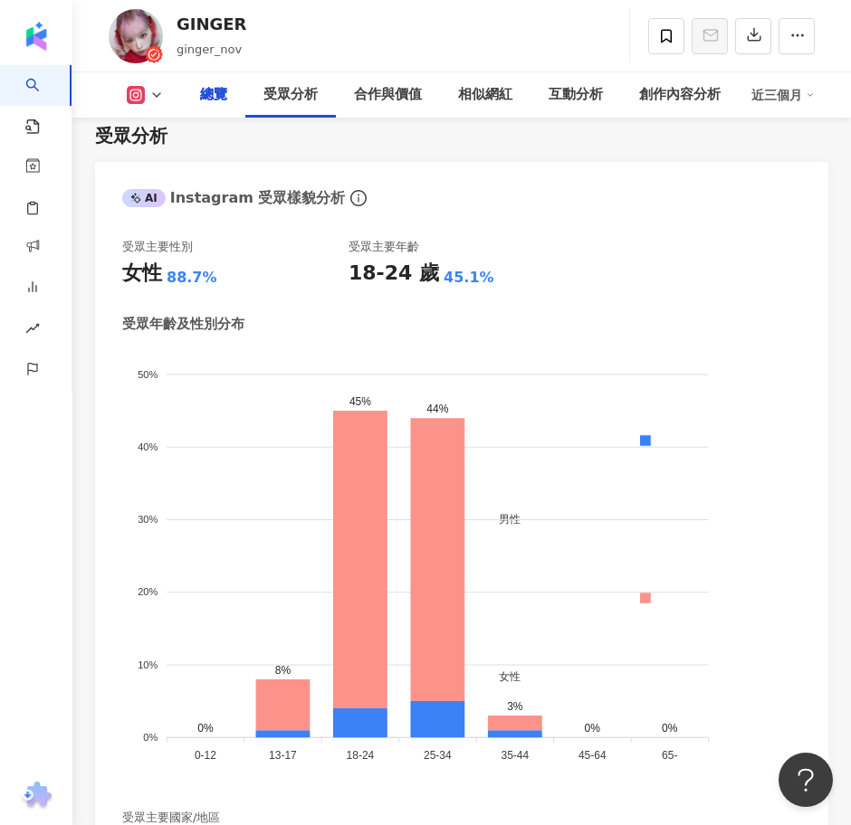
scroll to position [339, 0]
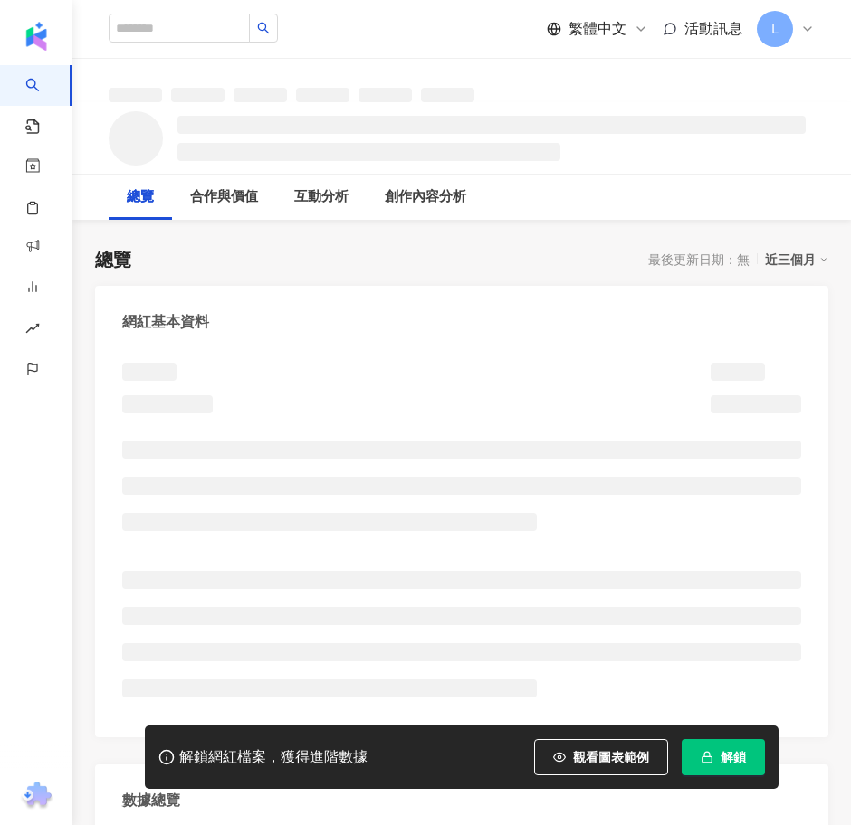
drag, startPoint x: 0, startPoint y: 0, endPoint x: 718, endPoint y: 748, distance: 1036.9
click at [718, 748] on button "解鎖" at bounding box center [722, 757] width 83 height 36
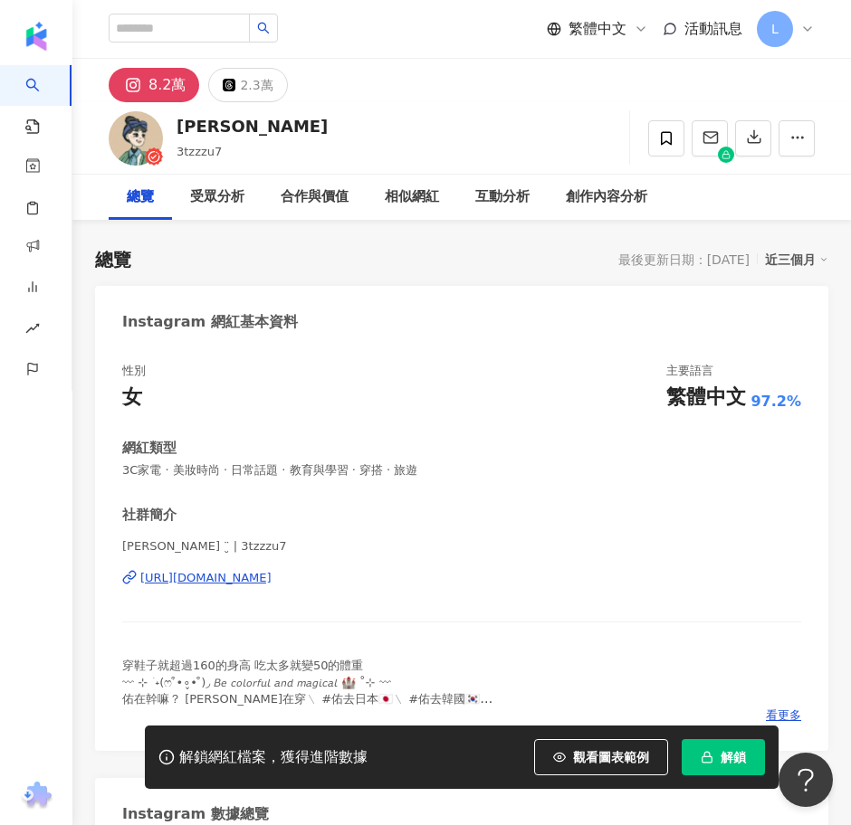
click at [725, 751] on span "解鎖" at bounding box center [732, 757] width 25 height 14
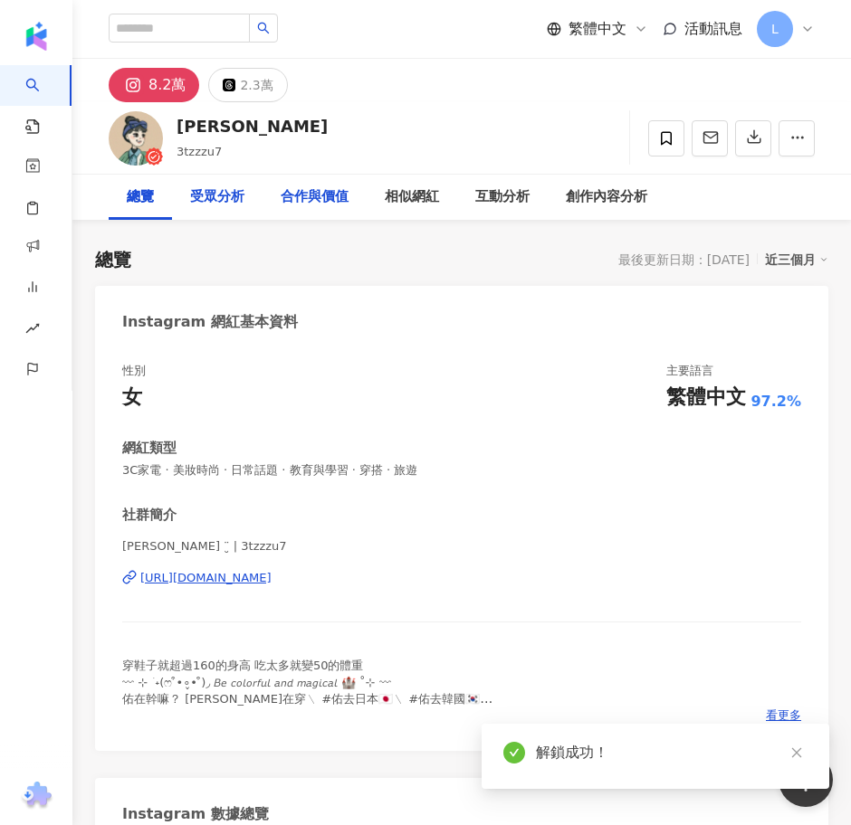
click at [230, 204] on div "受眾分析" at bounding box center [217, 197] width 54 height 22
click at [216, 194] on div "受眾分析" at bounding box center [217, 197] width 54 height 22
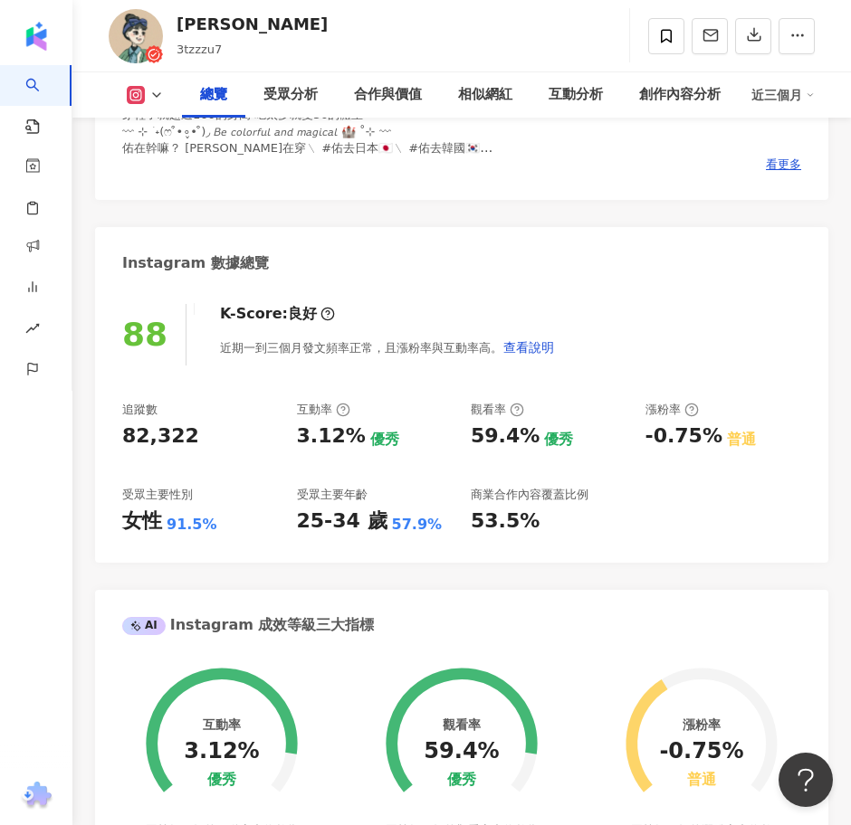
scroll to position [423, 0]
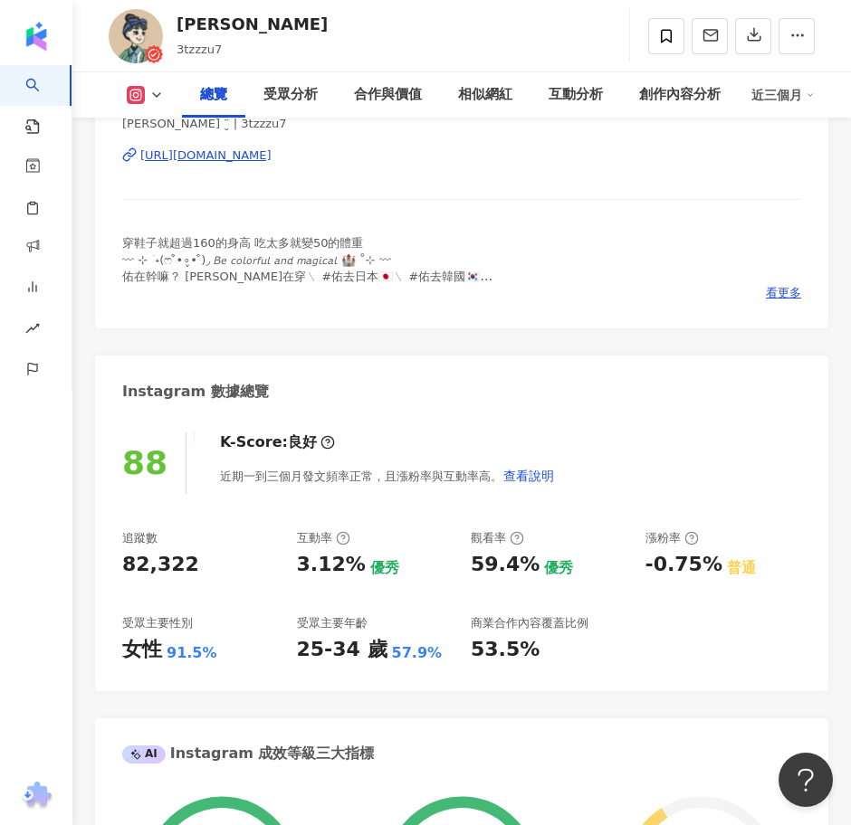
click at [707, 572] on div "追蹤數 82,322 互動率 3.12% 優秀 觀看率 59.4% 優秀 漲粉率 -0.75% 普通 受眾主要性別 女性 91.5% 受眾主要年齡 25-34…" at bounding box center [461, 597] width 679 height 134
drag, startPoint x: 351, startPoint y: 568, endPoint x: 292, endPoint y: 561, distance: 59.3
click at [292, 561] on div "追蹤數 82,322 互動率 3.12% 優秀 觀看率 59.4% 優秀 漲粉率 -0.75% 普通 受眾主要性別 女性 91.5% 受眾主要年齡 25-34…" at bounding box center [461, 597] width 679 height 134
copy div "3.12%"
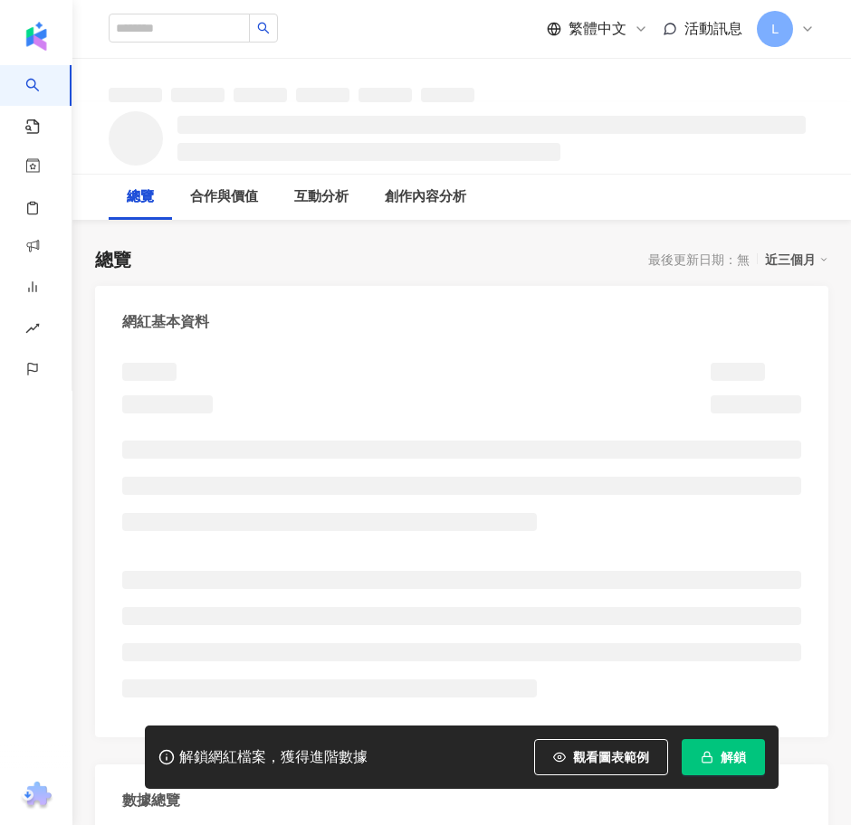
click at [704, 751] on icon "button" at bounding box center [706, 757] width 13 height 13
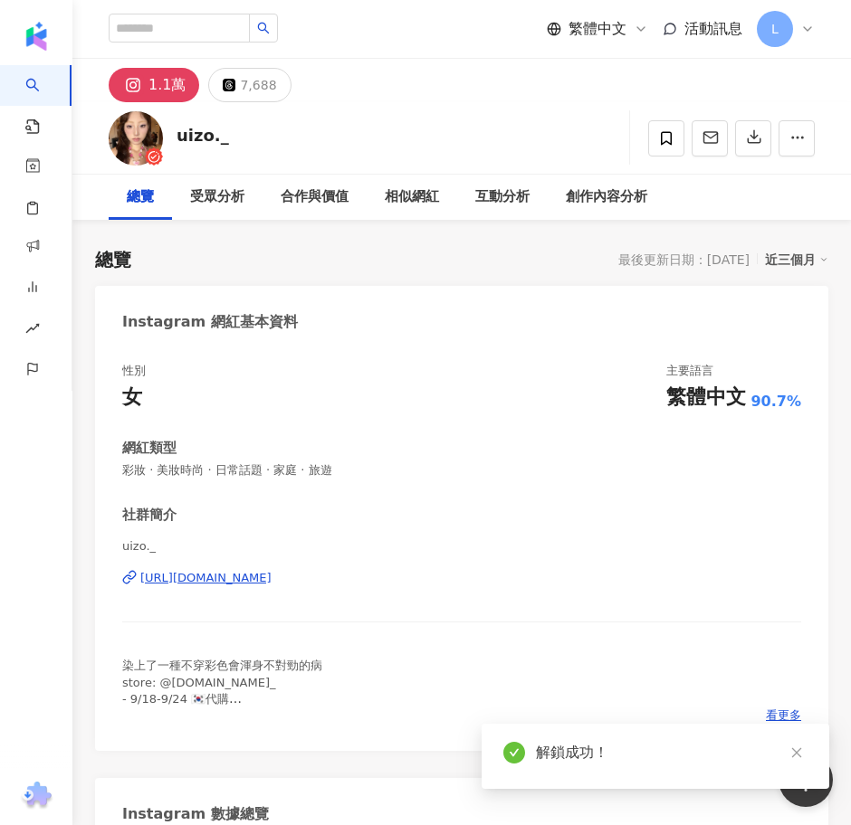
scroll to position [219, 0]
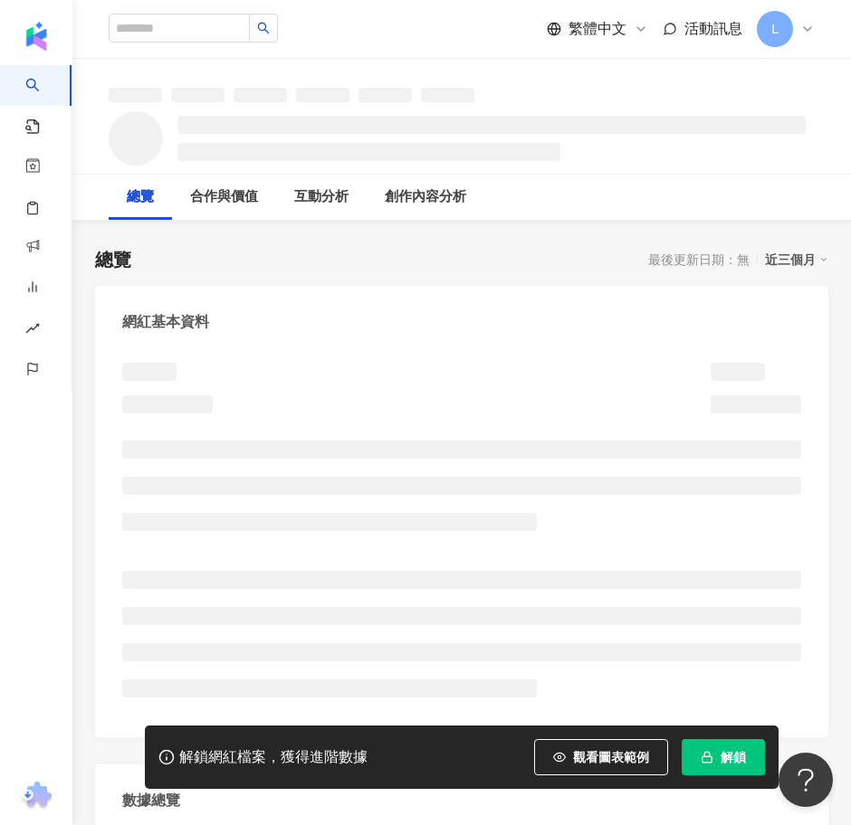
click at [737, 777] on div "解鎖網紅檔案，獲得進階數據 觀看圖表範例 解鎖" at bounding box center [461, 757] width 633 height 63
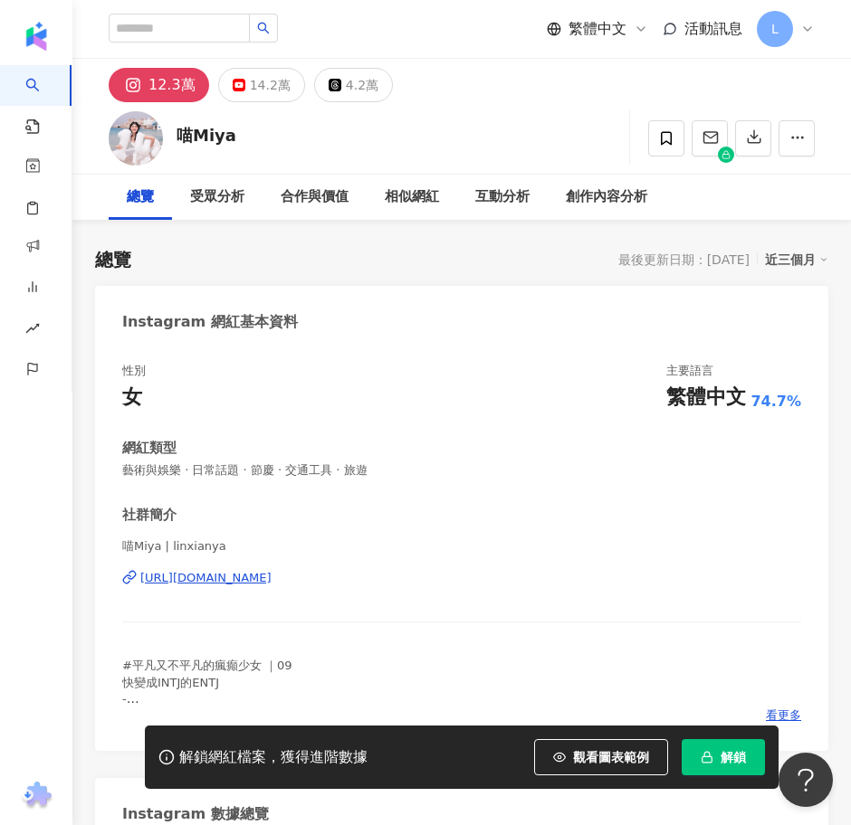
click at [723, 754] on span "解鎖" at bounding box center [732, 757] width 25 height 14
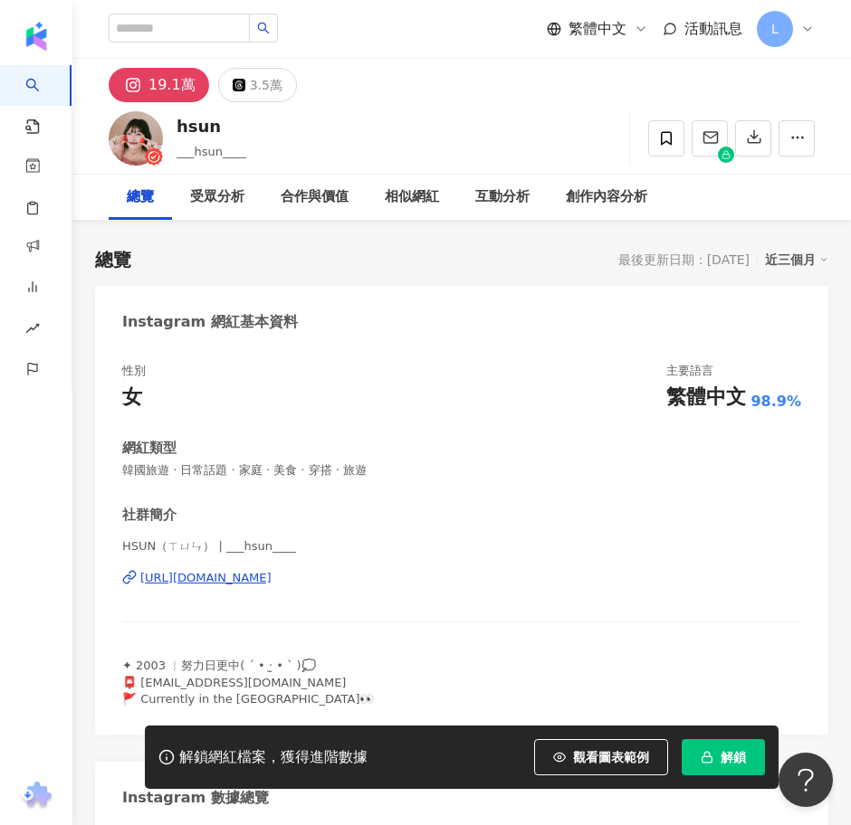
click at [713, 749] on button "解鎖" at bounding box center [722, 757] width 83 height 36
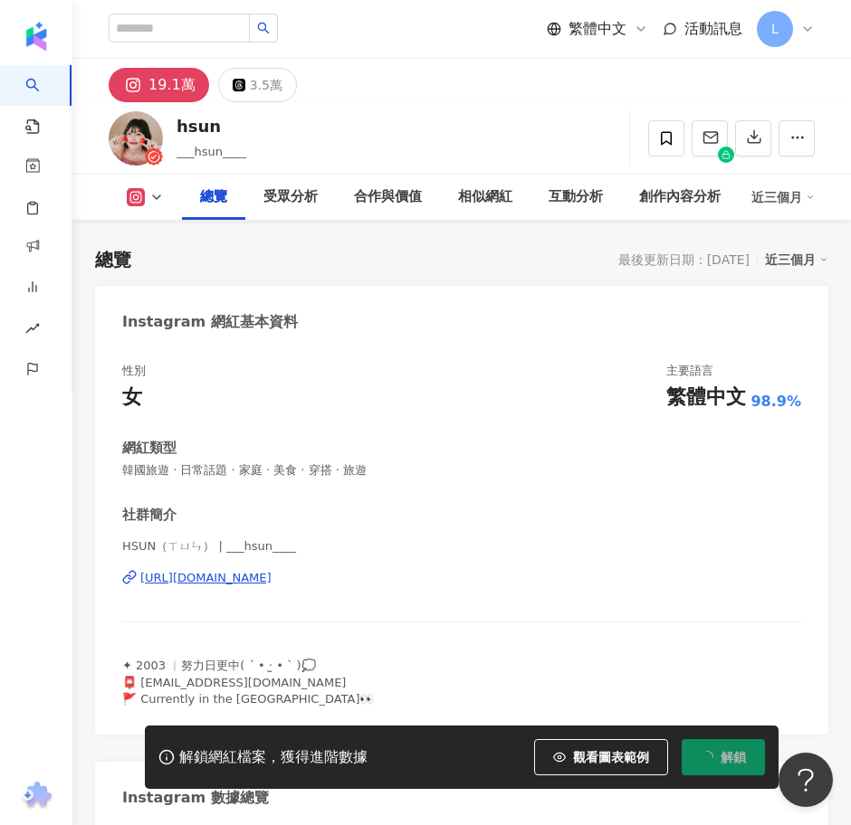
scroll to position [226, 0]
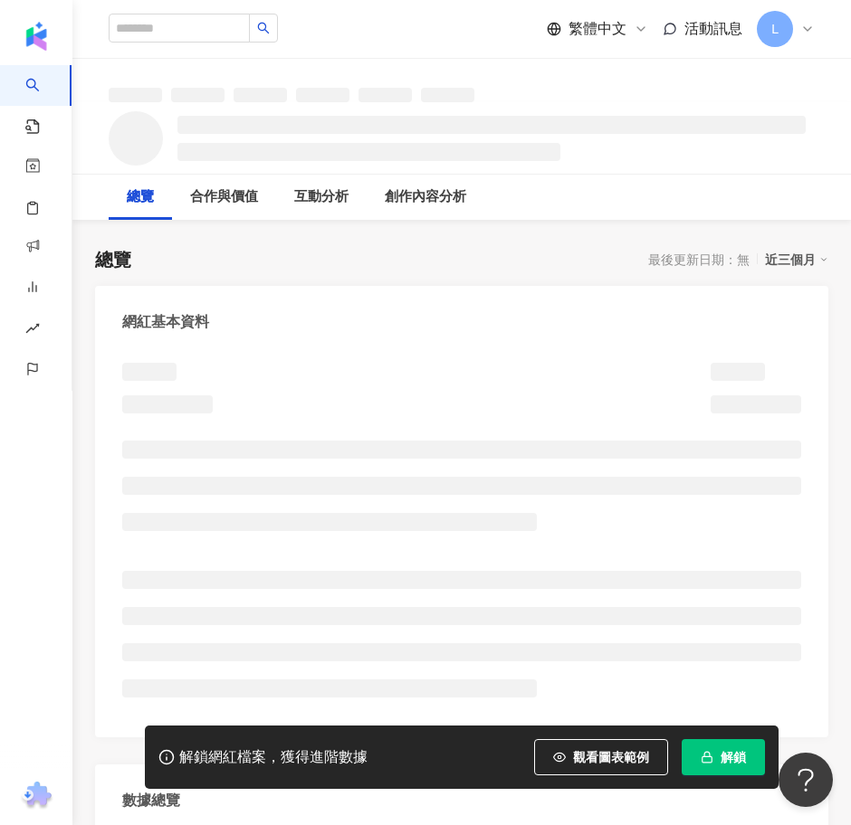
click at [724, 757] on span "解鎖" at bounding box center [732, 757] width 25 height 14
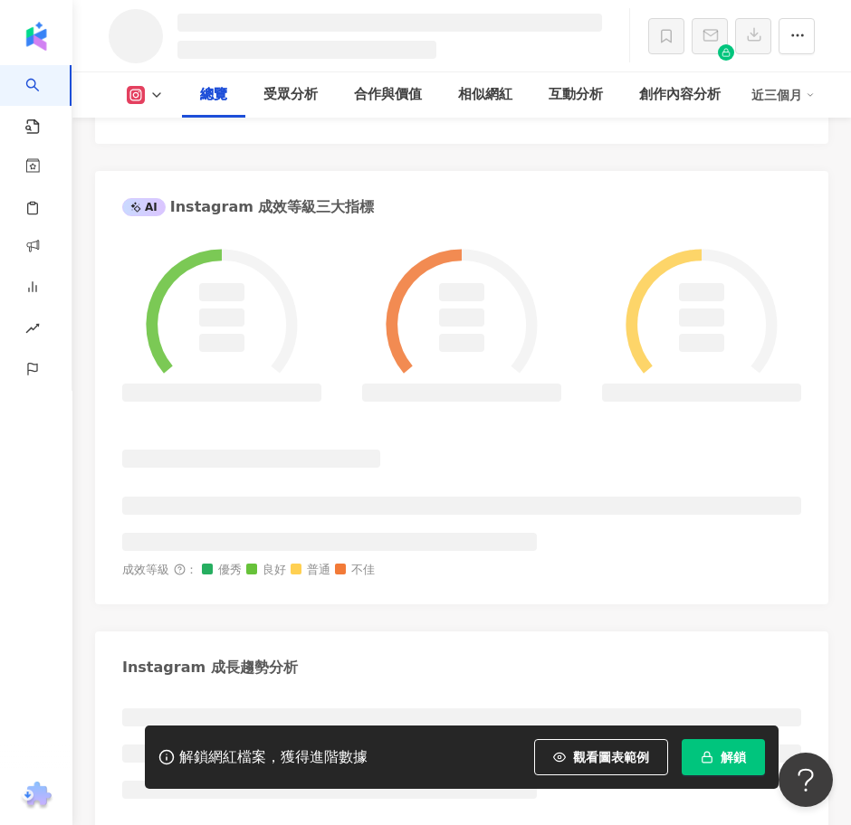
scroll to position [795, 0]
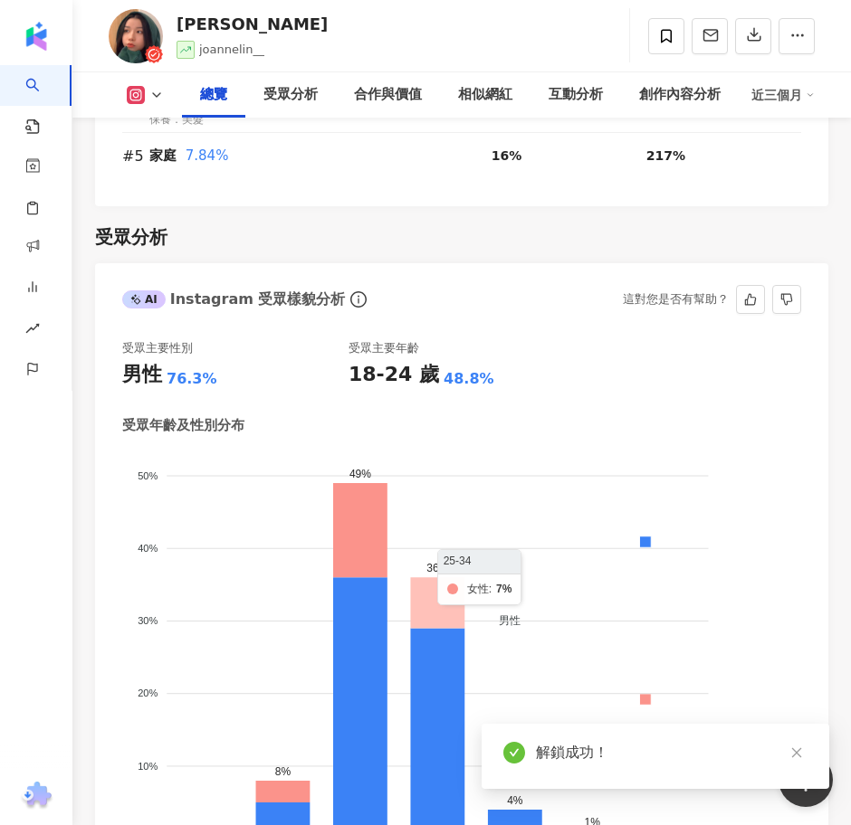
scroll to position [2563, 0]
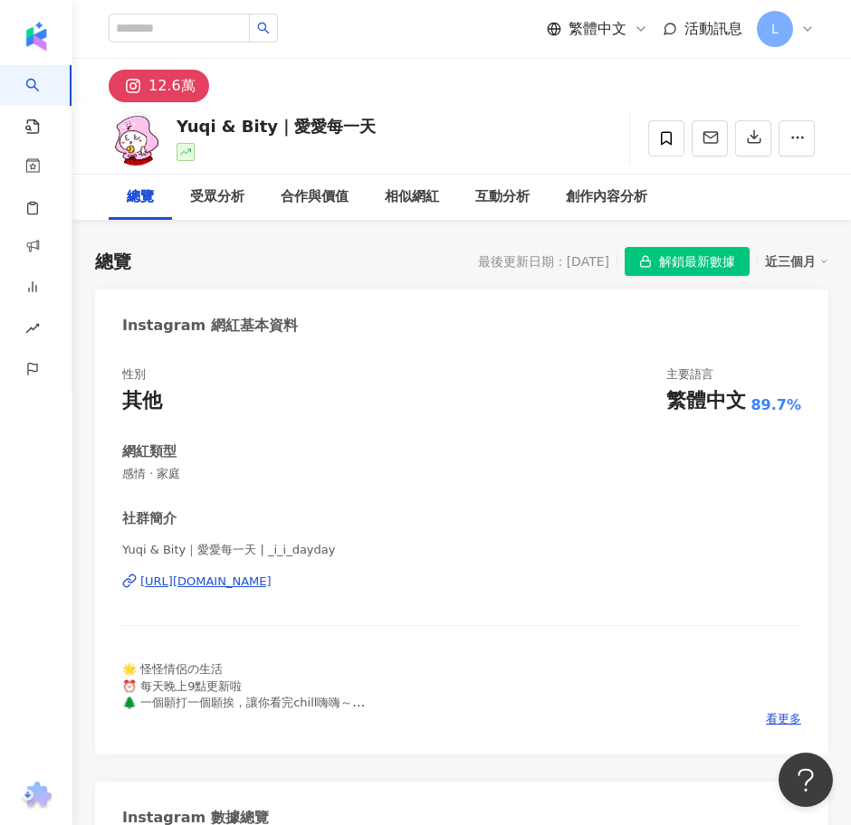
scroll to position [566, 0]
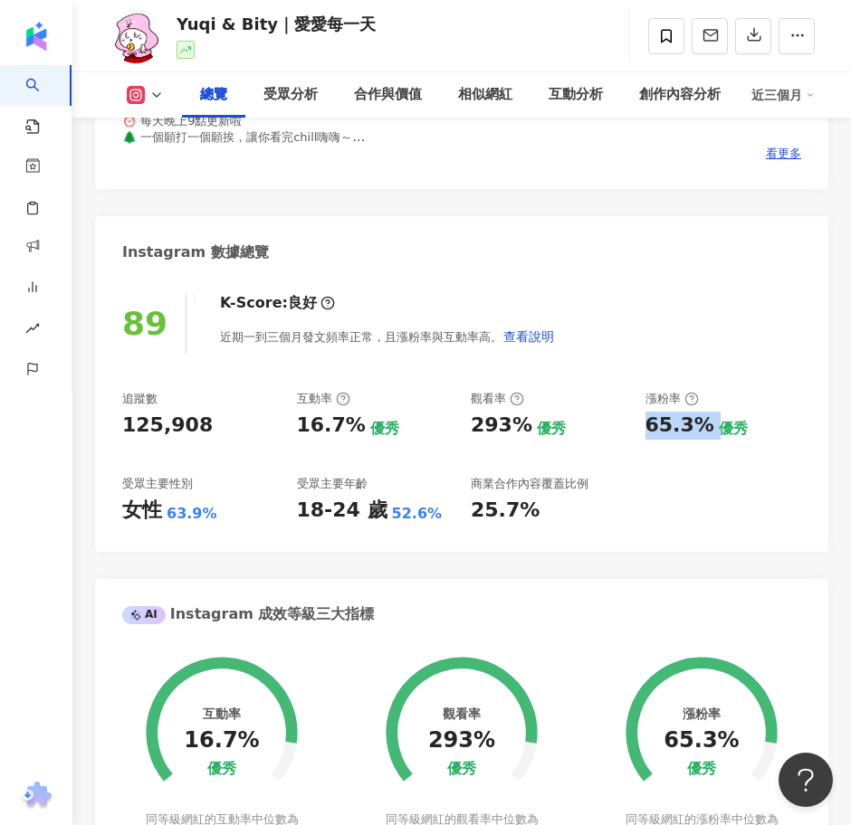
drag, startPoint x: 711, startPoint y: 428, endPoint x: 643, endPoint y: 424, distance: 68.9
click at [643, 424] on div "追蹤數 125,908 互動率 16.7% 優秀 觀看率 293% 優秀 漲粉率 65.3% 優秀 受眾主要性別 女性 63.9% 受眾主要年齡 18-24 …" at bounding box center [461, 458] width 679 height 134
drag, startPoint x: 356, startPoint y: 429, endPoint x: 288, endPoint y: 429, distance: 67.9
click at [288, 429] on div "追蹤數 125,908 互動率 16.7% 優秀 觀看率 293% 優秀 漲粉率 65.3% 優秀 受眾主要性別 女性 63.9% 受眾主要年齡 18-24 …" at bounding box center [461, 458] width 679 height 134
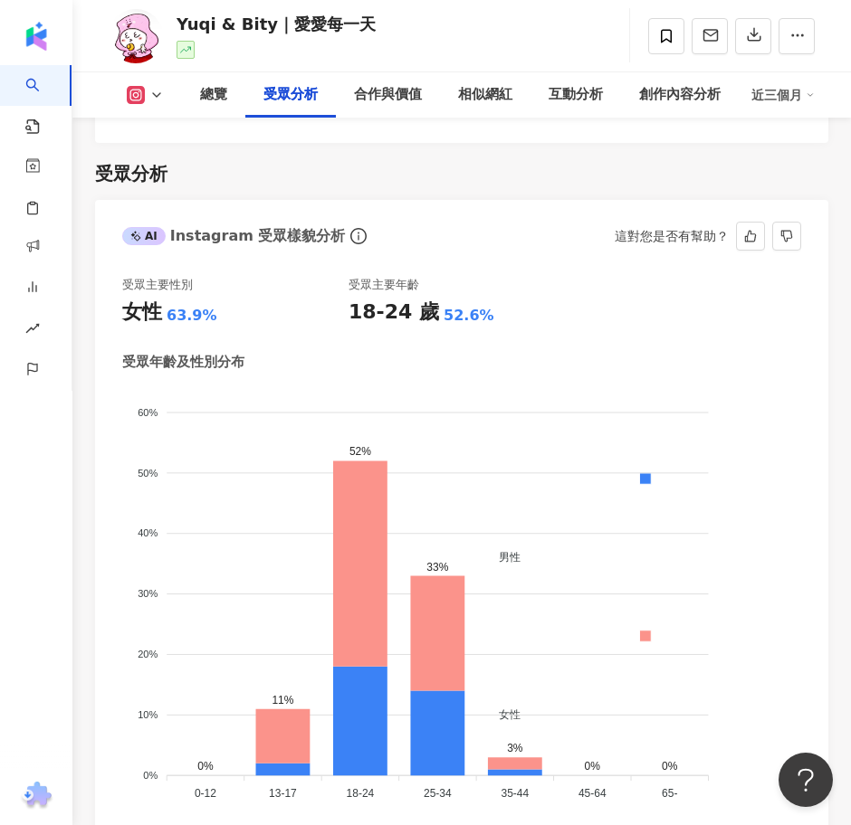
scroll to position [2602, 0]
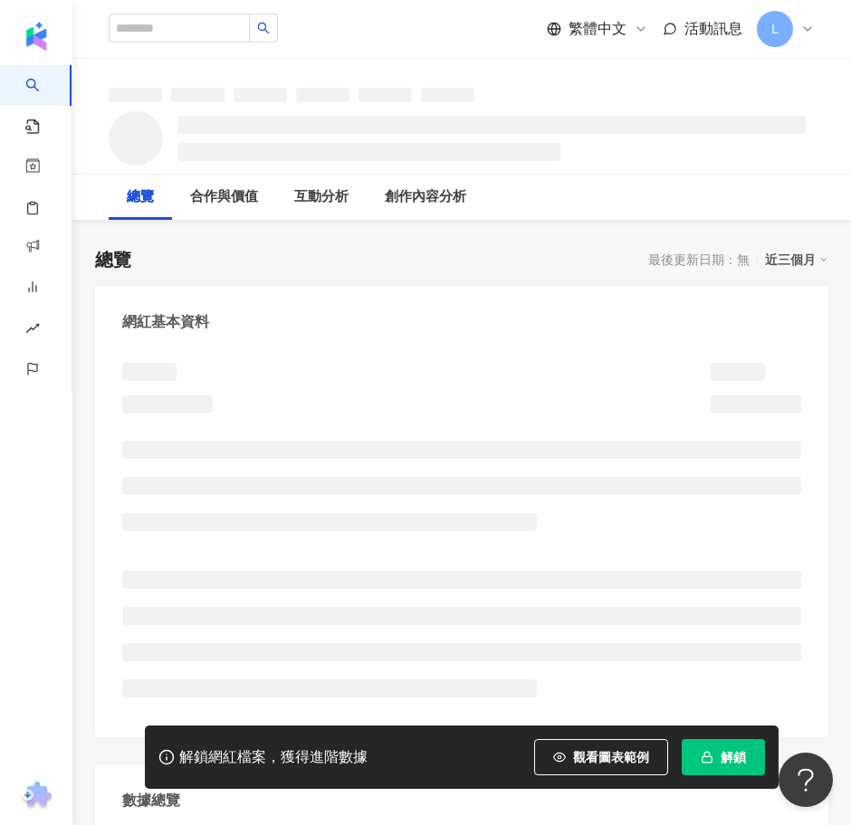
click at [707, 759] on icon "button" at bounding box center [706, 757] width 13 height 13
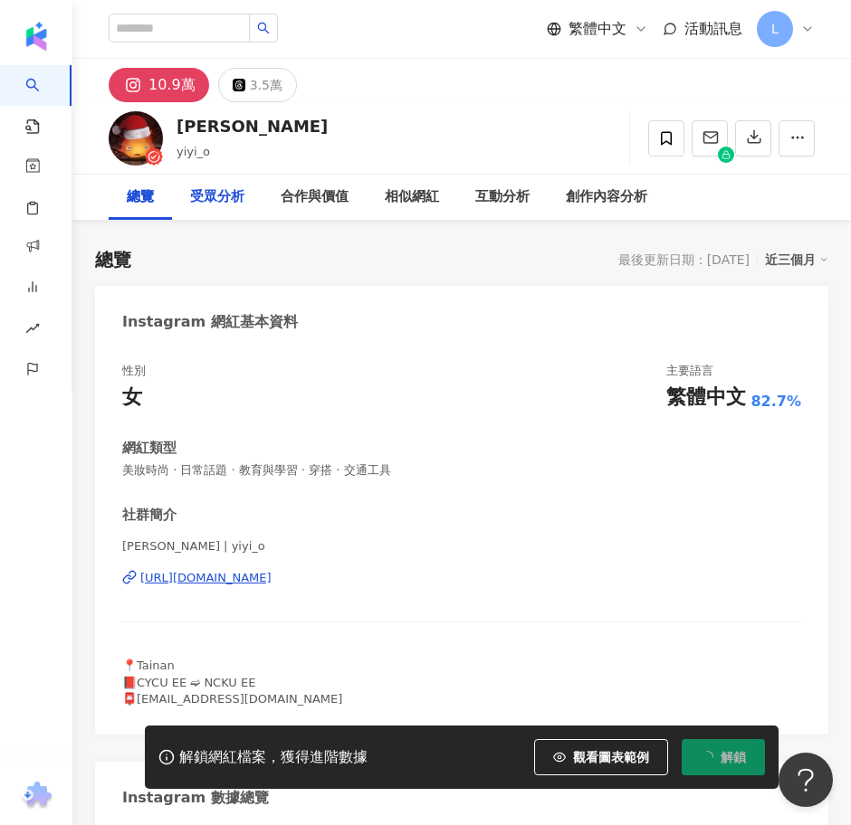
click at [229, 199] on div "受眾分析" at bounding box center [217, 197] width 54 height 22
click at [233, 193] on div "受眾分析" at bounding box center [217, 197] width 54 height 22
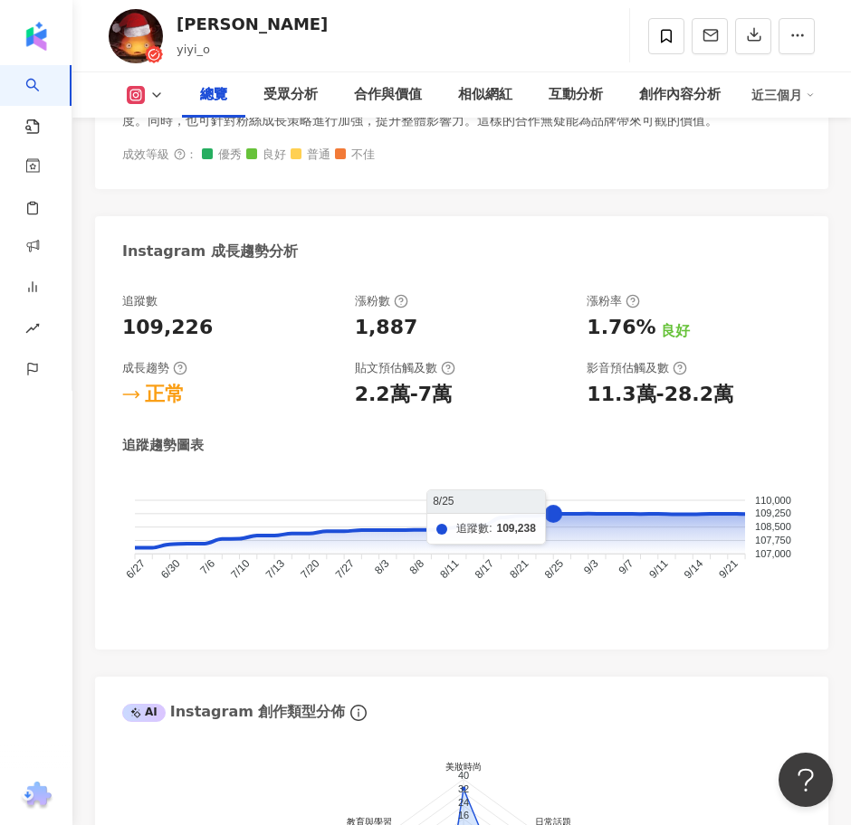
scroll to position [1018, 0]
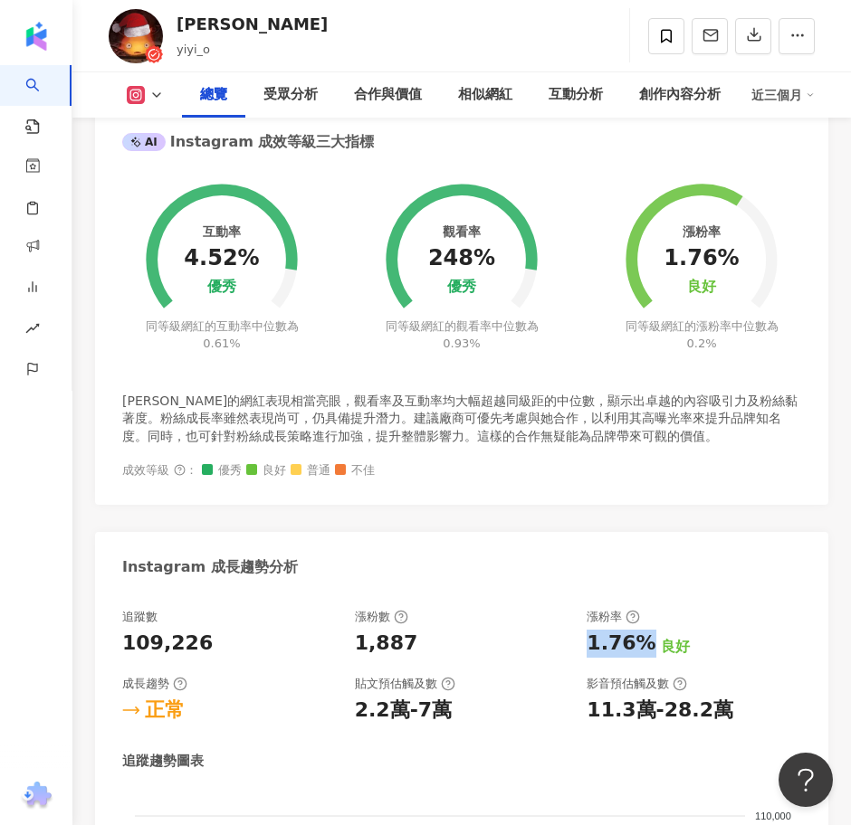
drag, startPoint x: 577, startPoint y: 652, endPoint x: 639, endPoint y: 652, distance: 61.5
click at [639, 652] on div "追蹤數 109,226 漲粉數 1,887 漲粉率 1.76% 良好 成長趨勢 正常 貼文預估觸及數 2.2萬-7萬 影音預估觸及數 11.3萬-28.2萬" at bounding box center [461, 667] width 679 height 116
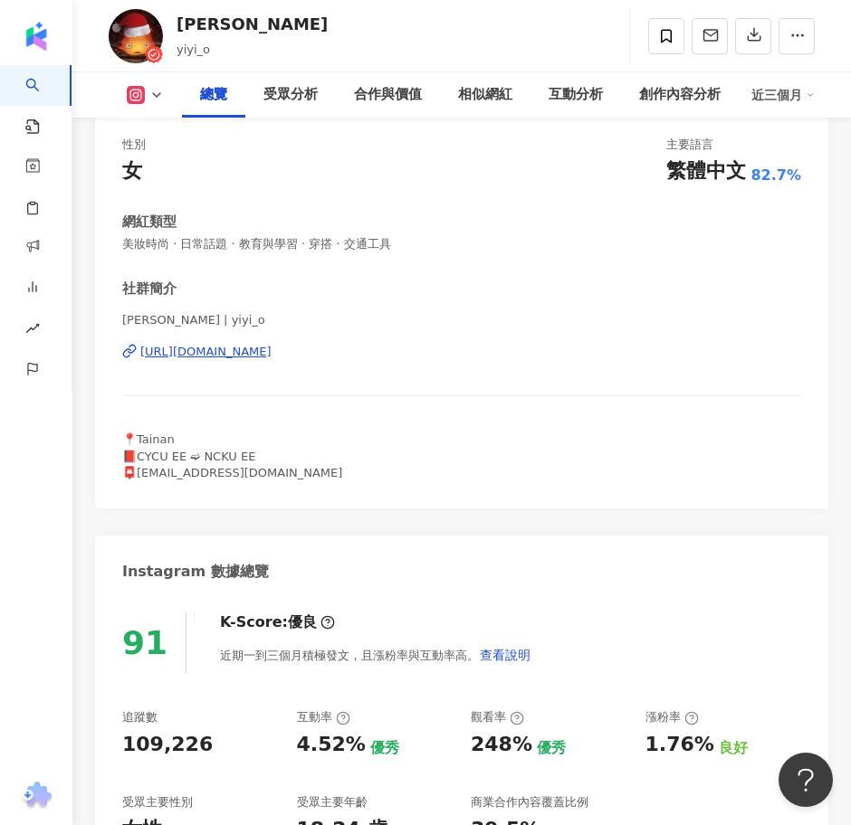
scroll to position [339, 0]
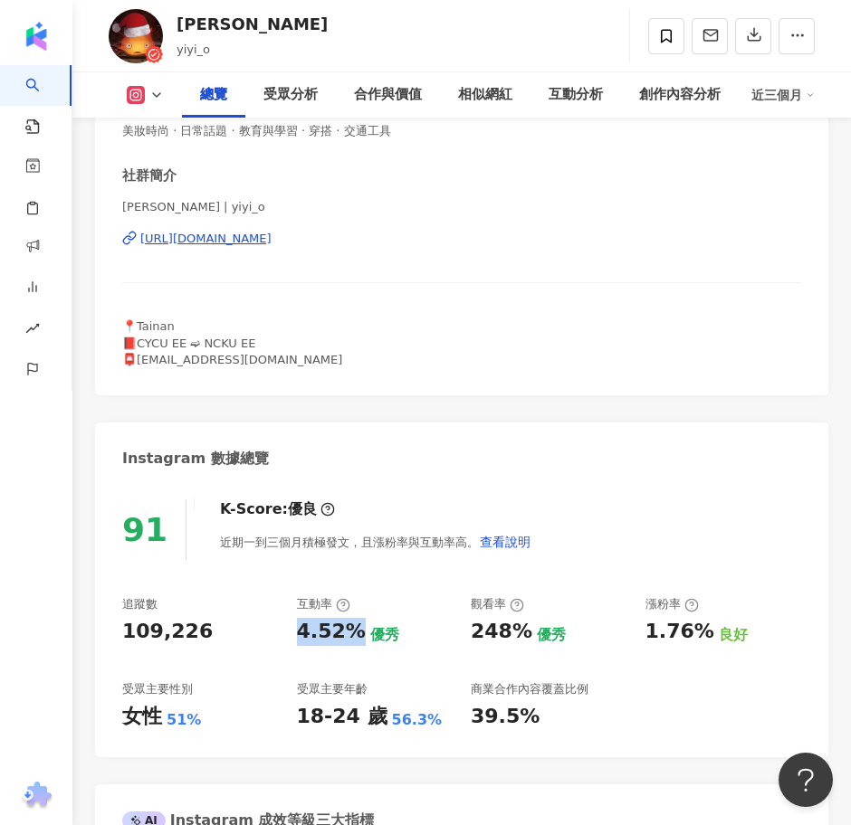
drag, startPoint x: 319, startPoint y: 632, endPoint x: 289, endPoint y: 629, distance: 30.0
click at [289, 629] on div "追蹤數 109,226 互動率 4.52% 優秀 觀看率 248% 優秀 漲粉率 1.76% 良好 受眾主要性別 女性 51% 受眾主要年齡 18-24 歲 …" at bounding box center [461, 663] width 679 height 134
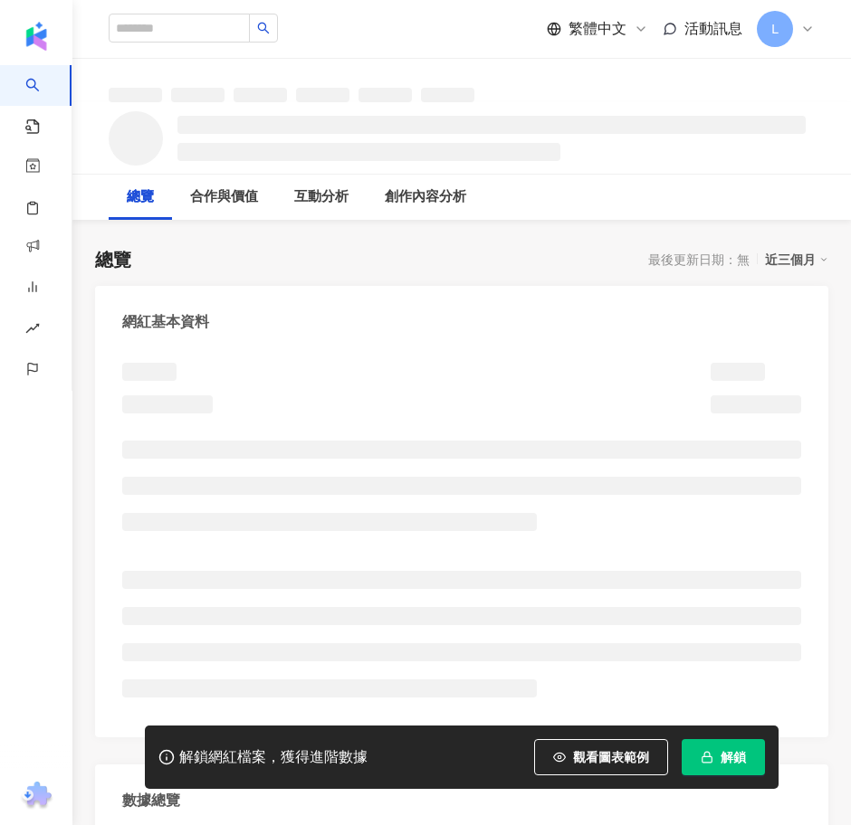
click at [732, 750] on span "解鎖" at bounding box center [732, 757] width 25 height 14
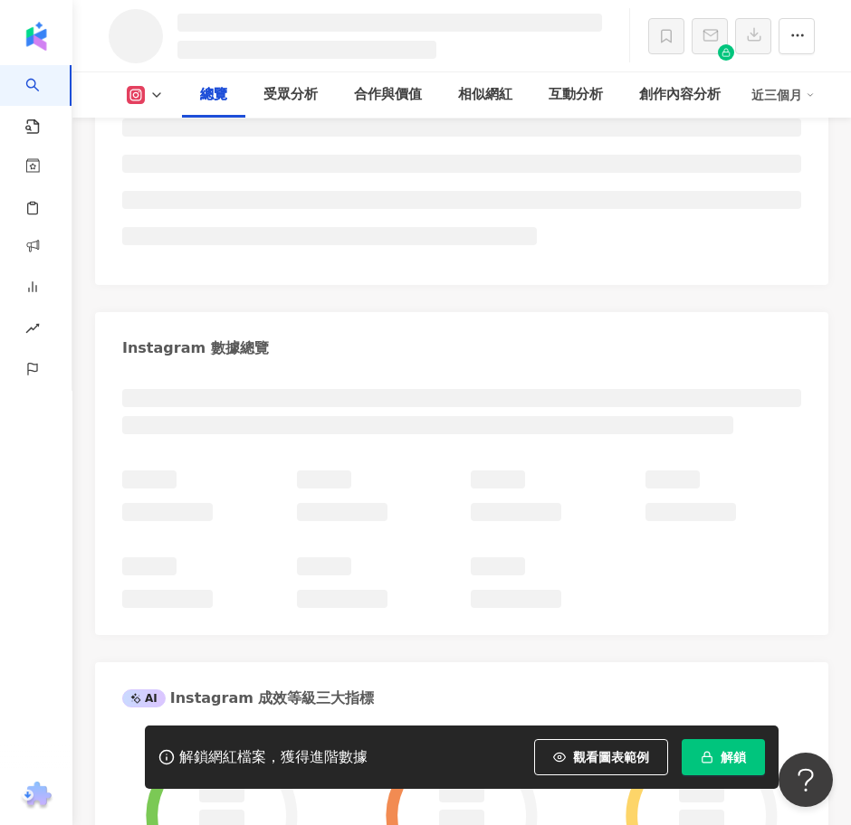
scroll to position [454, 0]
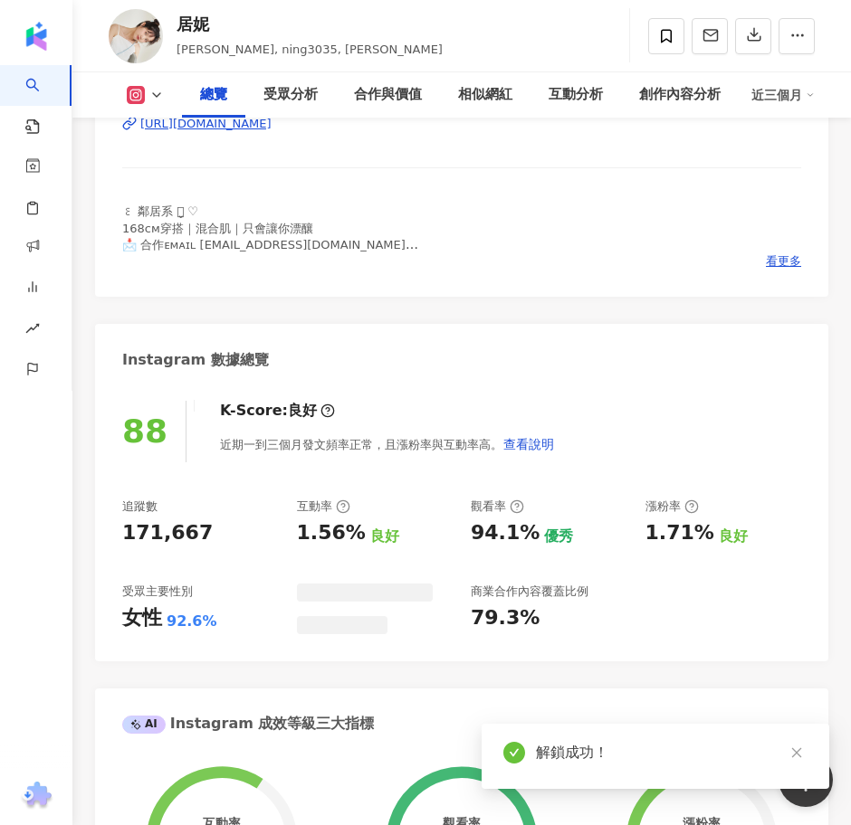
scroll to position [452, 0]
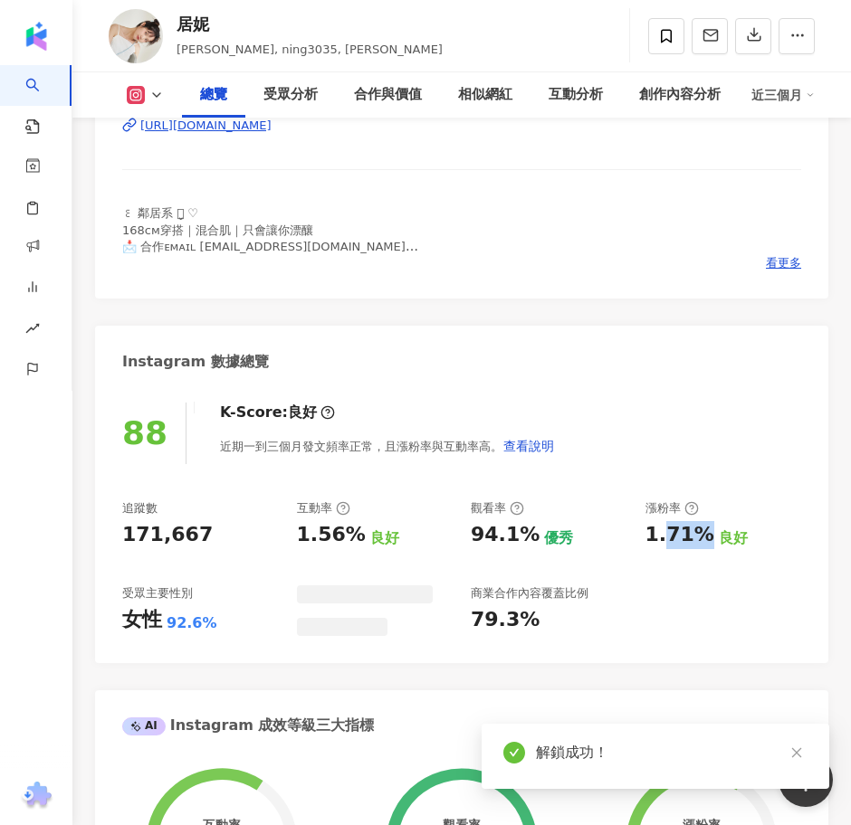
drag, startPoint x: 664, startPoint y: 538, endPoint x: 625, endPoint y: 537, distance: 38.9
click at [647, 537] on div "1.71%" at bounding box center [679, 535] width 69 height 28
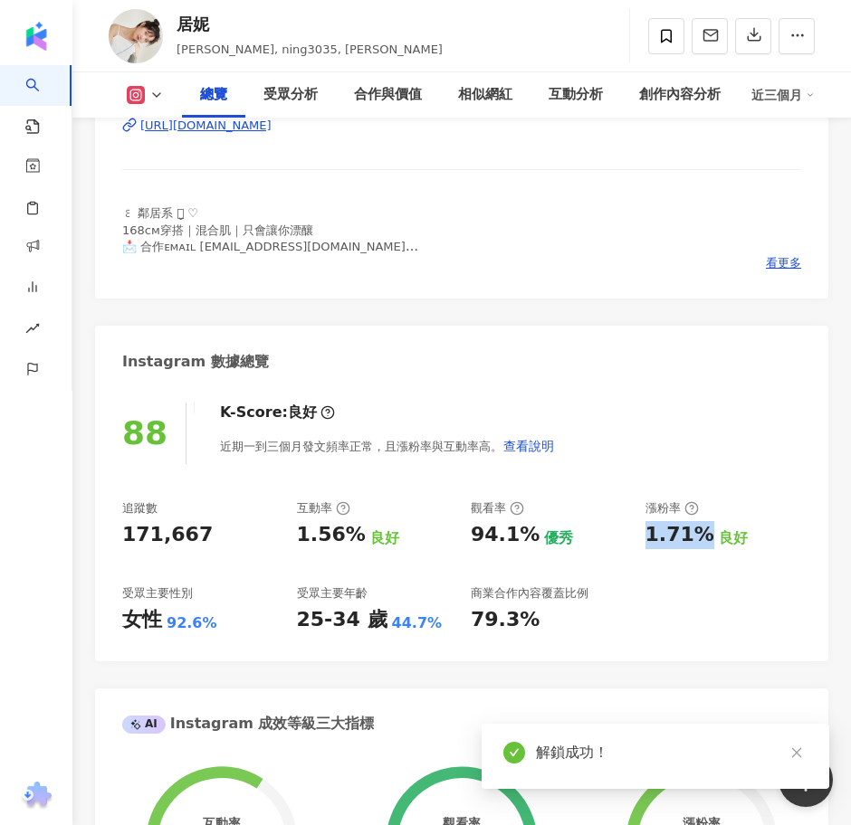
drag, startPoint x: 347, startPoint y: 543, endPoint x: 314, endPoint y: 539, distance: 32.8
click at [348, 543] on div "1.56%" at bounding box center [331, 535] width 69 height 28
drag, startPoint x: 314, startPoint y: 539, endPoint x: 297, endPoint y: 538, distance: 17.2
click at [297, 538] on div "1.56%" at bounding box center [331, 535] width 69 height 28
drag, startPoint x: 636, startPoint y: 537, endPoint x: 700, endPoint y: 537, distance: 63.3
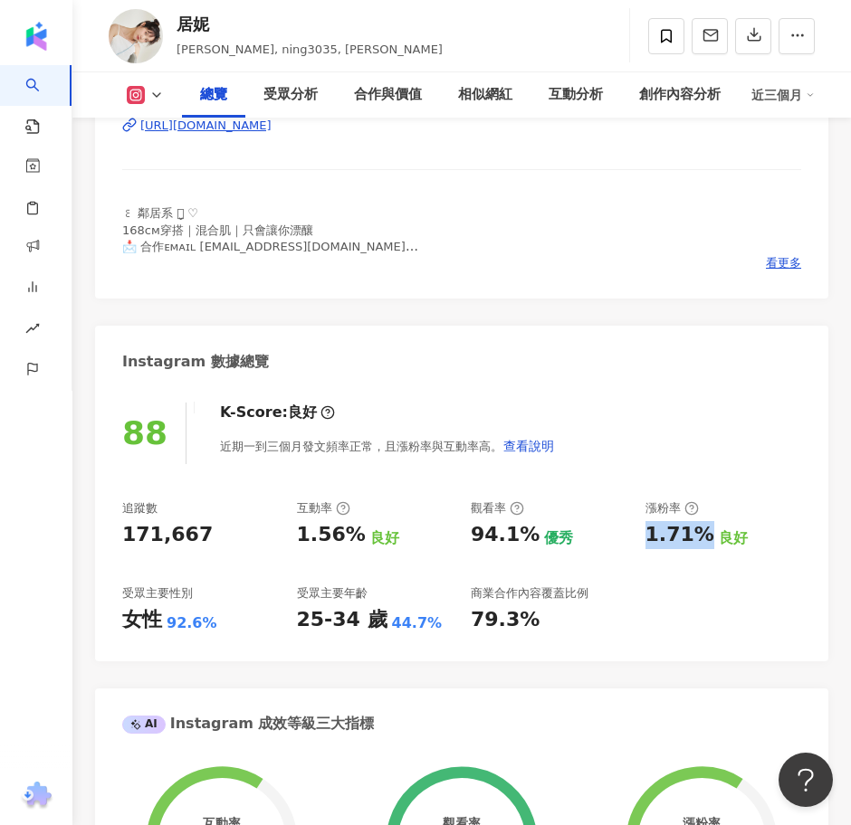
click at [700, 537] on div "追蹤數 171,667 互動率 1.56% 良好 觀看率 94.1% 優秀 漲粉率 1.71% 良好 受眾主要性別 女性 92.6% 受眾主要年齡 25-34…" at bounding box center [461, 567] width 679 height 134
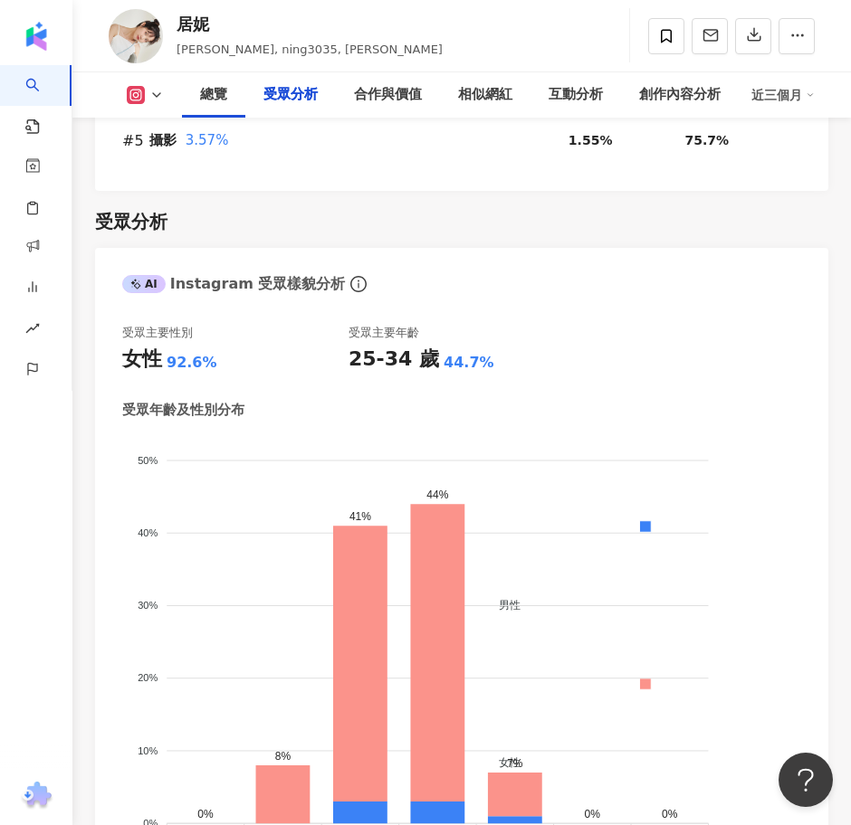
scroll to position [2602, 0]
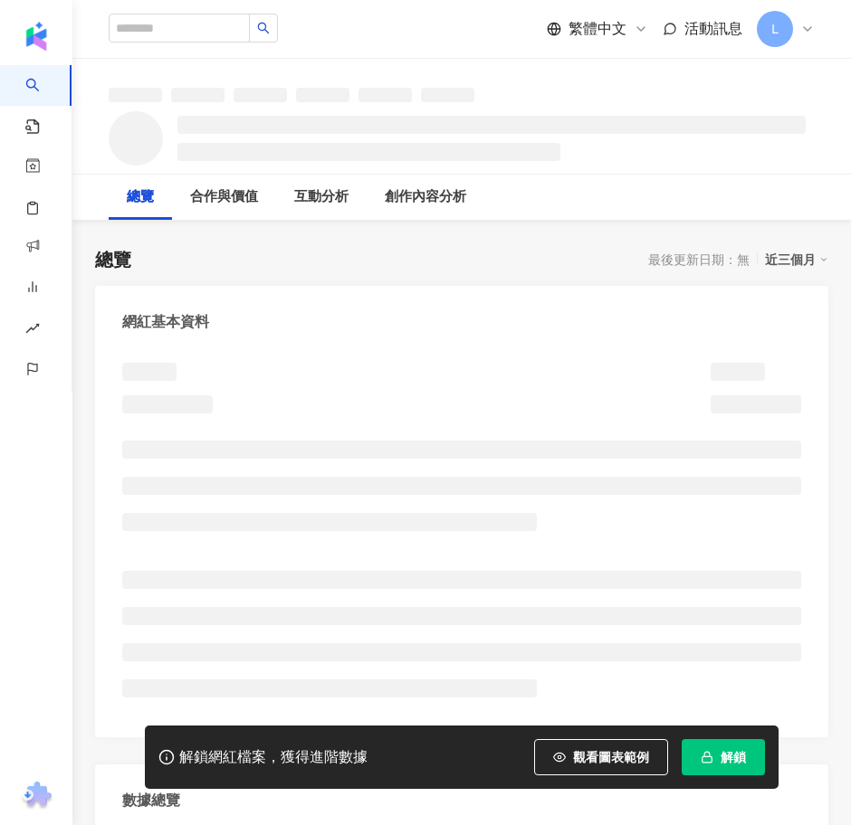
click at [721, 746] on button "解鎖" at bounding box center [722, 757] width 83 height 36
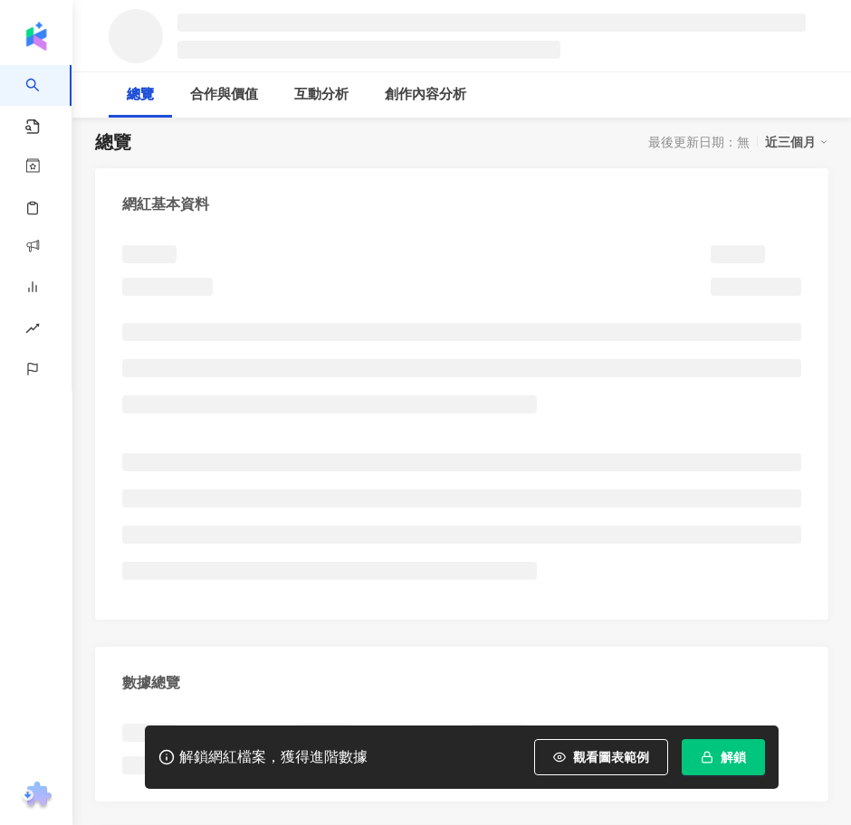
scroll to position [317, 0]
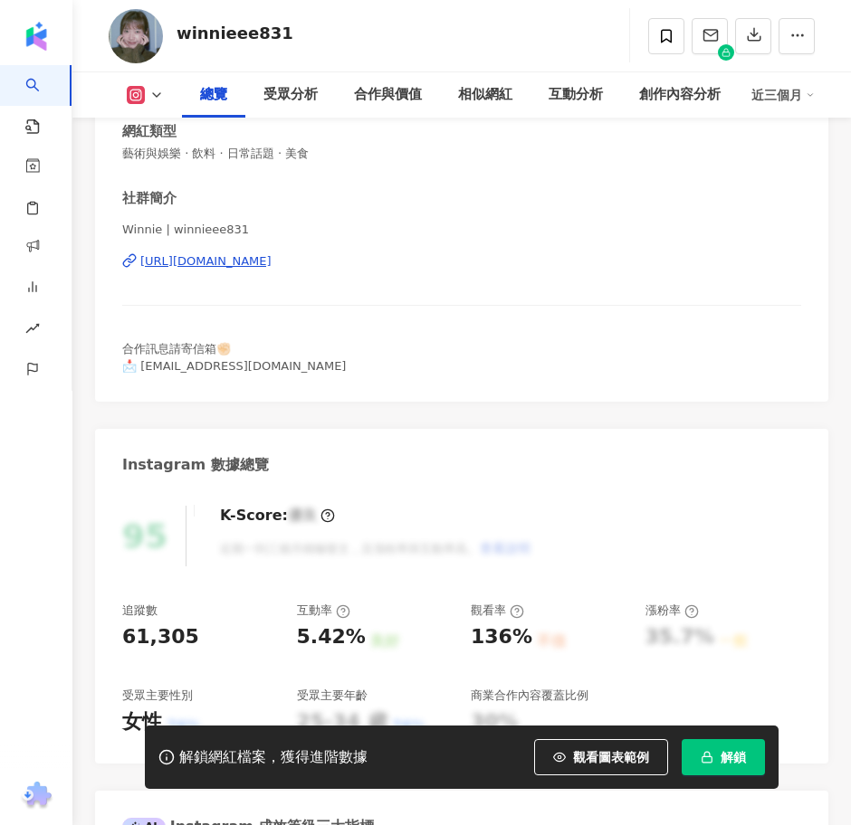
scroll to position [679, 0]
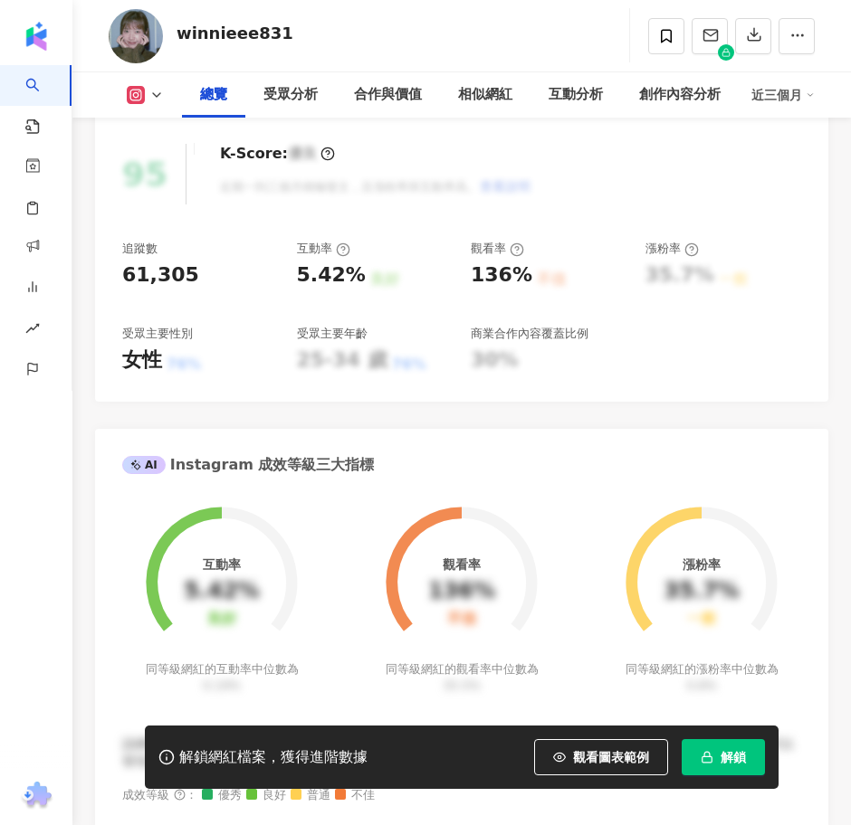
click at [700, 750] on span "button" at bounding box center [706, 757] width 13 height 14
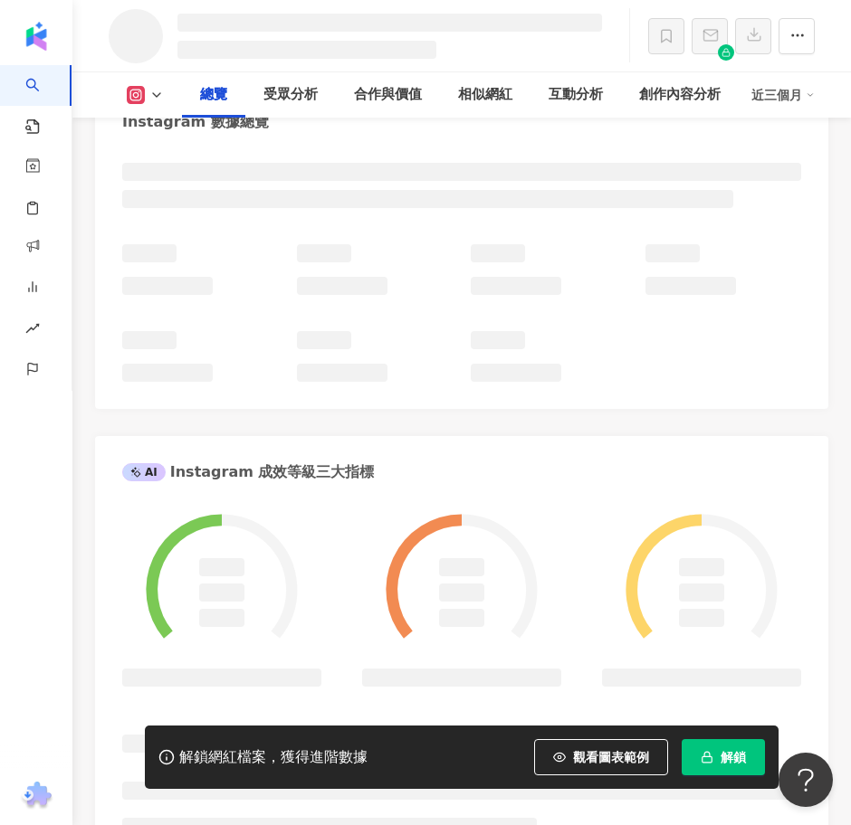
scroll to position [744, 0]
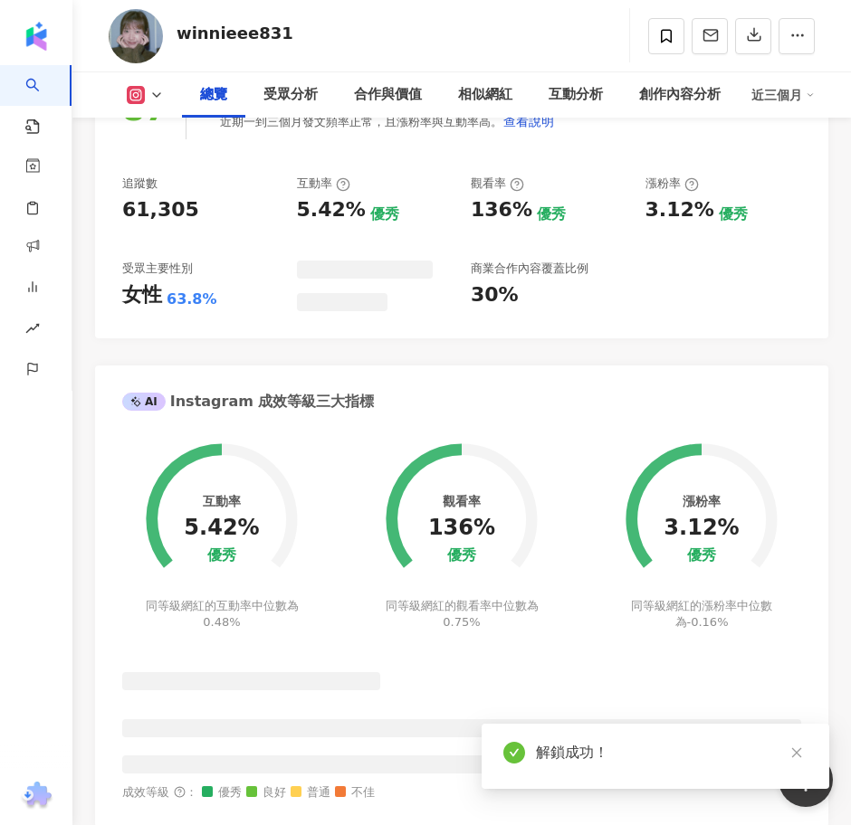
scroll to position [655, 0]
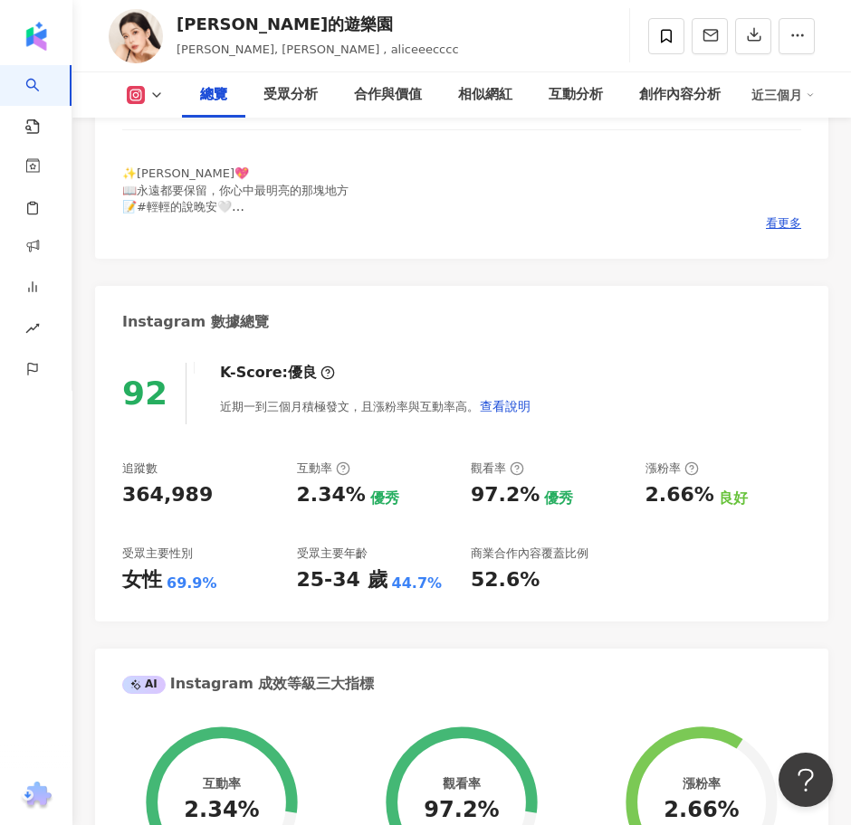
scroll to position [452, 0]
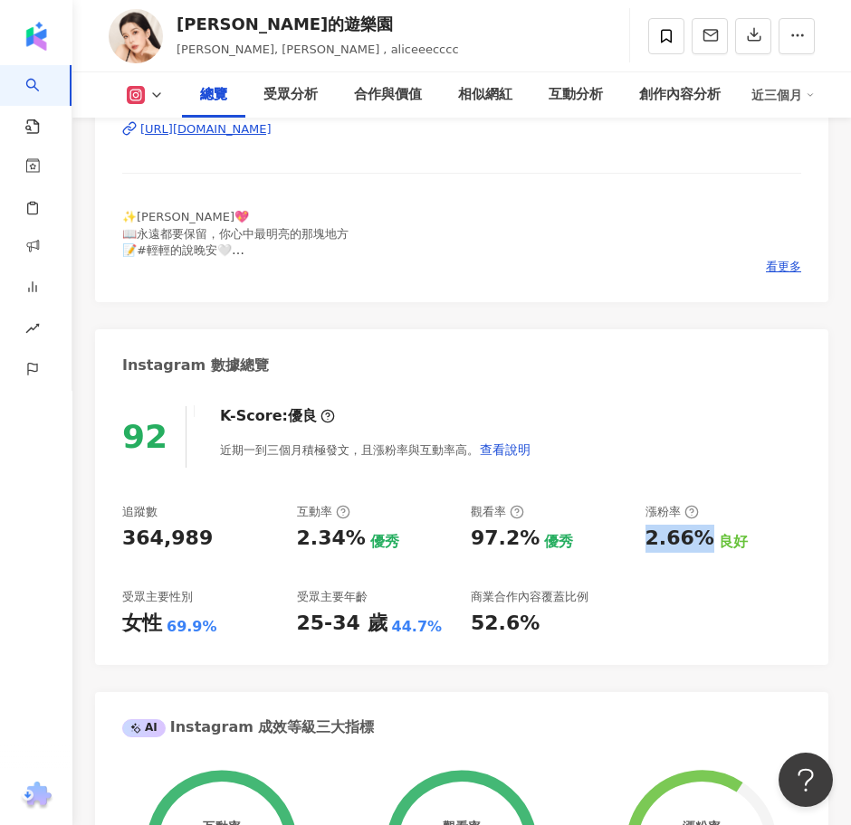
drag, startPoint x: 703, startPoint y: 539, endPoint x: 643, endPoint y: 540, distance: 59.7
click at [643, 540] on div "追蹤數 364,989 互動率 2.34% 優秀 觀看率 97.2% 優秀 漲粉率 2.66% 良好 受眾主要性別 女性 69.9% 受眾主要年齡 25-34…" at bounding box center [461, 571] width 679 height 134
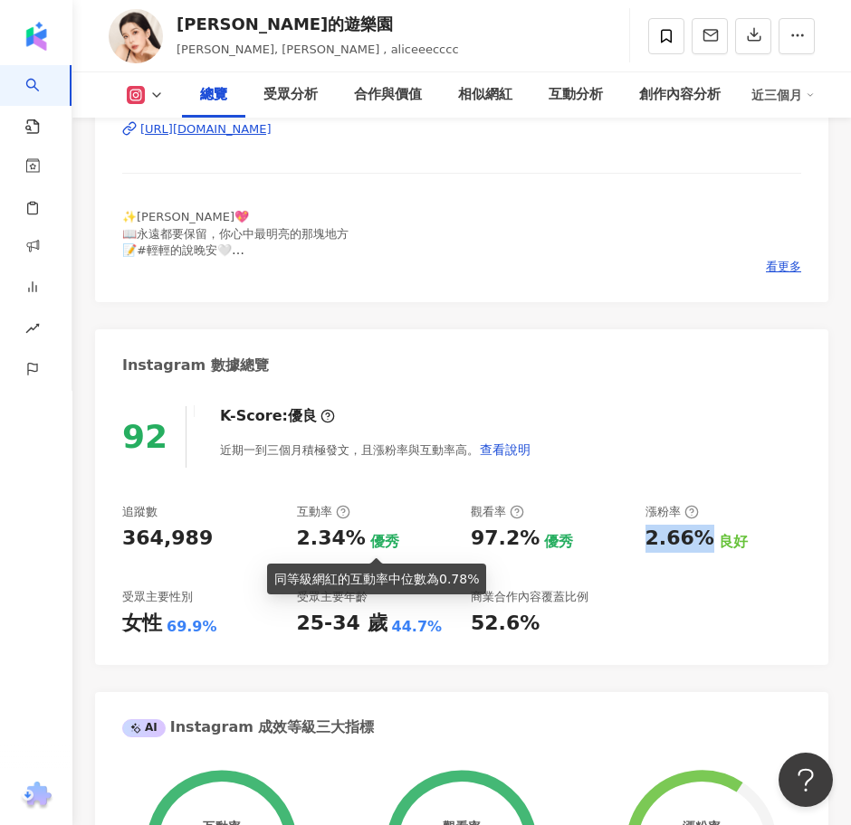
drag, startPoint x: 364, startPoint y: 544, endPoint x: 354, endPoint y: 541, distance: 10.3
click at [370, 544] on div "優秀" at bounding box center [384, 542] width 29 height 20
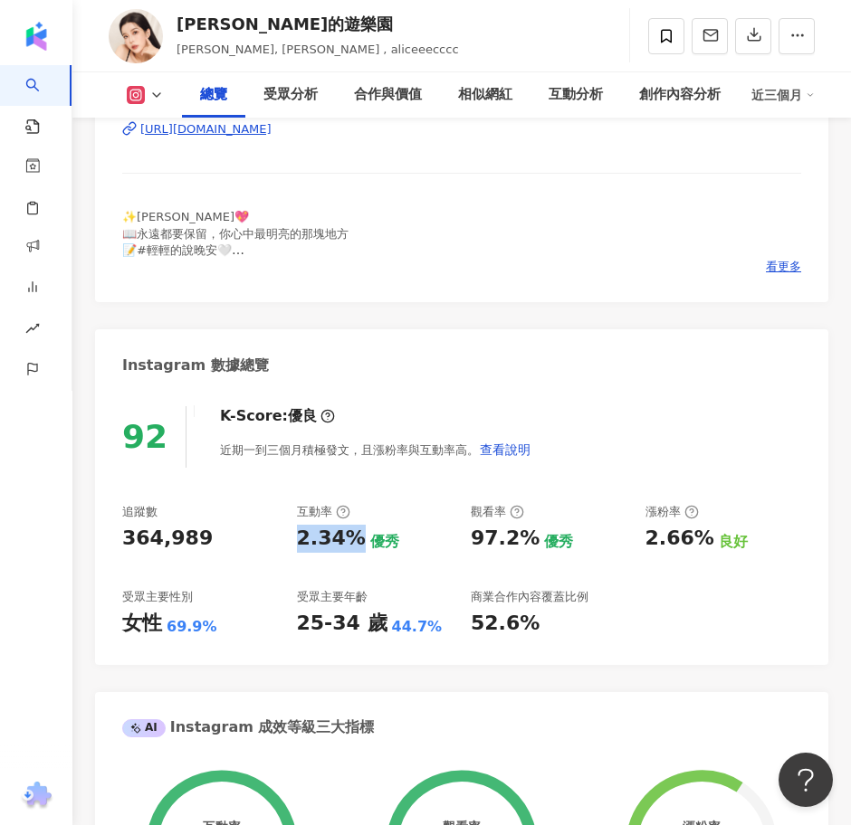
drag, startPoint x: 354, startPoint y: 541, endPoint x: 292, endPoint y: 540, distance: 61.5
click at [292, 540] on div "追蹤數 364,989 互動率 2.34% 優秀 觀看率 97.2% 優秀 漲粉率 2.66% 良好 受眾主要性別 女性 69.9% 受眾主要年齡 25-34…" at bounding box center [461, 571] width 679 height 134
copy div "2.34%"
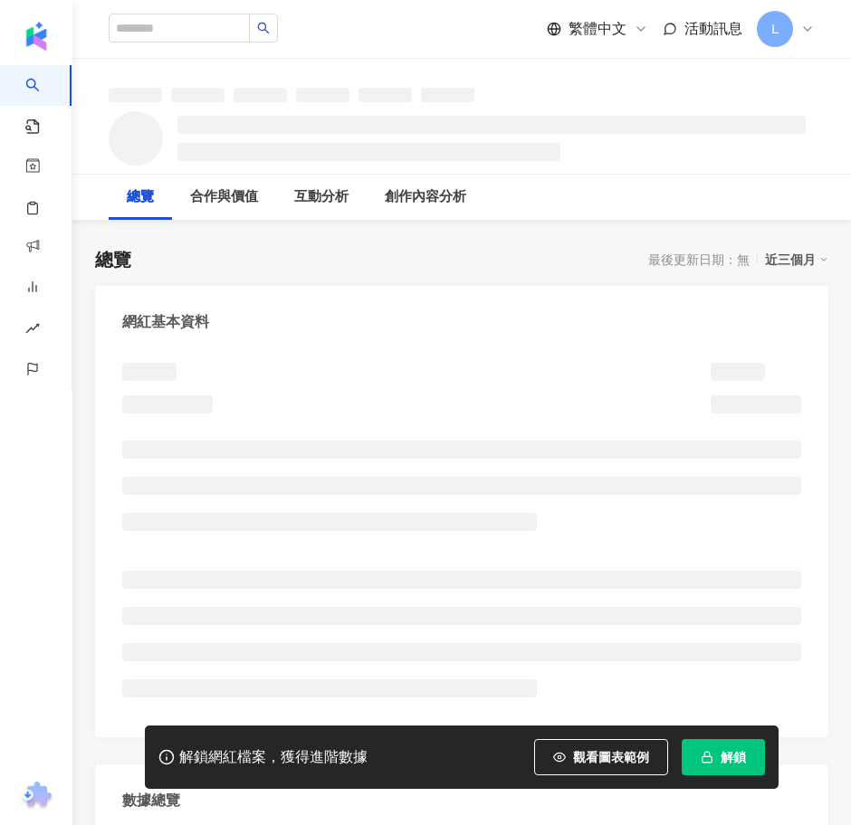
click at [728, 750] on span "解鎖" at bounding box center [732, 757] width 25 height 14
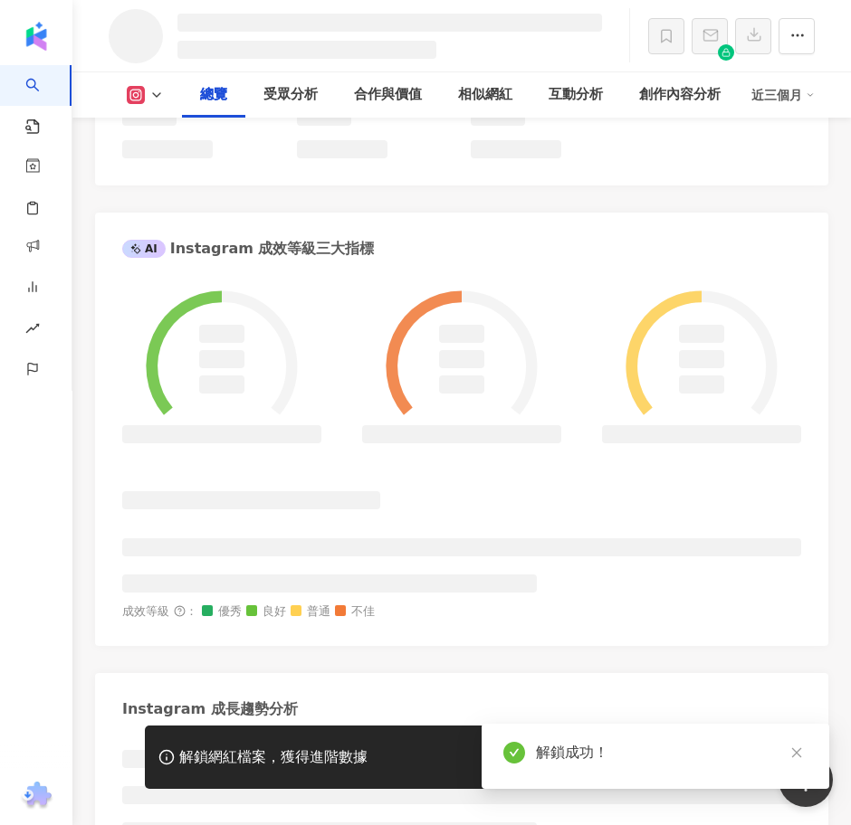
scroll to position [907, 0]
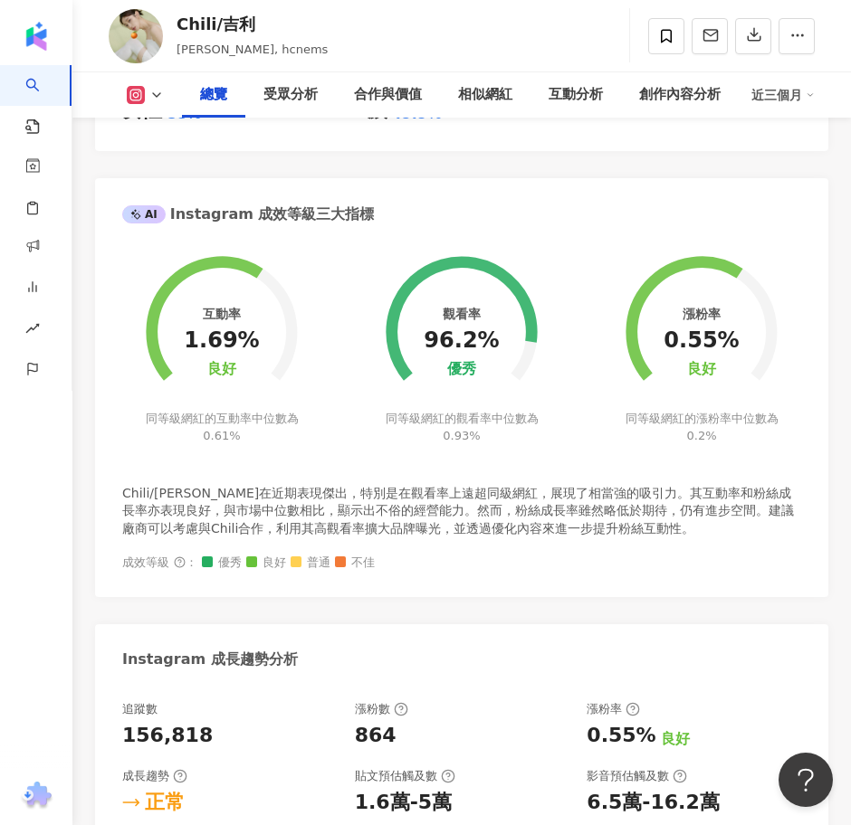
scroll to position [1144, 0]
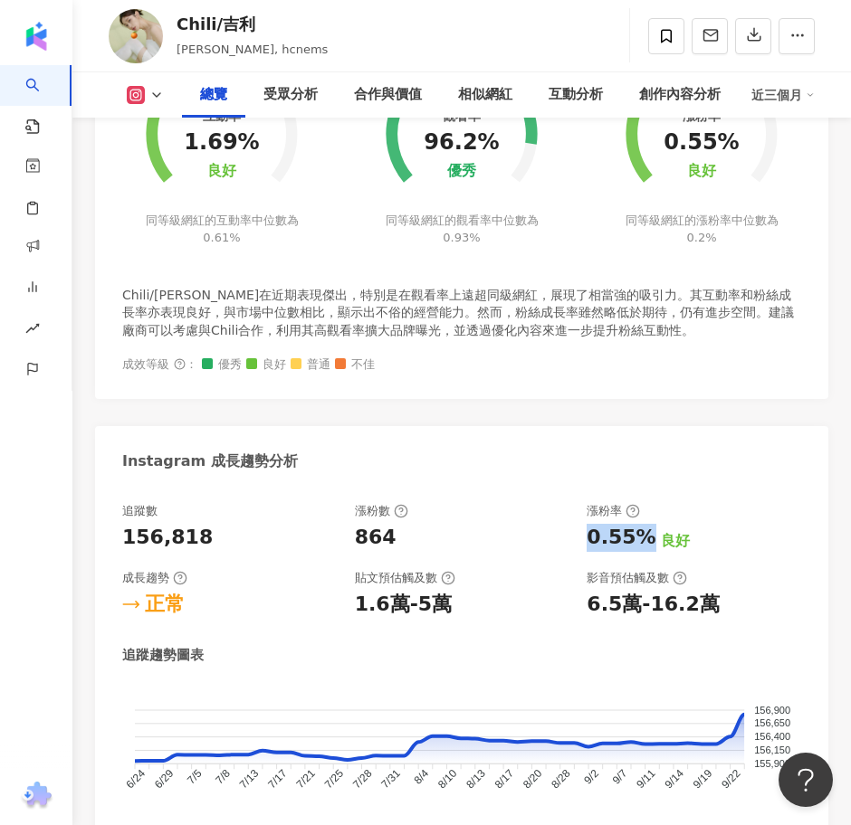
click at [578, 537] on div "追蹤數 156,818 漲粉數 864 漲粉率 0.55% 良好 成長趨勢 正常 貼文預估觸及數 1.6萬-5萬 影音預估觸及數 6.5萬-16.2萬" at bounding box center [461, 561] width 679 height 116
drag, startPoint x: 378, startPoint y: 547, endPoint x: 343, endPoint y: 547, distance: 35.3
click at [378, 547] on div "864" at bounding box center [376, 538] width 42 height 28
click at [202, 541] on div "156,818" at bounding box center [229, 538] width 214 height 28
drag, startPoint x: 583, startPoint y: 538, endPoint x: 606, endPoint y: 539, distance: 23.5
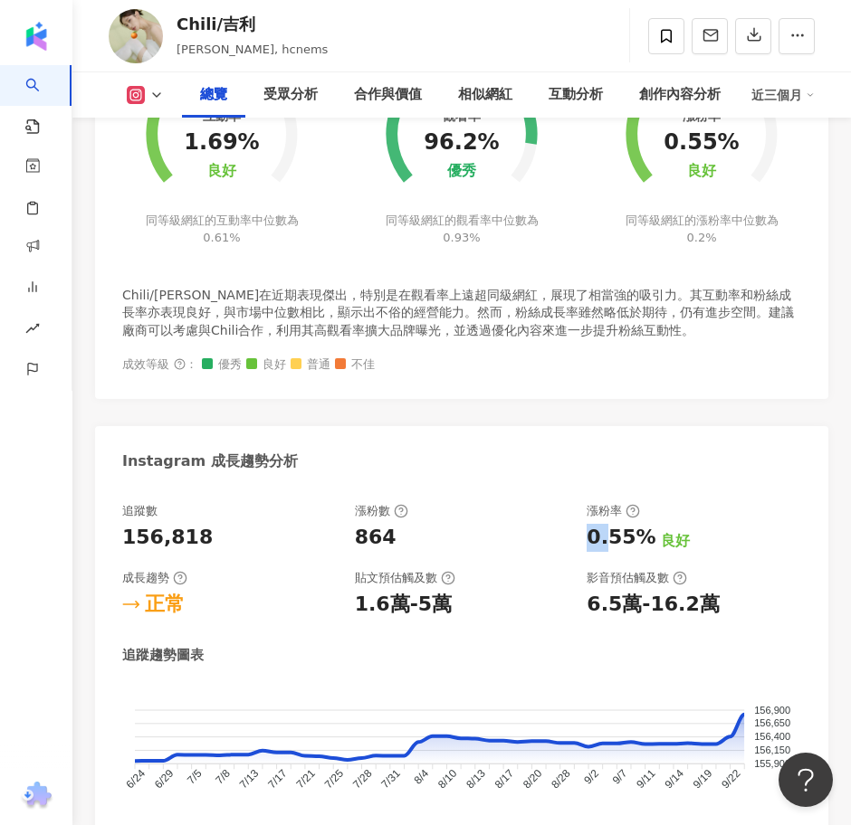
click at [606, 539] on div "追蹤數 156,818 漲粉數 864 漲粉率 0.55% 良好 成長趨勢 正常 貼文預估觸及數 1.6萬-5萬 影音預估觸及數 6.5萬-16.2萬" at bounding box center [461, 561] width 679 height 116
drag, startPoint x: 372, startPoint y: 603, endPoint x: 442, endPoint y: 605, distance: 69.7
click at [442, 605] on div "1.6萬-5萬" at bounding box center [403, 605] width 97 height 28
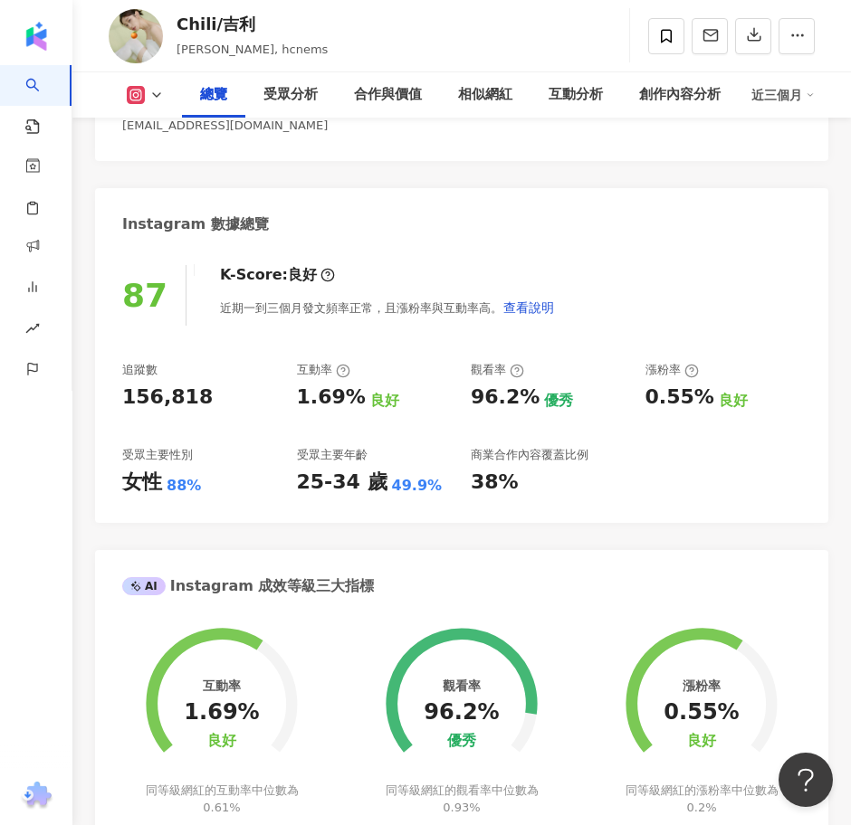
scroll to position [465, 0]
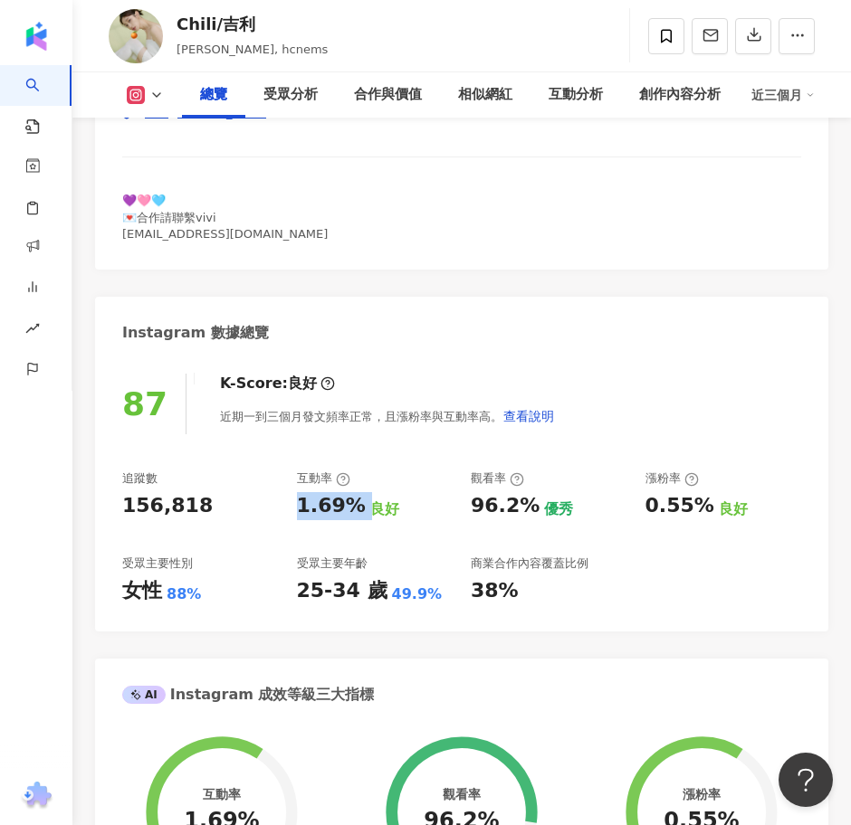
drag, startPoint x: 299, startPoint y: 510, endPoint x: 368, endPoint y: 509, distance: 69.7
click at [368, 509] on div "1.69% 良好" at bounding box center [375, 506] width 157 height 28
copy div "1.69%"
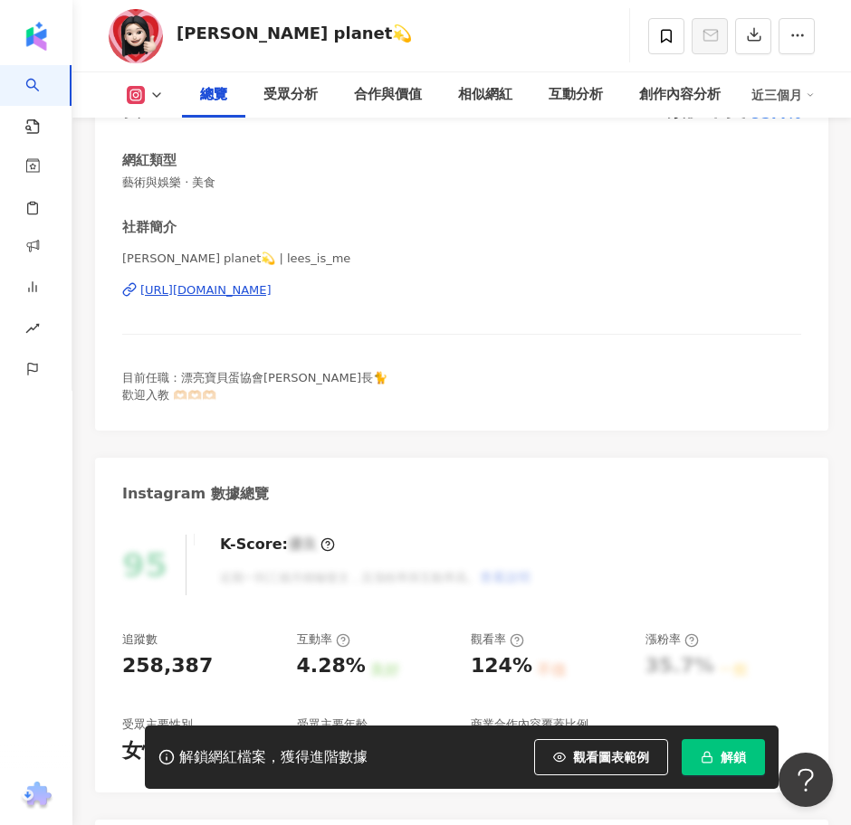
scroll to position [566, 0]
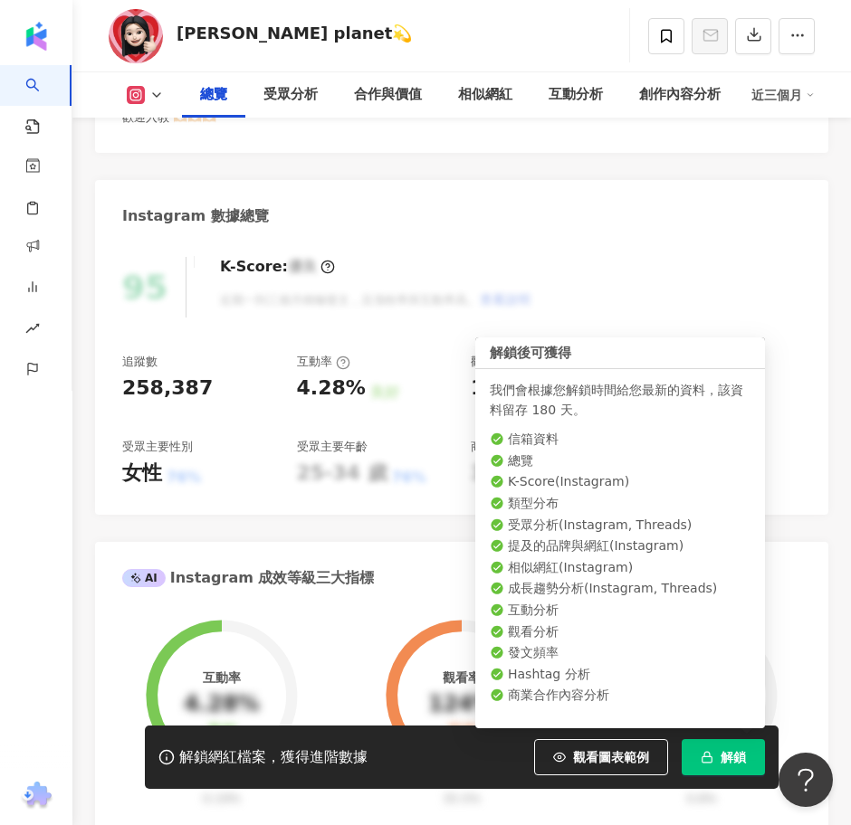
click at [724, 746] on button "解鎖" at bounding box center [722, 757] width 83 height 36
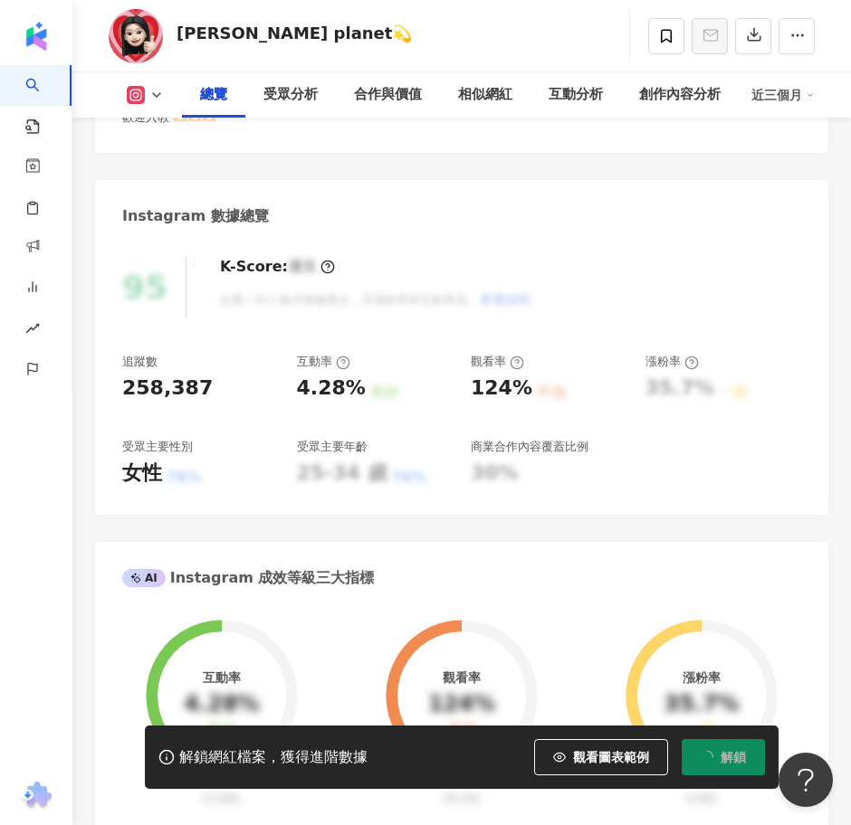
scroll to position [631, 0]
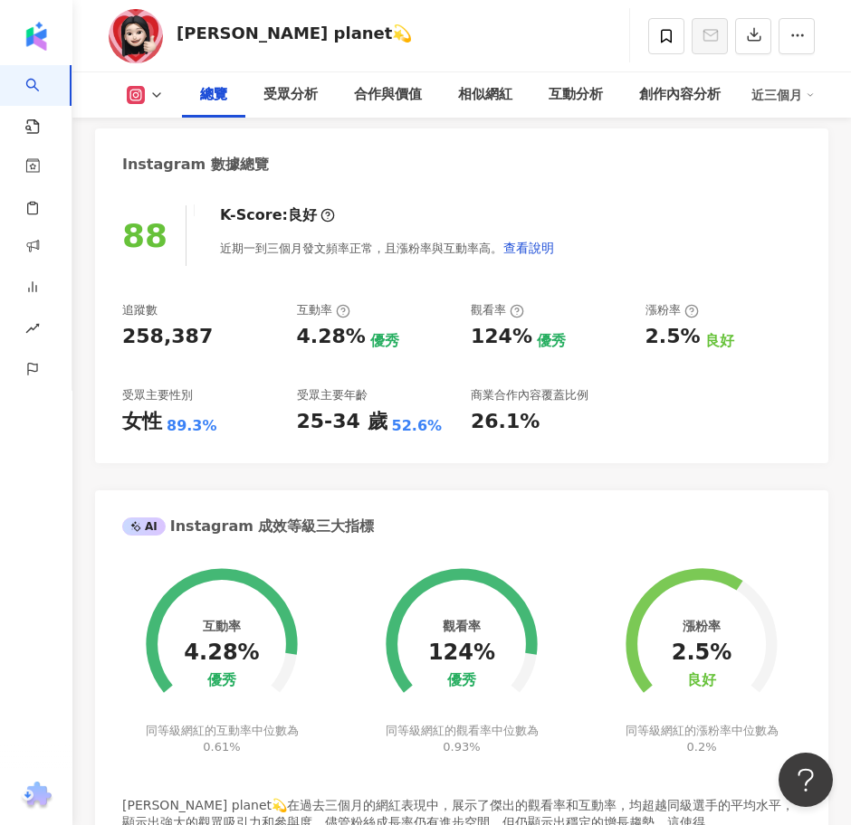
scroll to position [566, 0]
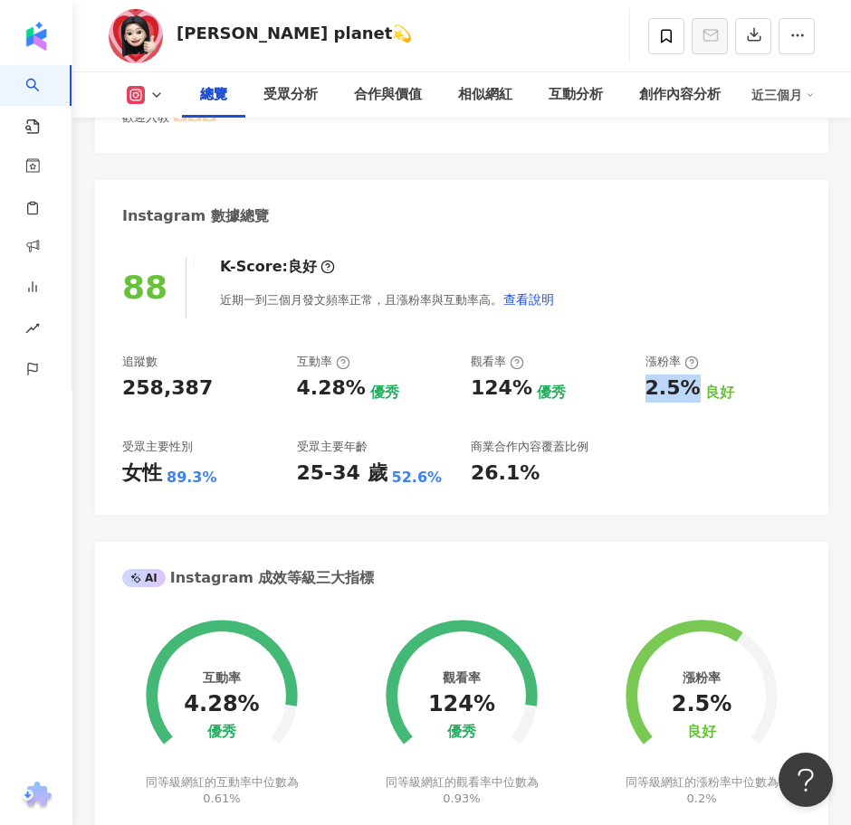
drag, startPoint x: 691, startPoint y: 392, endPoint x: 643, endPoint y: 394, distance: 48.0
click at [643, 394] on div "追蹤數 258,387 互動率 4.28% 優秀 觀看率 124% 優秀 漲粉率 2.5% 良好 受眾主要性別 女性 89.3% 受眾主要年齡 25-34 歲…" at bounding box center [461, 421] width 679 height 134
drag, startPoint x: 300, startPoint y: 390, endPoint x: 293, endPoint y: 396, distance: 9.6
click at [293, 396] on div "追蹤數 258,387 互動率 4.28% 優秀 觀看率 124% 優秀 漲粉率 2.5% 良好 受眾主要性別 女性 89.3% 受眾主要年齡 25-34 歲…" at bounding box center [461, 421] width 679 height 134
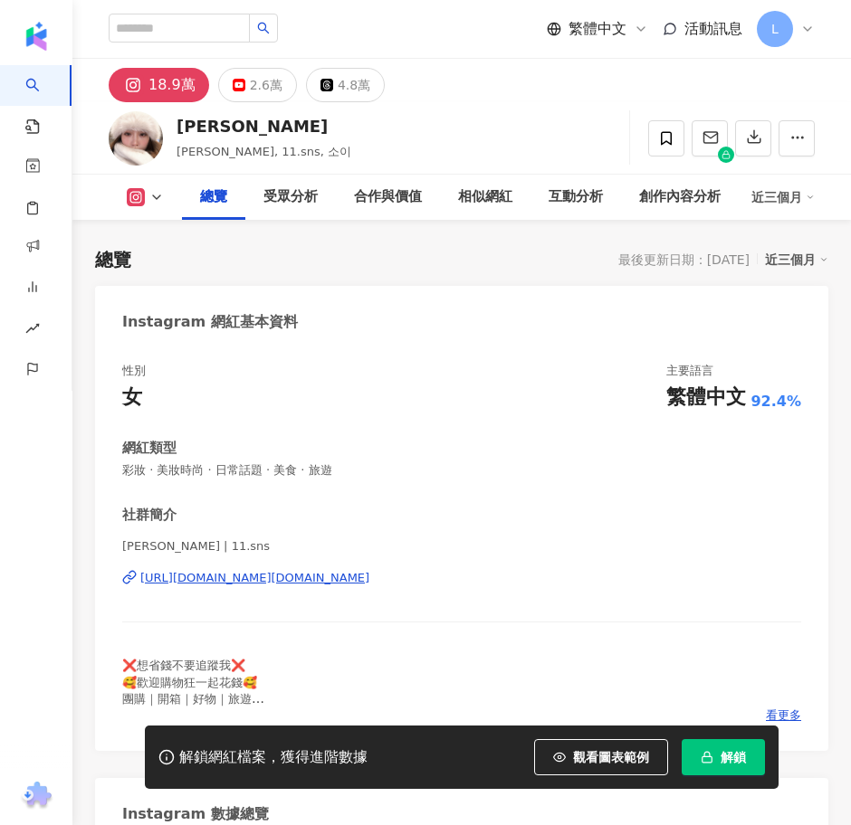
scroll to position [566, 0]
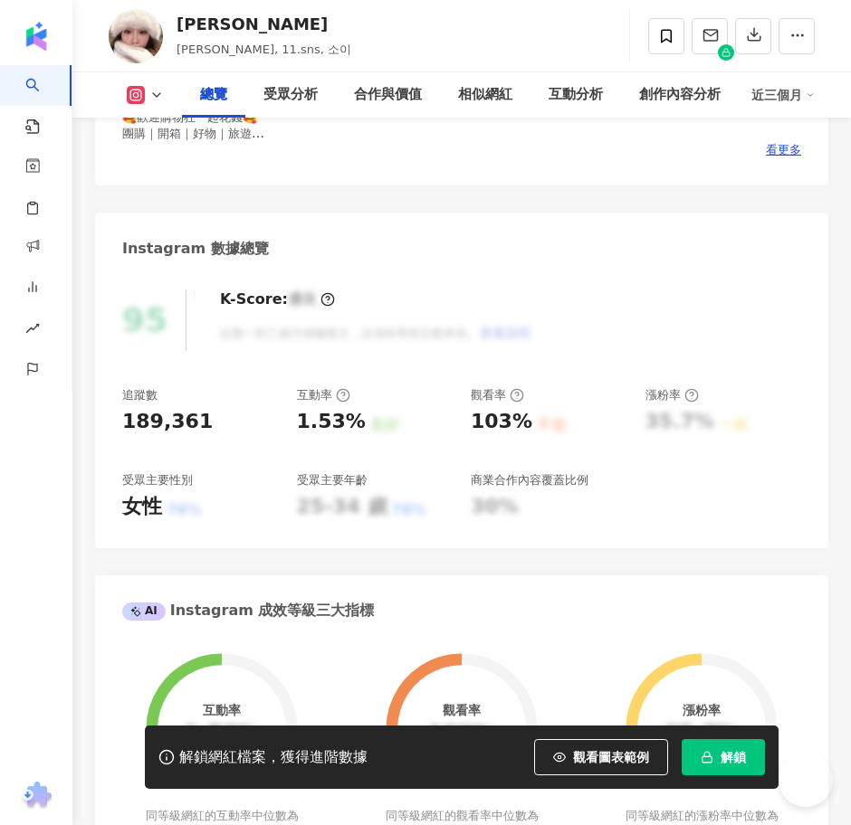
click at [698, 759] on button "解鎖" at bounding box center [722, 757] width 83 height 36
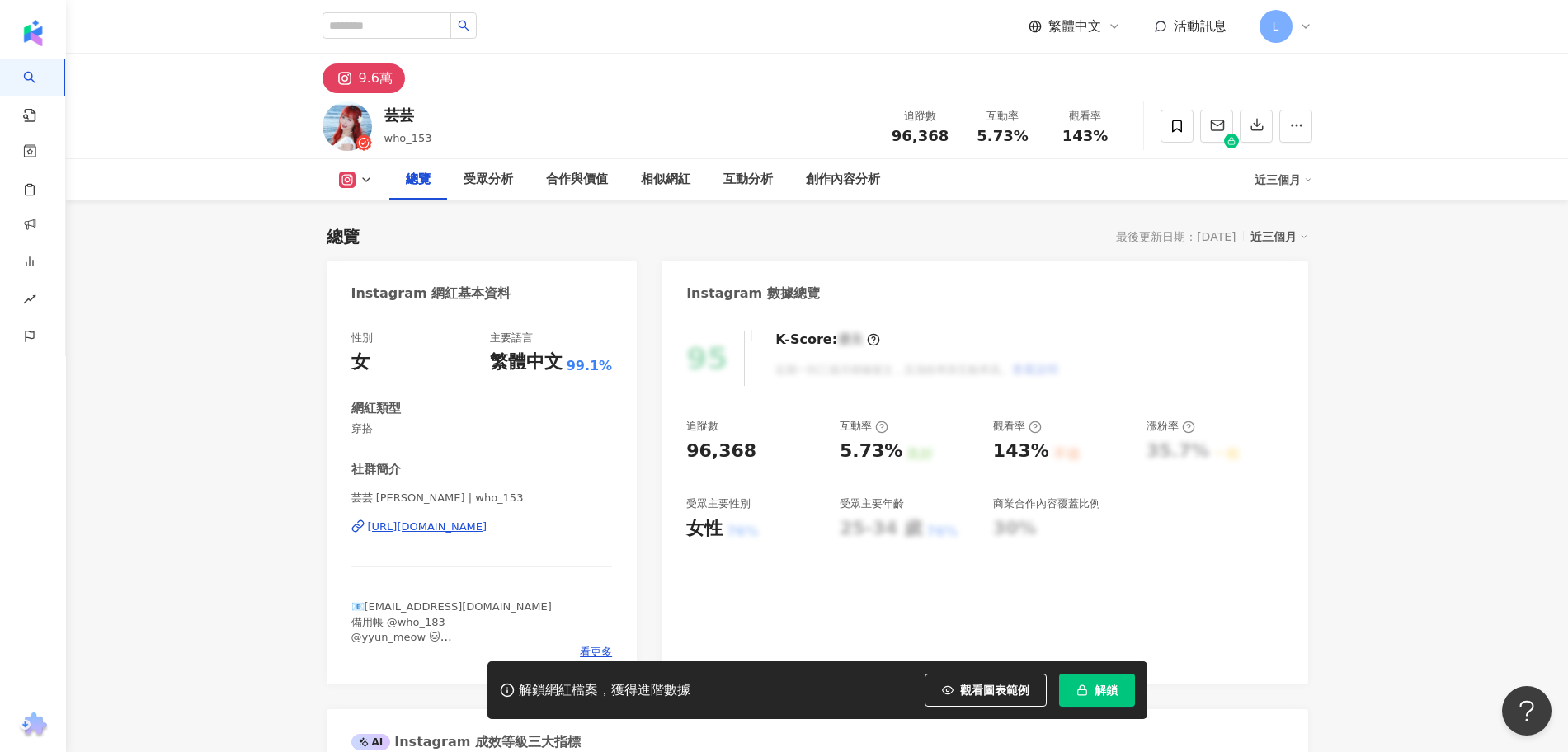
click at [1091, 681] on button "解鎖" at bounding box center [1097, 690] width 76 height 33
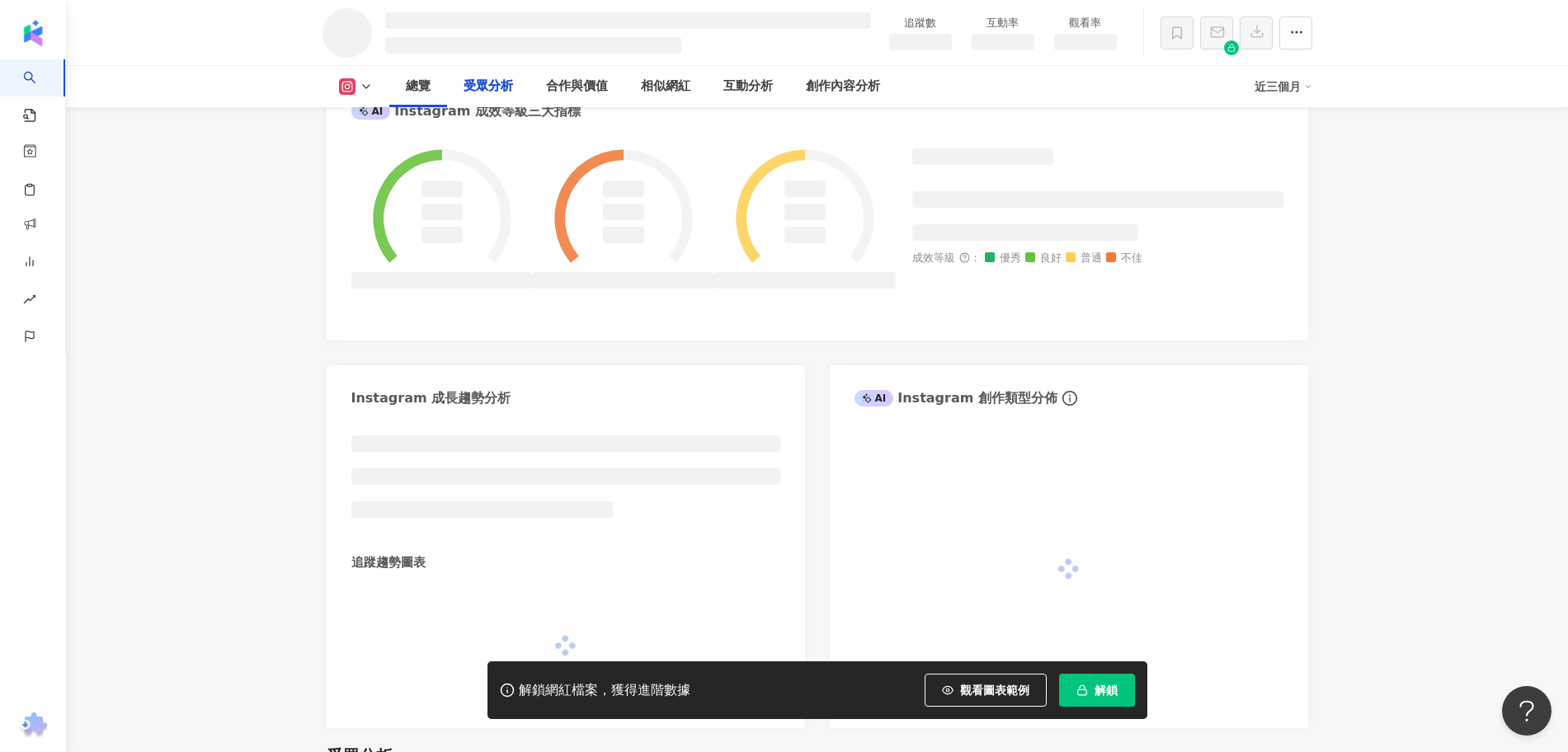
scroll to position [1220, 0]
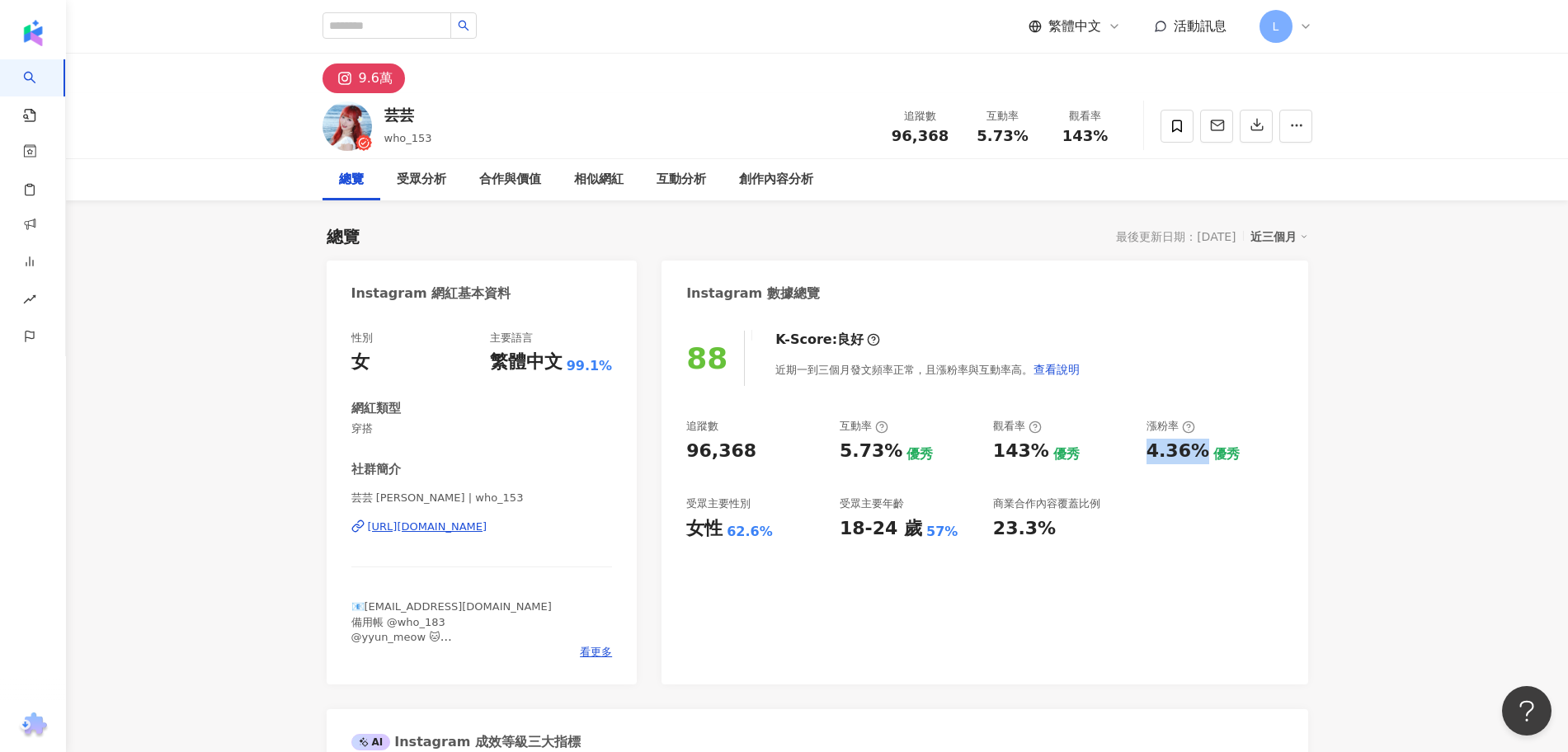
drag, startPoint x: 1148, startPoint y: 447, endPoint x: 1198, endPoint y: 455, distance: 50.6
click at [1198, 455] on div "4.36%" at bounding box center [1178, 451] width 63 height 26
copy div "4.36%"
drag, startPoint x: 841, startPoint y: 451, endPoint x: 892, endPoint y: 447, distance: 51.2
click at [892, 447] on div "5.73%" at bounding box center [871, 451] width 63 height 26
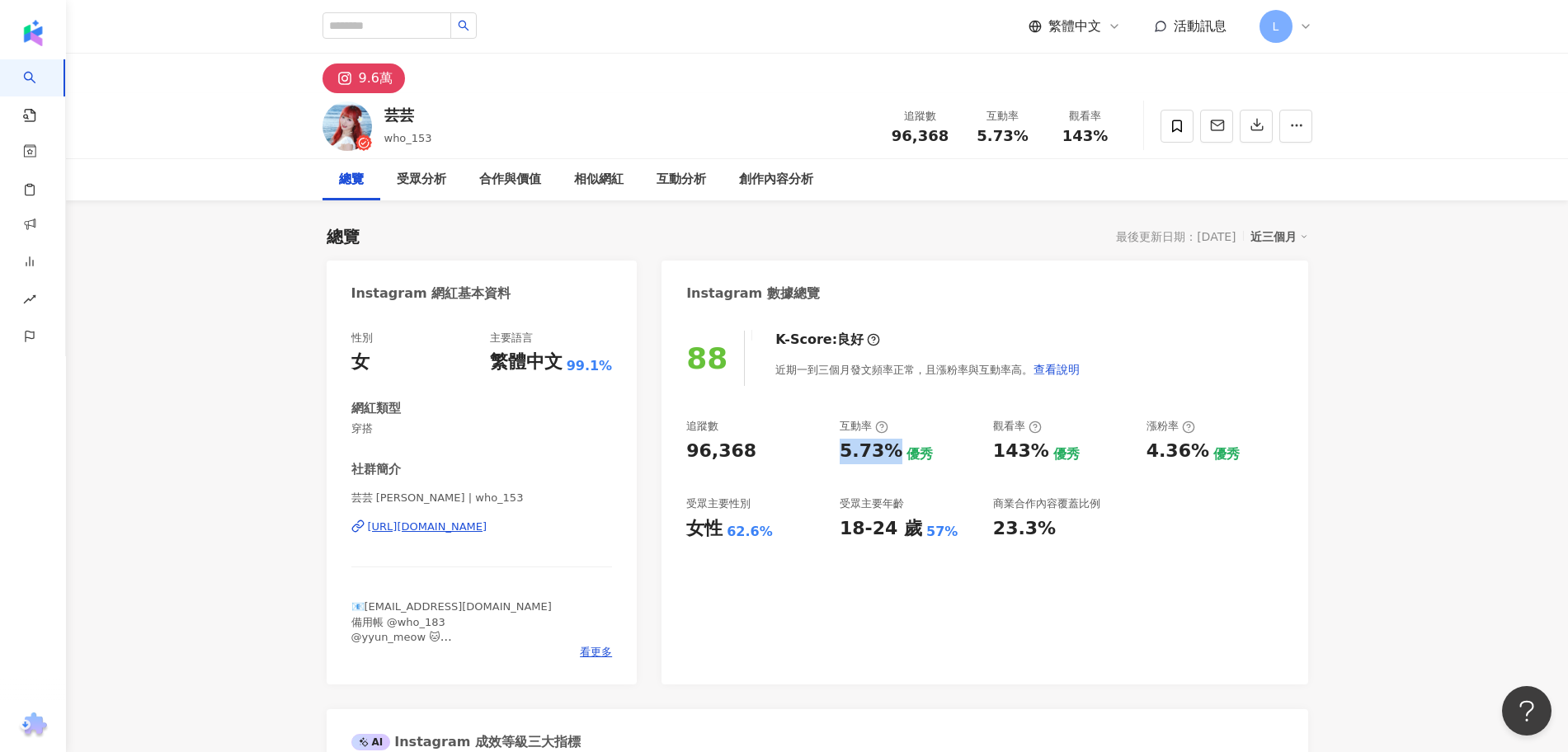
copy div "5.73%"
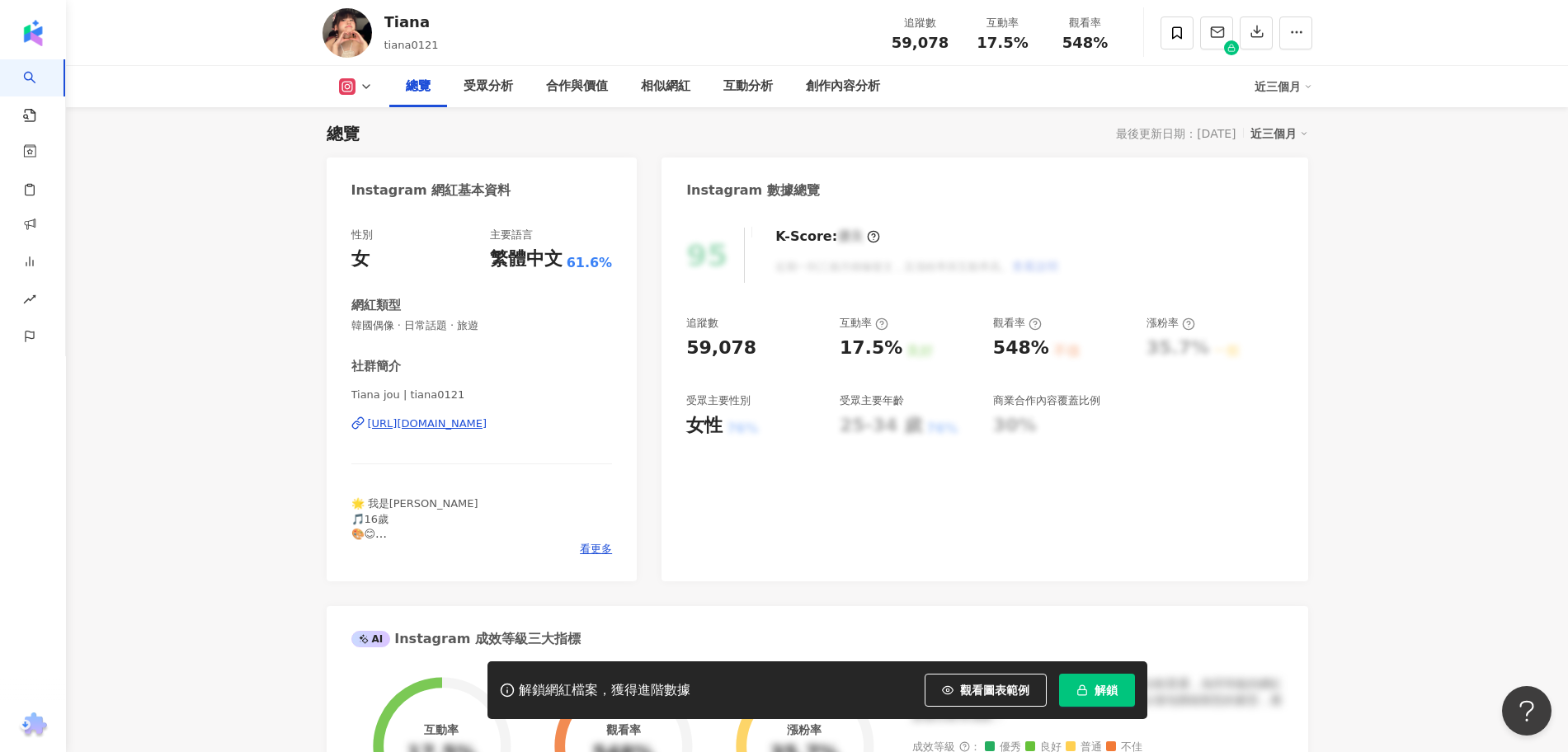
click at [1092, 685] on button "解鎖" at bounding box center [1097, 690] width 76 height 33
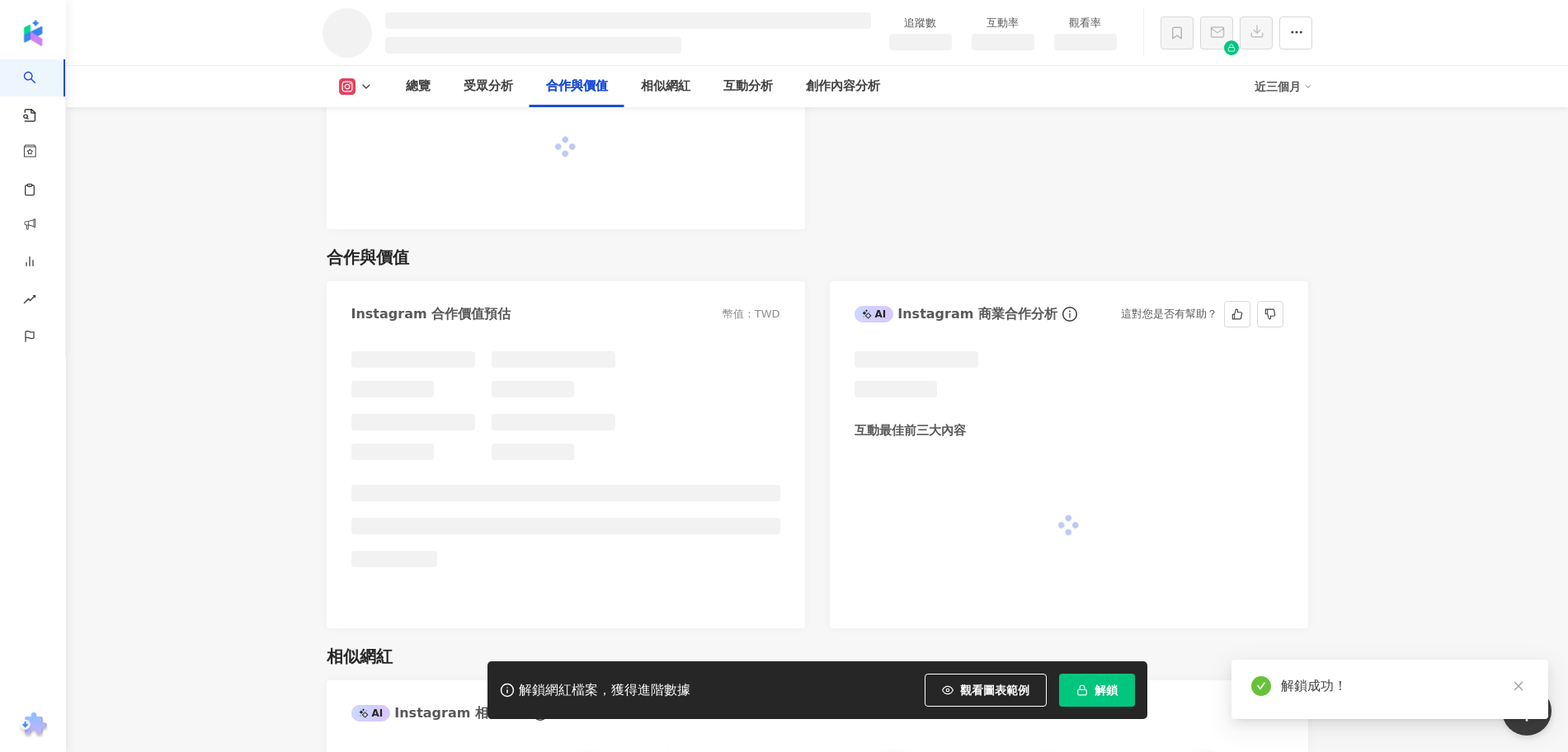
scroll to position [2049, 0]
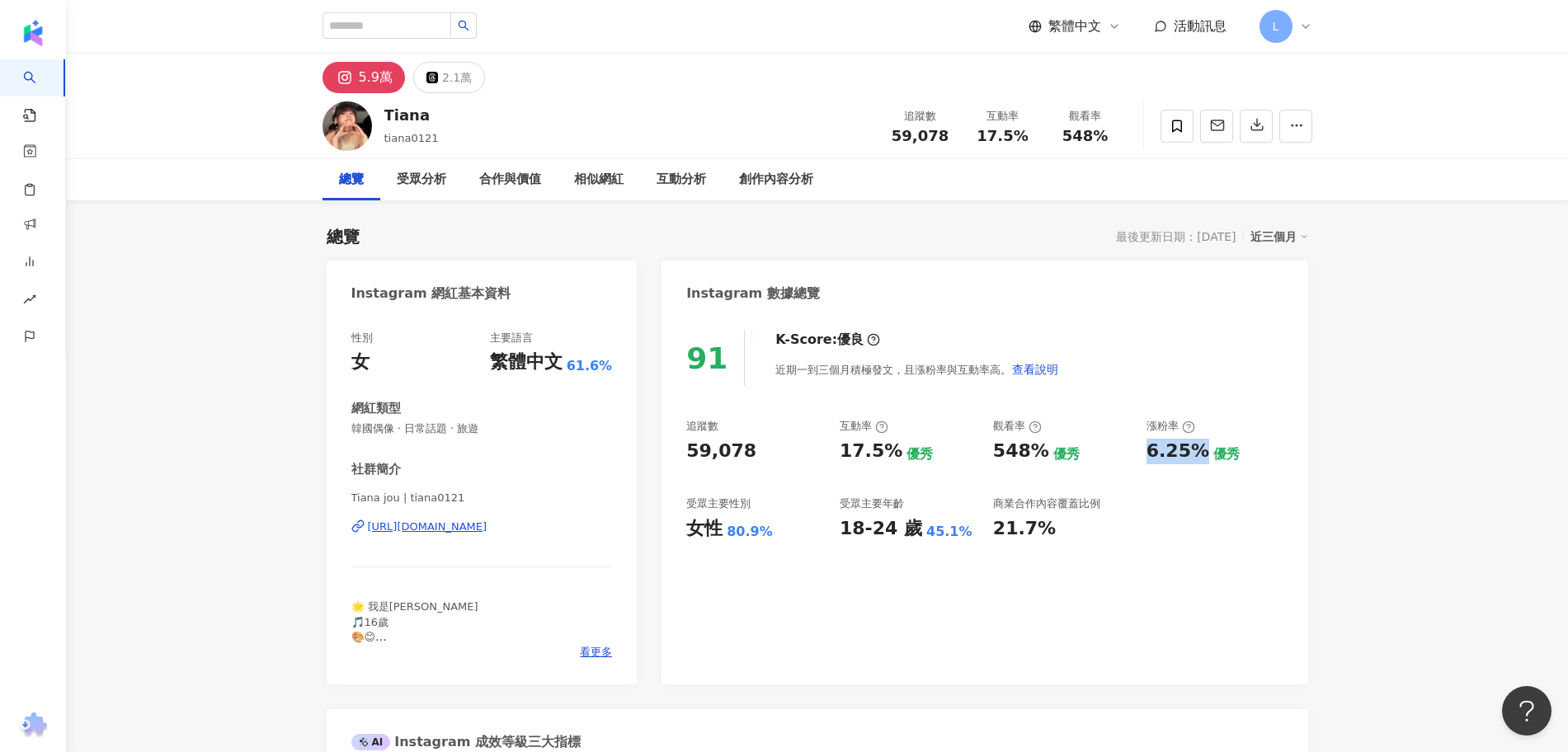
drag, startPoint x: 1148, startPoint y: 459, endPoint x: 1201, endPoint y: 461, distance: 53.0
click at [1201, 461] on div "6.25%" at bounding box center [1178, 451] width 63 height 26
copy div "6.25%"
drag, startPoint x: 832, startPoint y: 453, endPoint x: 893, endPoint y: 453, distance: 61.0
click at [893, 453] on div "追蹤數 59,078 互動率 17.5% 優秀 觀看率 548% 優秀 漲粉率 6.25% 優秀 受眾主要性別 女性 80.9% 受眾主要年齡 18-24 歲…" at bounding box center [985, 480] width 596 height 122
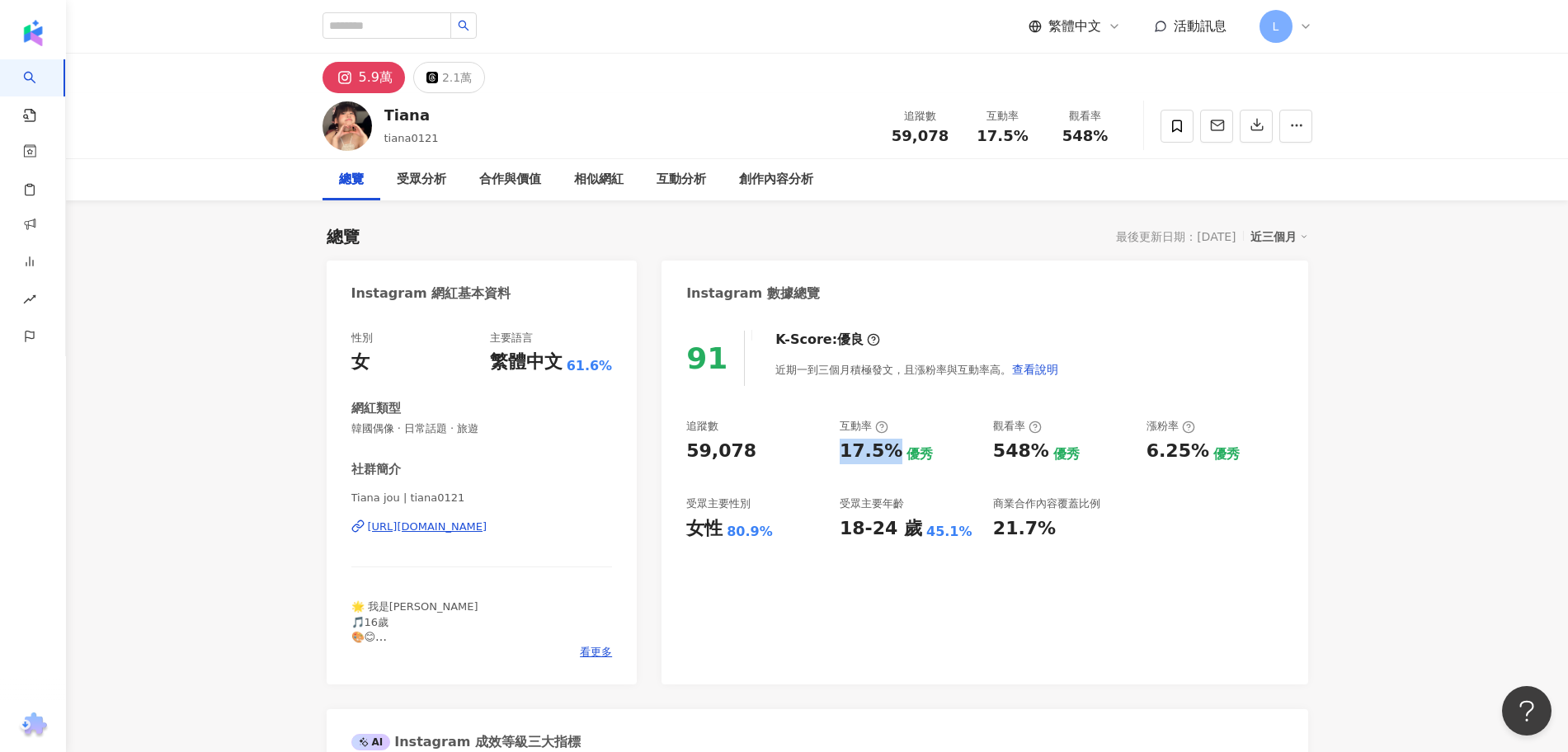
copy div "17.5%"
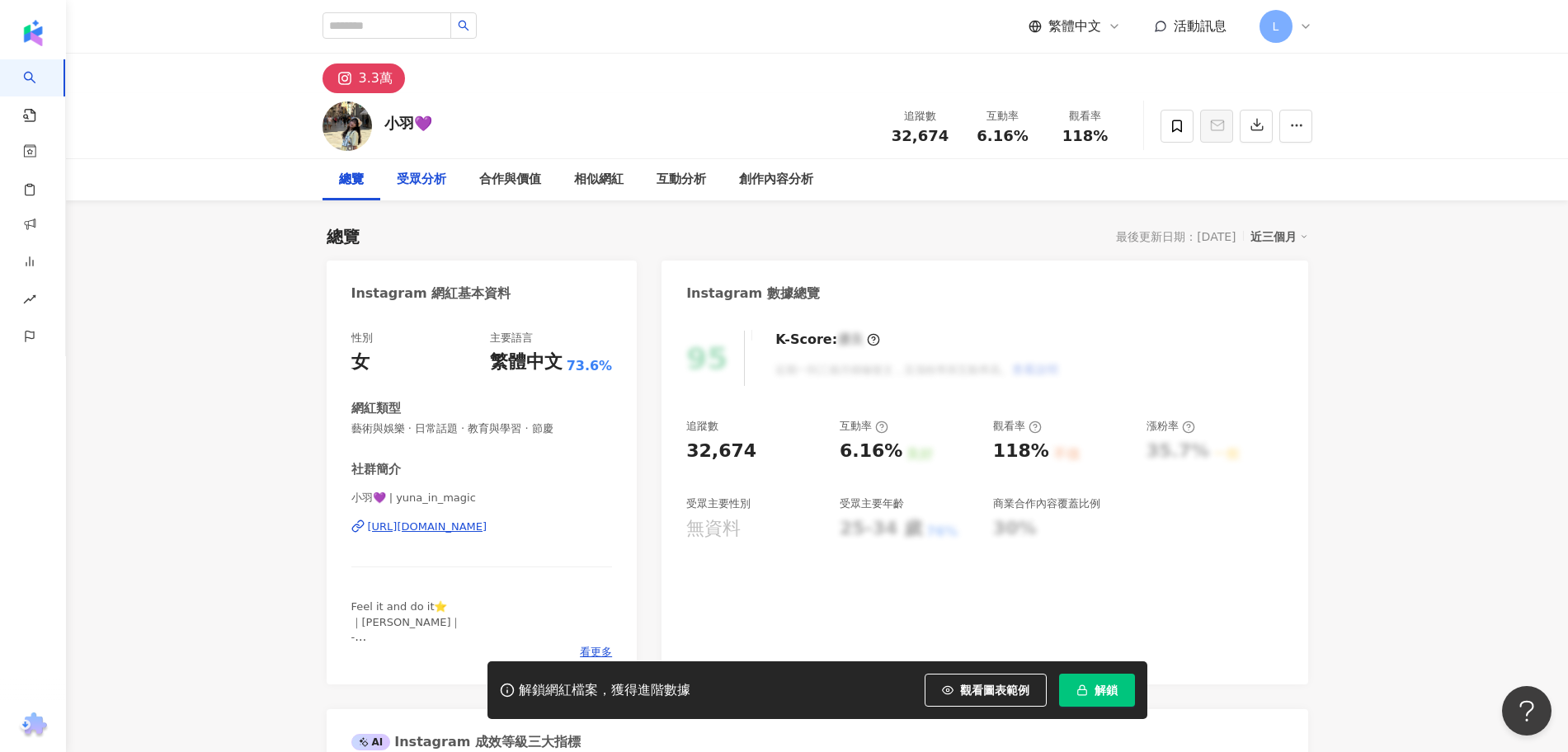
click at [436, 184] on div "受眾分析" at bounding box center [421, 180] width 49 height 20
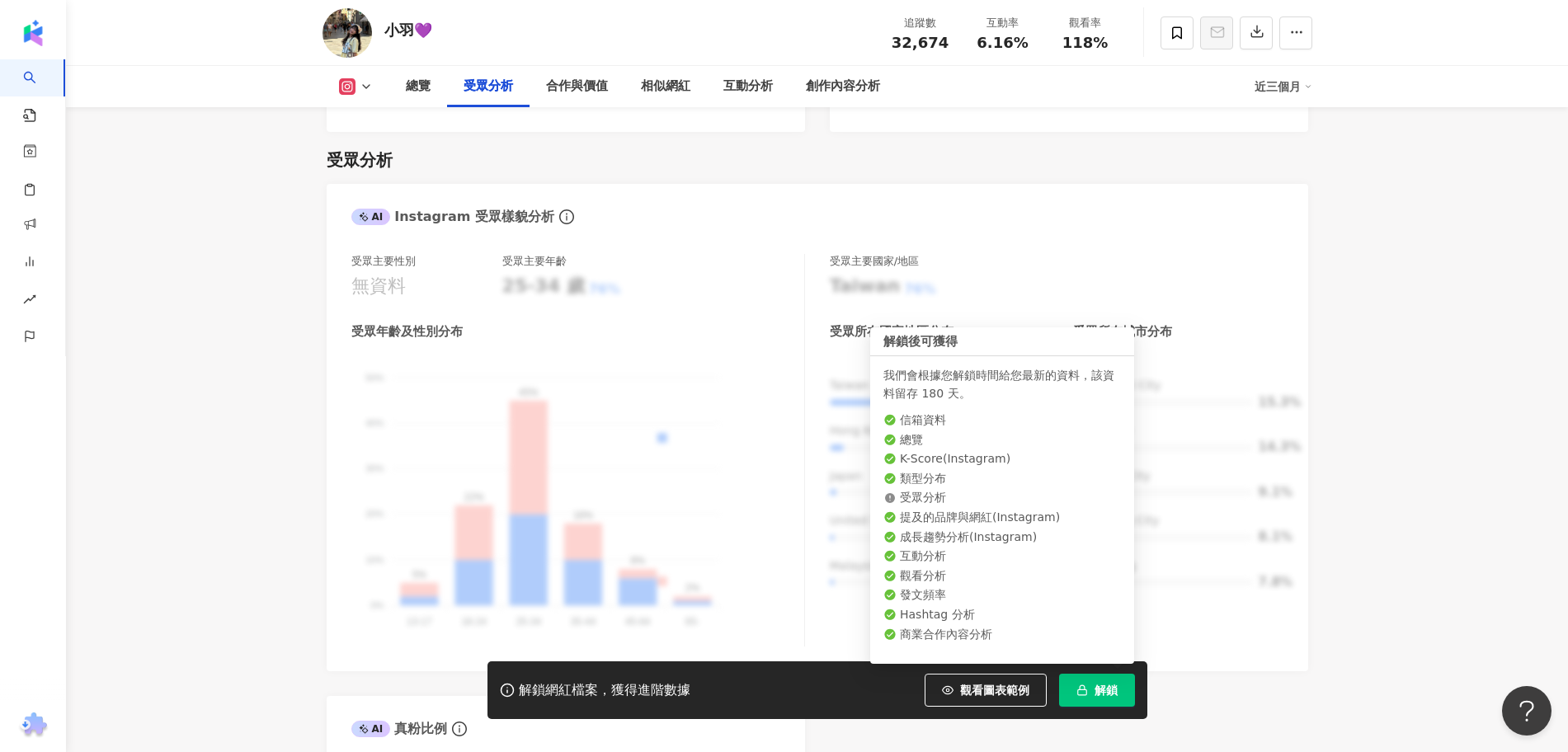
drag, startPoint x: 1119, startPoint y: 687, endPoint x: 1124, endPoint y: 674, distance: 13.9
click at [1119, 686] on button "解鎖" at bounding box center [1097, 690] width 76 height 33
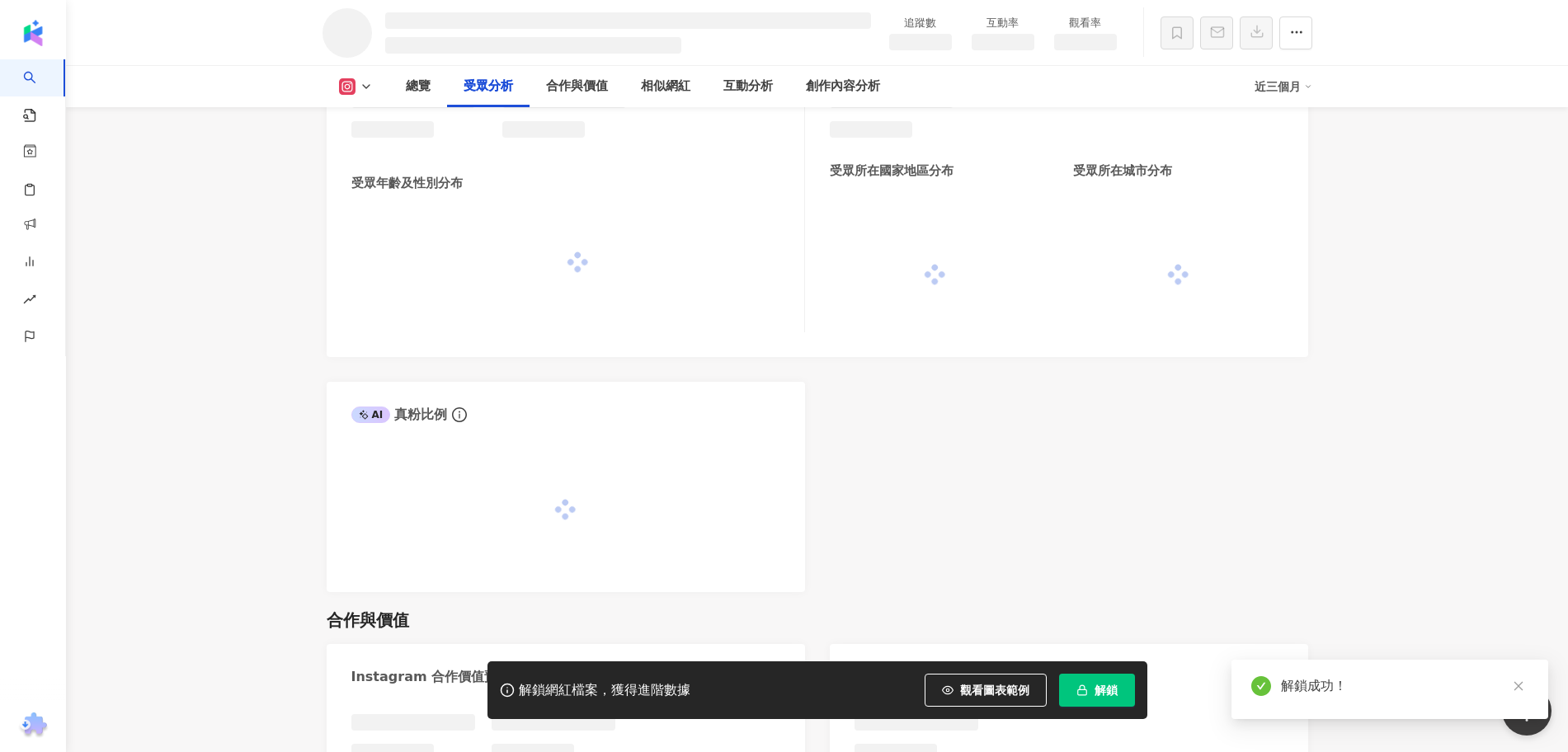
scroll to position [1359, 0]
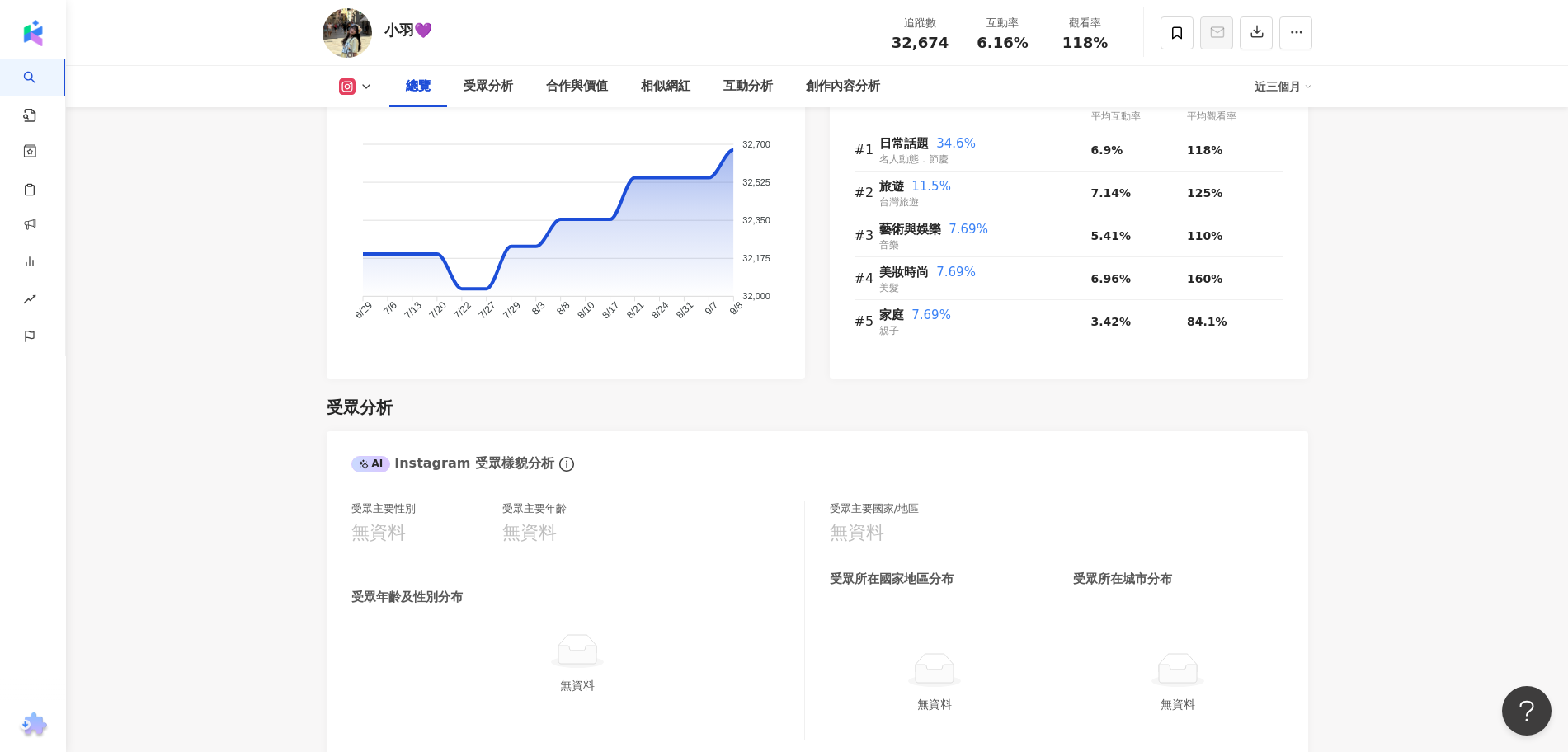
scroll to position [1306, 0]
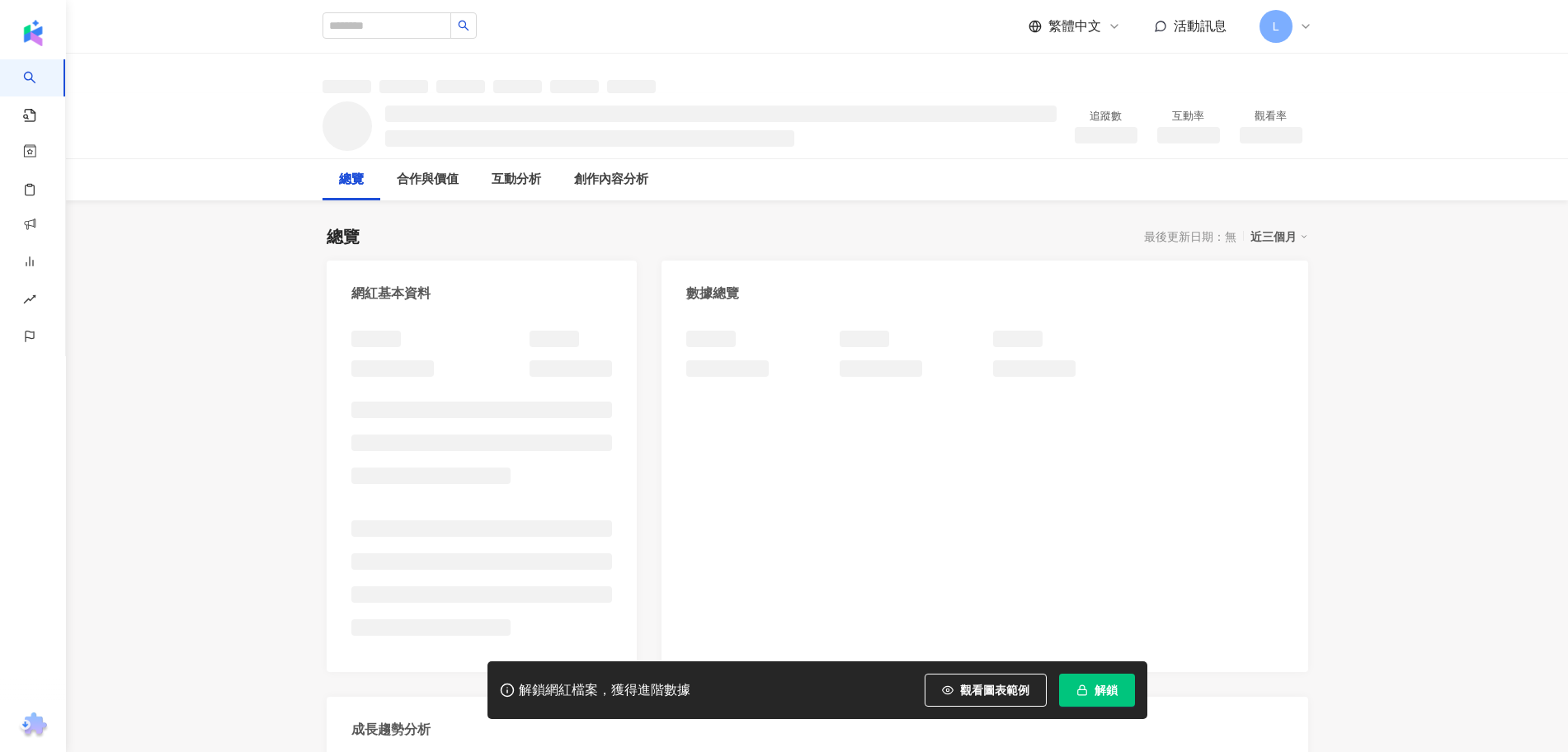
click at [1101, 685] on span "解鎖" at bounding box center [1106, 690] width 23 height 13
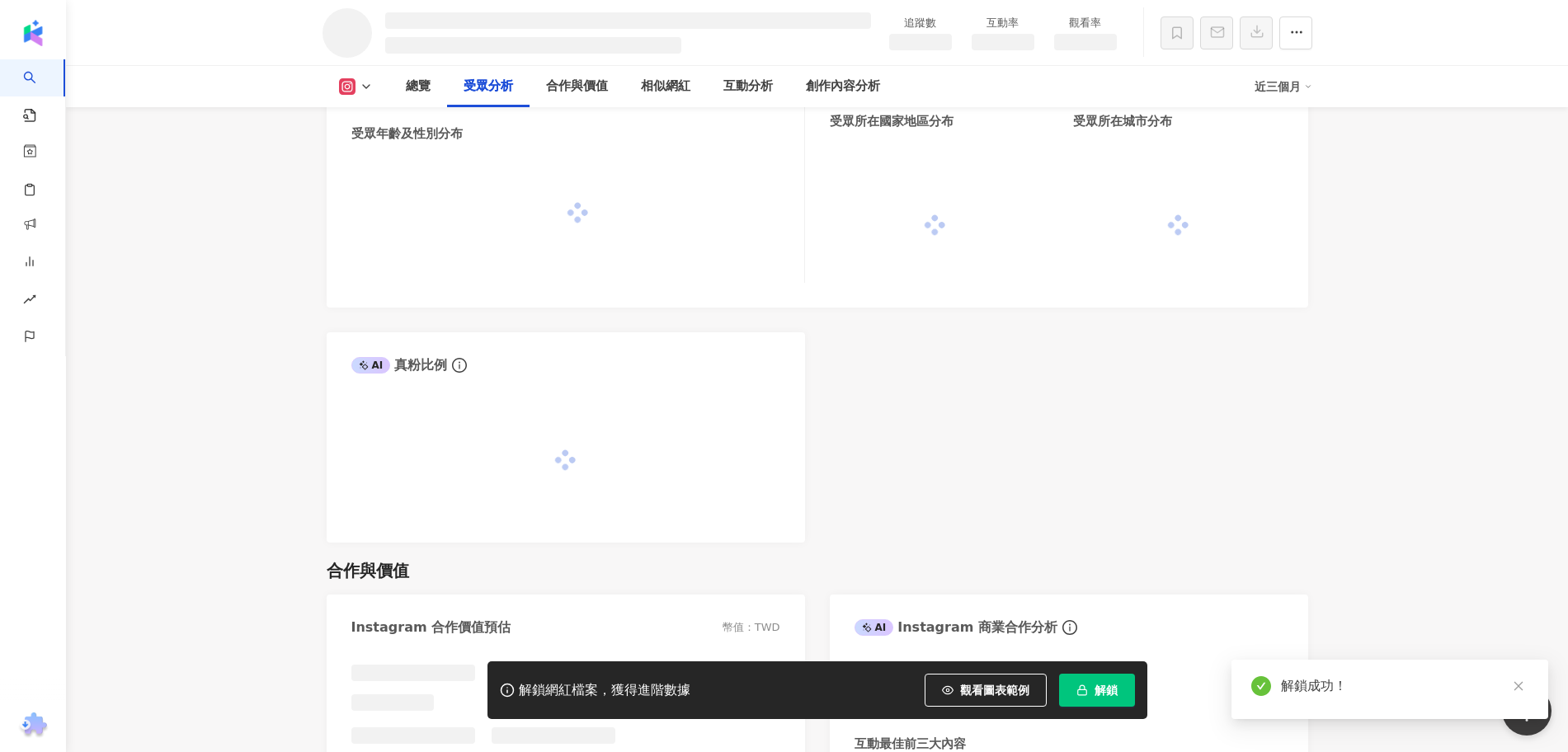
scroll to position [1409, 0]
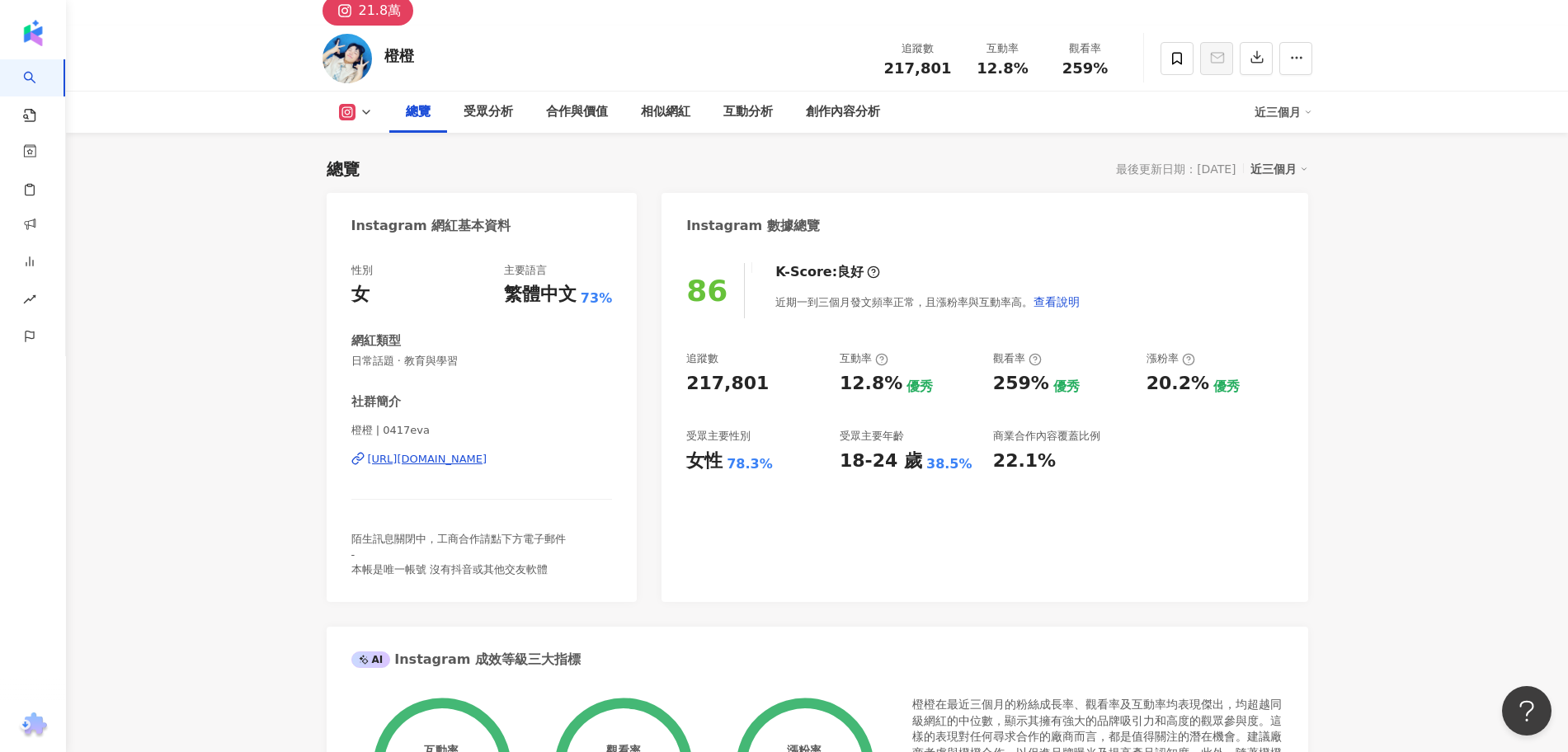
scroll to position [103, 0]
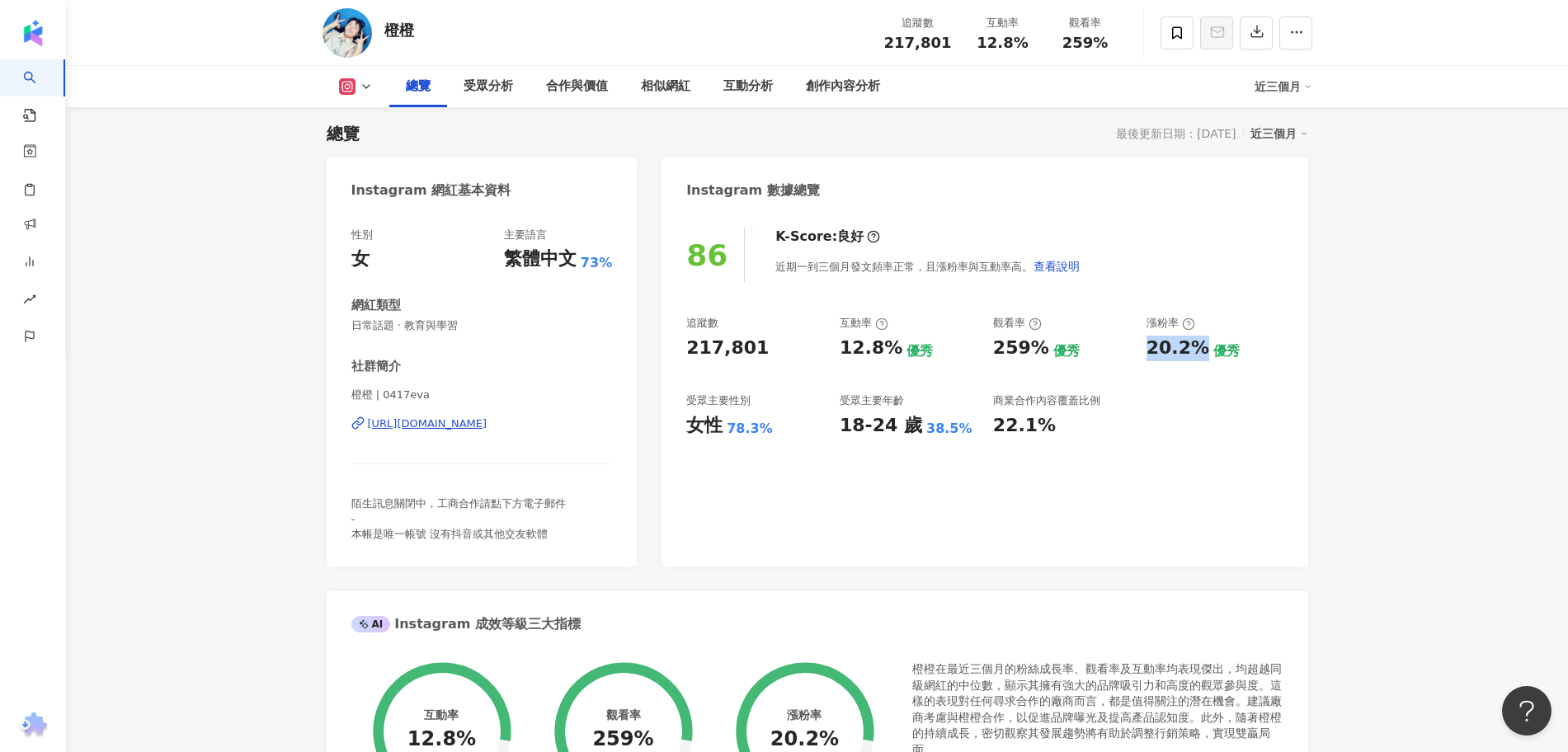
drag, startPoint x: 1149, startPoint y: 355, endPoint x: 1197, endPoint y: 351, distance: 48.2
click at [1197, 351] on div "20.2%" at bounding box center [1178, 348] width 63 height 26
copy div "20.2%"
drag, startPoint x: 838, startPoint y: 352, endPoint x: 893, endPoint y: 349, distance: 55.1
click at [893, 349] on div "追蹤數 217,801 互動率 12.8% 優秀 觀看率 259% 優秀 漲粉率 20.2% 優秀 受眾主要性別 女性 78.3% 受眾主要年齡 18-24 …" at bounding box center [985, 377] width 596 height 122
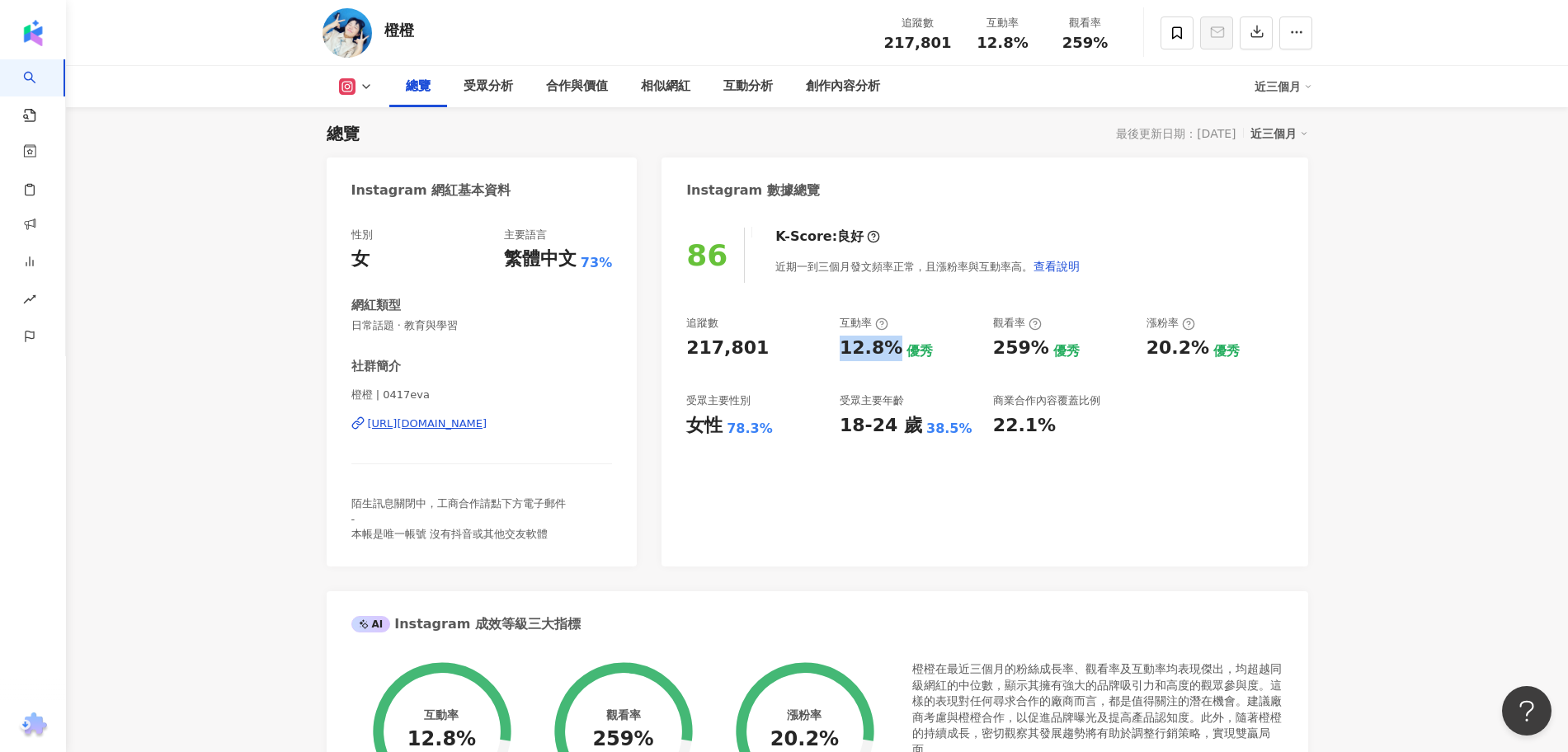
copy div "12.8%"
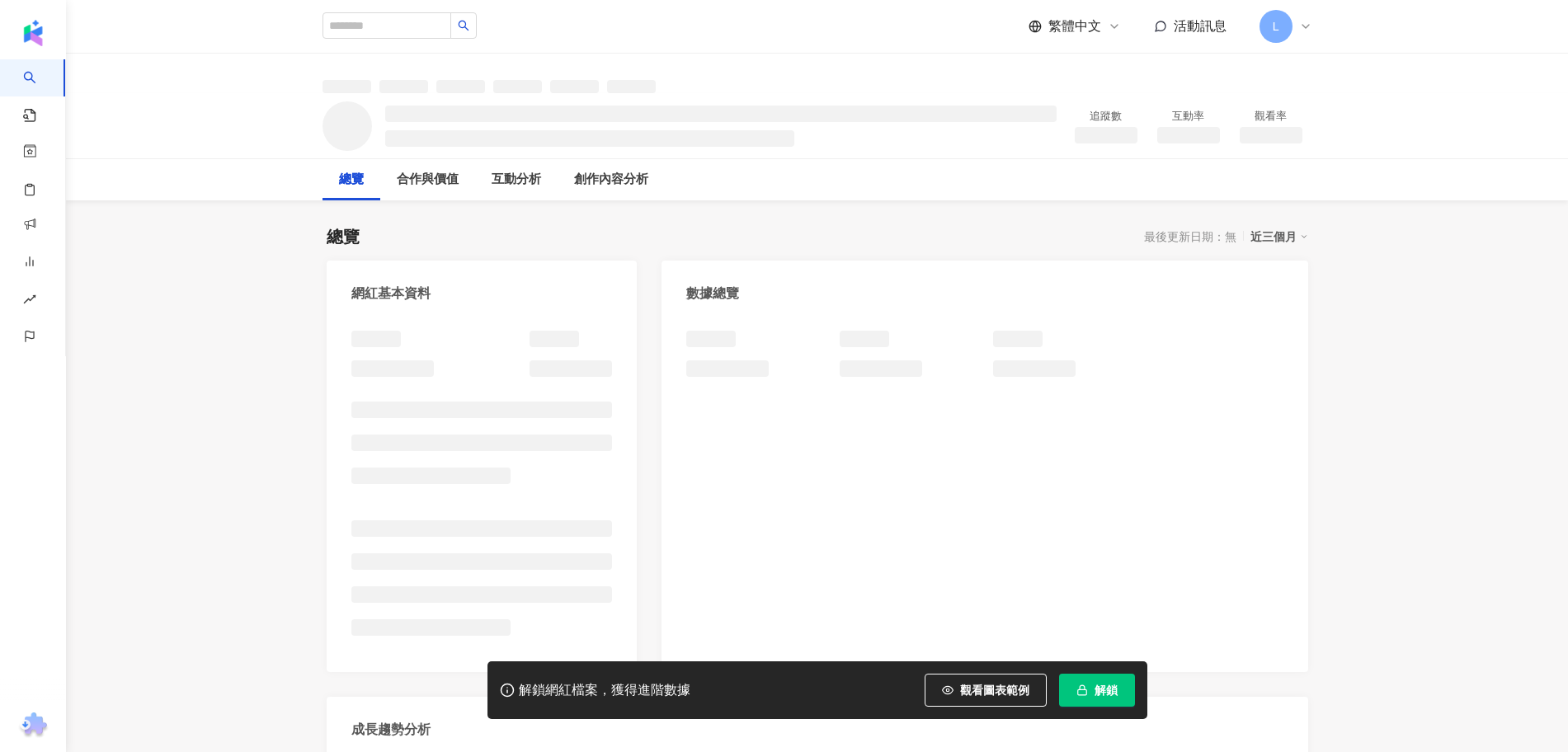
scroll to position [103, 0]
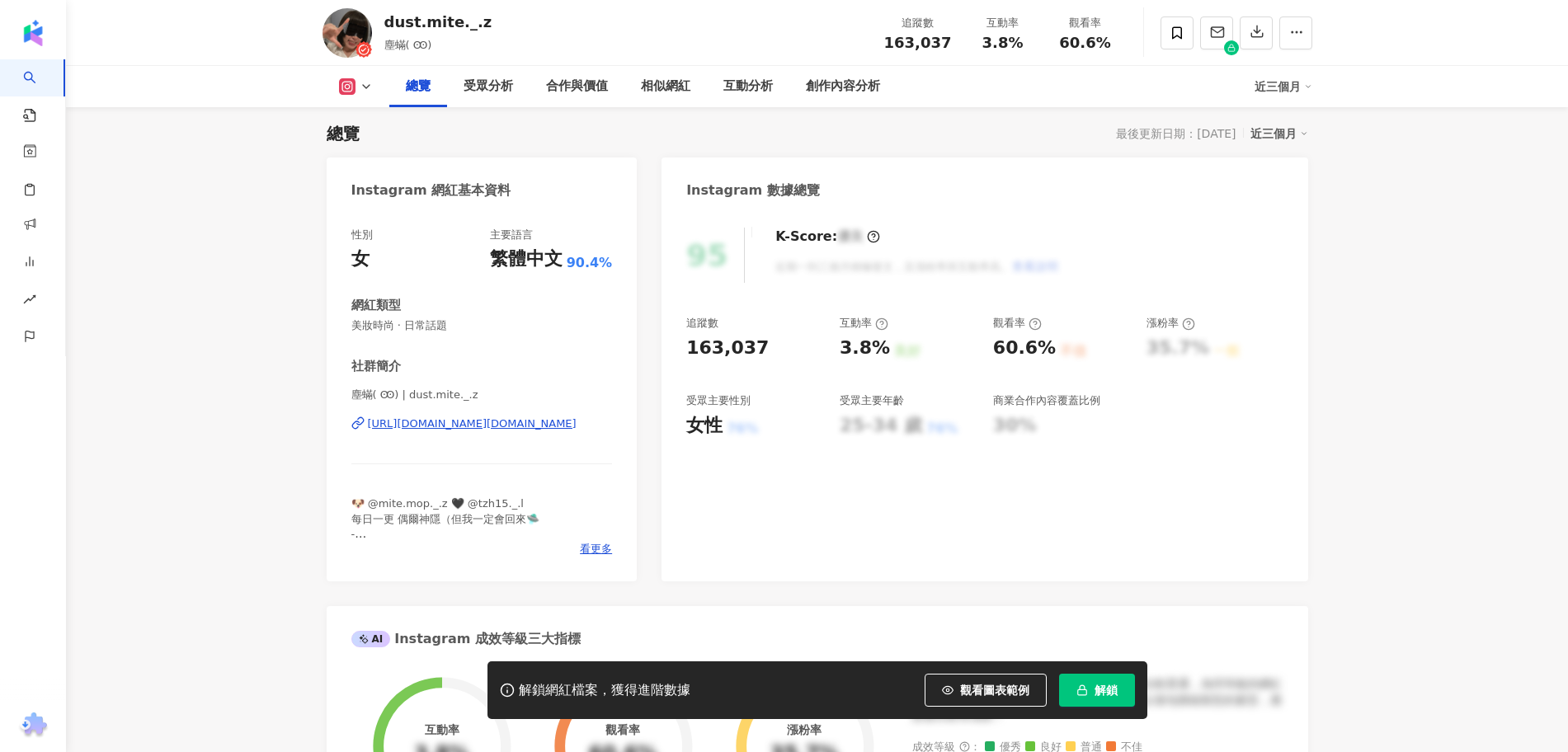
click at [1109, 687] on span "解鎖" at bounding box center [1106, 690] width 23 height 13
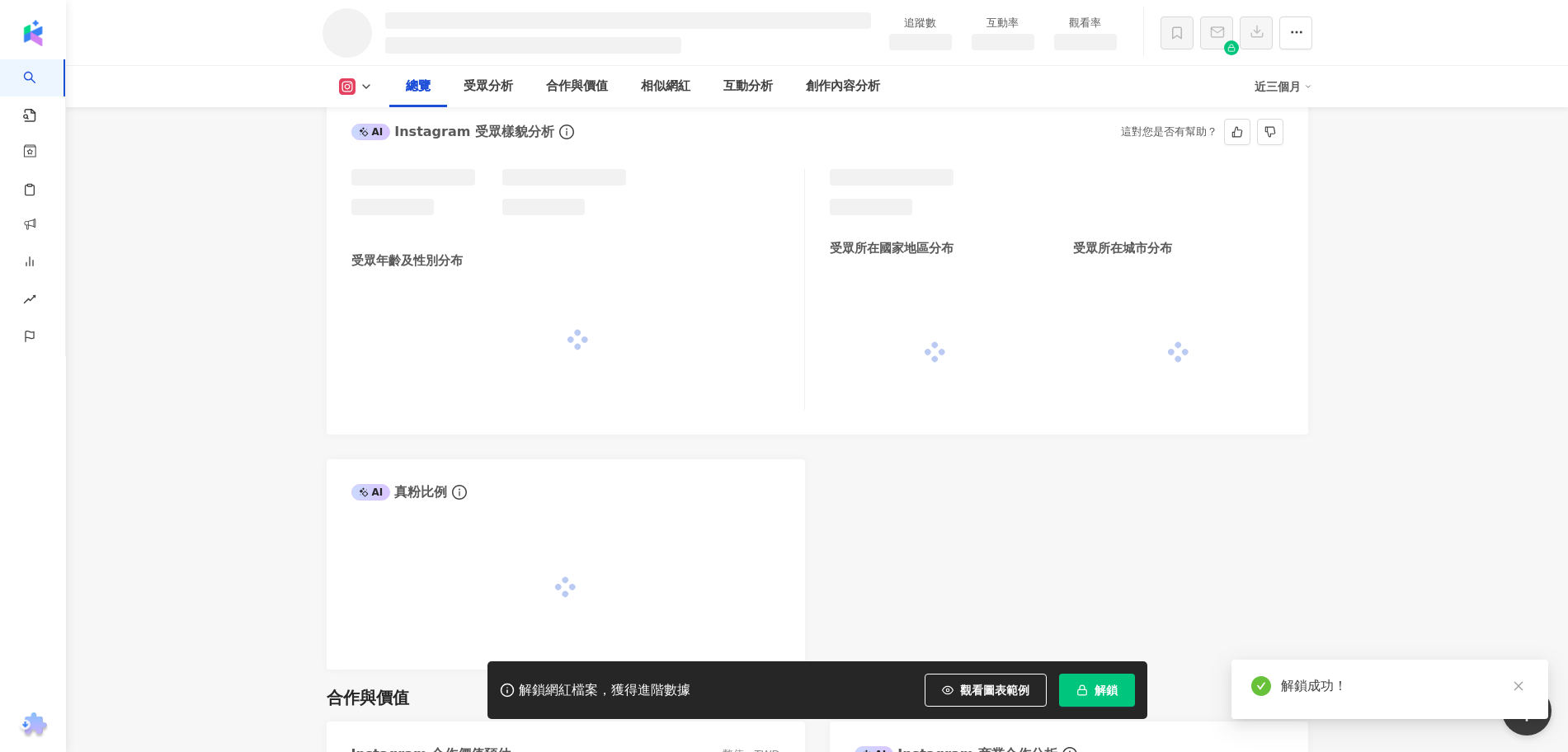
scroll to position [1740, 0]
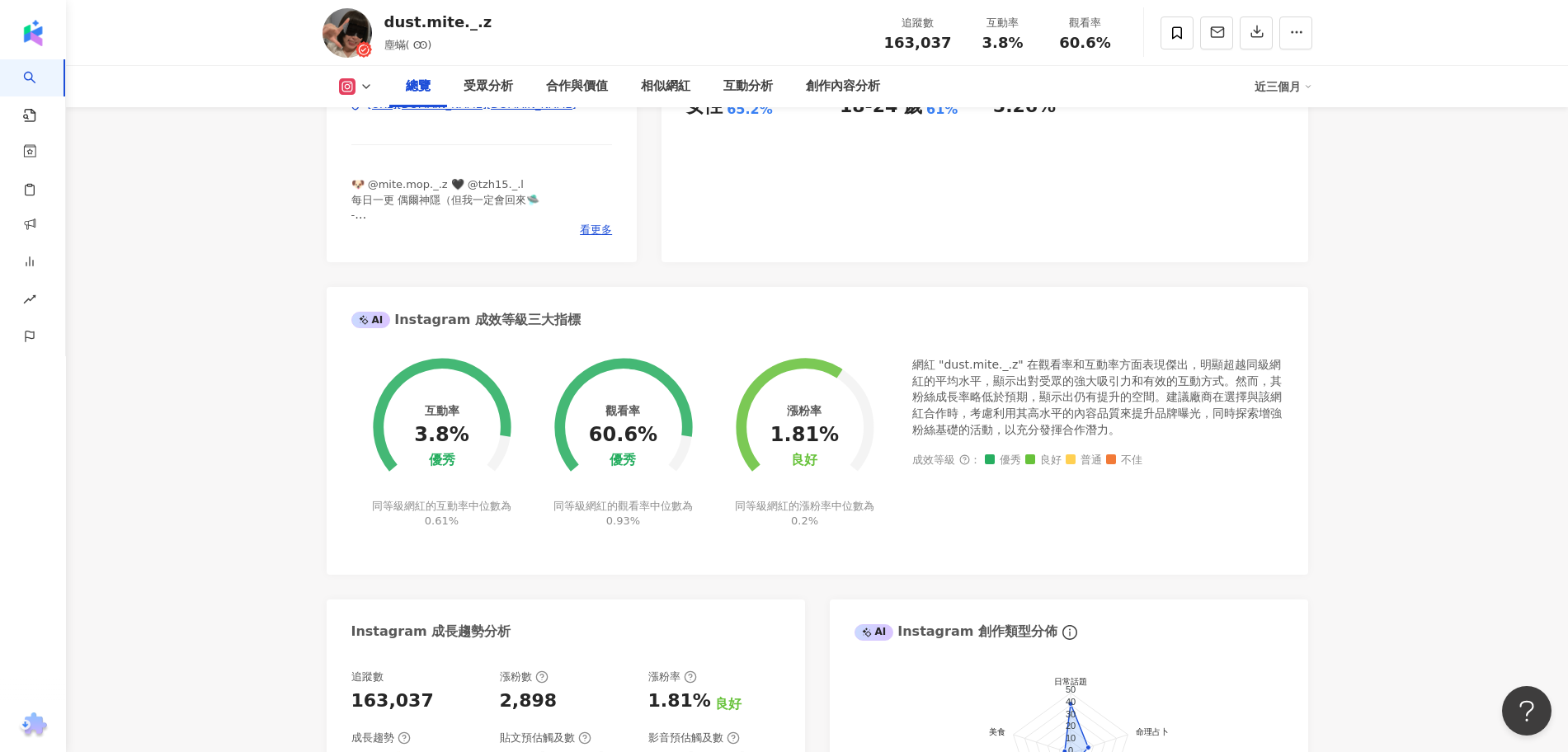
scroll to position [49, 0]
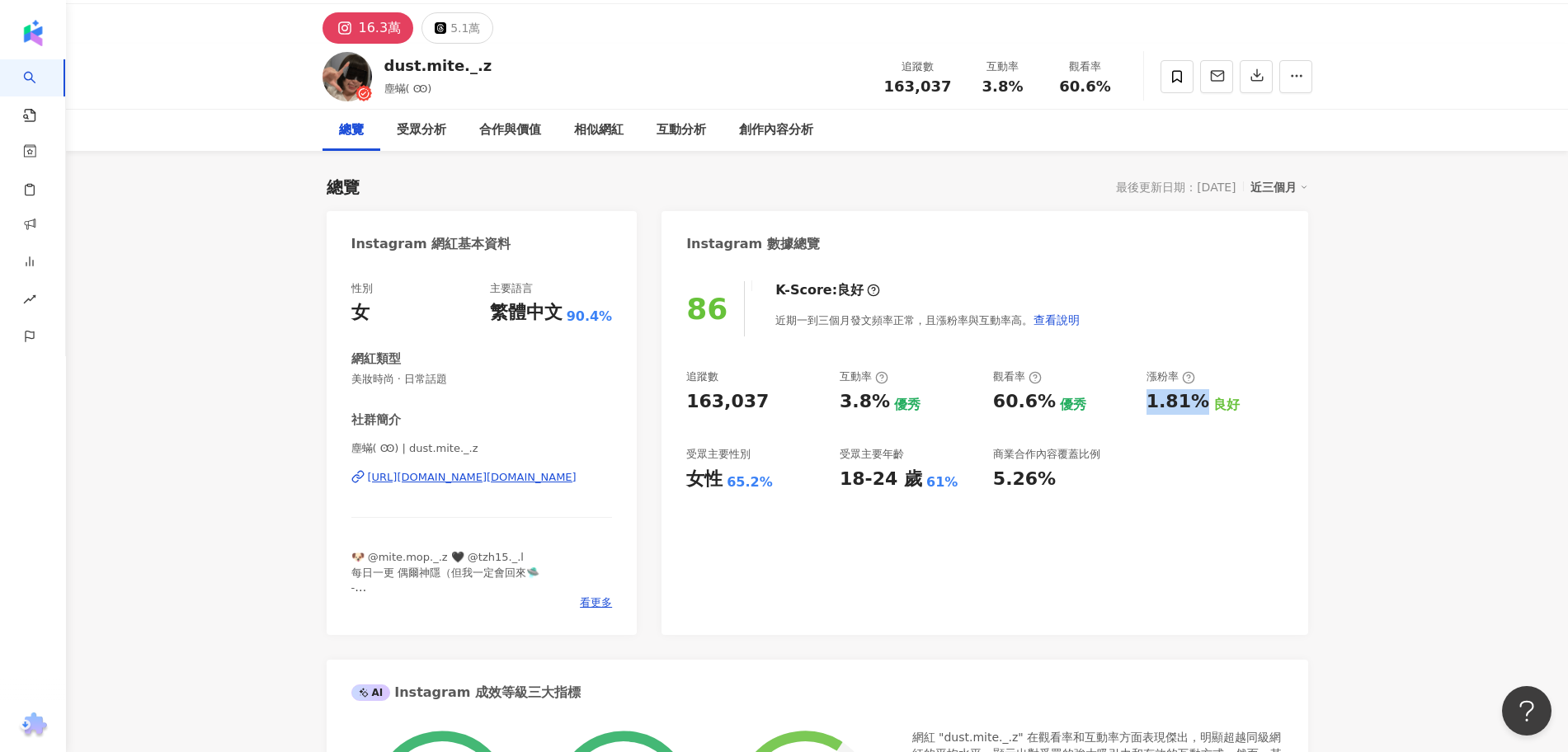
drag, startPoint x: 1159, startPoint y: 405, endPoint x: 1197, endPoint y: 406, distance: 38.0
click at [1197, 406] on div "1.81%" at bounding box center [1178, 402] width 63 height 26
copy div "1.81%"
drag, startPoint x: 850, startPoint y: 402, endPoint x: 877, endPoint y: 399, distance: 27.2
click at [877, 399] on div "追蹤數 163,037 互動率 3.8% 優秀 觀看率 60.6% 優秀 漲粉率 1.81% 良好 受眾主要性別 女性 65.2% 受眾主要年齡 18-24 …" at bounding box center [985, 430] width 596 height 122
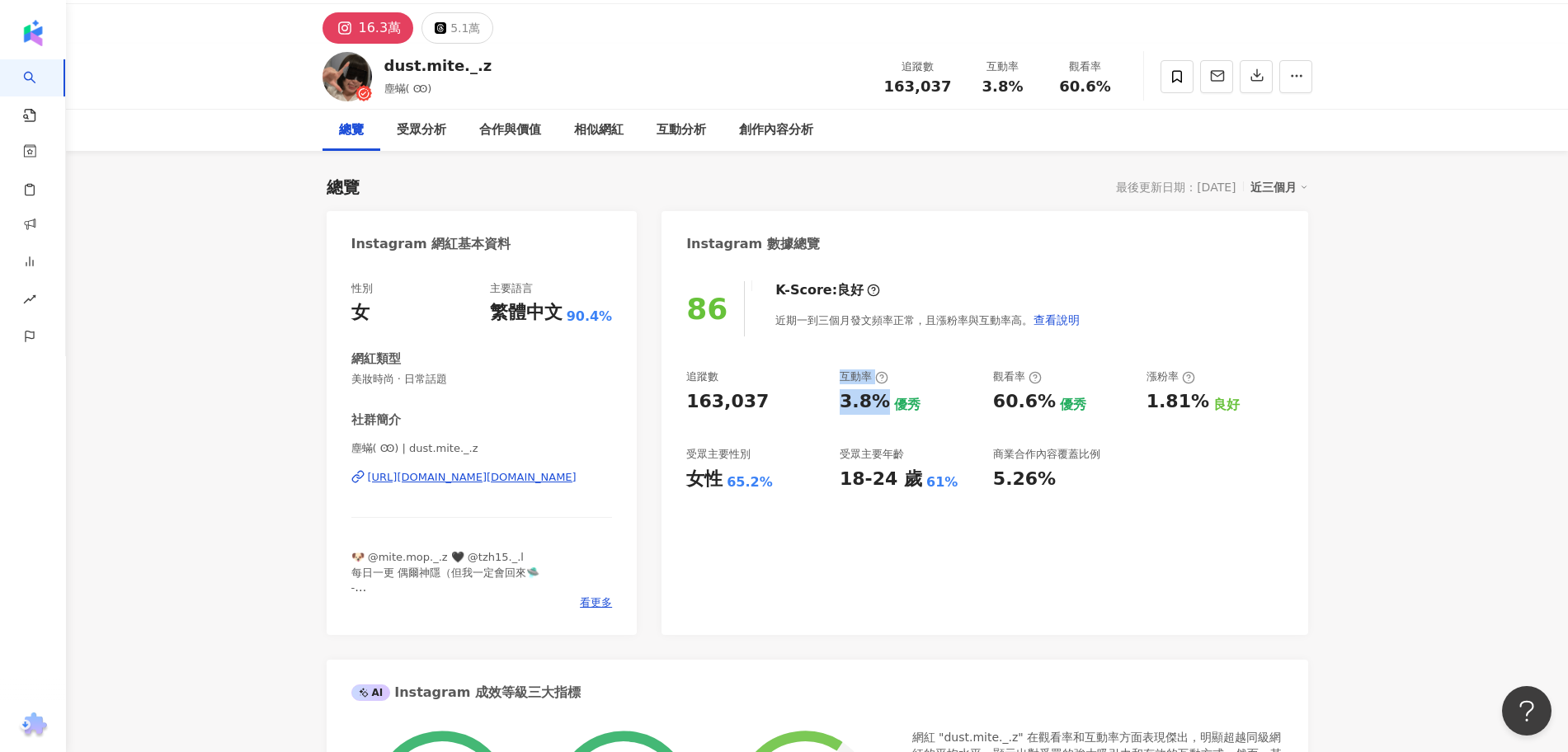
click at [877, 399] on div "3.8%" at bounding box center [864, 402] width 50 height 26
drag, startPoint x: 838, startPoint y: 410, endPoint x: 820, endPoint y: 409, distance: 18.0
click at [818, 409] on div "追蹤數 163,037 互動率 3.8% 優秀 觀看率 60.6% 優秀 漲粉率 1.81% 良好 受眾主要性別 女性 65.2% 受眾主要年齡 18-24 …" at bounding box center [985, 430] width 596 height 122
click at [849, 405] on div "3.8%" at bounding box center [864, 402] width 50 height 26
drag, startPoint x: 885, startPoint y: 406, endPoint x: 832, endPoint y: 407, distance: 53.0
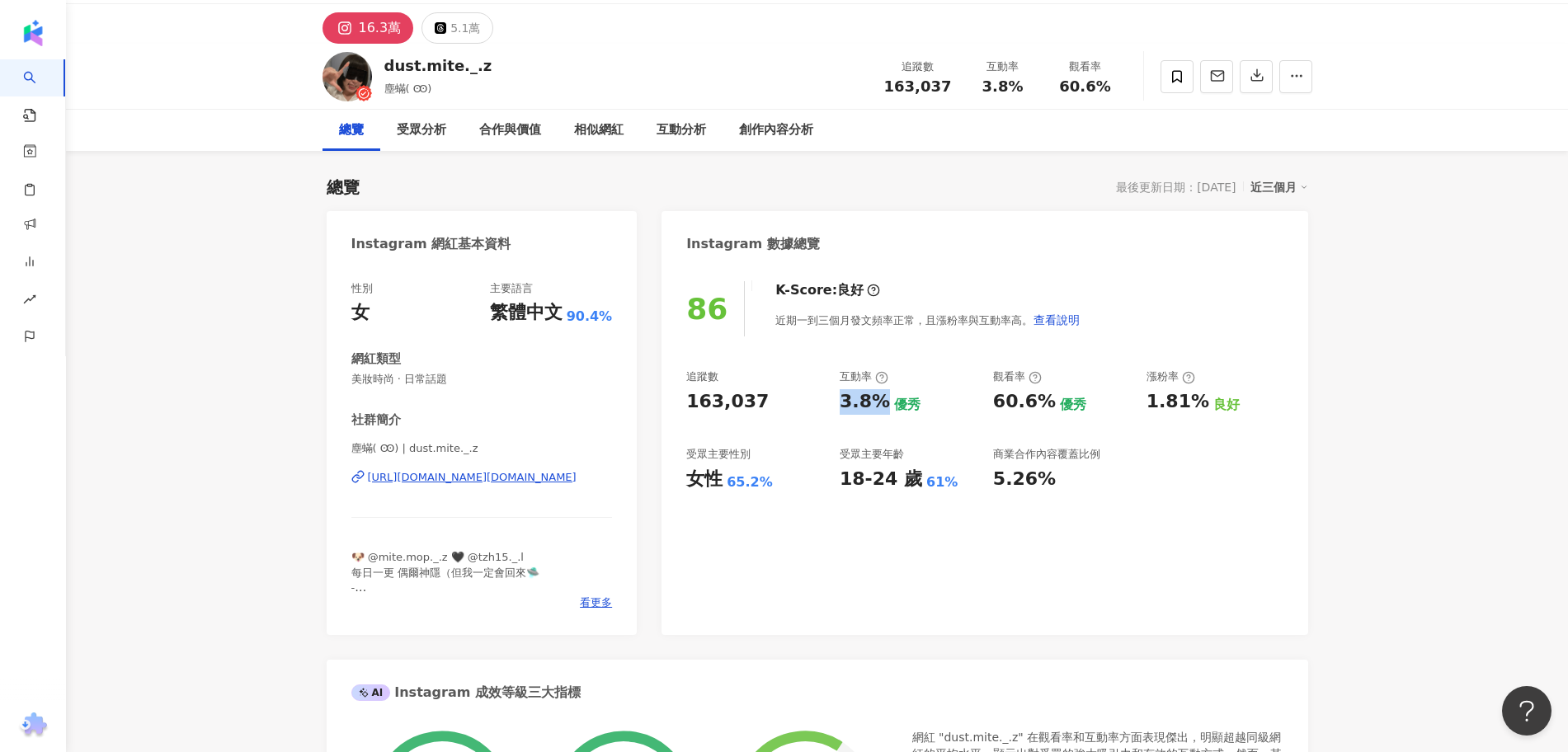
click at [832, 407] on div "追蹤數 163,037 互動率 3.8% 優秀 觀看率 60.6% 優秀 漲粉率 1.81% 良好 受眾主要性別 女性 65.2% 受眾主要年齡 18-24 …" at bounding box center [985, 430] width 596 height 122
copy div "3.8%"
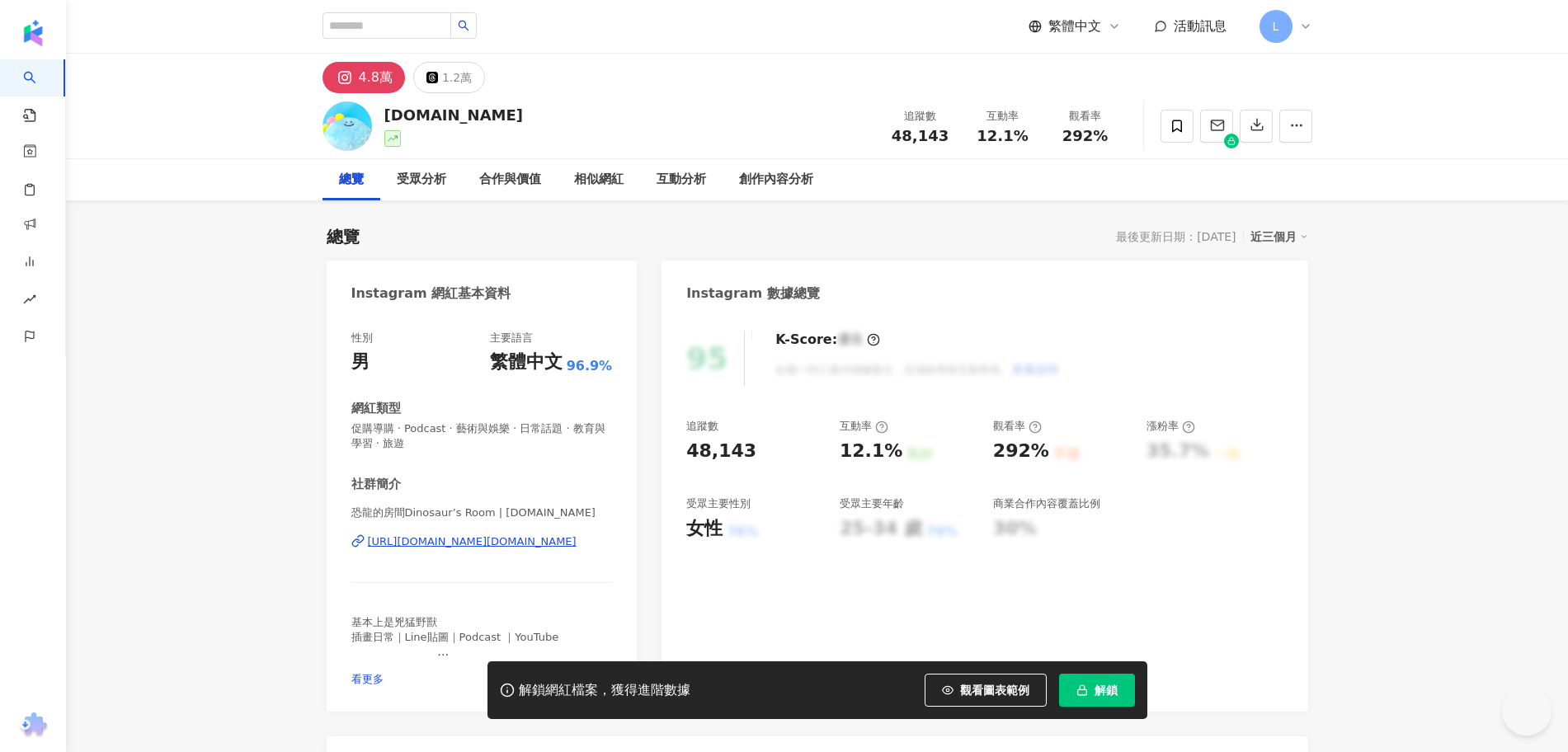
click at [1099, 694] on span "解鎖" at bounding box center [1106, 690] width 23 height 13
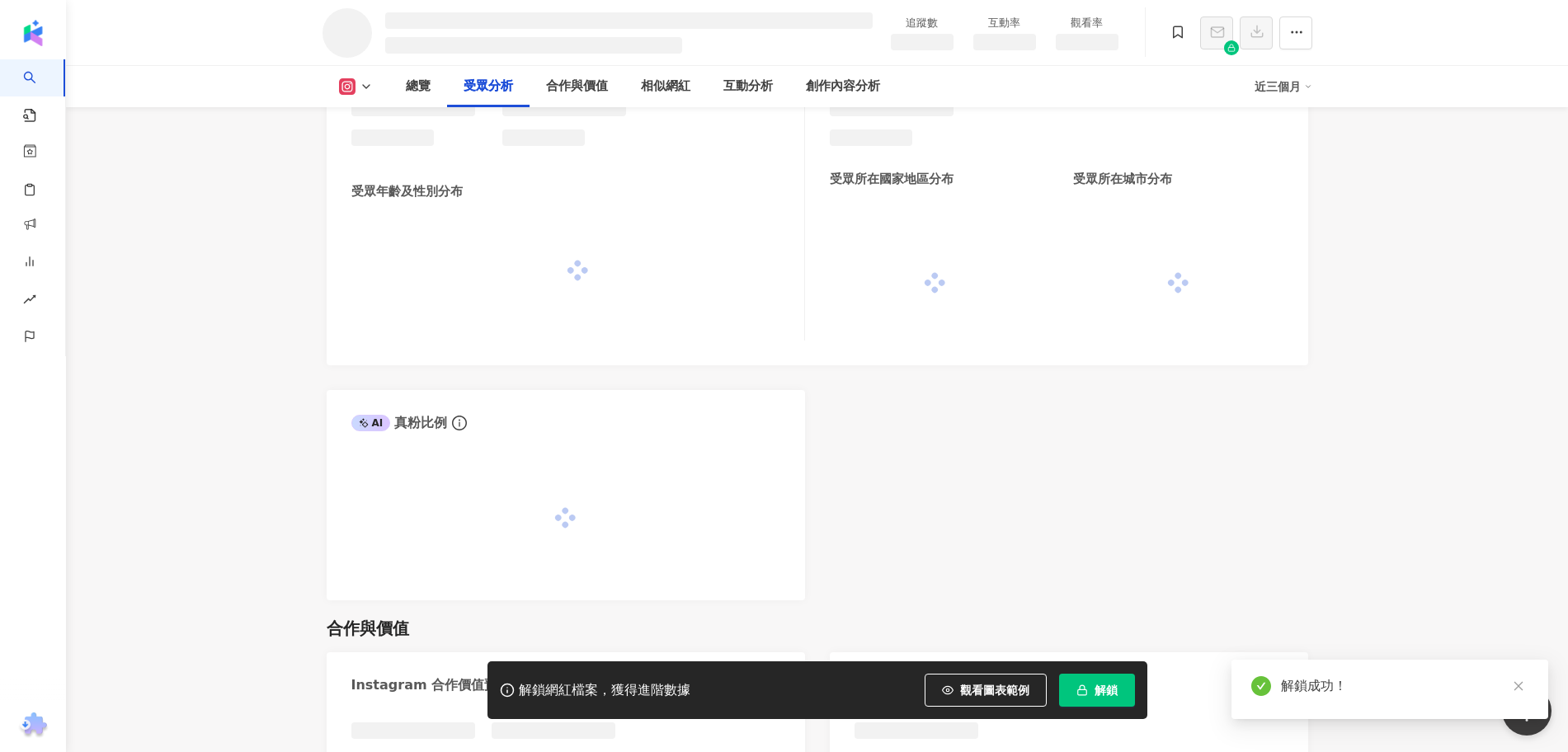
scroll to position [1379, 0]
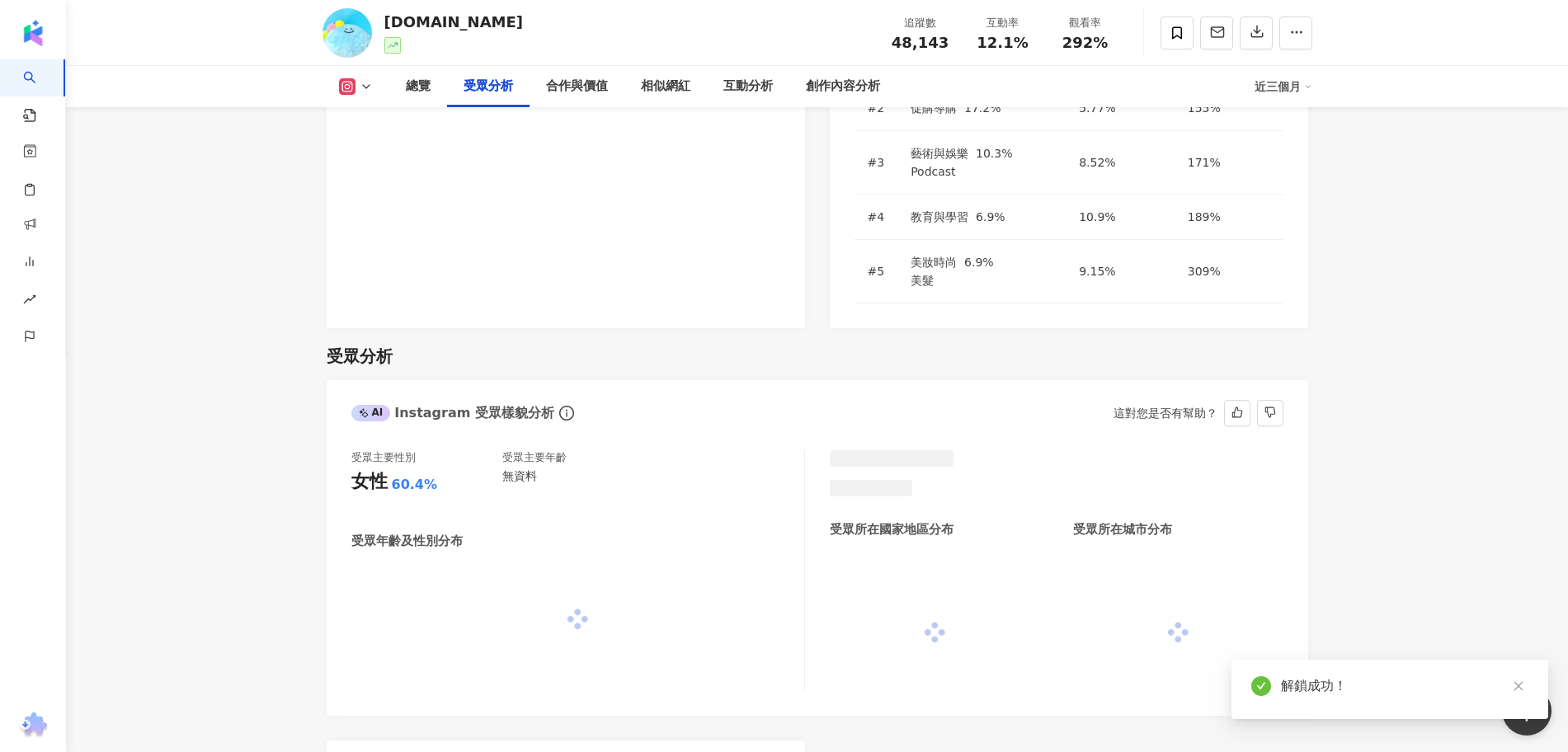
scroll to position [1447, 0]
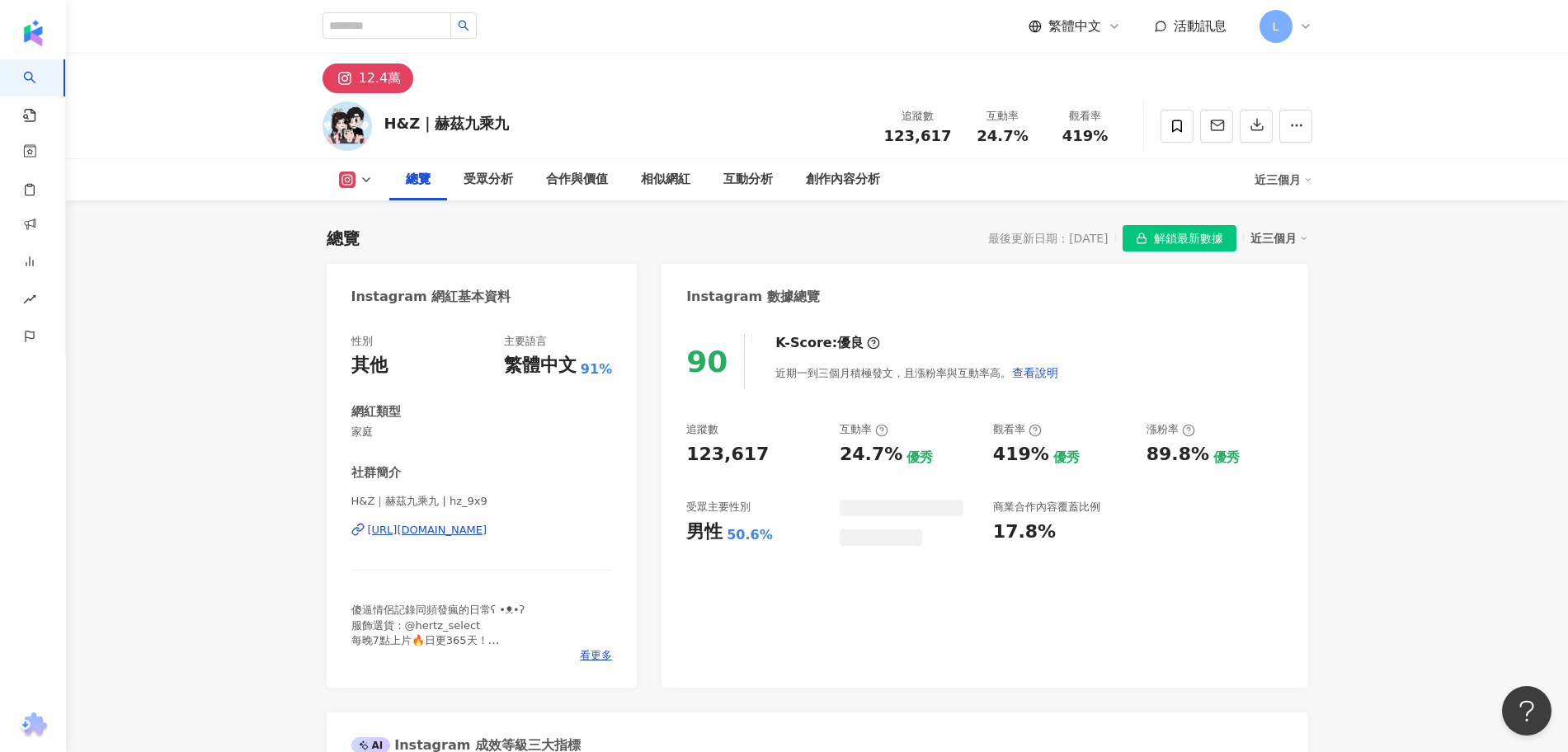
scroll to position [825, 0]
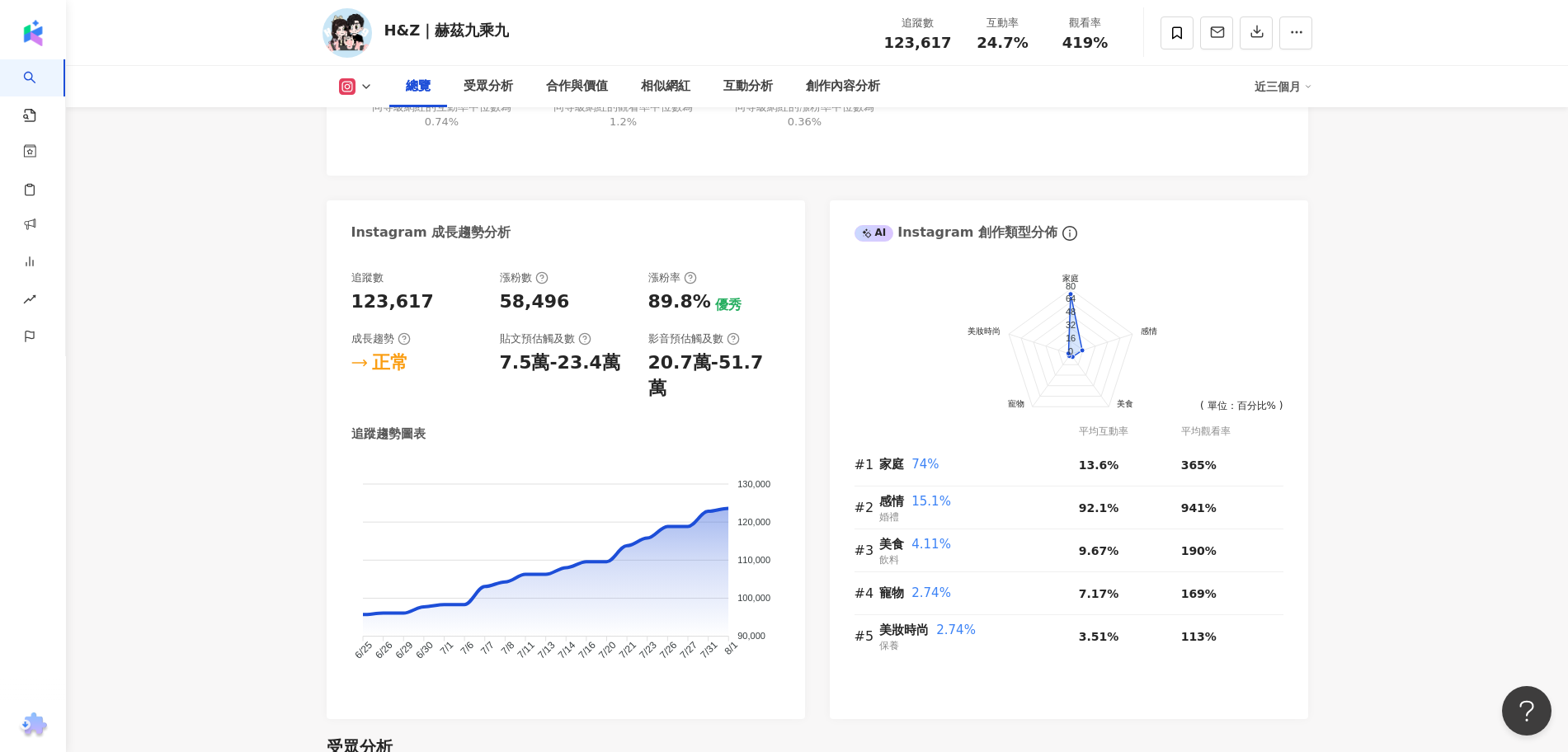
drag, startPoint x: 646, startPoint y: 303, endPoint x: 707, endPoint y: 297, distance: 61.3
click at [702, 302] on div "追蹤數 123,617 漲粉數 58,496 漲粉率 89.8% 優秀 成長趨勢 正常 貼文預估觸及數 7.5萬-23.4萬 影音預估觸及數 20.7萬-51…" at bounding box center [566, 336] width 429 height 131
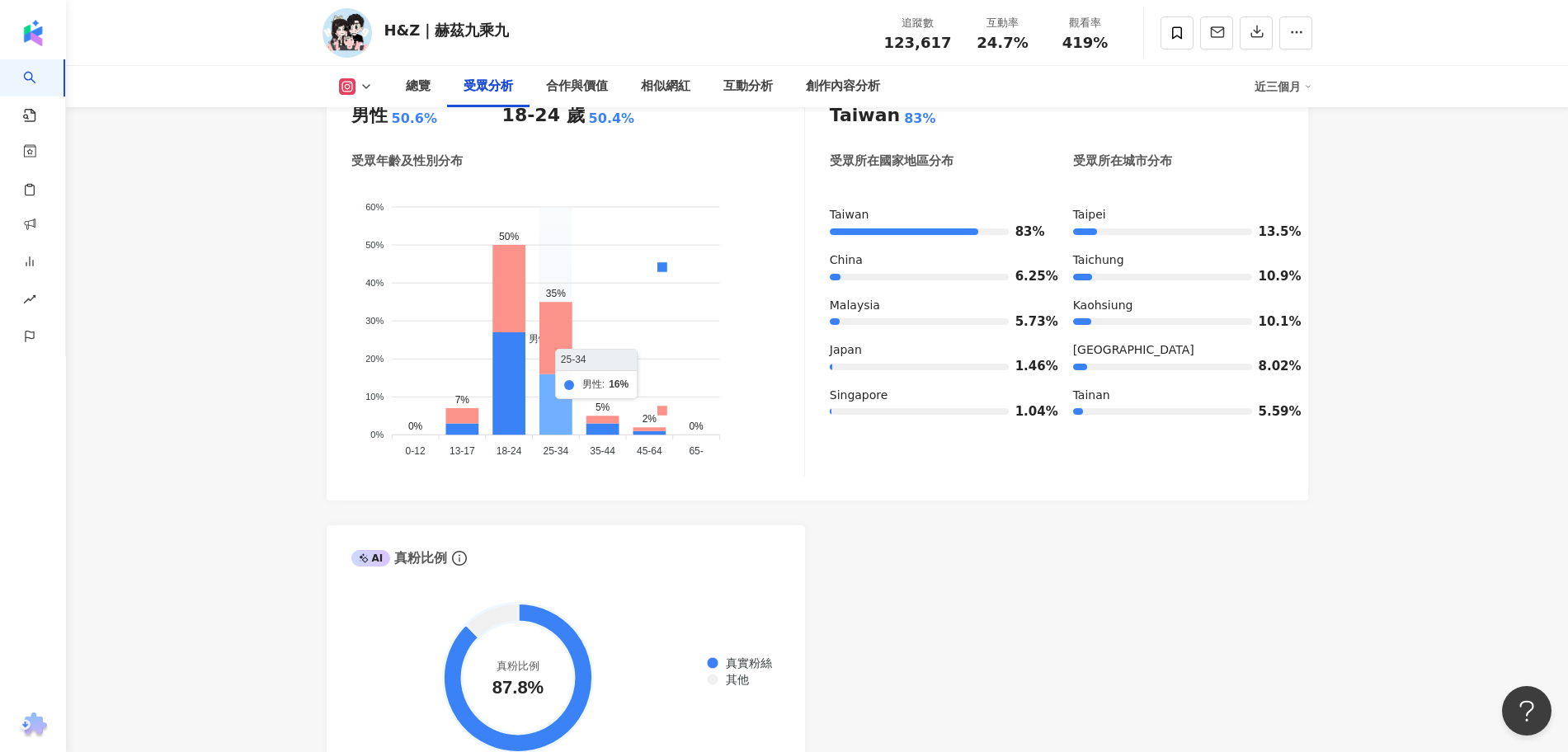
scroll to position [1547, 0]
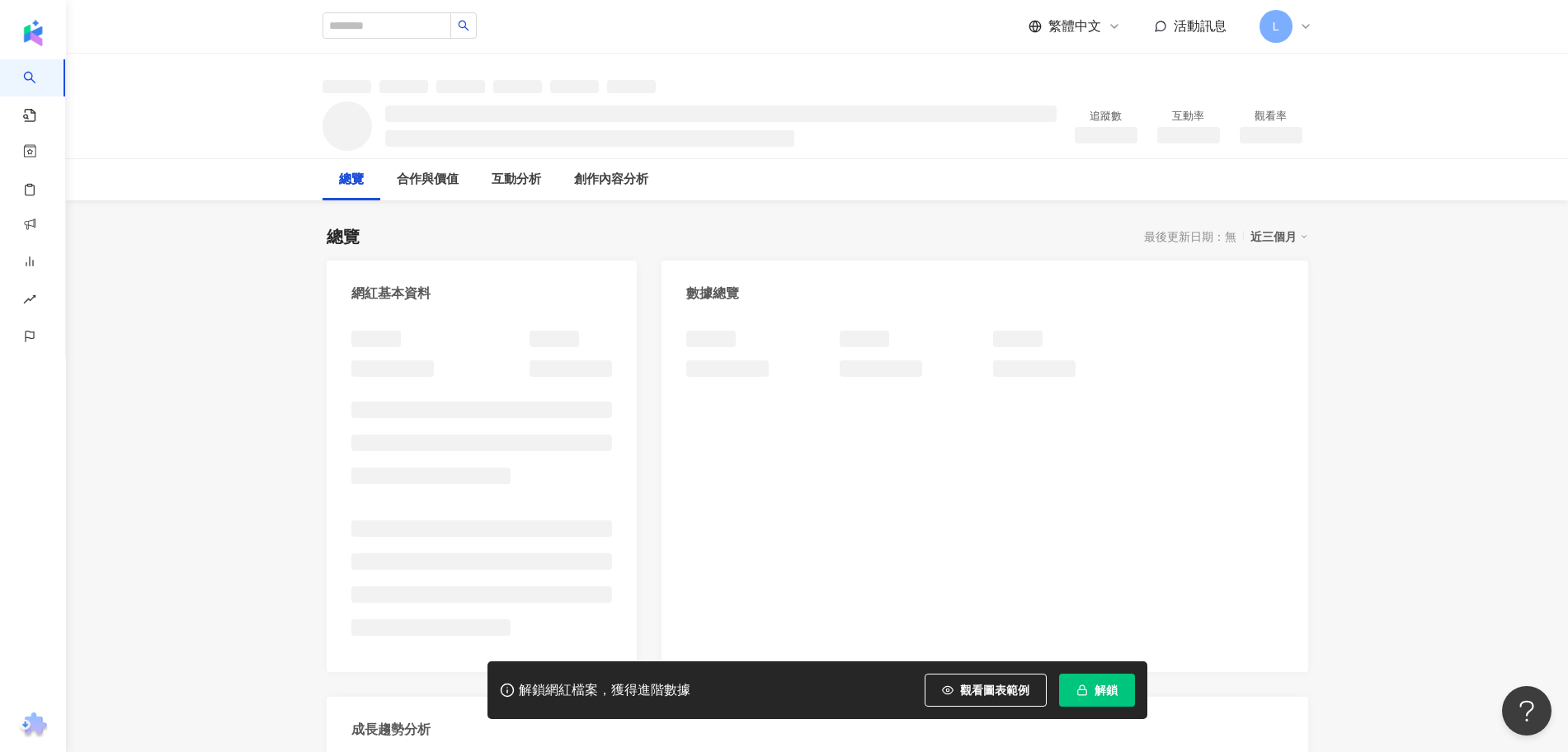
click at [1105, 685] on span "解鎖" at bounding box center [1106, 690] width 23 height 13
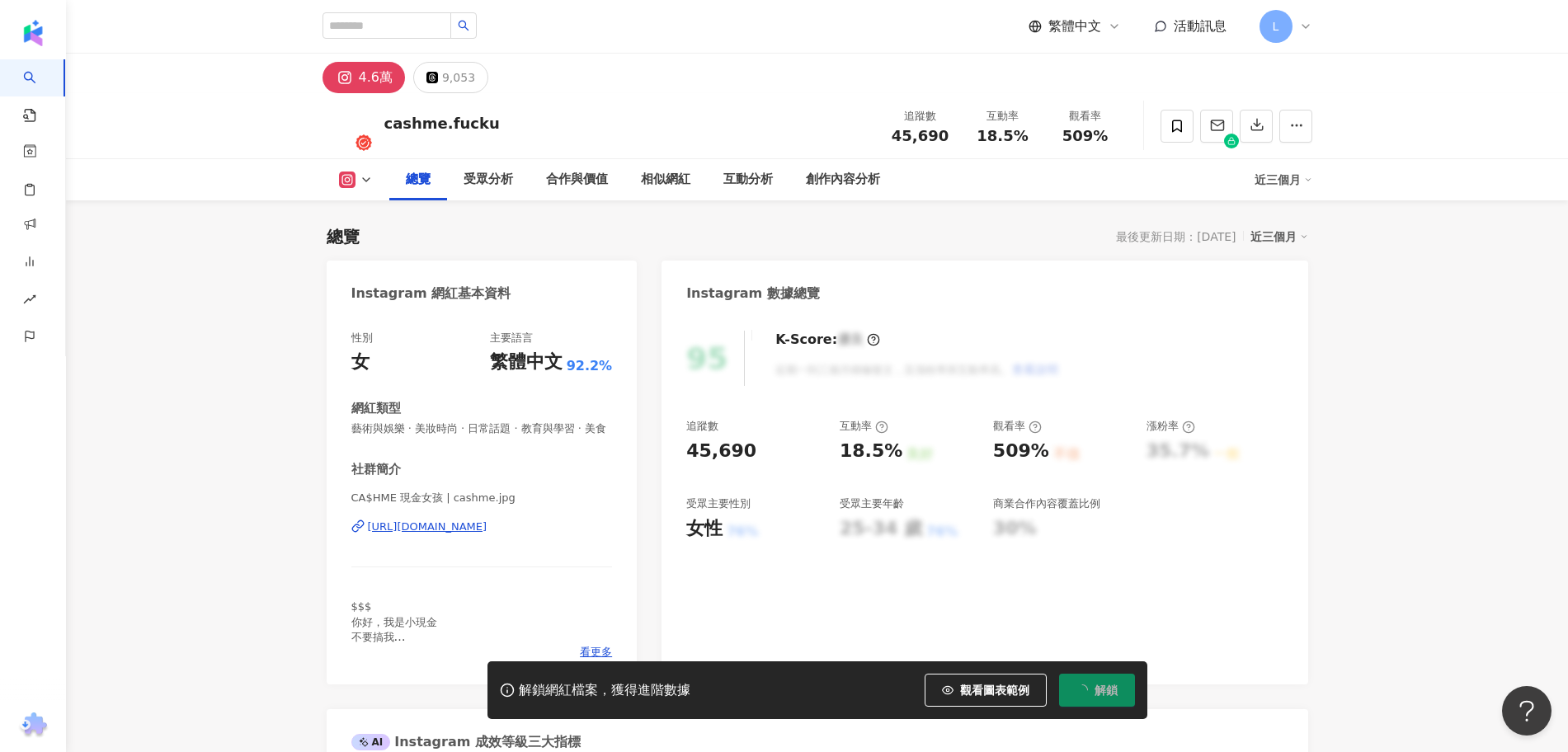
scroll to position [103, 0]
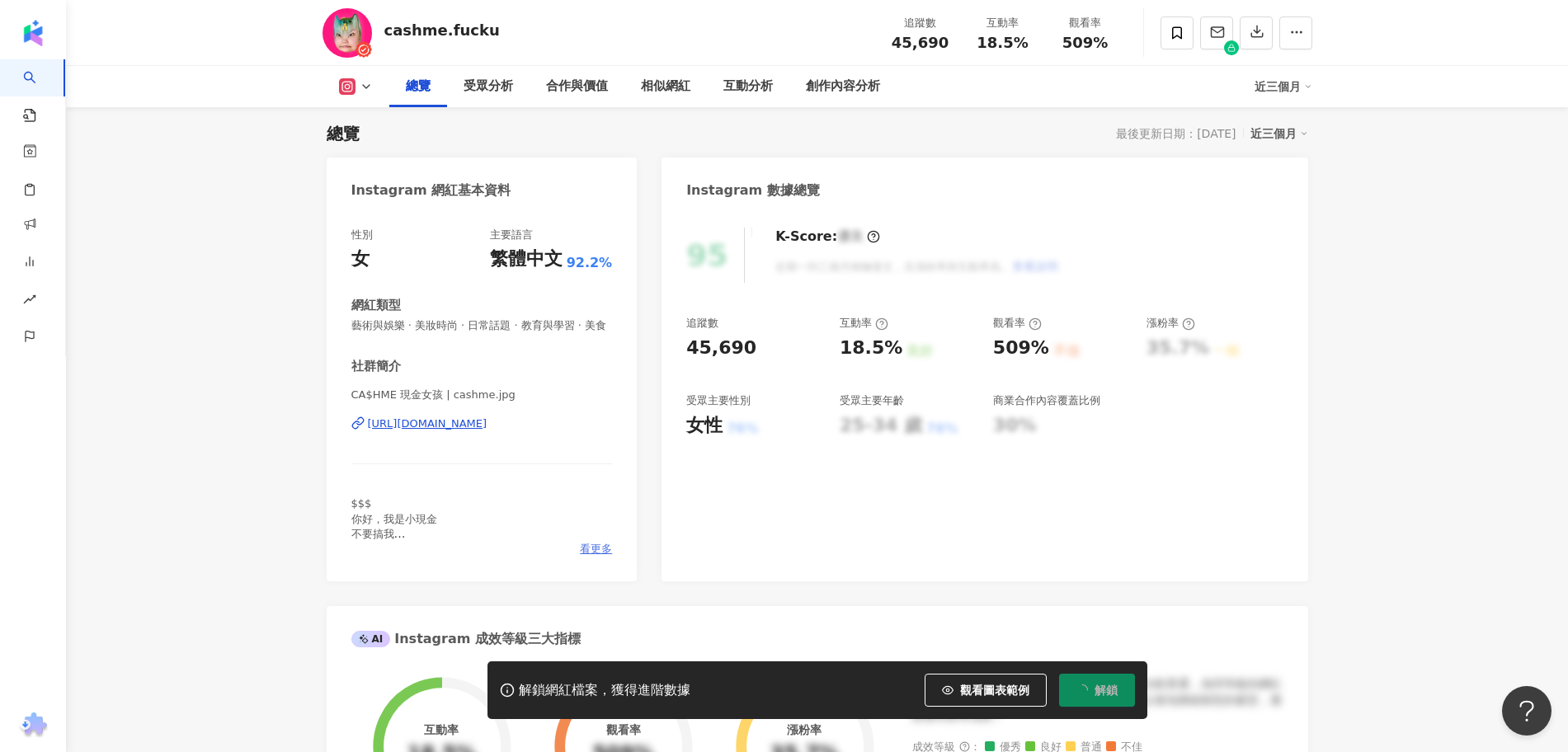
click at [593, 557] on span "看更多" at bounding box center [595, 550] width 32 height 15
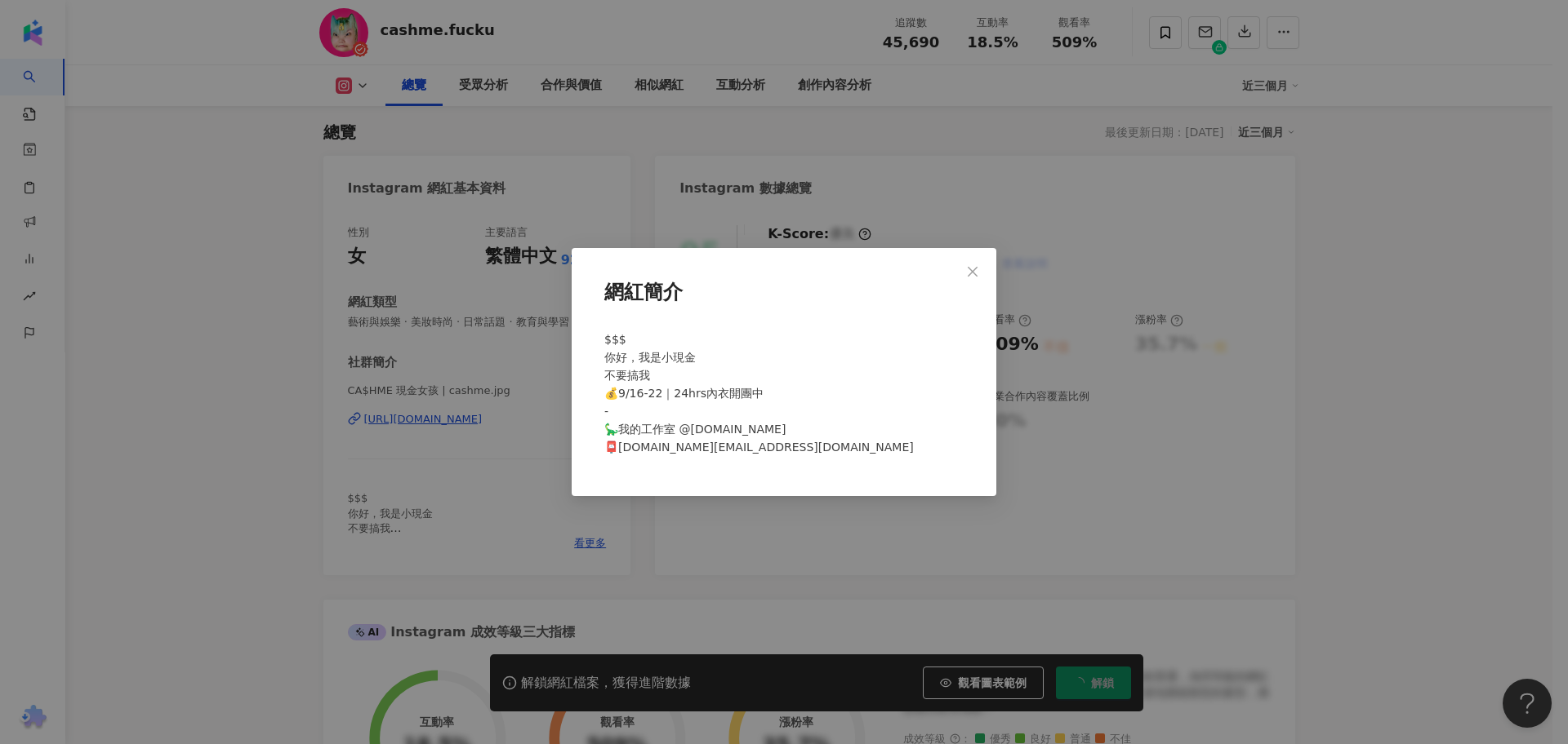
click at [991, 272] on div "網紅簡介 $$$ 你好，我是小現金 不要搞我 💰9/16-22｜24hrs內衣開團中 - 🦕我的工作室 @[DOMAIN_NAME] 📮[DOMAIN_NAM…" at bounding box center [783, 372] width 425 height 248
click at [975, 271] on icon "close" at bounding box center [973, 271] width 13 height 13
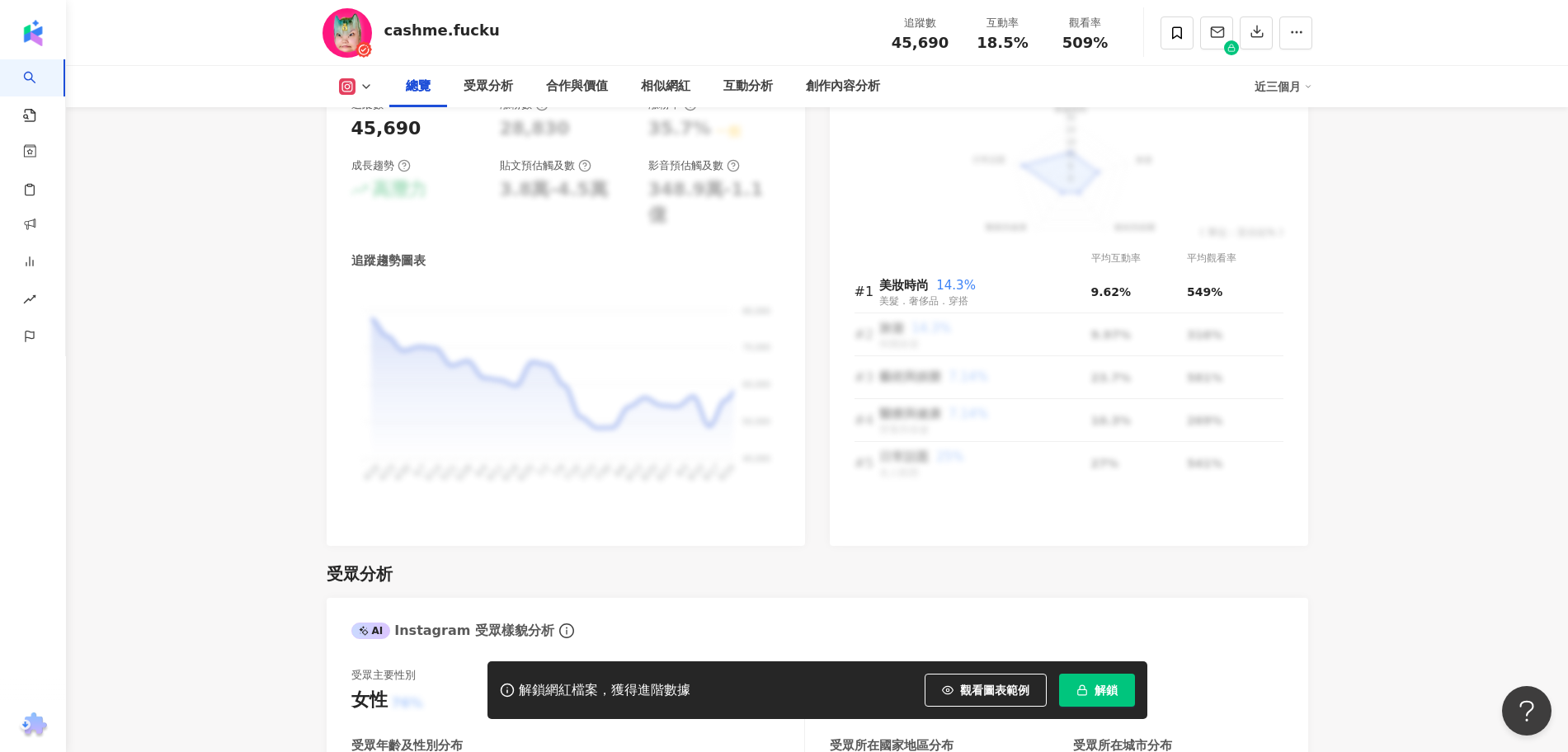
scroll to position [1341, 0]
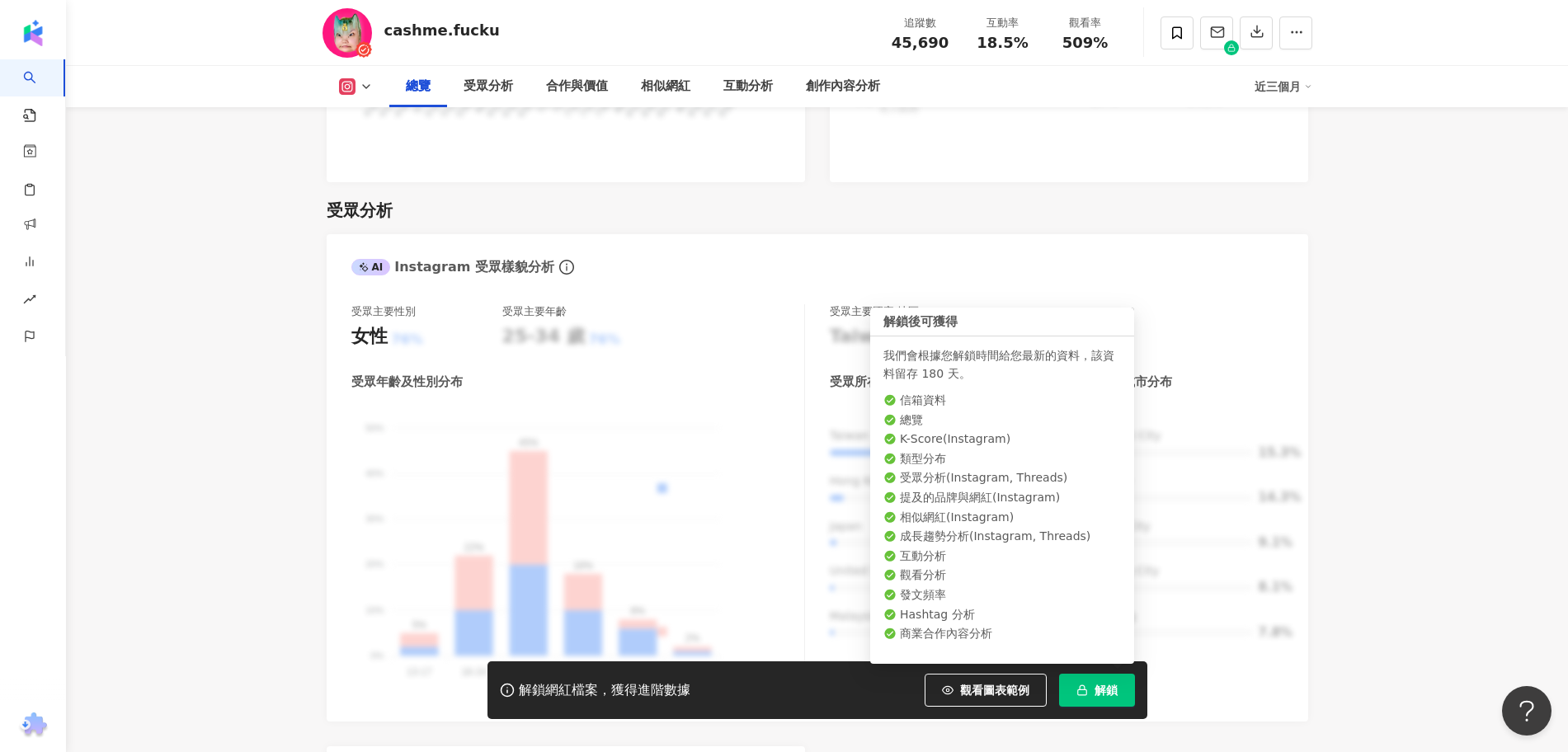
click at [1095, 695] on span "解鎖" at bounding box center [1106, 690] width 23 height 13
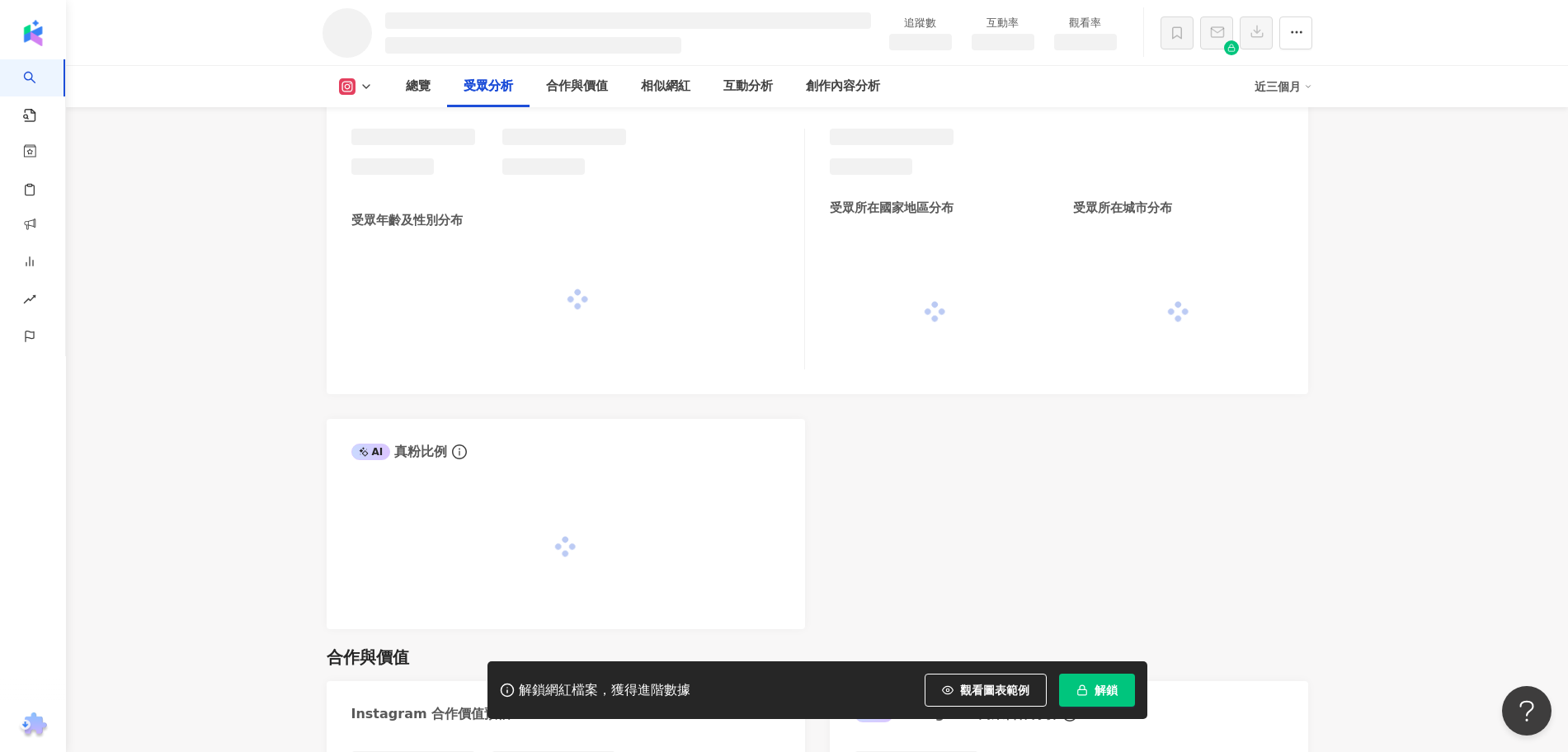
scroll to position [1294, 0]
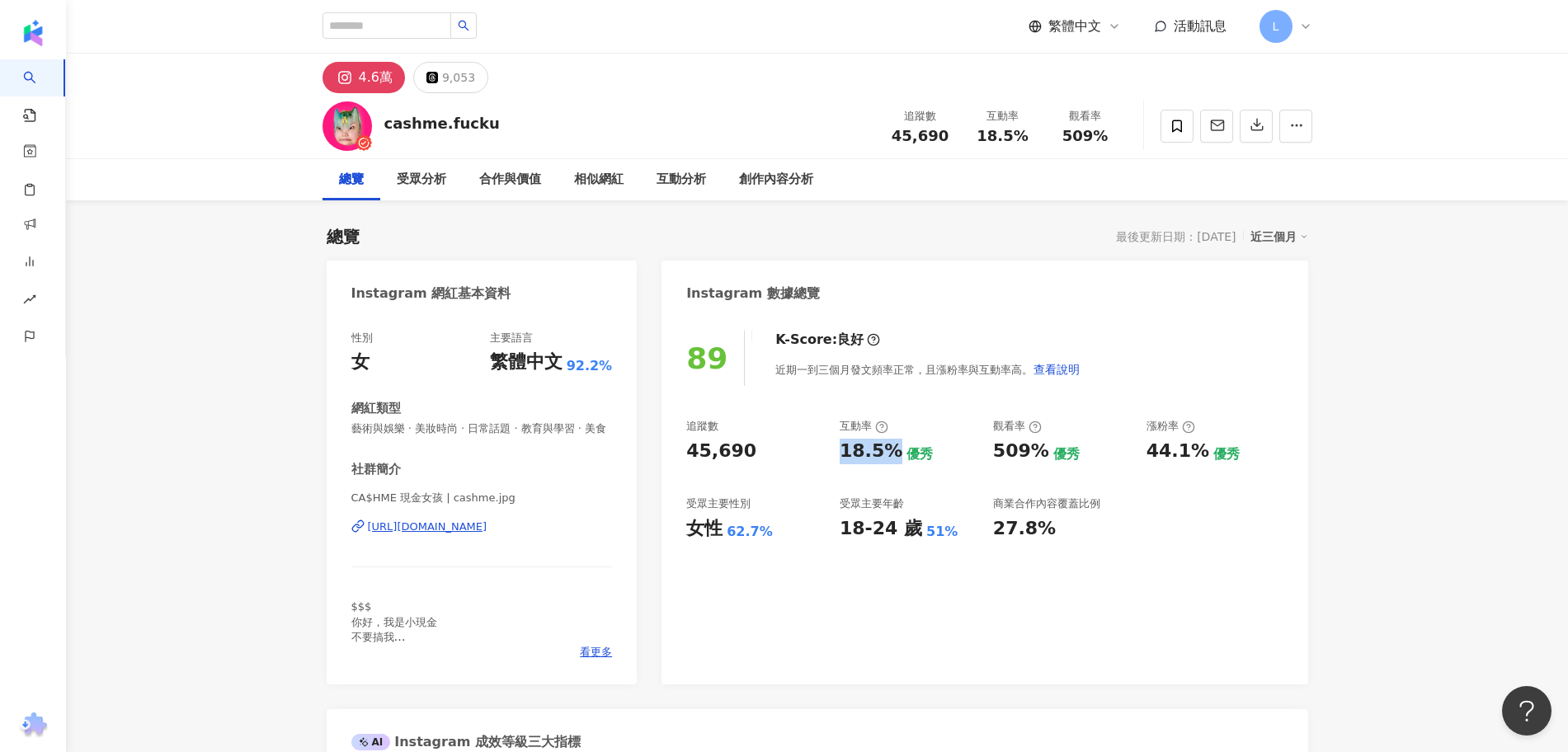
drag, startPoint x: 832, startPoint y: 456, endPoint x: 896, endPoint y: 454, distance: 64.0
click at [896, 454] on div "追蹤數 45,690 互動率 18.5% 優秀 觀看率 509% 優秀 漲粉率 44.1% 優秀 受眾主要性別 女性 62.7% 受眾主要年齡 18-24 歲…" at bounding box center [985, 480] width 596 height 122
copy div "18.5%"
drag, startPoint x: 1150, startPoint y: 449, endPoint x: 1197, endPoint y: 451, distance: 47.0
click at [1197, 451] on div "44.1%" at bounding box center [1178, 451] width 63 height 26
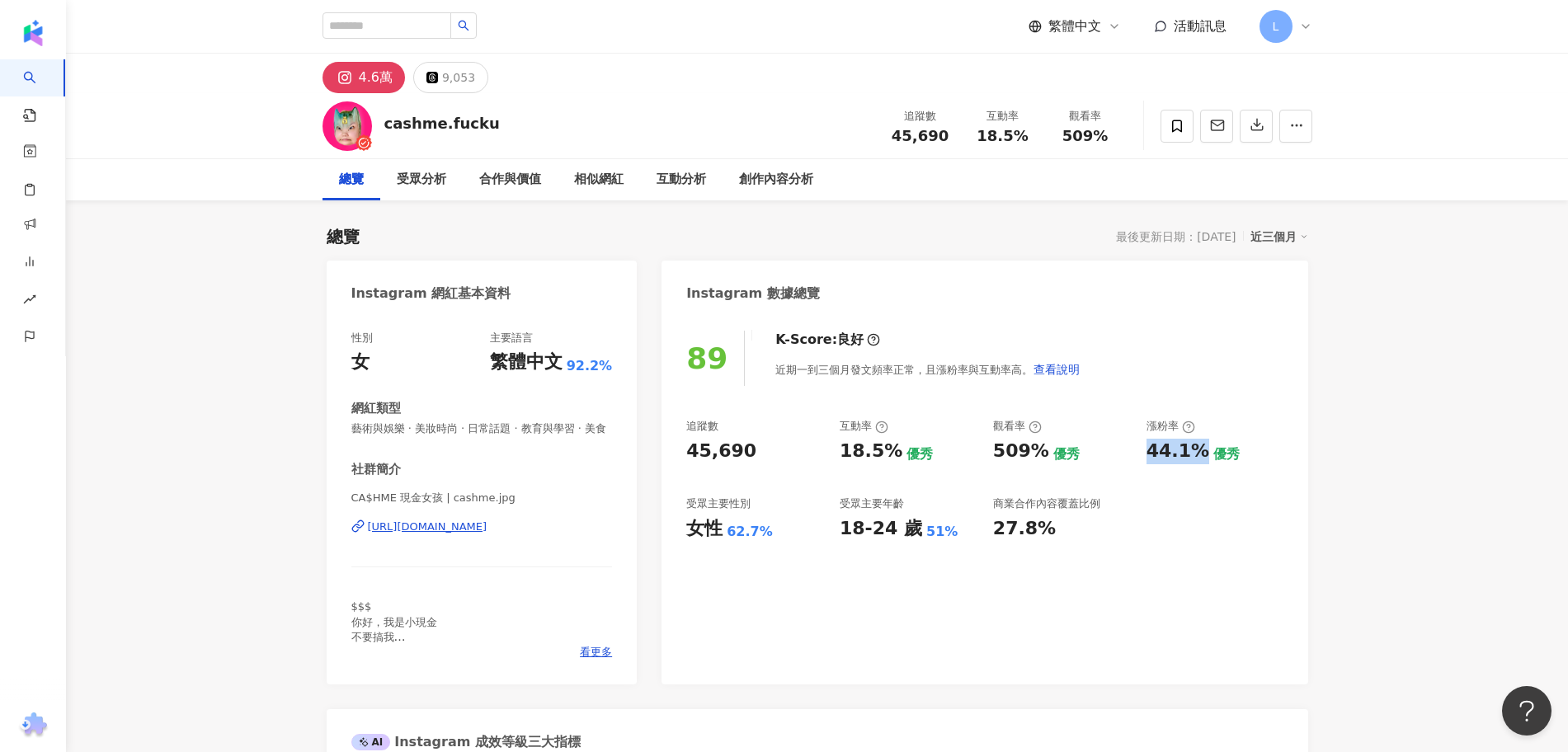
copy div "44.1%"
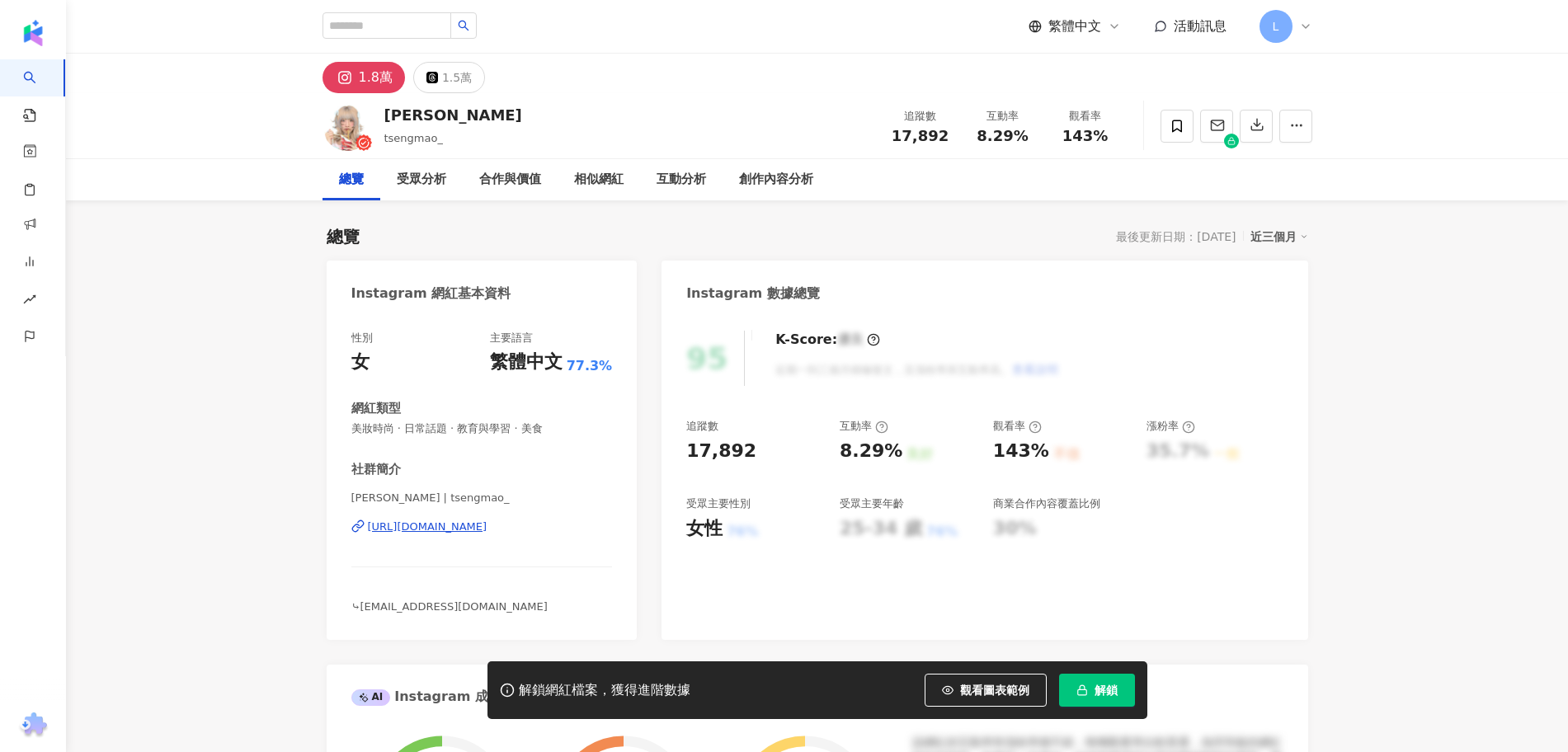
click at [1099, 685] on span "解鎖" at bounding box center [1106, 690] width 23 height 13
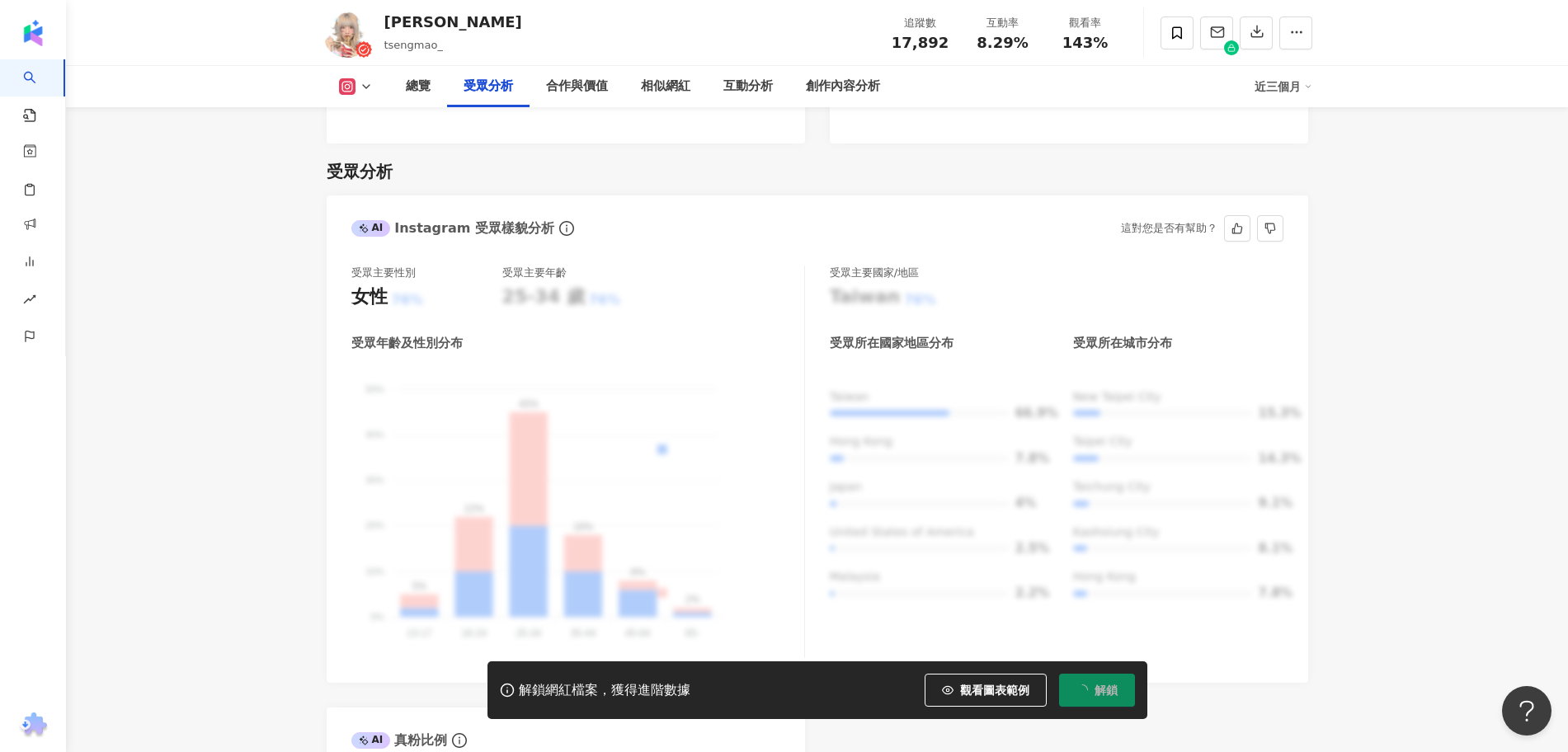
scroll to position [1341, 0]
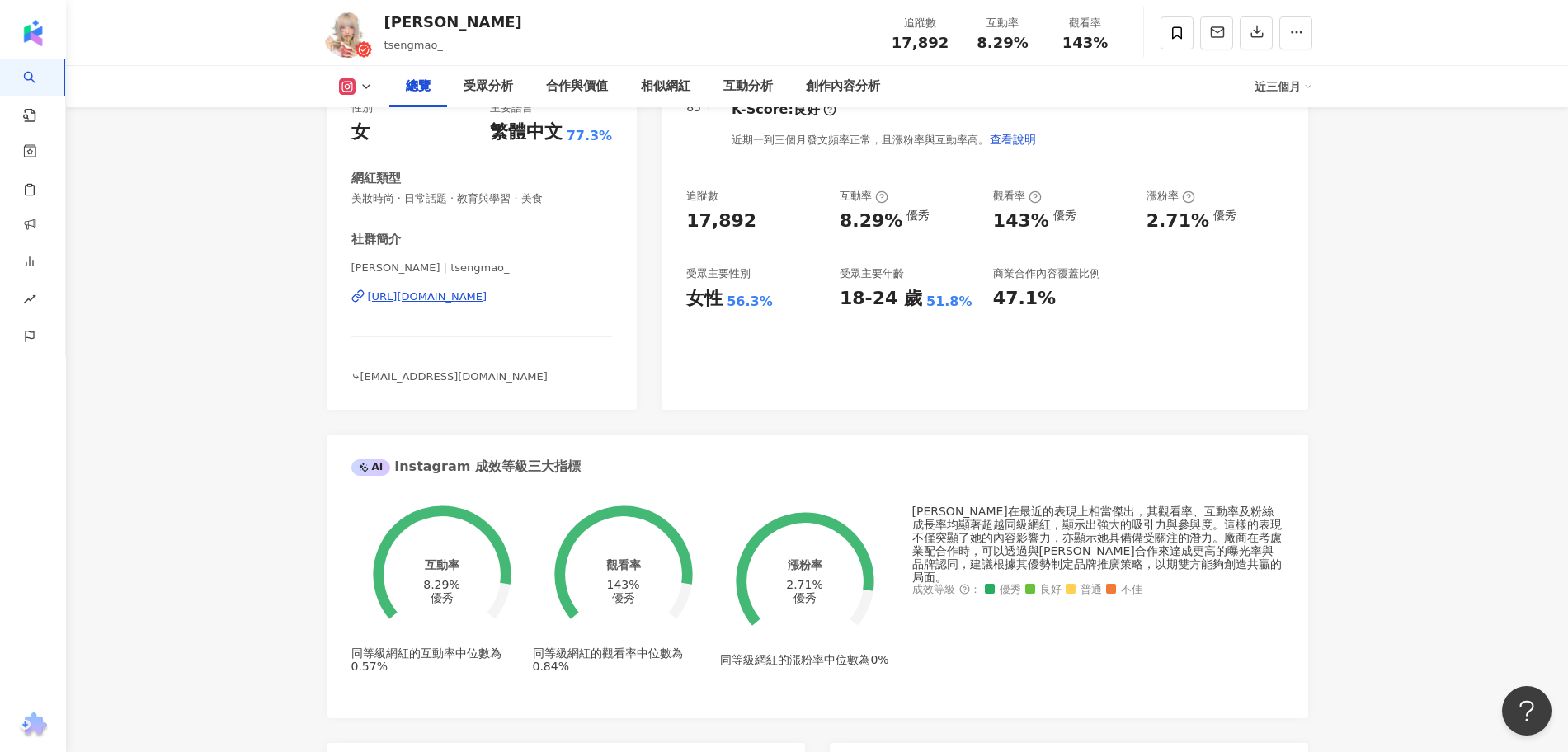
scroll to position [194, 0]
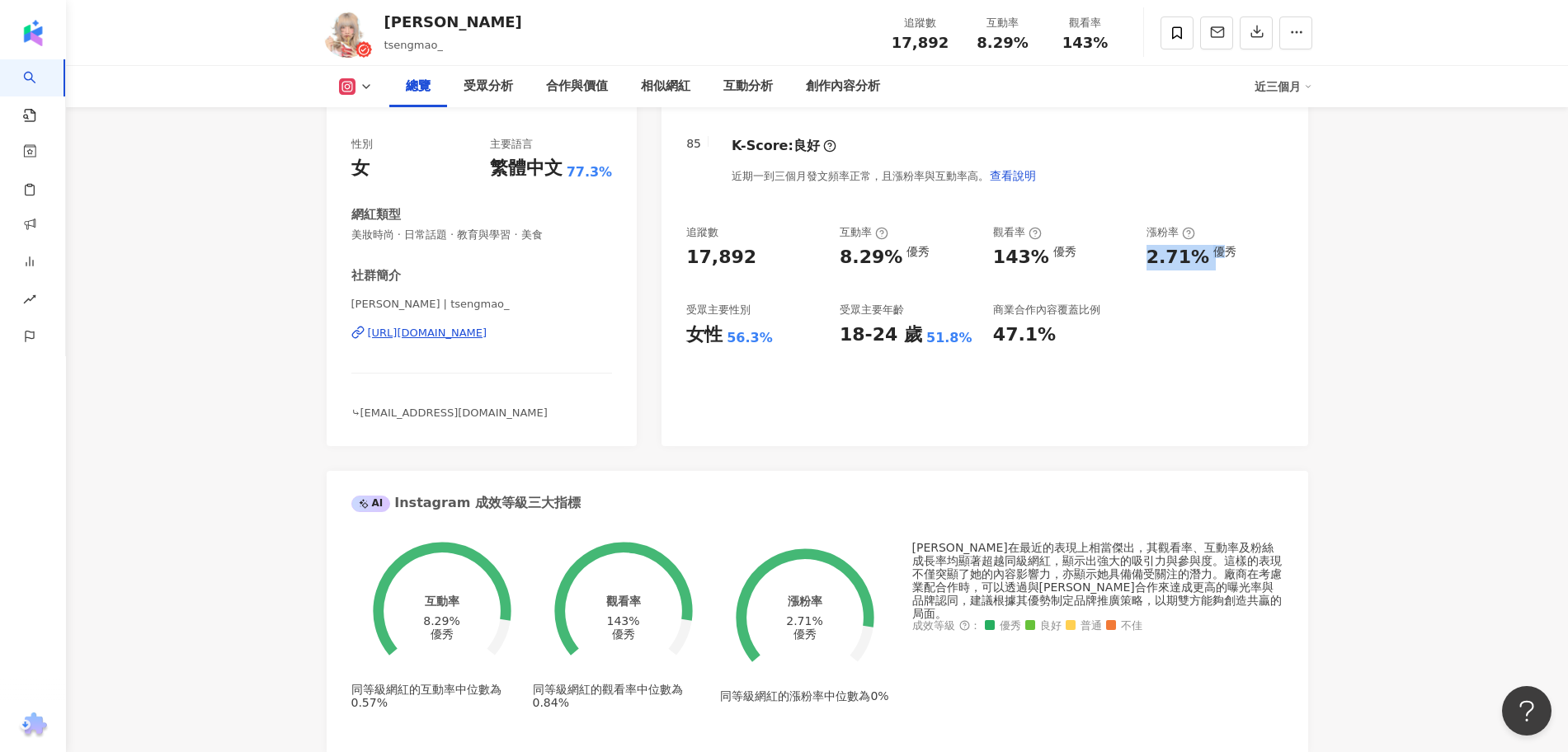
drag, startPoint x: 1141, startPoint y: 260, endPoint x: 1214, endPoint y: 260, distance: 73.0
click at [1214, 260] on div "追蹤數 17,892 互動率 8.29% 優秀 觀看率 143% 優秀 漲粉率 2.71% 優秀 受眾主要性別 女性 56.3% 受眾主要年齡 18-24 歲…" at bounding box center [985, 286] width 596 height 122
click at [1201, 253] on div "2.71%" at bounding box center [1178, 258] width 63 height 26
drag, startPoint x: 1176, startPoint y: 259, endPoint x: 1145, endPoint y: 259, distance: 31.0
click at [1145, 259] on div "追蹤數 17,892 互動率 8.29% 優秀 觀看率 143% 優秀 漲粉率 2.71% 優秀 受眾主要性別 女性 56.3% 受眾主要年齡 18-24 歲…" at bounding box center [985, 286] width 596 height 122
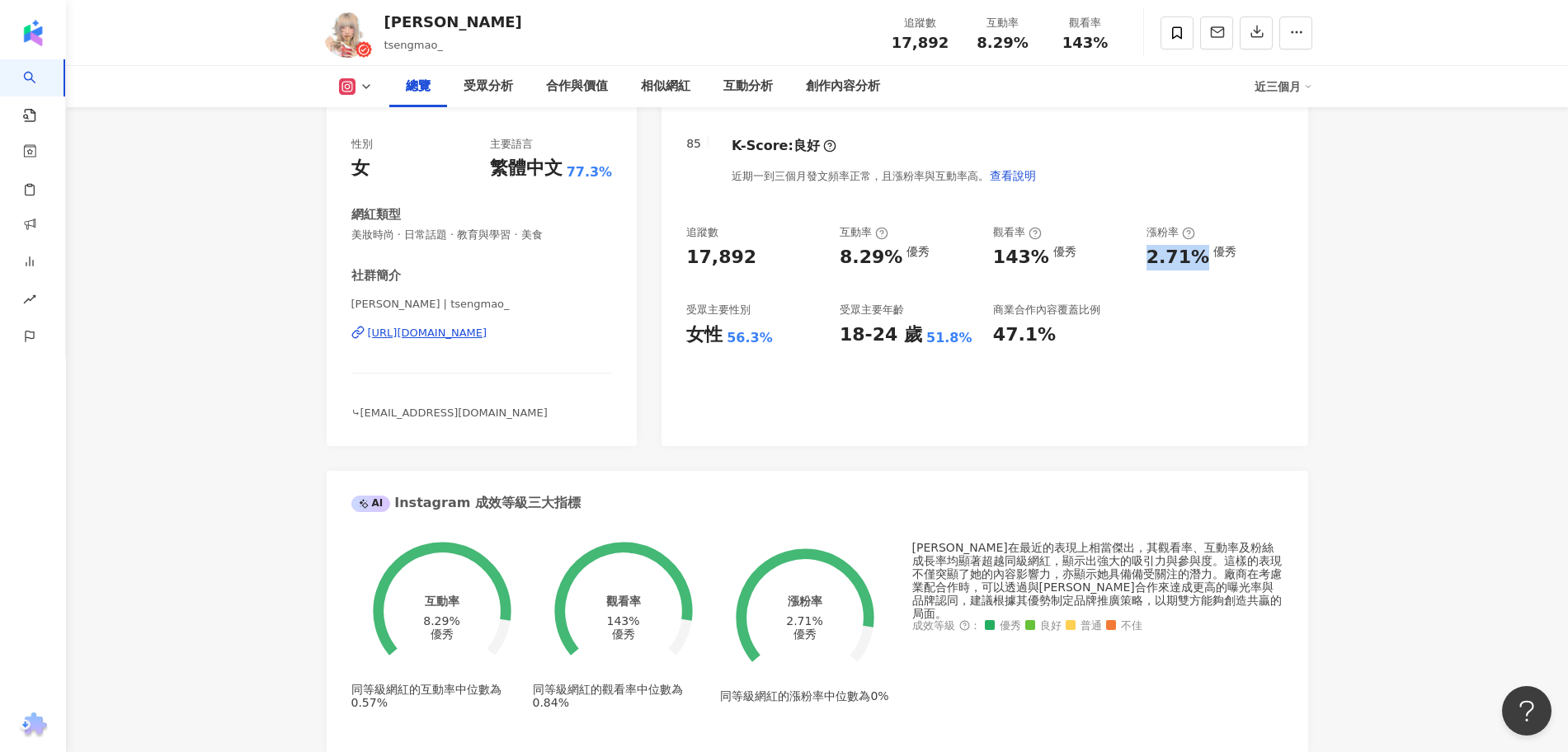
copy div "2.71%"
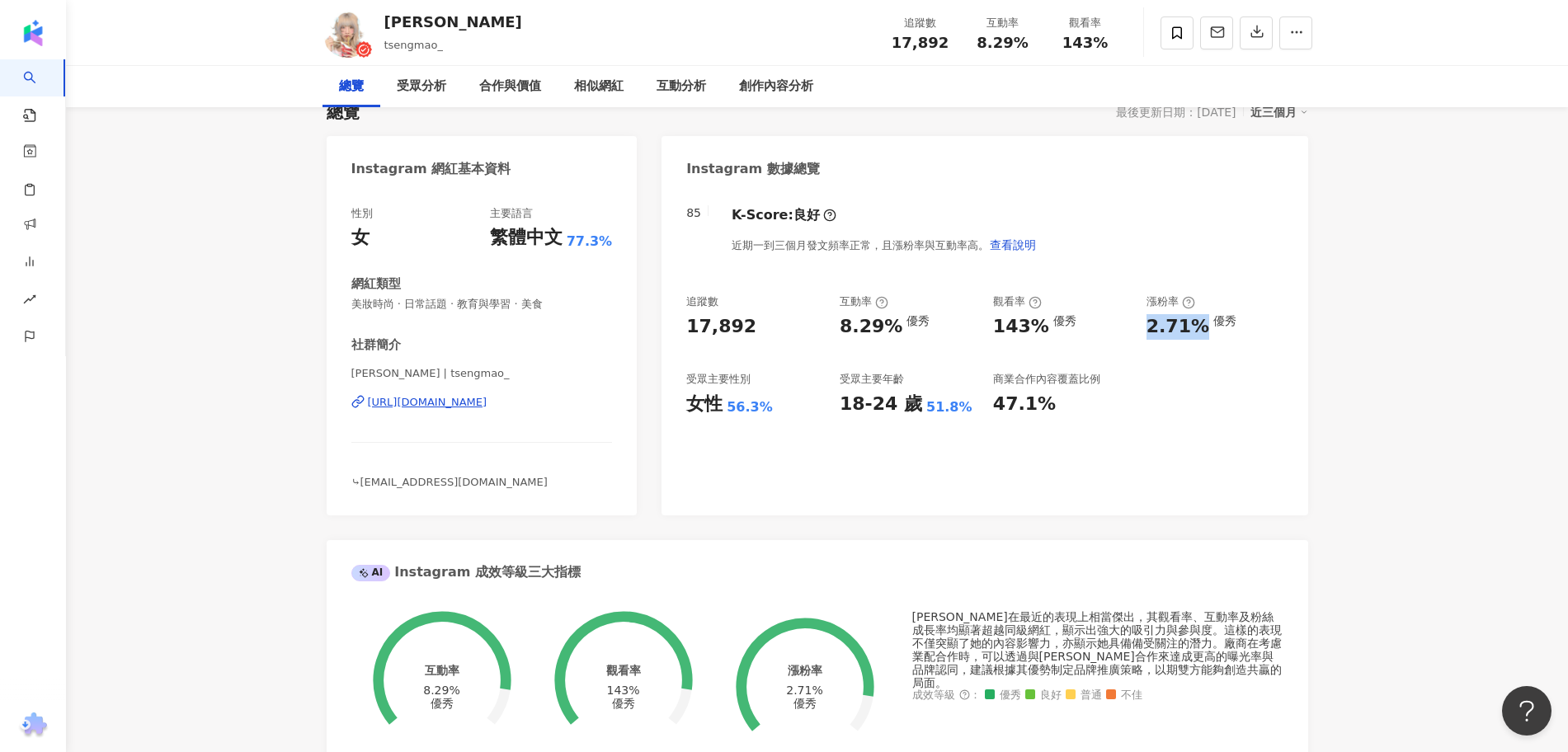
scroll to position [0, 0]
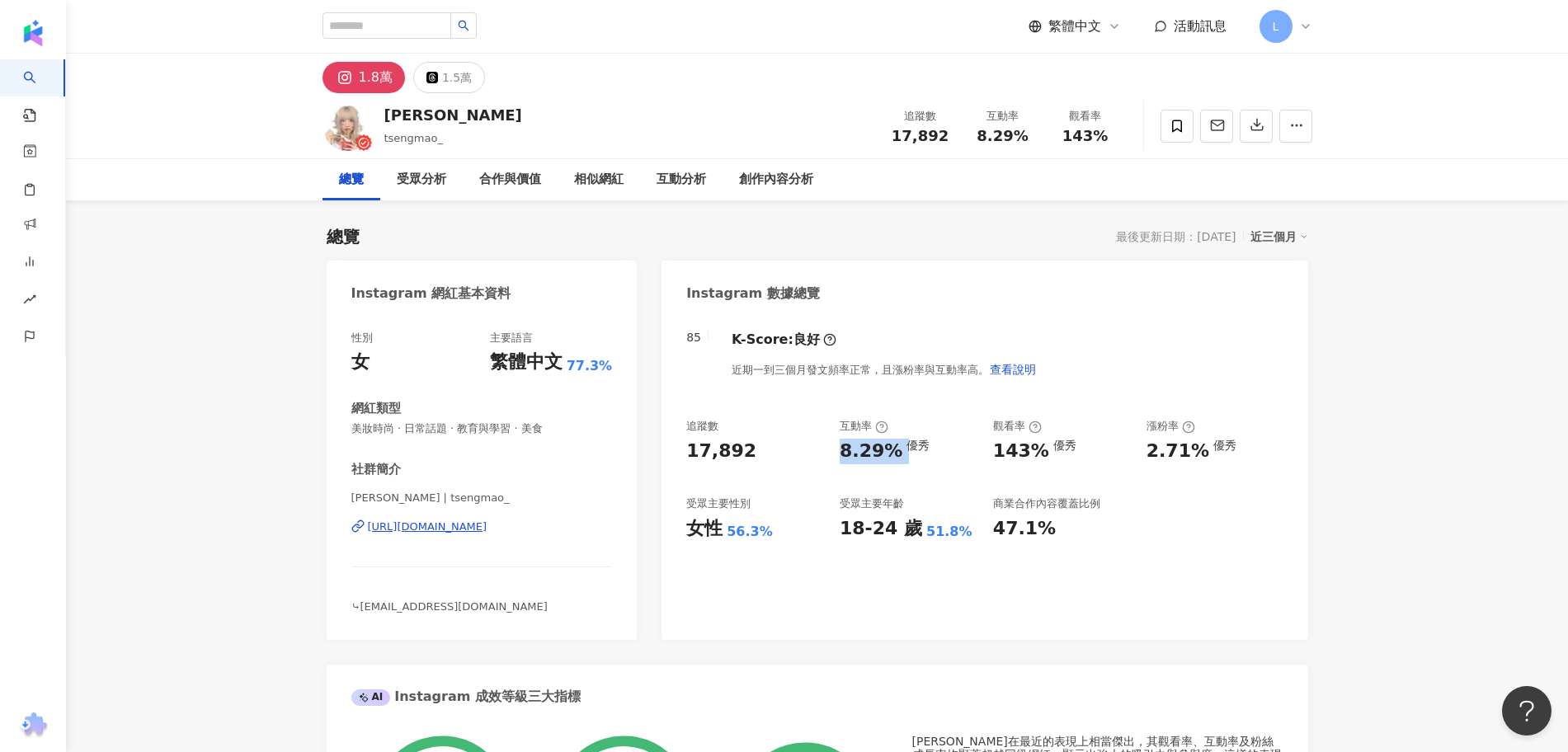
drag, startPoint x: 835, startPoint y: 456, endPoint x: 904, endPoint y: 456, distance: 69.0
click at [904, 456] on div "追蹤數 17,892 互動率 8.29% 優秀 觀看率 143% 優秀 漲粉率 2.71% 優秀 受眾主要性別 女性 56.3% 受眾主要年齡 18-24 歲…" at bounding box center [985, 480] width 596 height 122
copy div "8.29%"
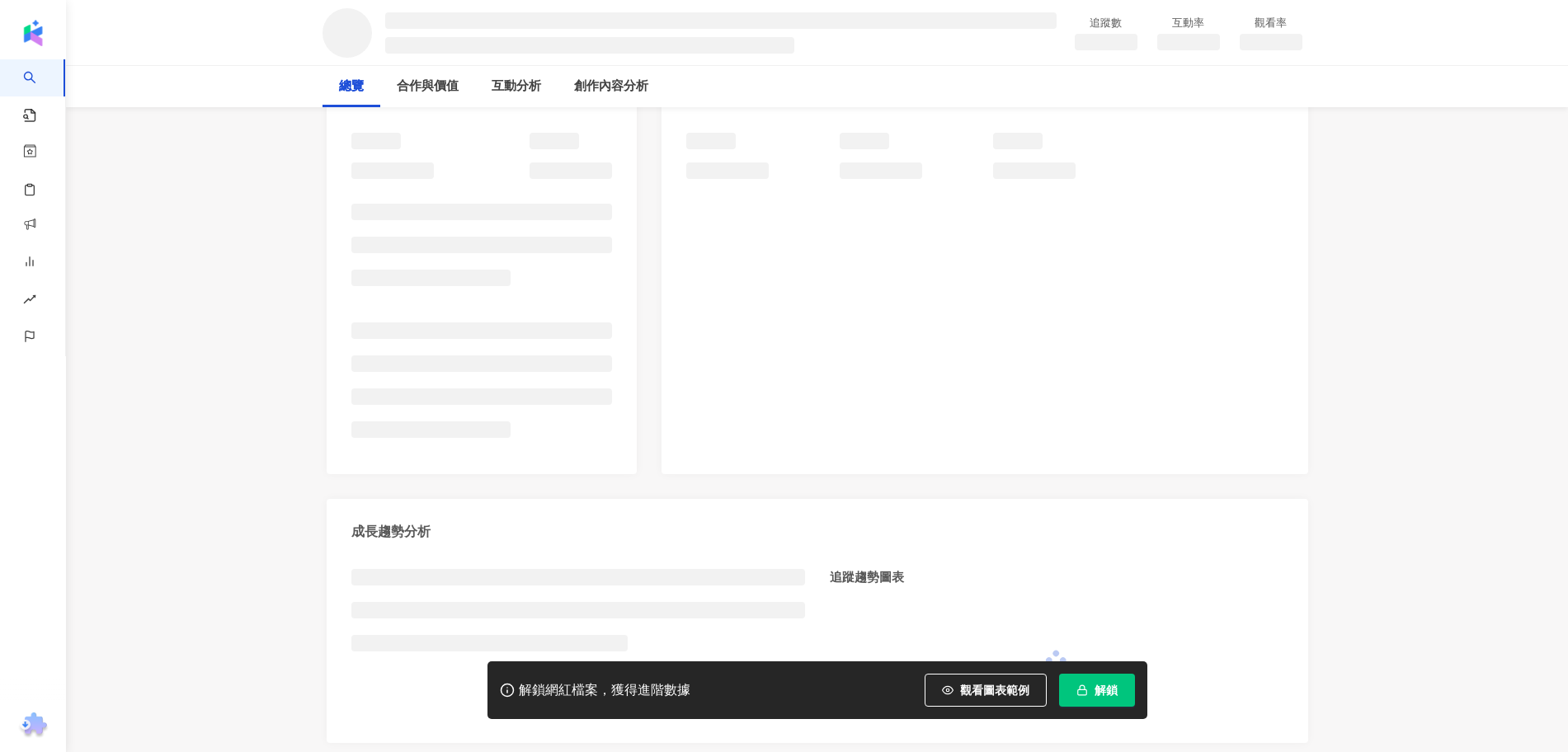
scroll to position [206, 0]
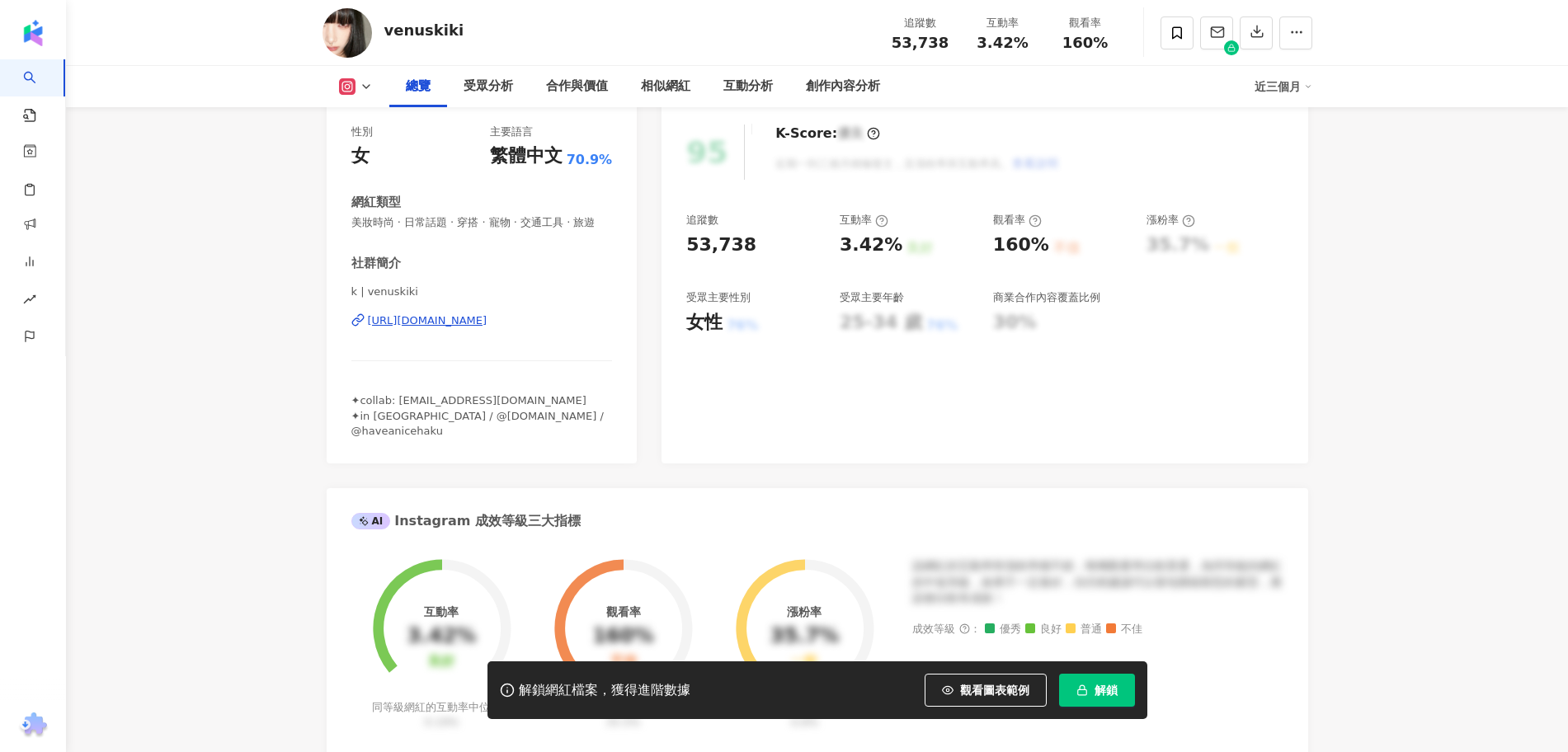
click at [1103, 684] on span "解鎖" at bounding box center [1106, 690] width 23 height 13
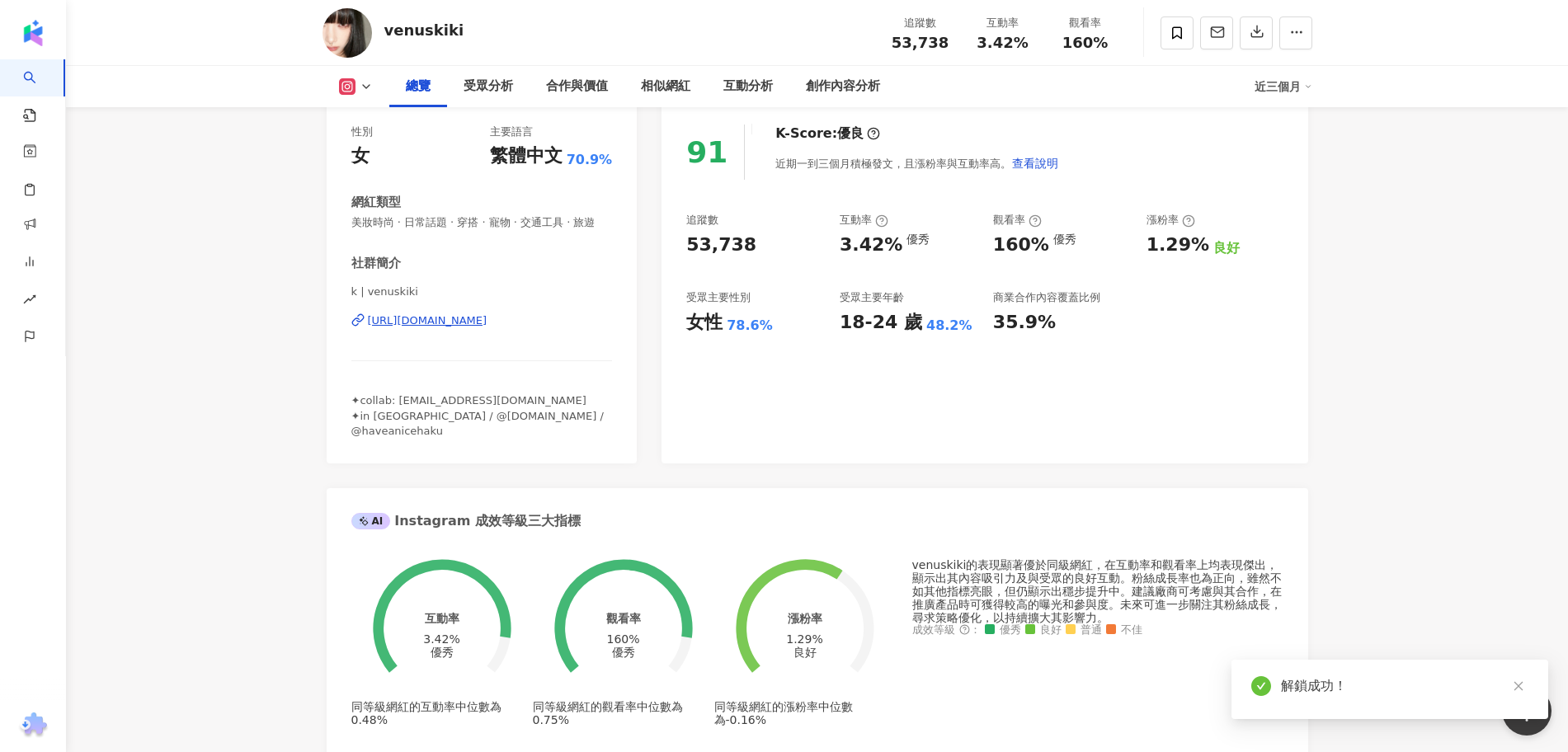
drag, startPoint x: 1134, startPoint y: 248, endPoint x: 1200, endPoint y: 245, distance: 66.1
click at [1202, 245] on div "追蹤數 53,738 互動率 3.42% 優秀 觀看率 160% 優秀 漲粉率 1.29% 良好 受眾主要性別 女性 78.6% 受眾主要年齡 18-24 歲…" at bounding box center [985, 273] width 596 height 122
click at [1189, 245] on div "1.29%" at bounding box center [1178, 245] width 63 height 26
drag, startPoint x: 1202, startPoint y: 245, endPoint x: 1150, endPoint y: 245, distance: 52.0
click at [1150, 245] on div "1.29%" at bounding box center [1178, 245] width 63 height 26
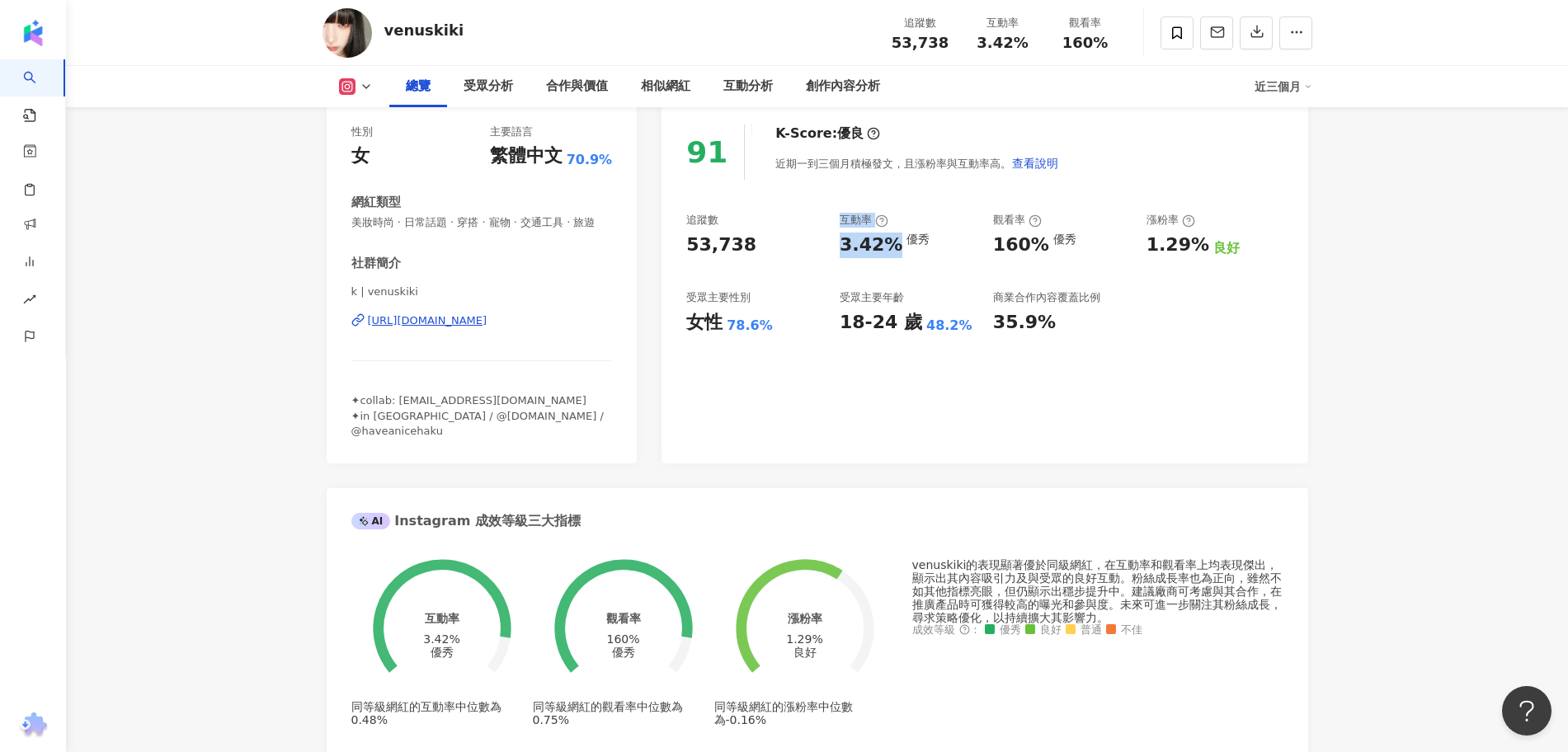
drag, startPoint x: 828, startPoint y: 239, endPoint x: 893, endPoint y: 239, distance: 65.0
click at [893, 239] on div "追蹤數 53,738 互動率 3.42% 優秀 觀看率 160% 優秀 漲粉率 1.29% 良好 受眾主要性別 女性 78.6% 受眾主要年齡 18-24 歲…" at bounding box center [985, 273] width 596 height 122
click at [891, 247] on div "3.42%" at bounding box center [871, 245] width 63 height 26
drag, startPoint x: 894, startPoint y: 248, endPoint x: 836, endPoint y: 249, distance: 58.0
click at [836, 249] on div "追蹤數 53,738 互動率 3.42% 優秀 觀看率 160% 優秀 漲粉率 1.29% 良好 受眾主要性別 女性 78.6% 受眾主要年齡 18-24 歲…" at bounding box center [985, 273] width 596 height 122
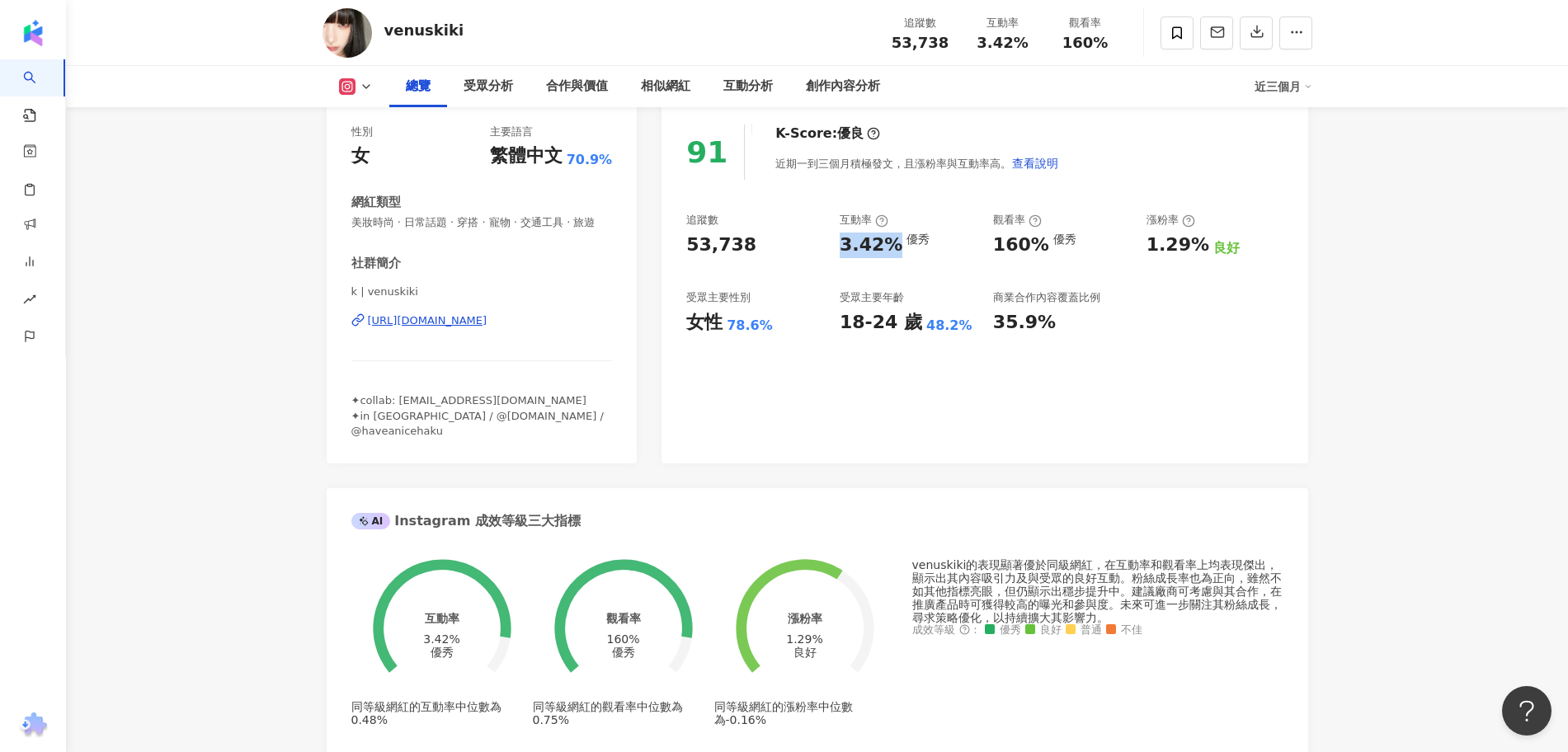
copy div "3.42%"
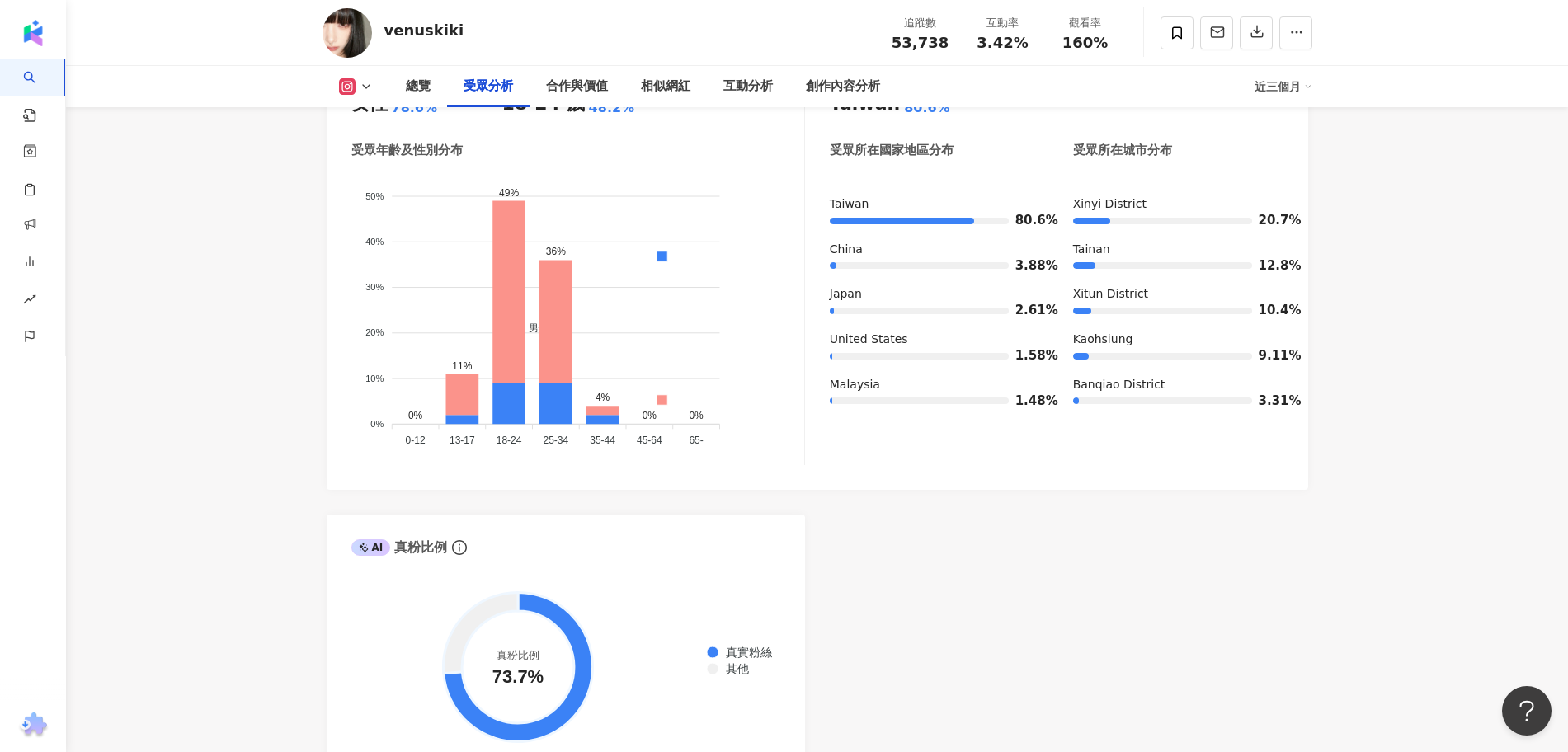
scroll to position [1444, 0]
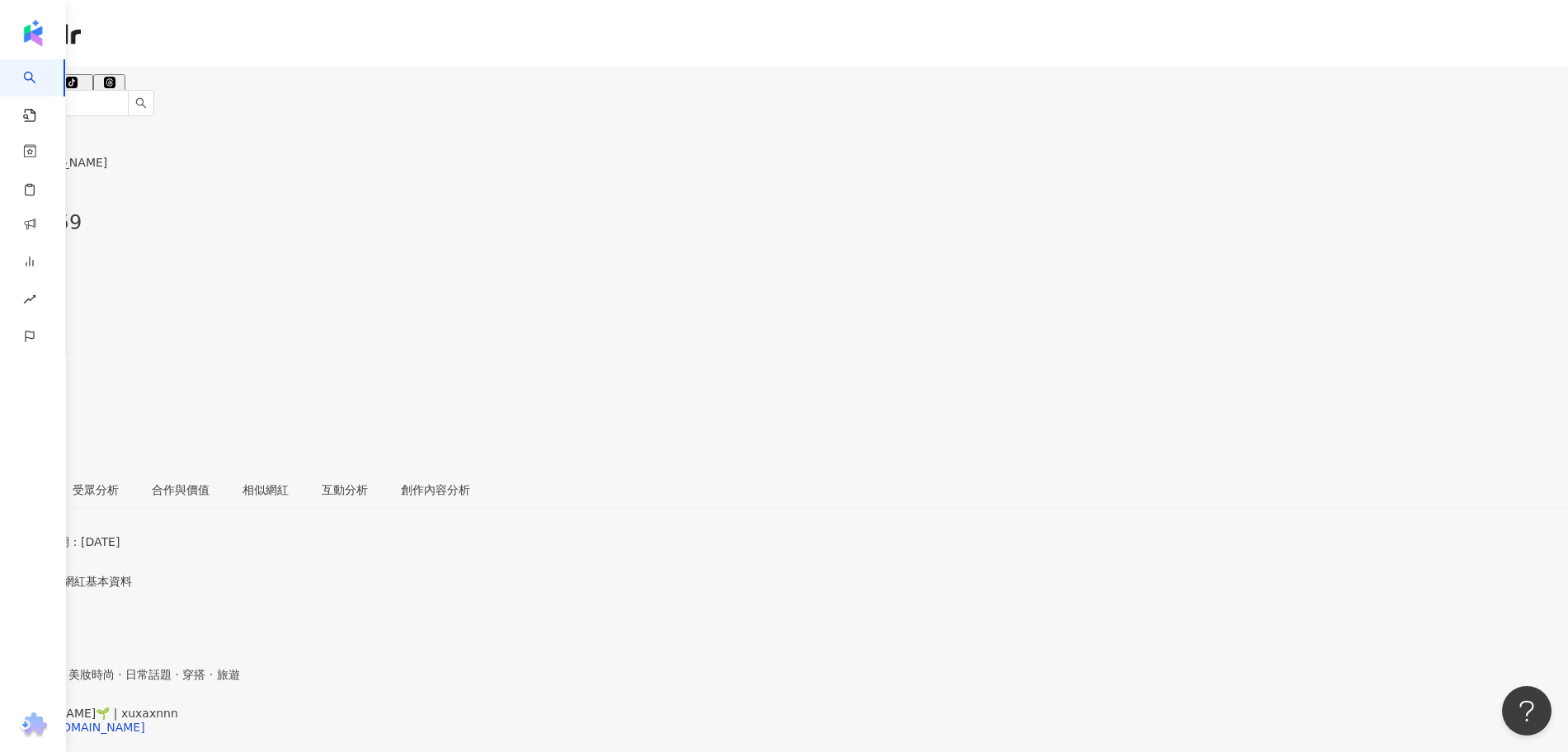
drag, startPoint x: 1113, startPoint y: 687, endPoint x: 1035, endPoint y: 448, distance: 251.4
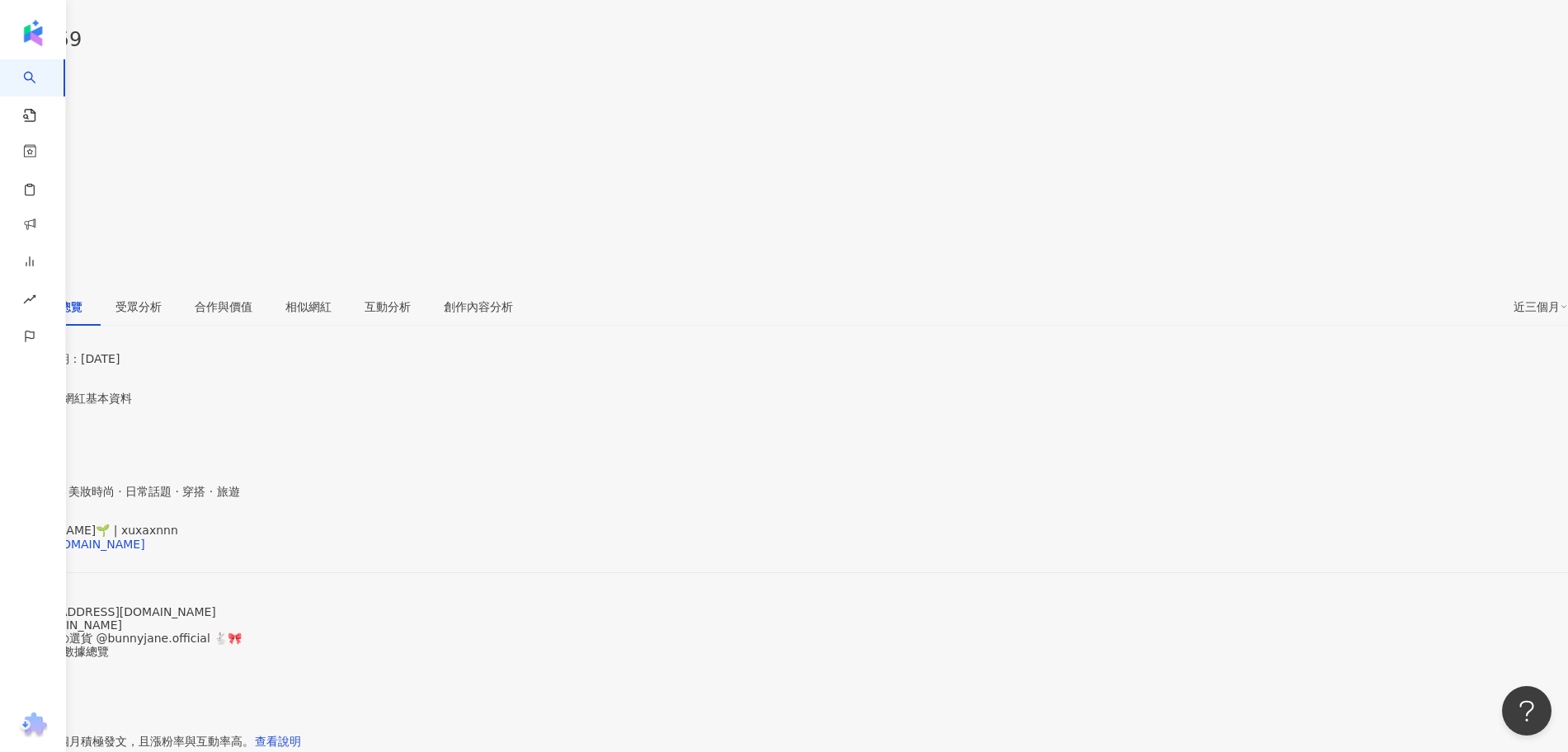
scroll to position [206, 0]
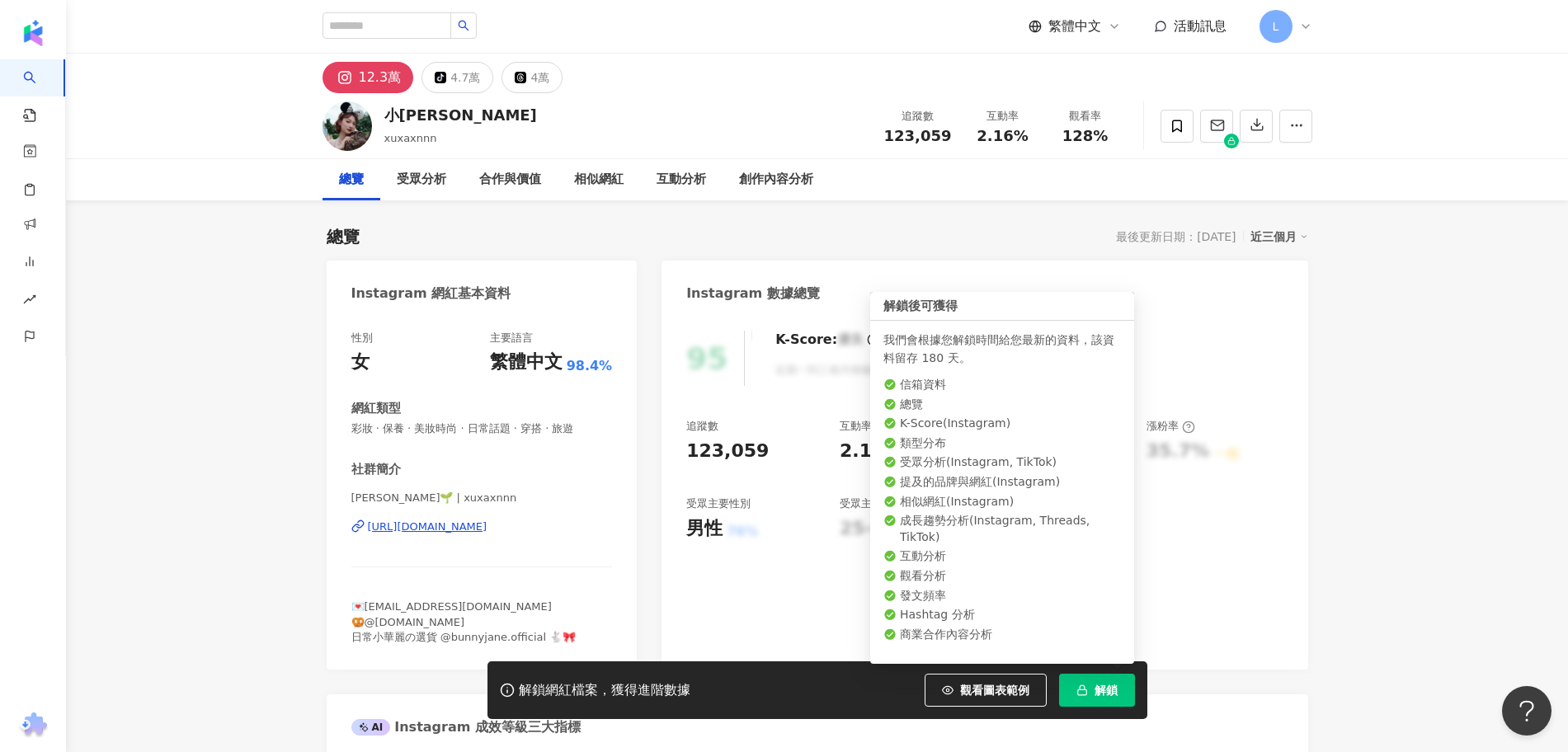
click at [1098, 692] on span "解鎖" at bounding box center [1106, 690] width 23 height 13
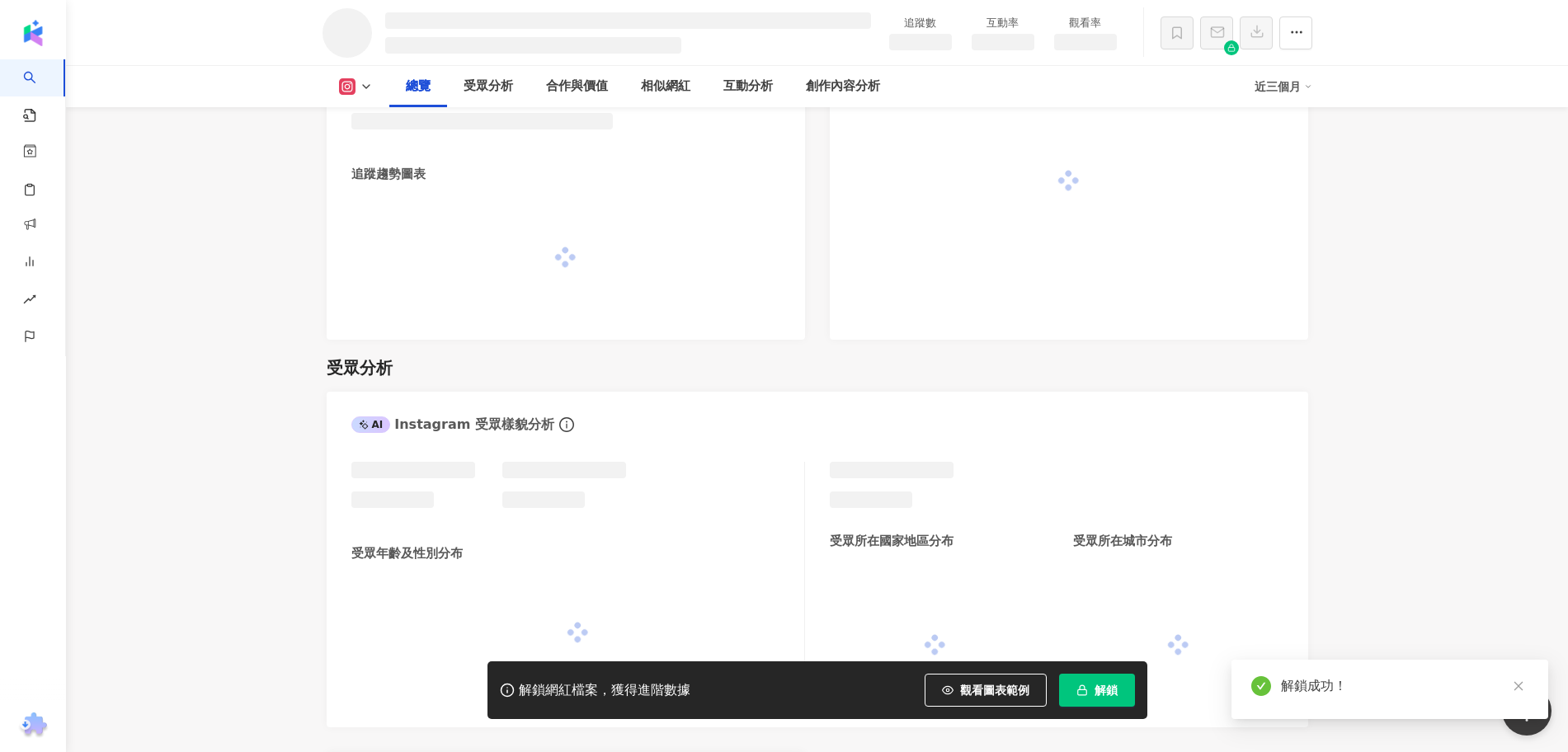
scroll to position [1118, 0]
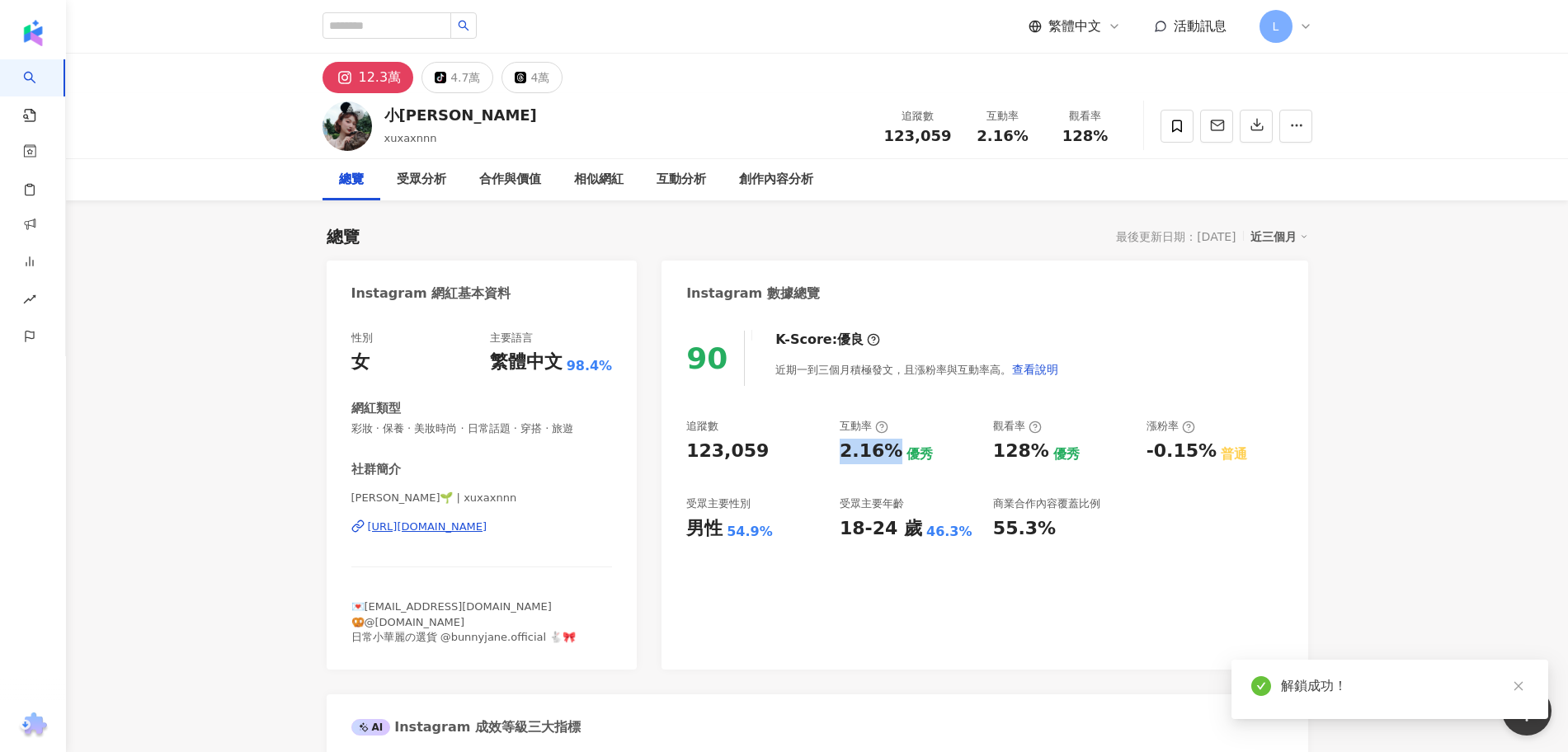
drag, startPoint x: 881, startPoint y: 452, endPoint x: 893, endPoint y: 450, distance: 12.2
click at [893, 450] on div "2.16%" at bounding box center [871, 451] width 63 height 26
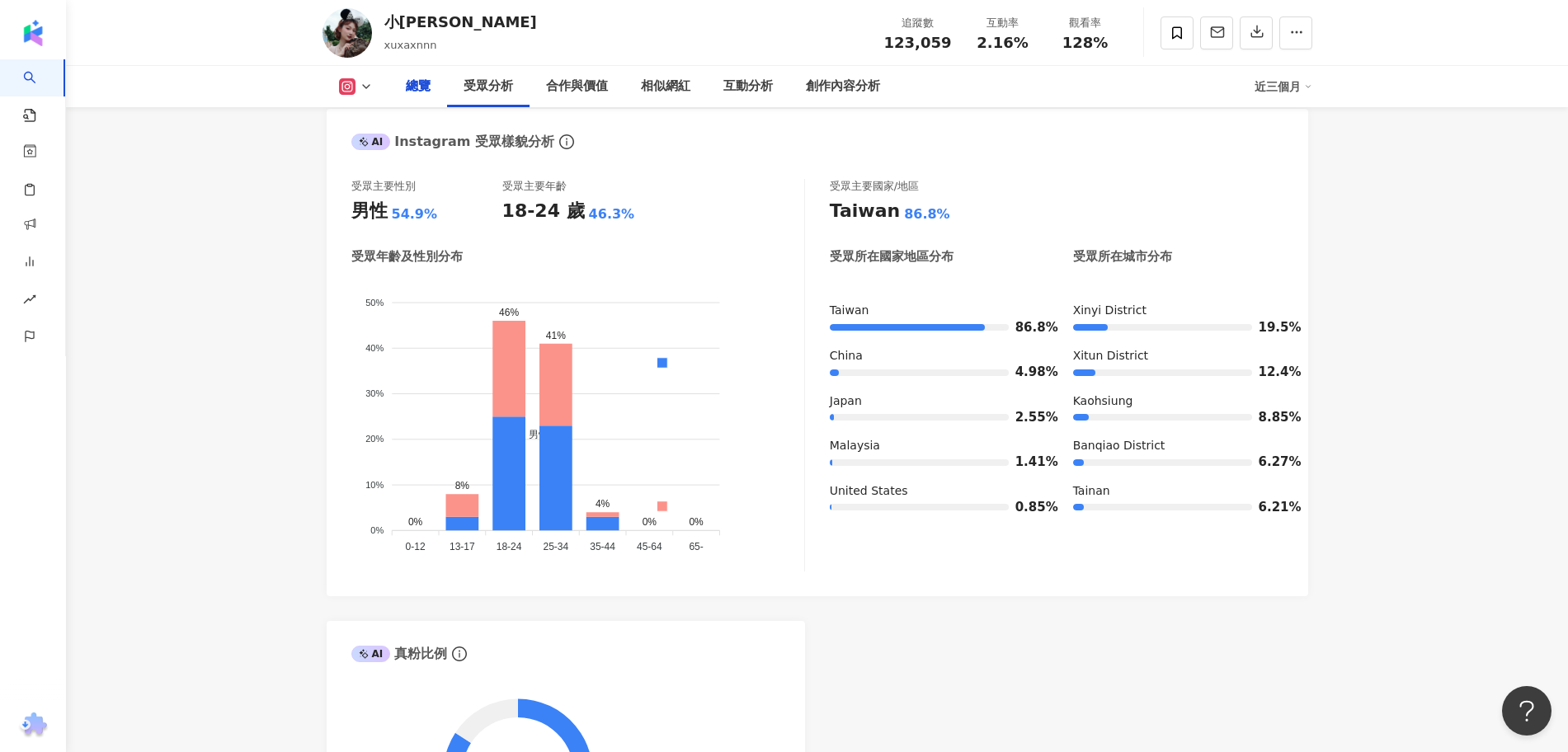
scroll to position [1341, 0]
